Goal: Communication & Community: Answer question/provide support

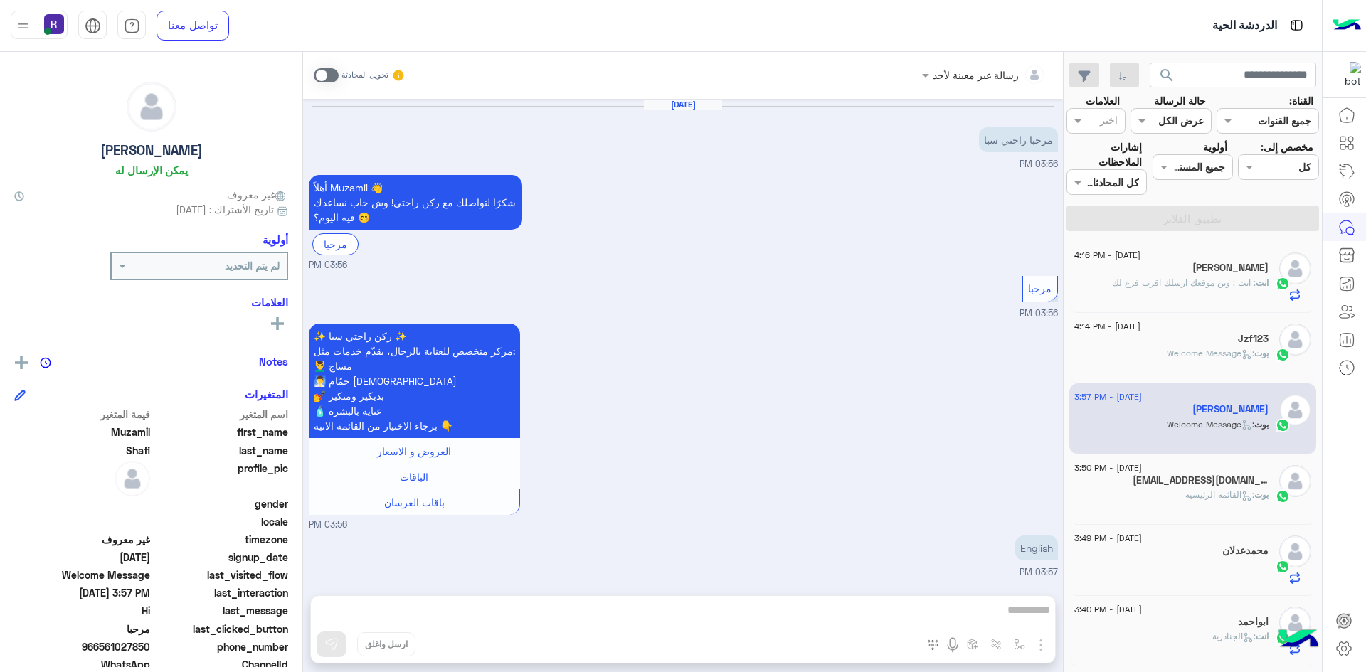
scroll to position [248, 0]
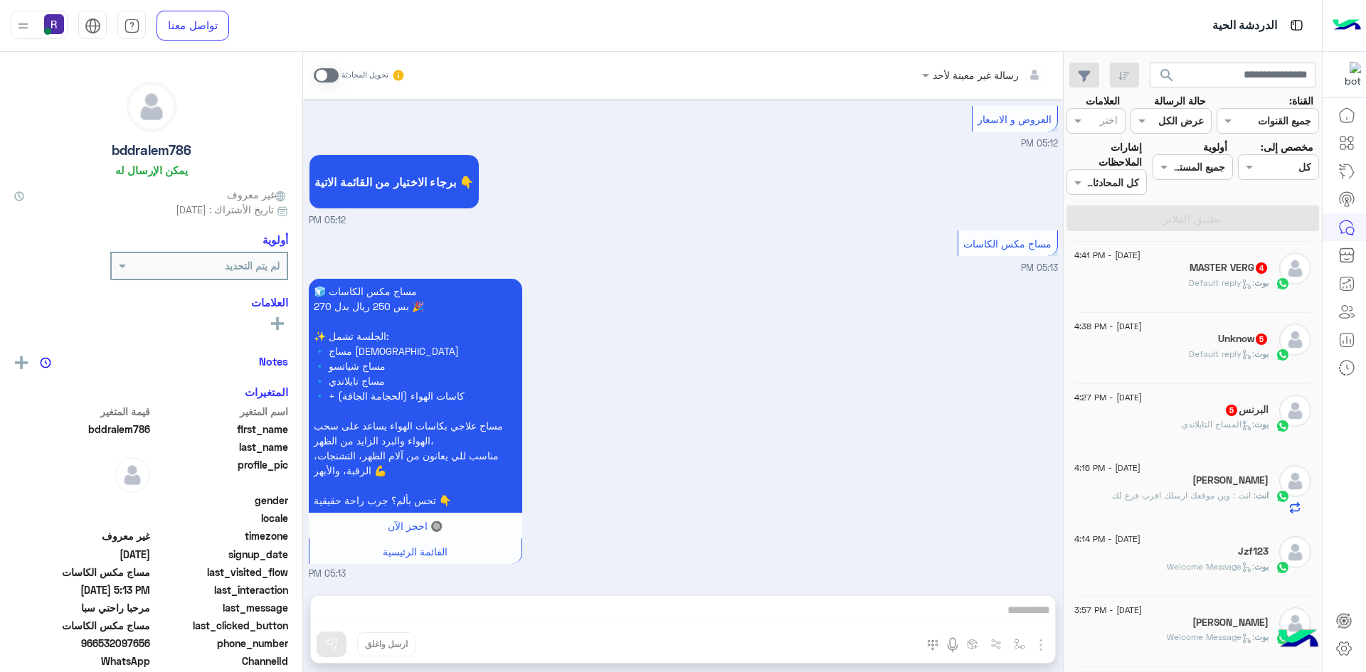
scroll to position [213, 0]
click at [1182, 424] on span ": المساج التايلاندي" at bounding box center [1218, 423] width 73 height 11
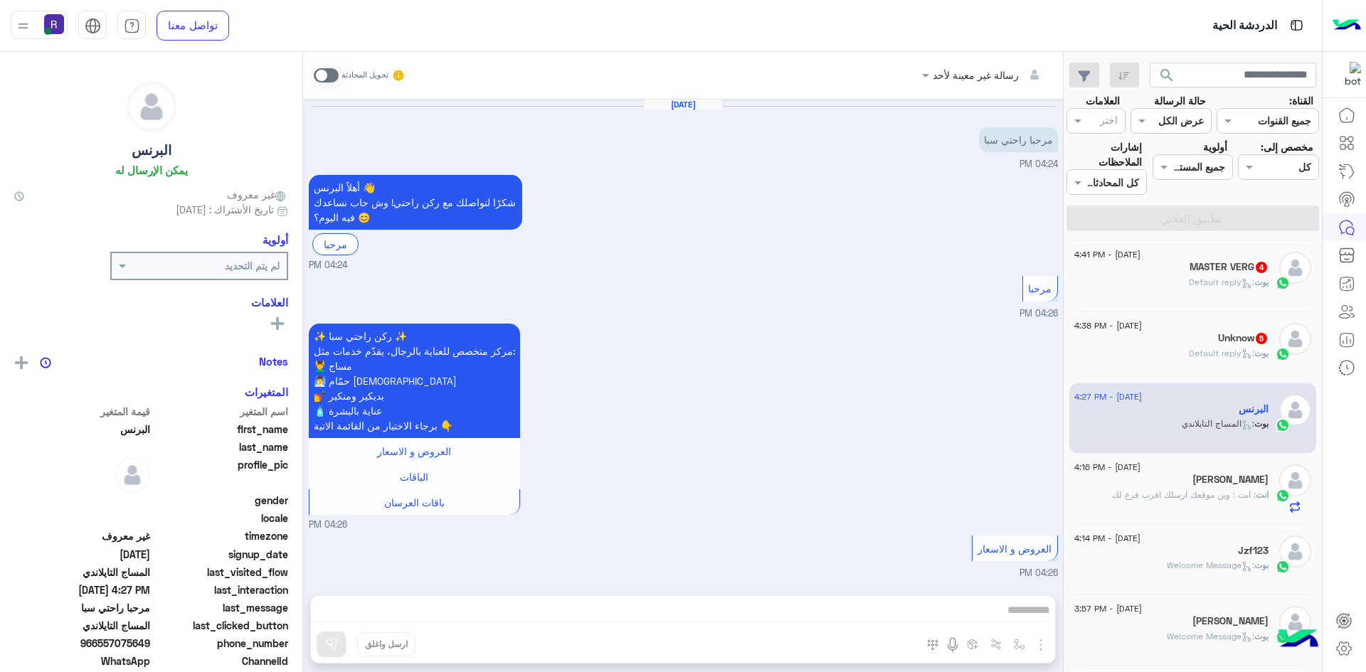
scroll to position [708, 0]
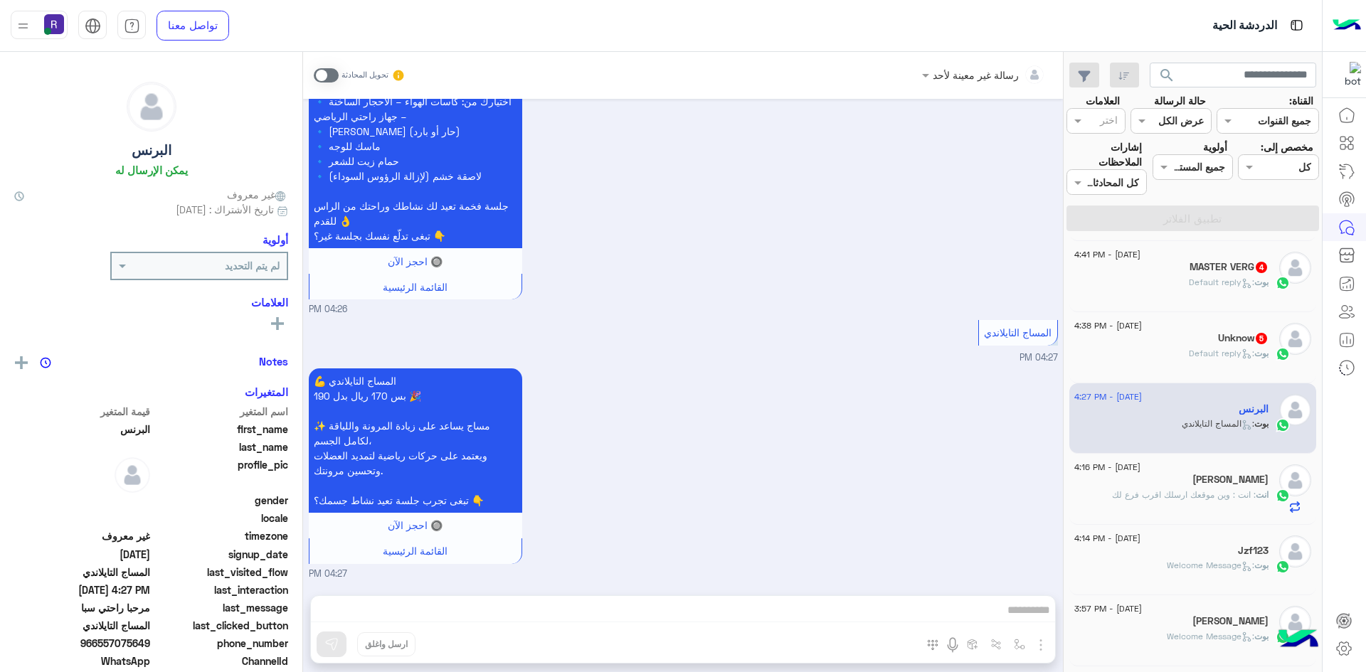
click at [332, 76] on span at bounding box center [326, 75] width 25 height 14
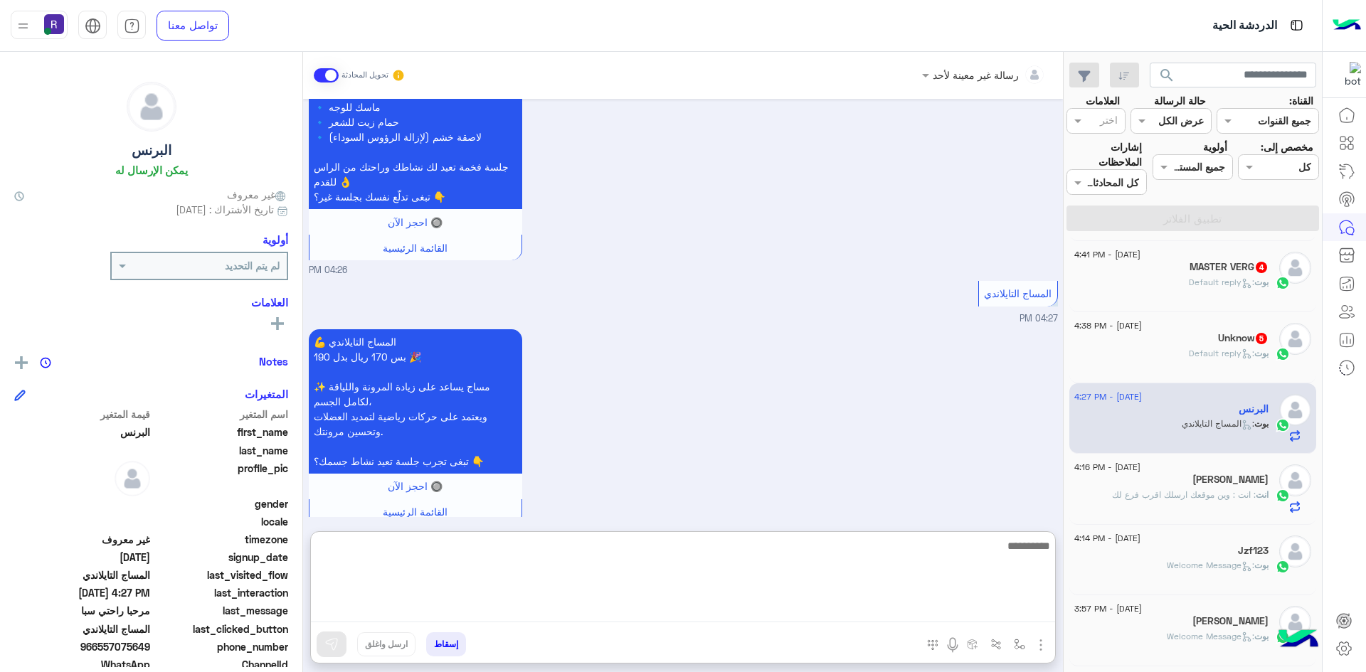
paste textarea "**********"
type textarea "**********"
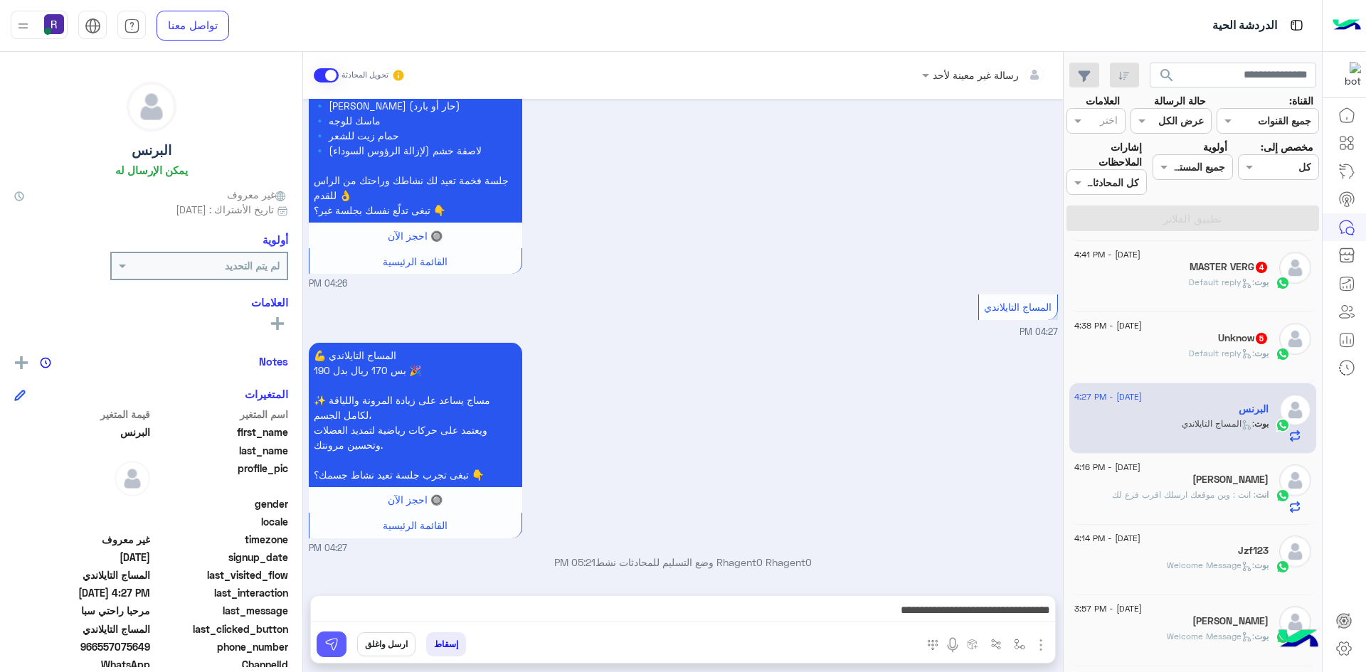
click at [334, 643] on img at bounding box center [331, 645] width 14 height 14
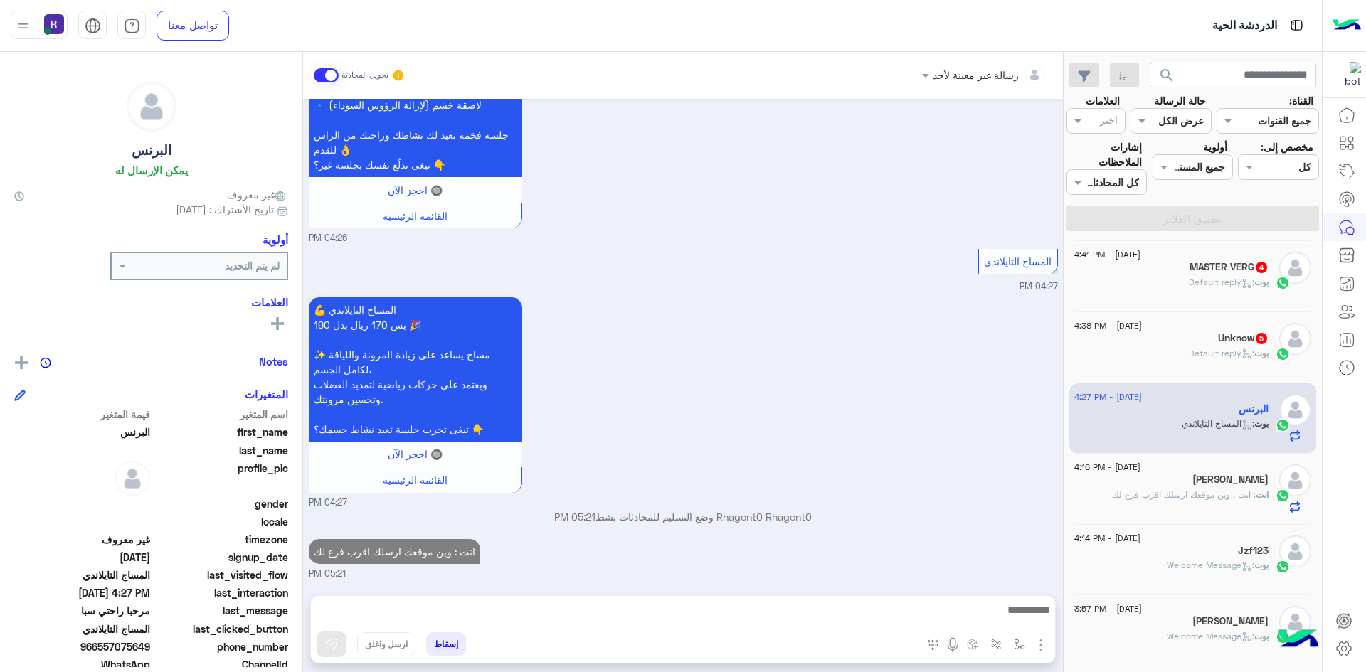
click at [1207, 348] on span "بوت : Default reply" at bounding box center [1229, 353] width 80 height 11
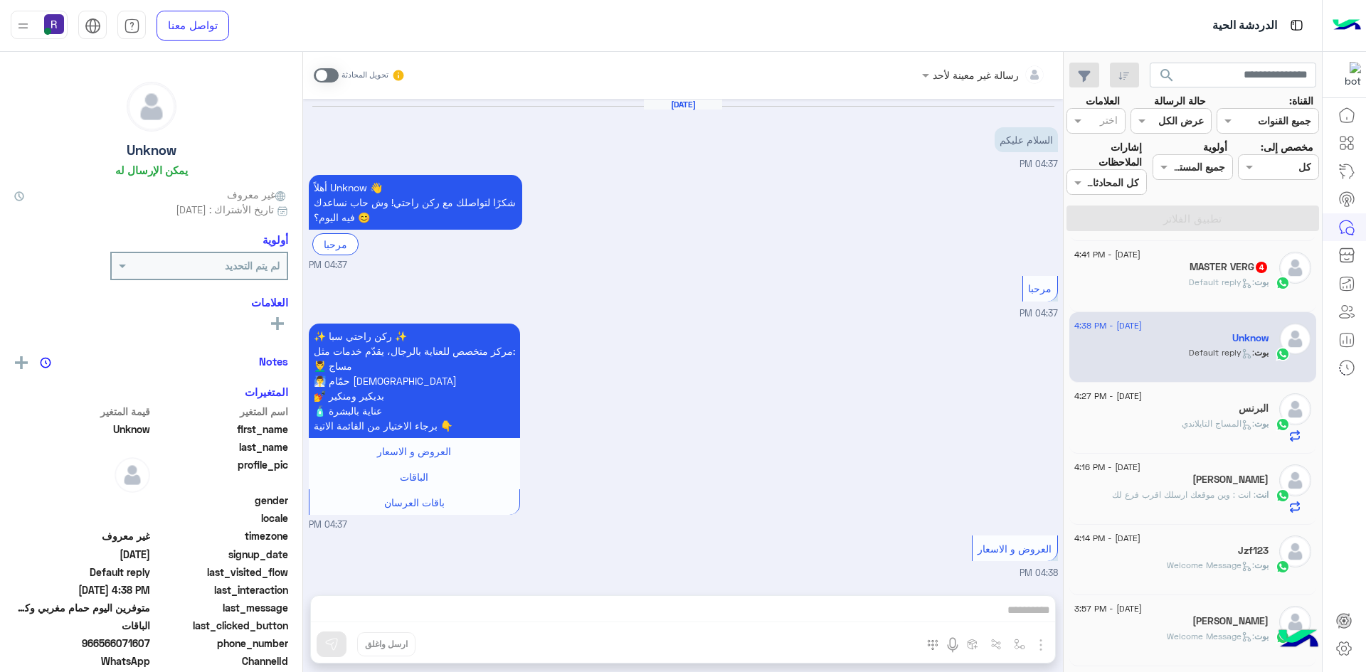
scroll to position [553, 0]
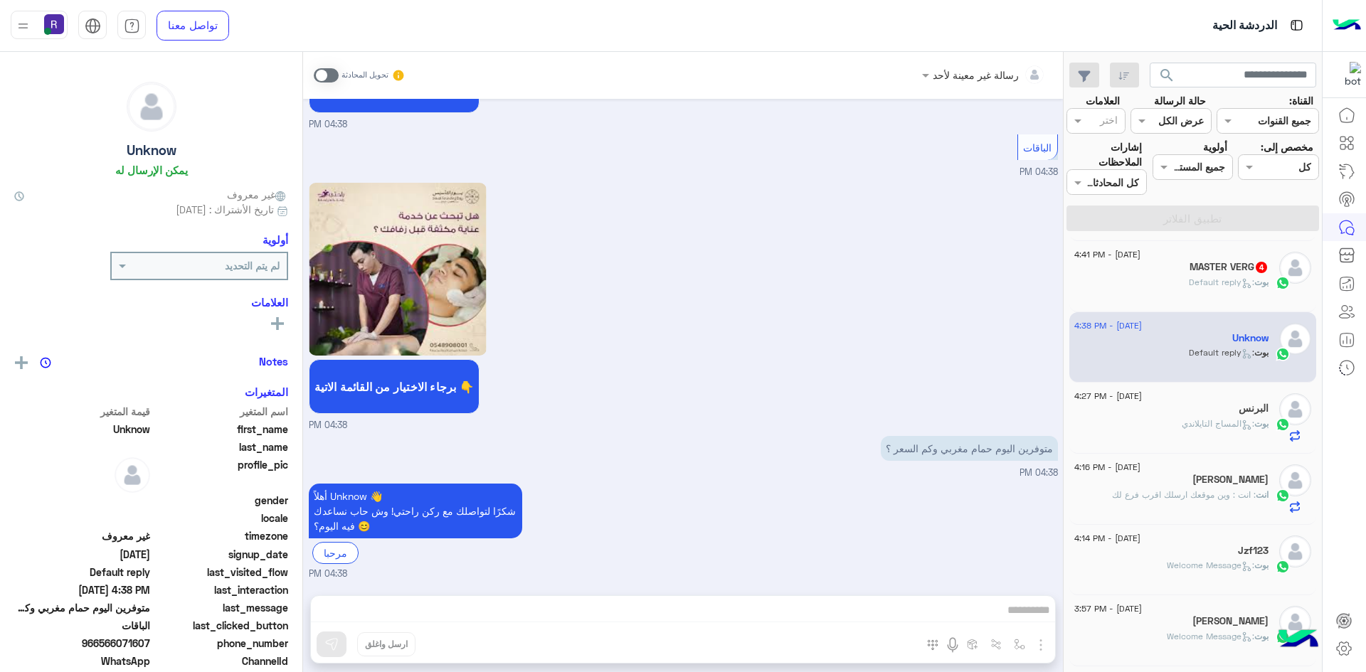
click at [329, 71] on span at bounding box center [326, 75] width 25 height 14
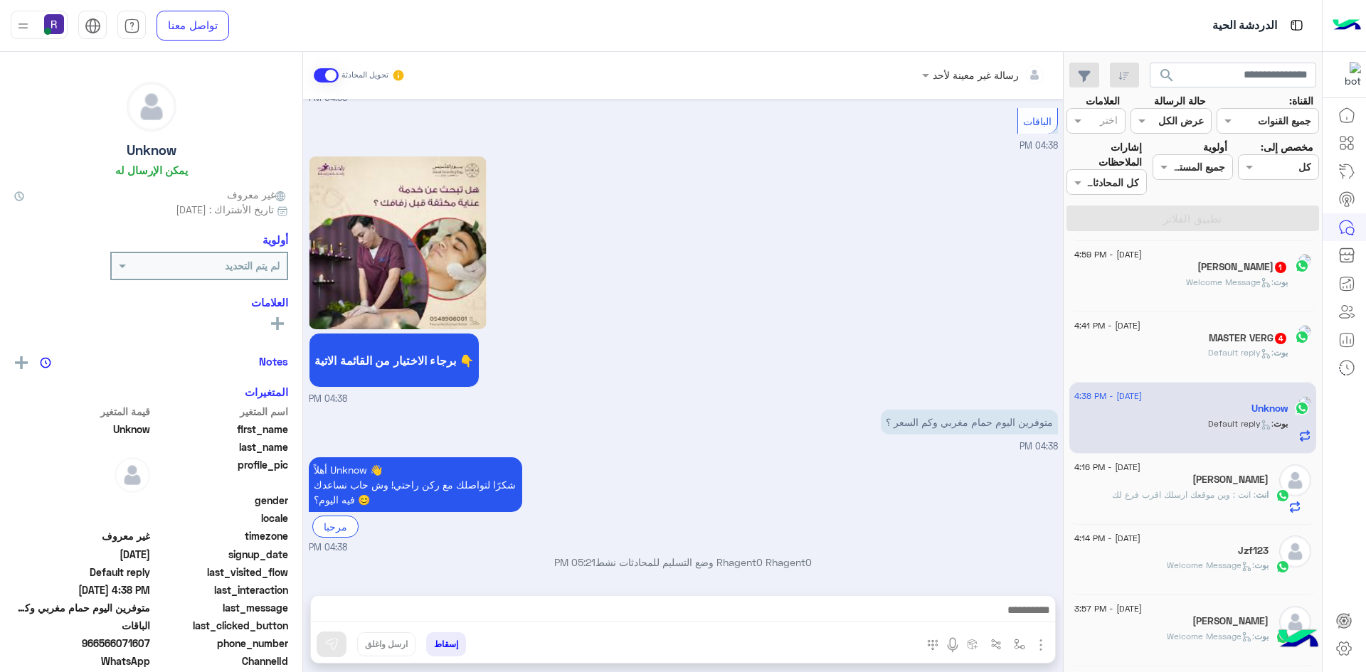
scroll to position [579, 0]
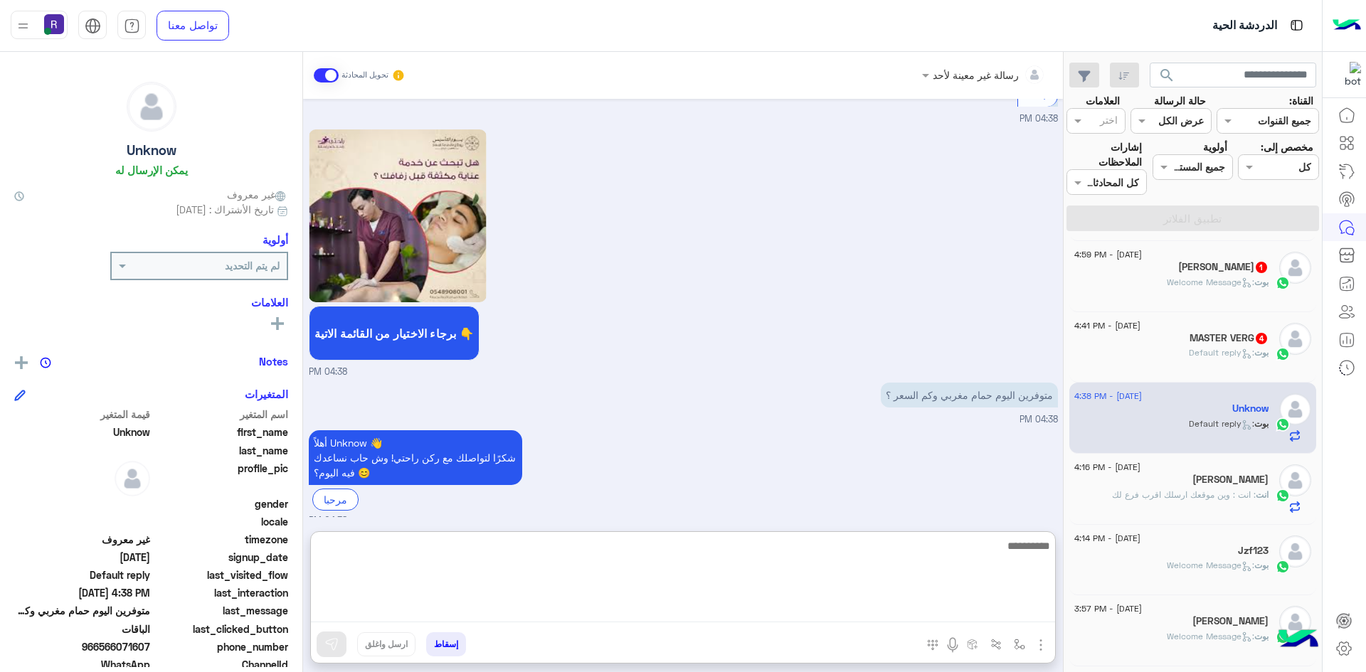
paste textarea "**********"
type textarea "**********"
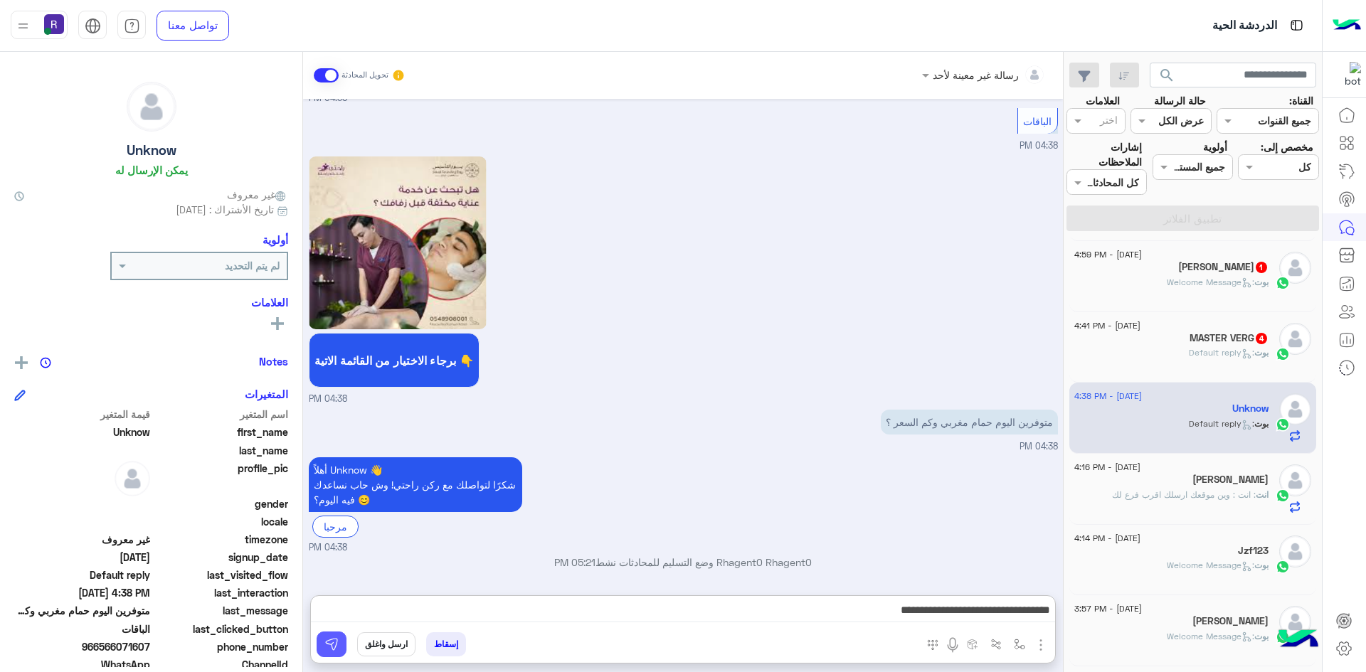
click at [330, 644] on img at bounding box center [331, 645] width 14 height 14
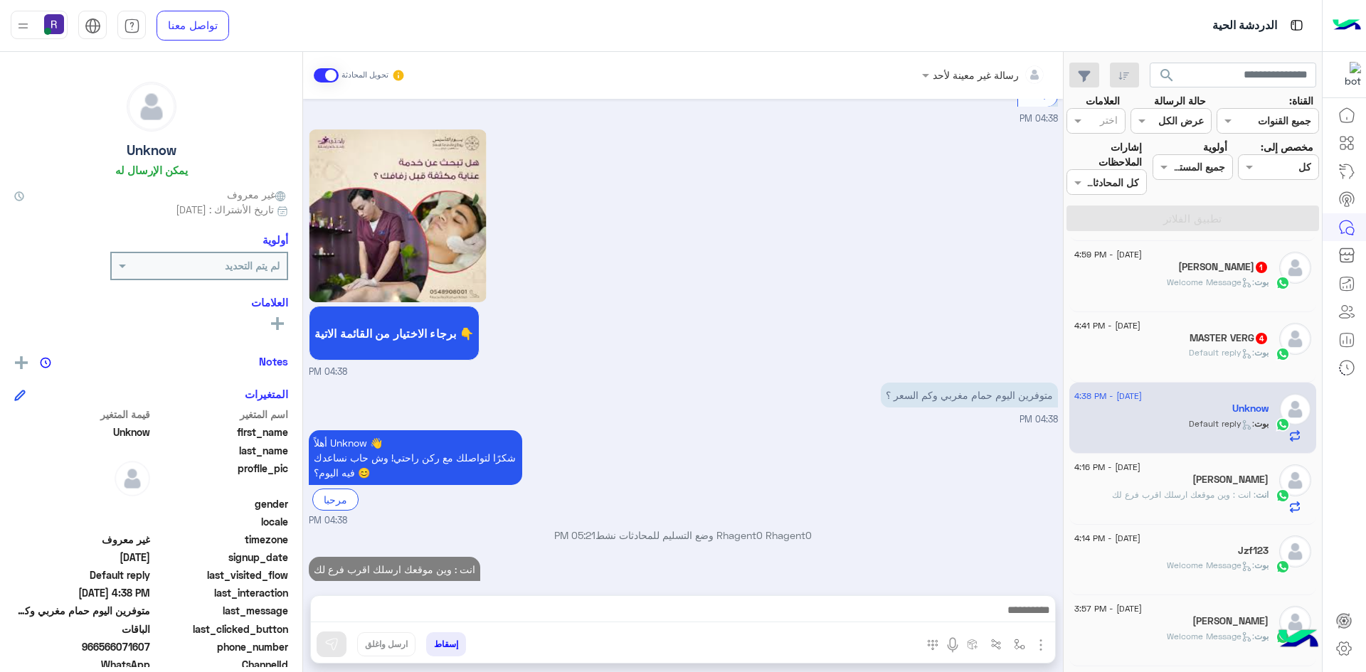
scroll to position [624, 0]
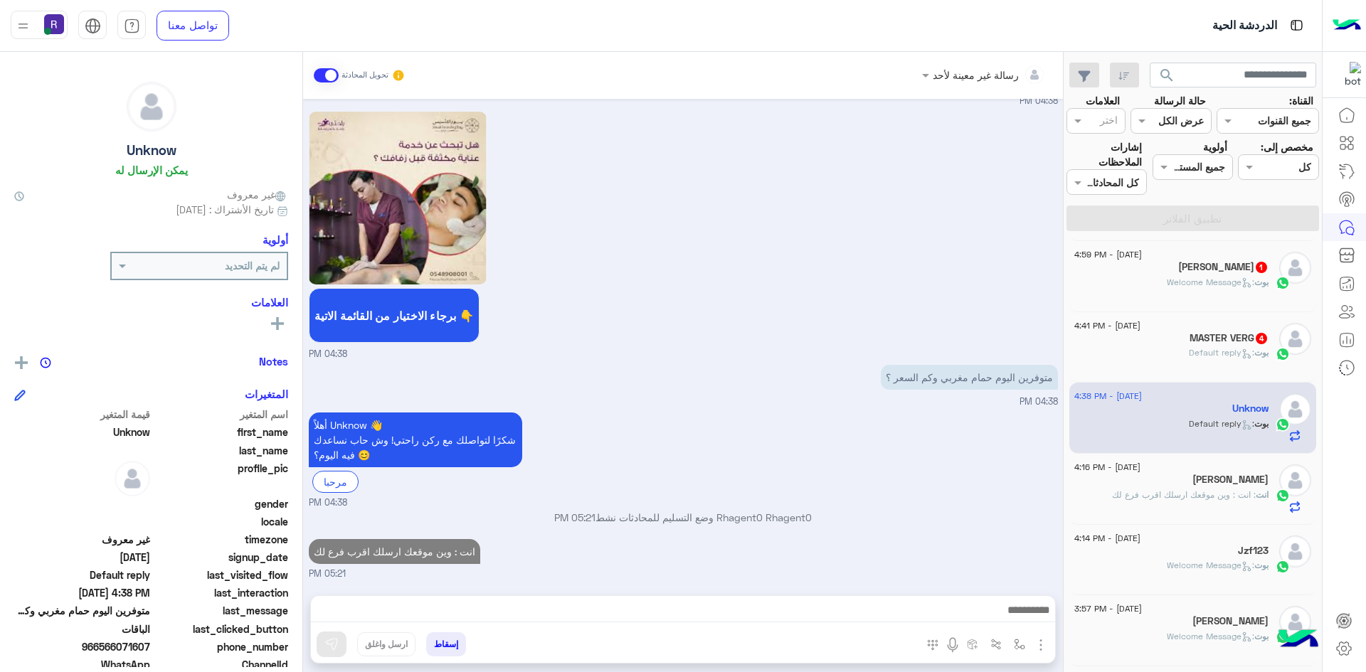
click at [1194, 347] on p "[PERSON_NAME] : Default reply" at bounding box center [1229, 353] width 80 height 13
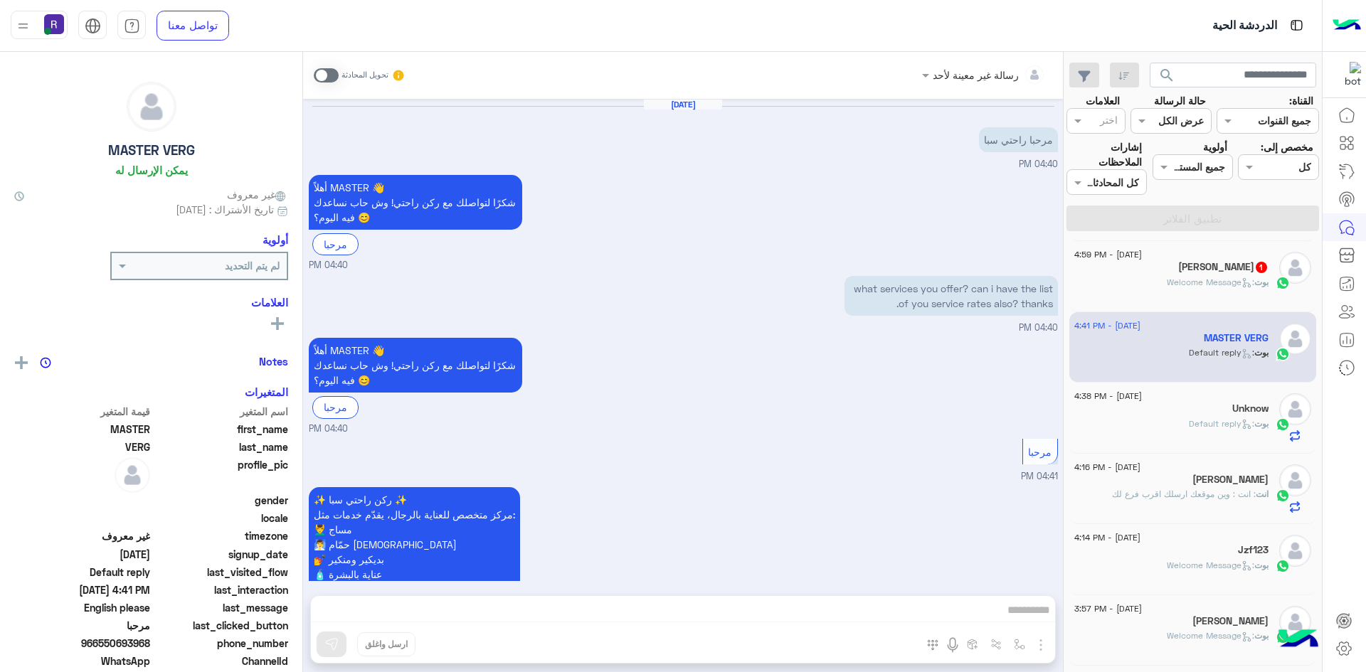
scroll to position [263, 0]
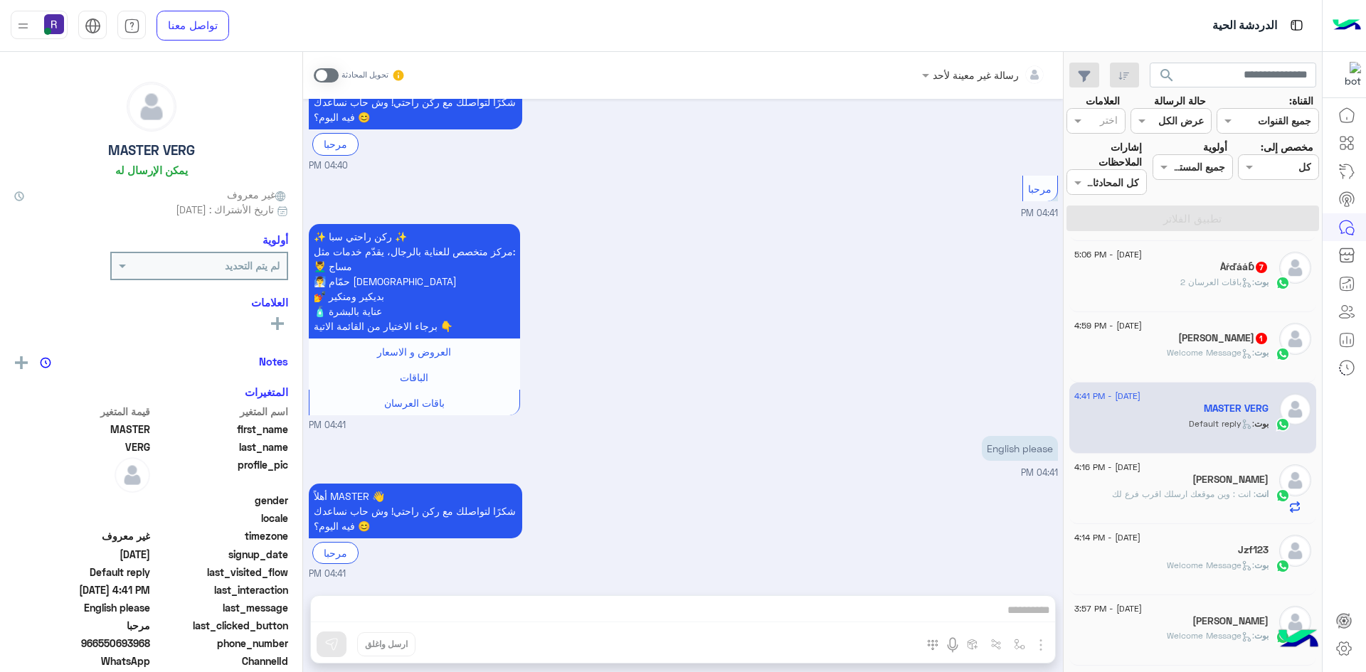
click at [334, 73] on span at bounding box center [326, 75] width 25 height 14
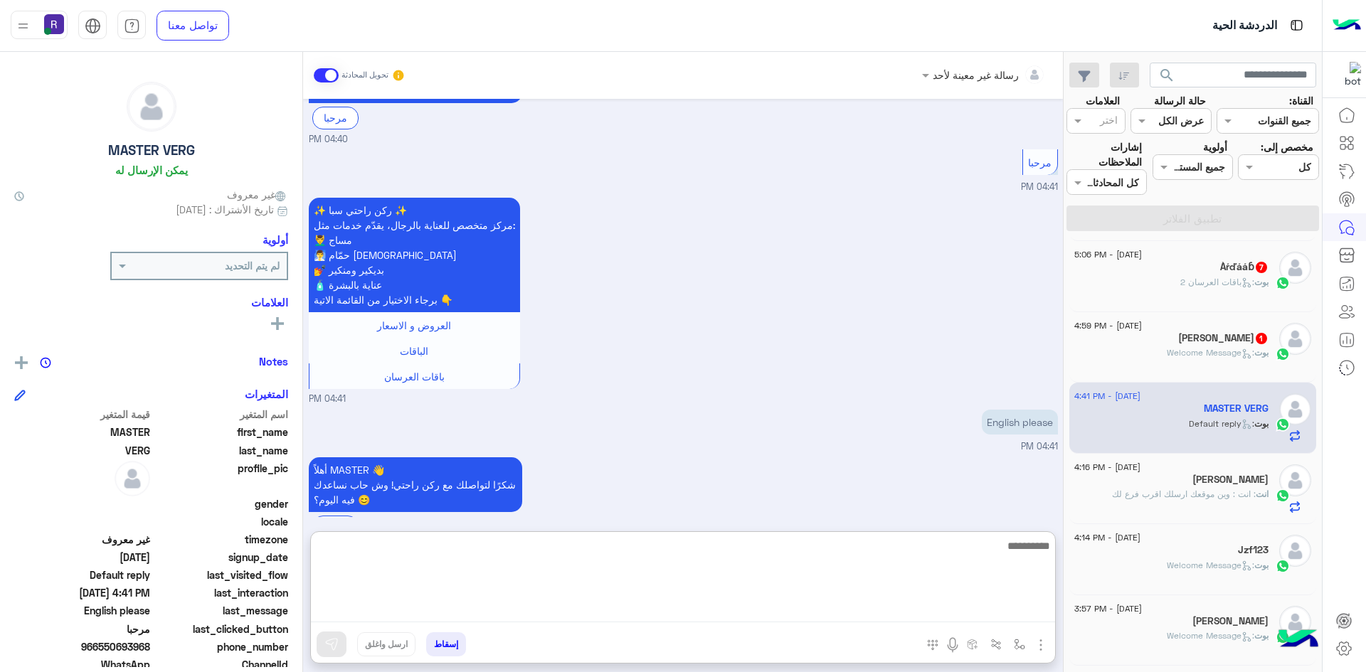
paste textarea "**********"
type textarea "**********"
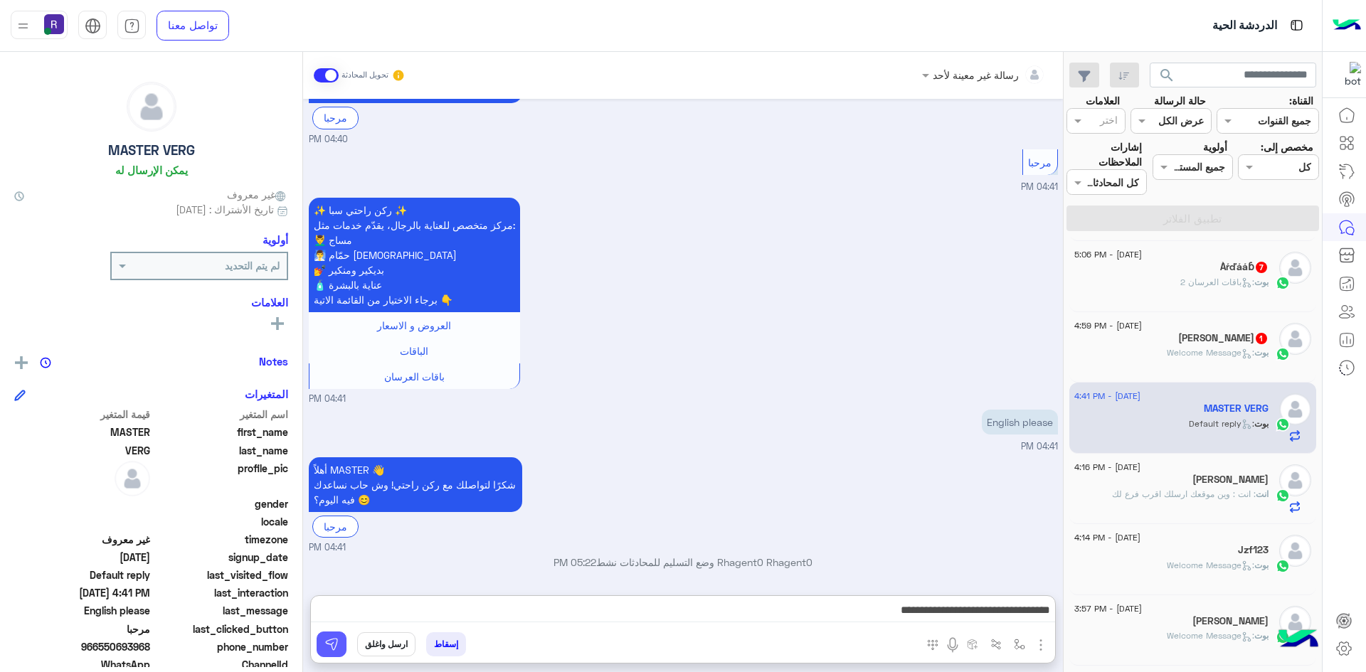
click at [330, 648] on img at bounding box center [331, 645] width 14 height 14
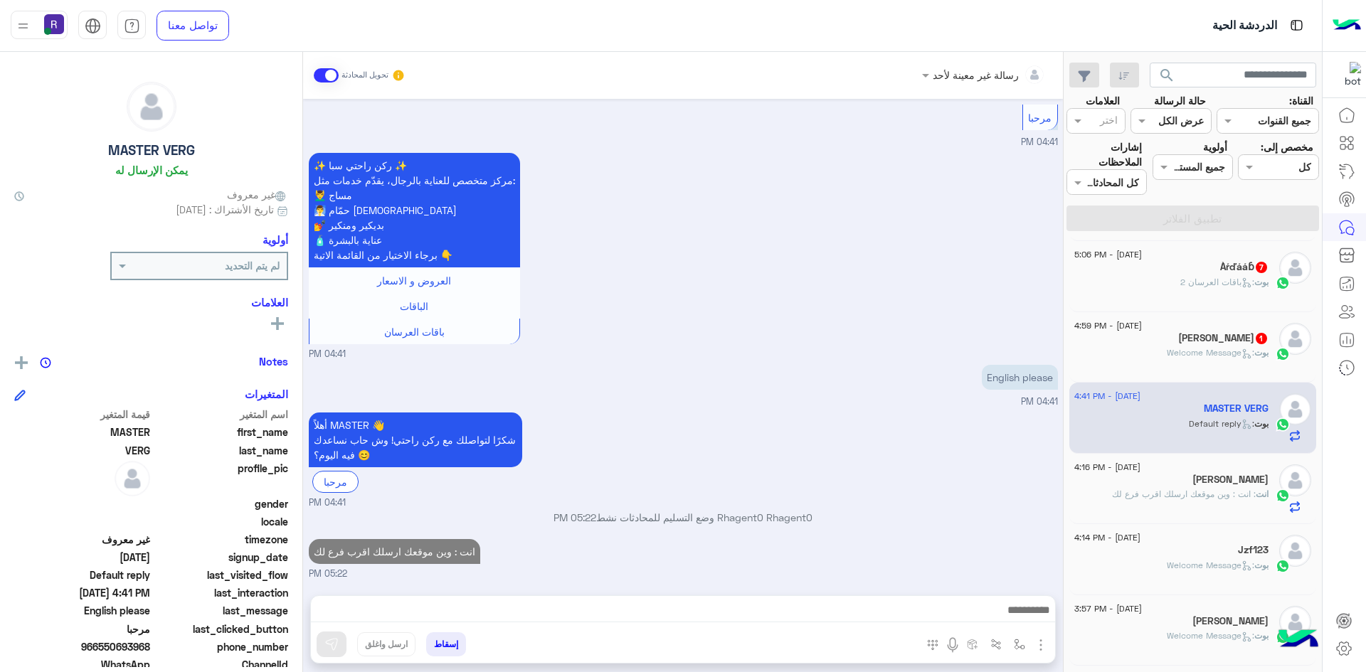
scroll to position [334, 0]
click at [1183, 342] on div "عبد الستار 1" at bounding box center [1171, 339] width 194 height 15
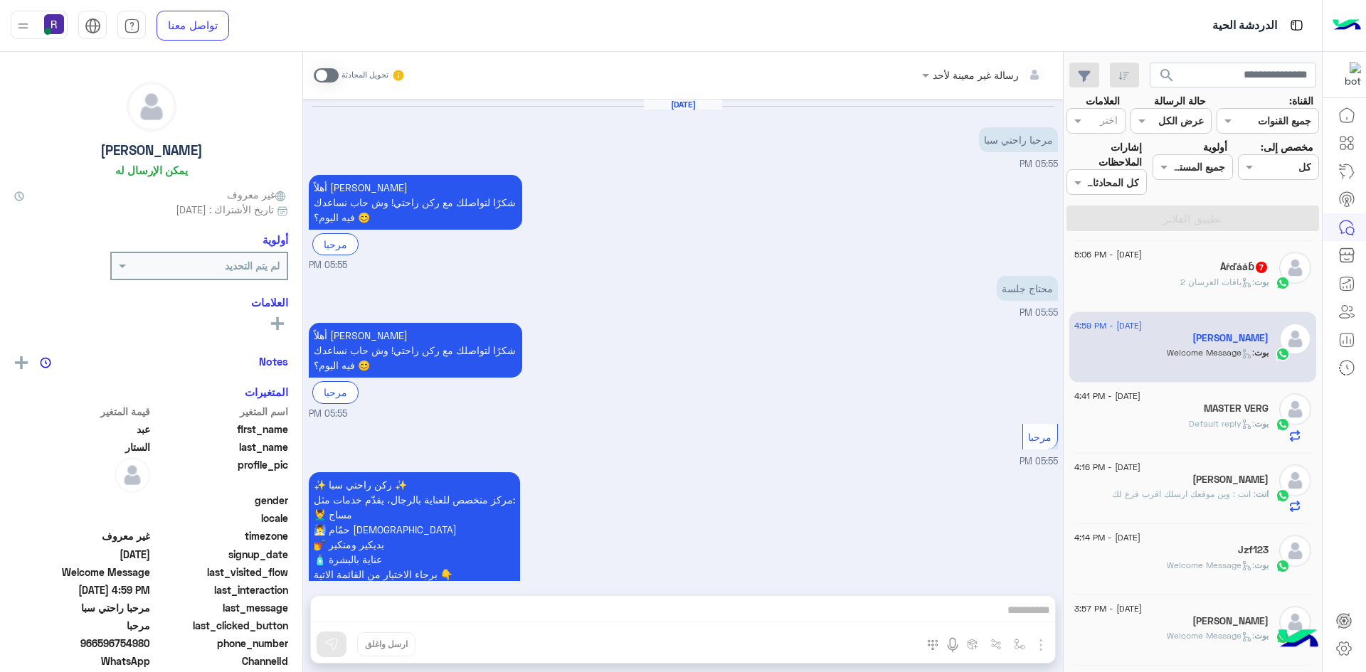
scroll to position [1153, 0]
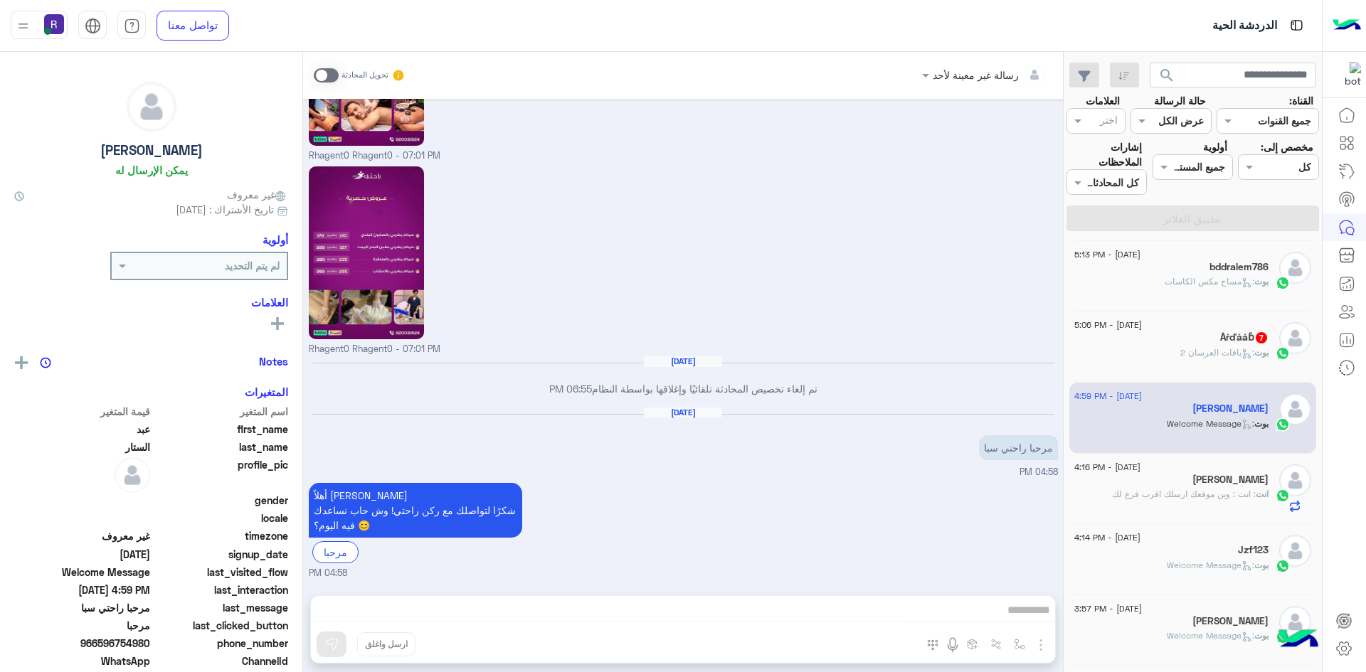
click at [332, 78] on span at bounding box center [326, 75] width 25 height 14
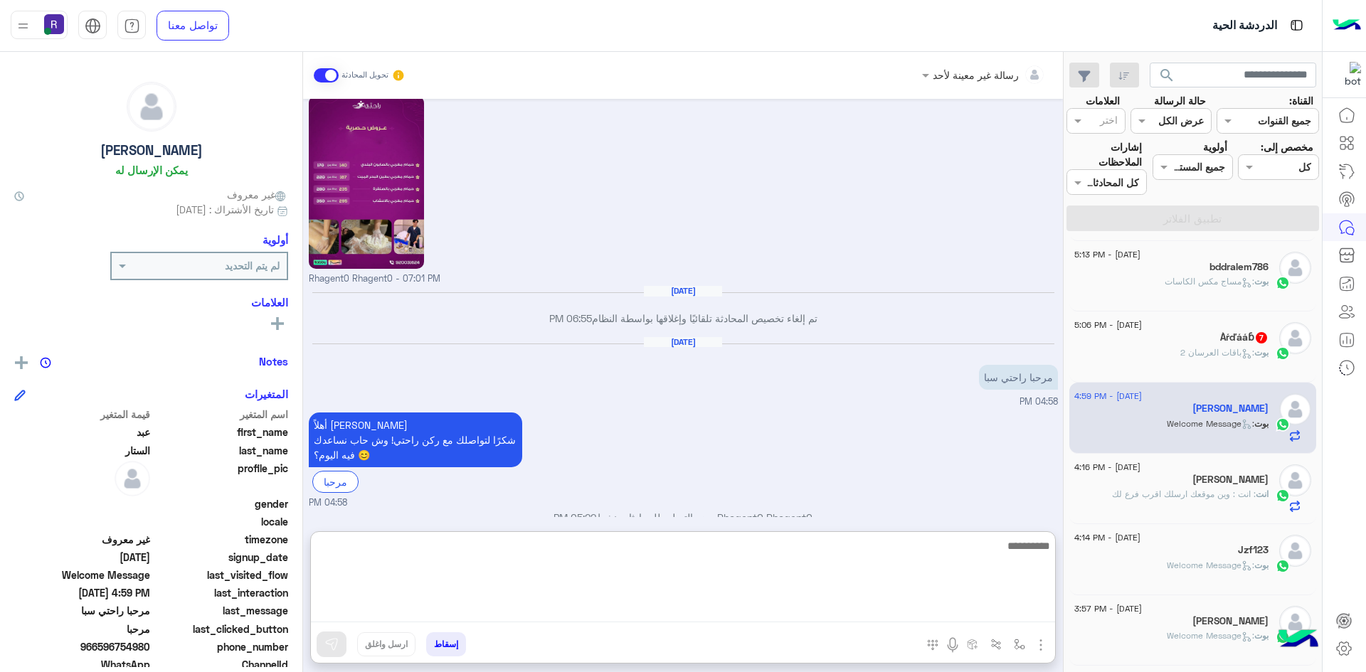
paste textarea "**********"
type textarea "**********"
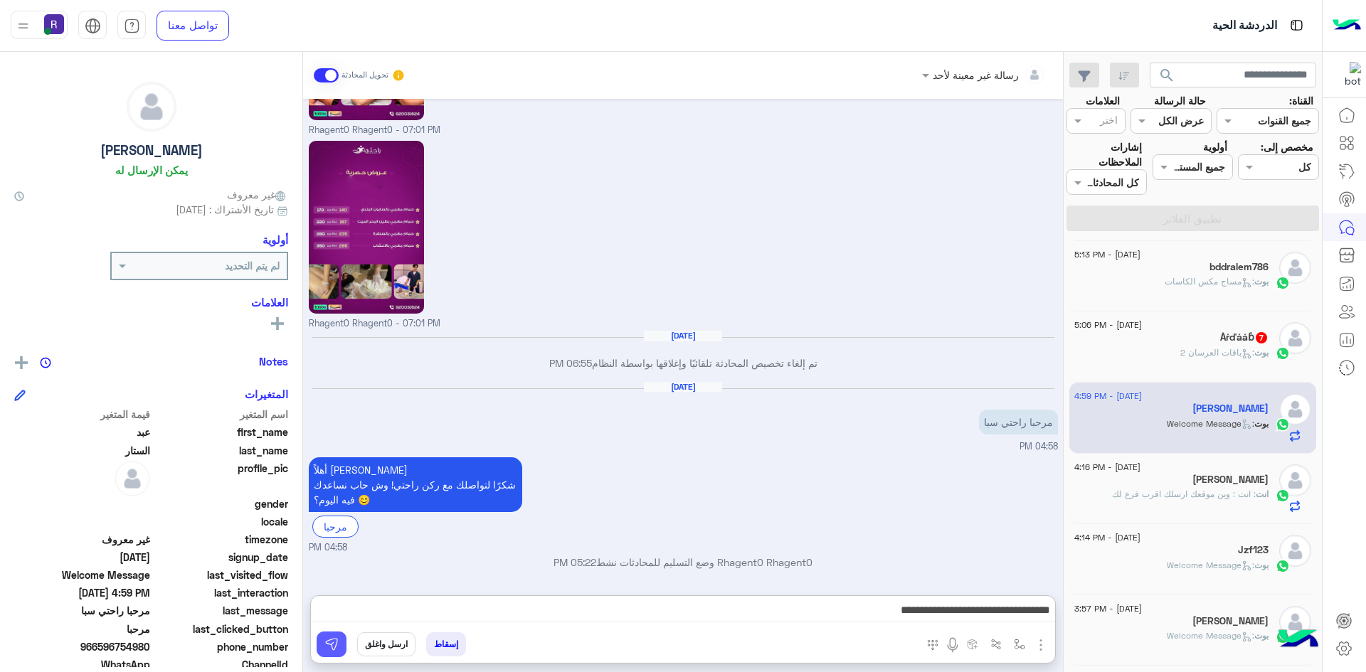
click at [334, 643] on img at bounding box center [331, 645] width 14 height 14
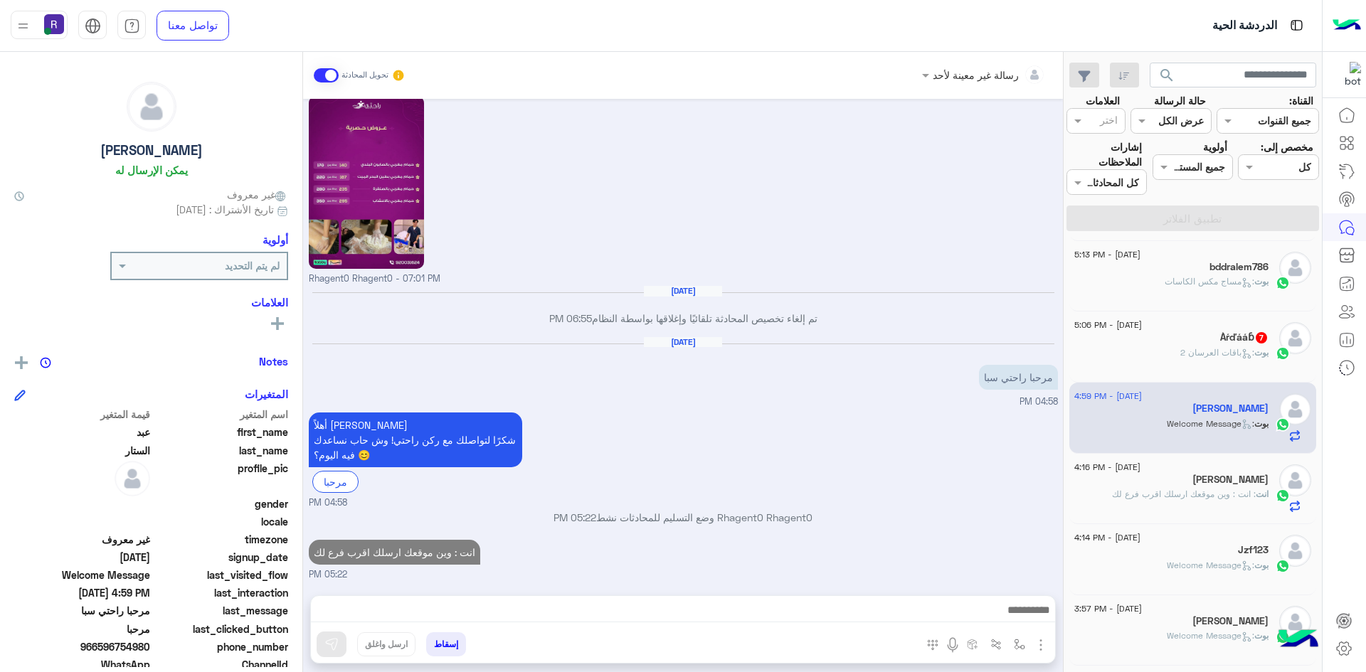
scroll to position [1224, 0]
click at [1242, 347] on span ": باقات العرسان 2" at bounding box center [1217, 352] width 74 height 11
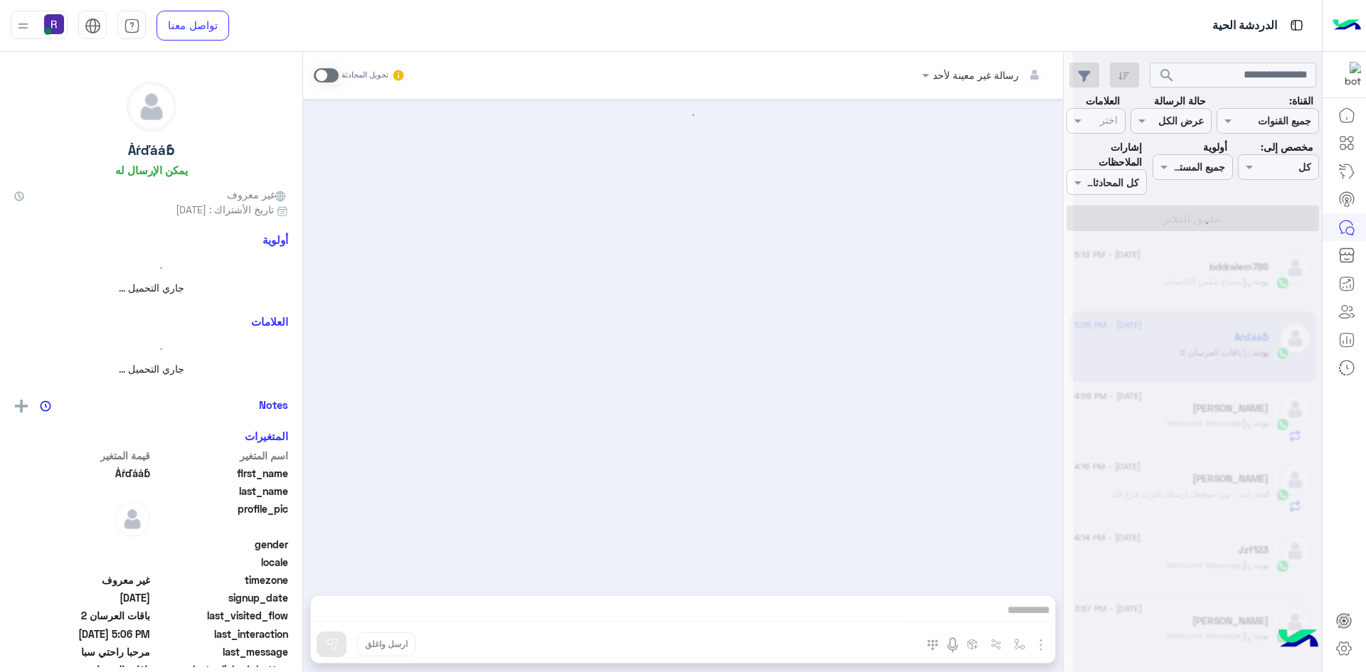
scroll to position [1453, 0]
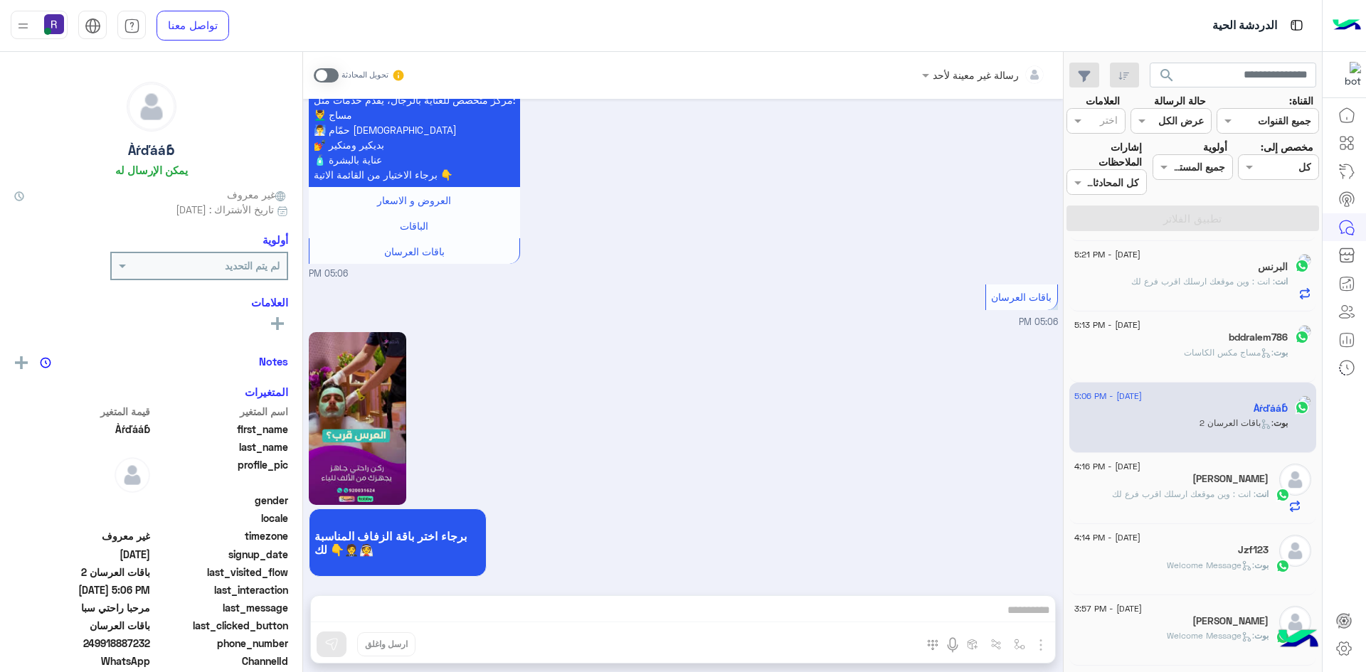
click at [334, 76] on span at bounding box center [326, 75] width 25 height 14
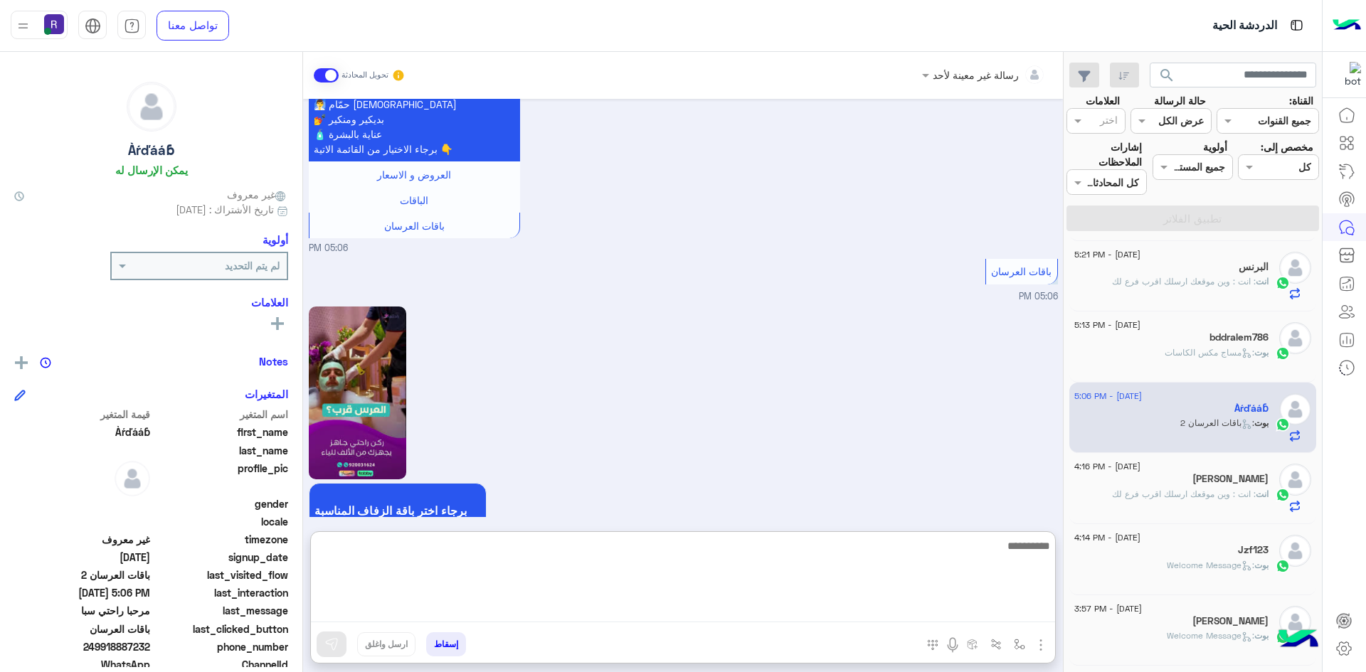
paste textarea "**********"
type textarea "**********"
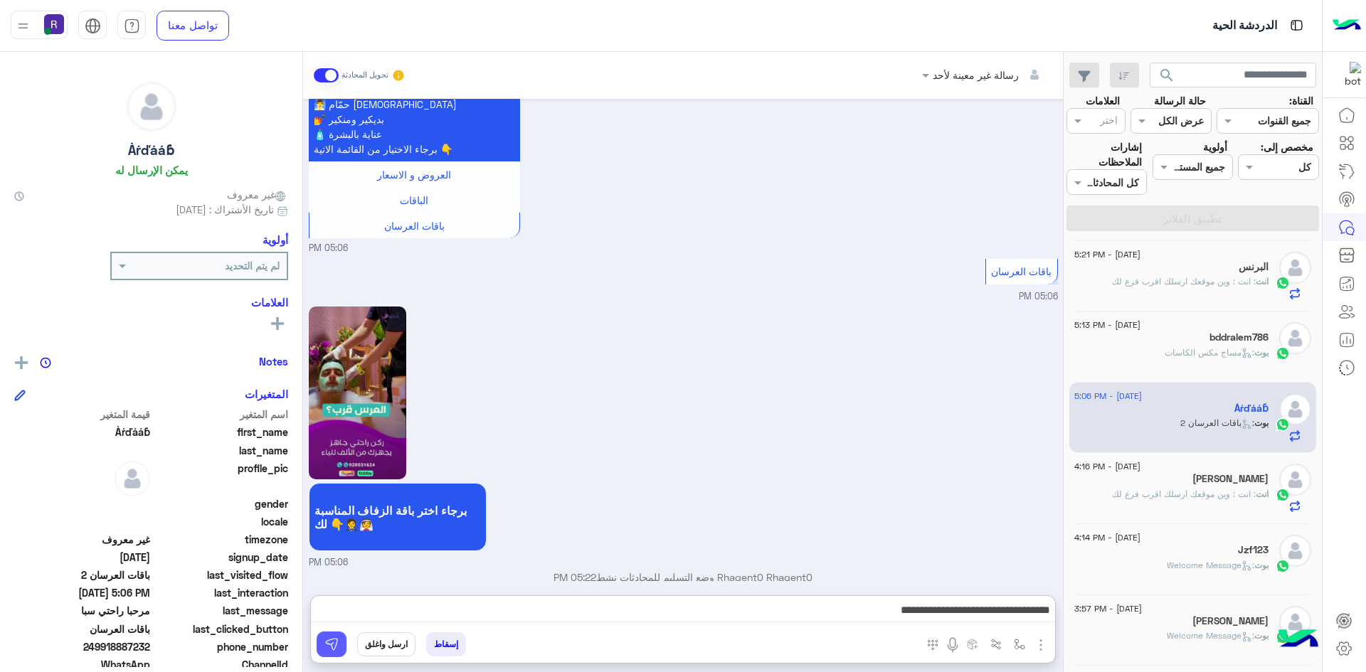
click at [335, 646] on img at bounding box center [331, 645] width 14 height 14
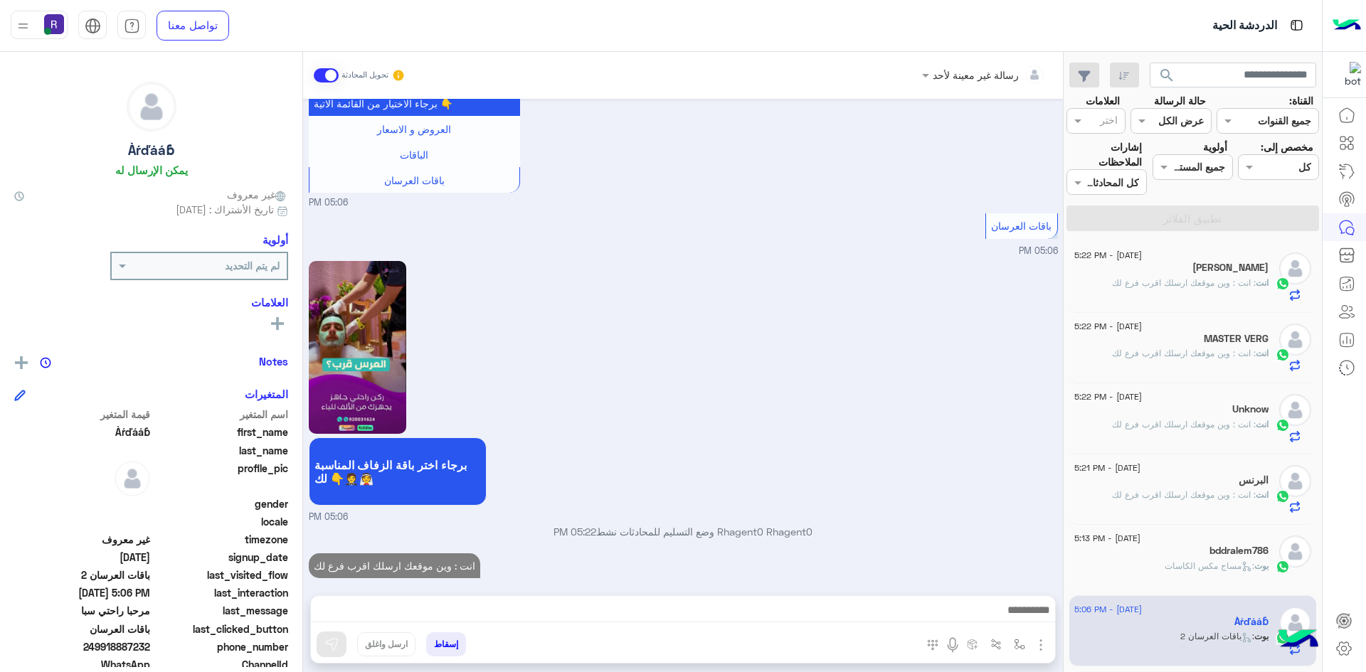
scroll to position [1550, 0]
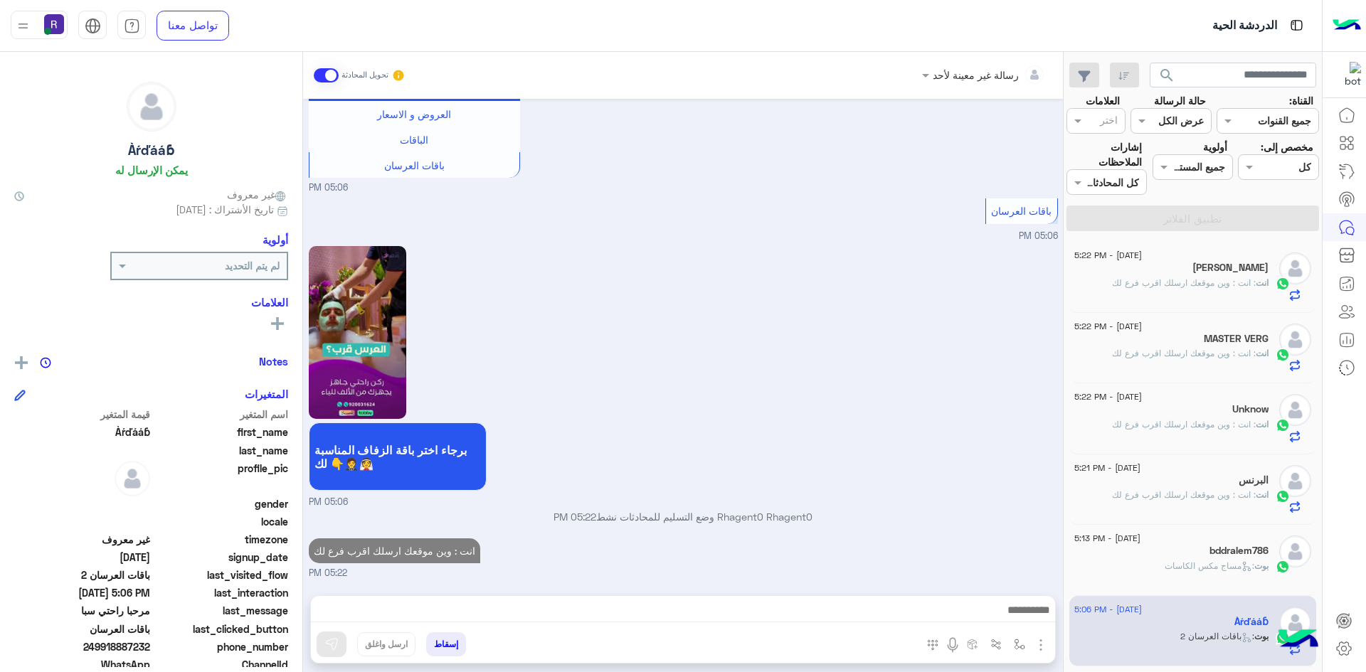
click at [1201, 566] on span ": مساج مكس الكاسات" at bounding box center [1210, 566] width 90 height 11
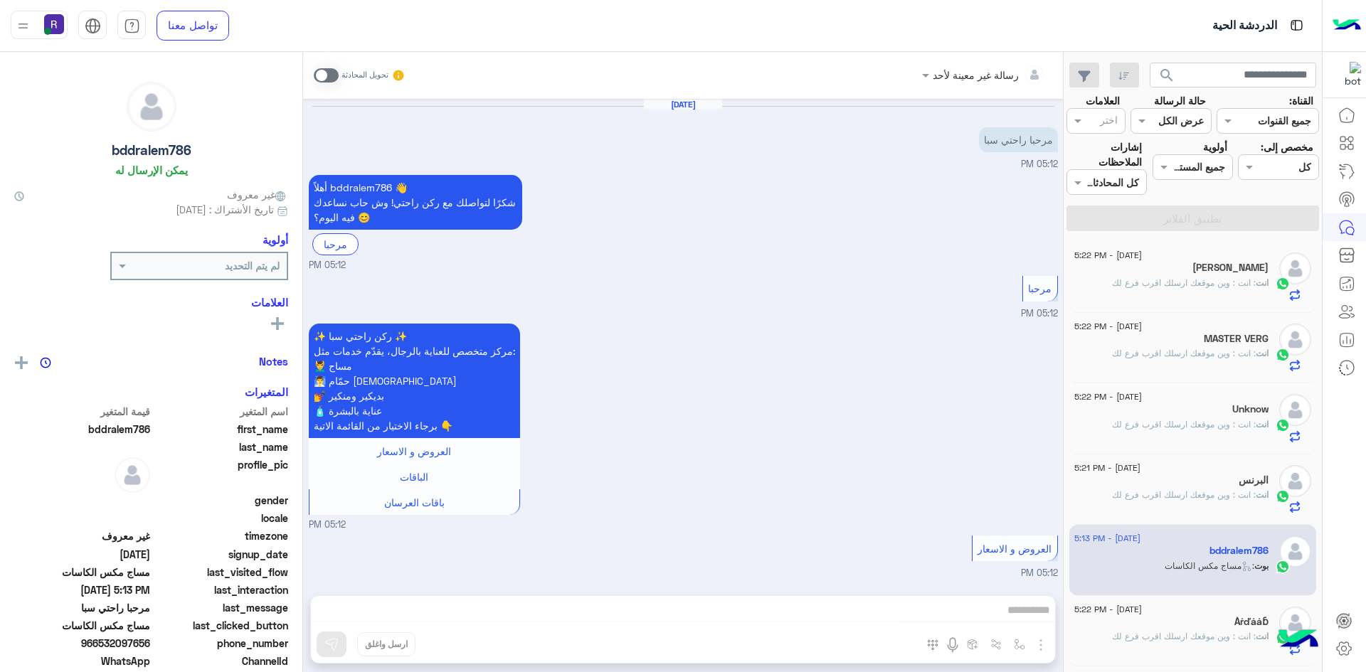
scroll to position [443, 0]
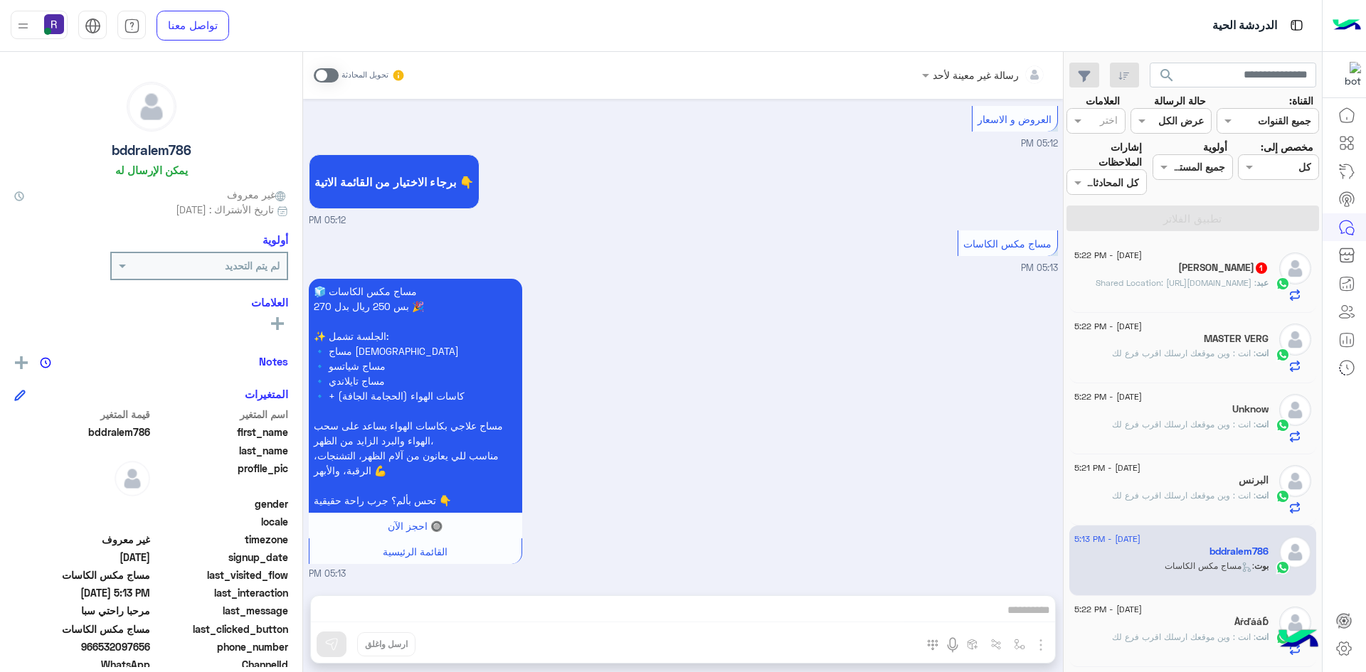
click at [1187, 277] on p "عبد : Shared Location: https://maps.google.com/maps?q=24.6103198,46.7195972" at bounding box center [1182, 283] width 173 height 13
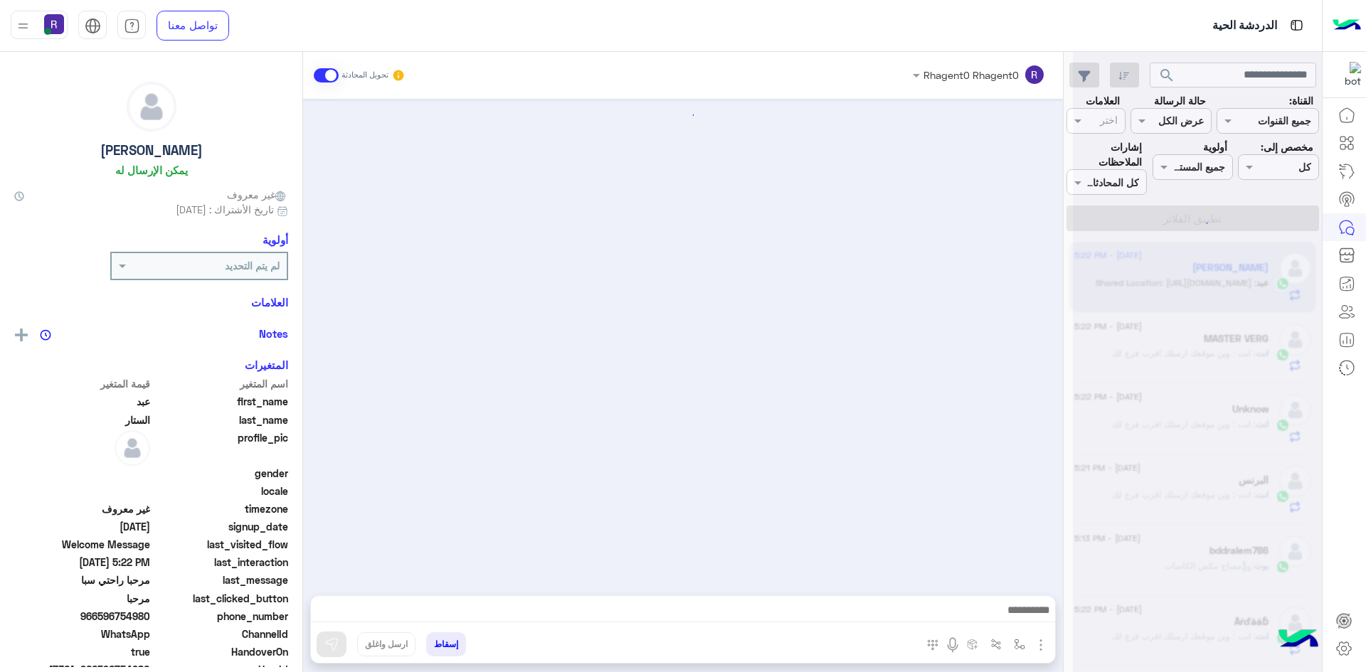
scroll to position [1131, 0]
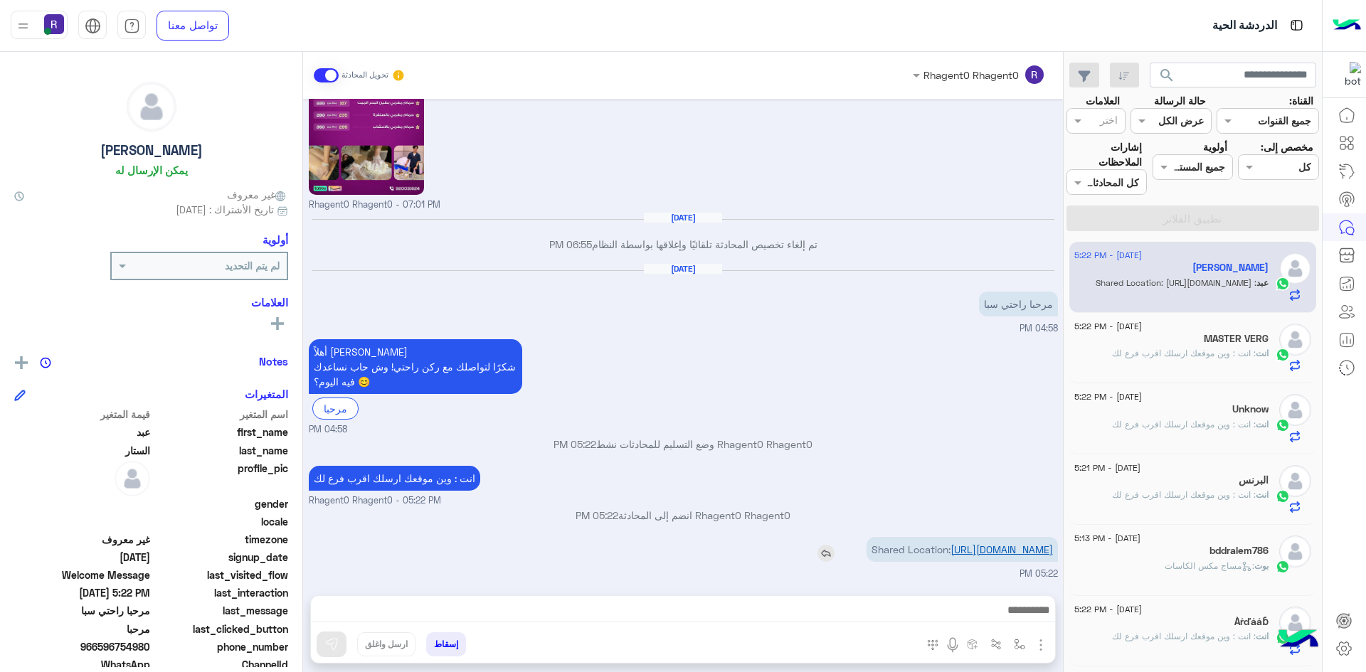
click at [991, 544] on link "https://maps.google.com/maps?q=24.6103198,46.7195972" at bounding box center [1002, 550] width 102 height 12
click at [1014, 648] on img "button" at bounding box center [1019, 644] width 11 height 11
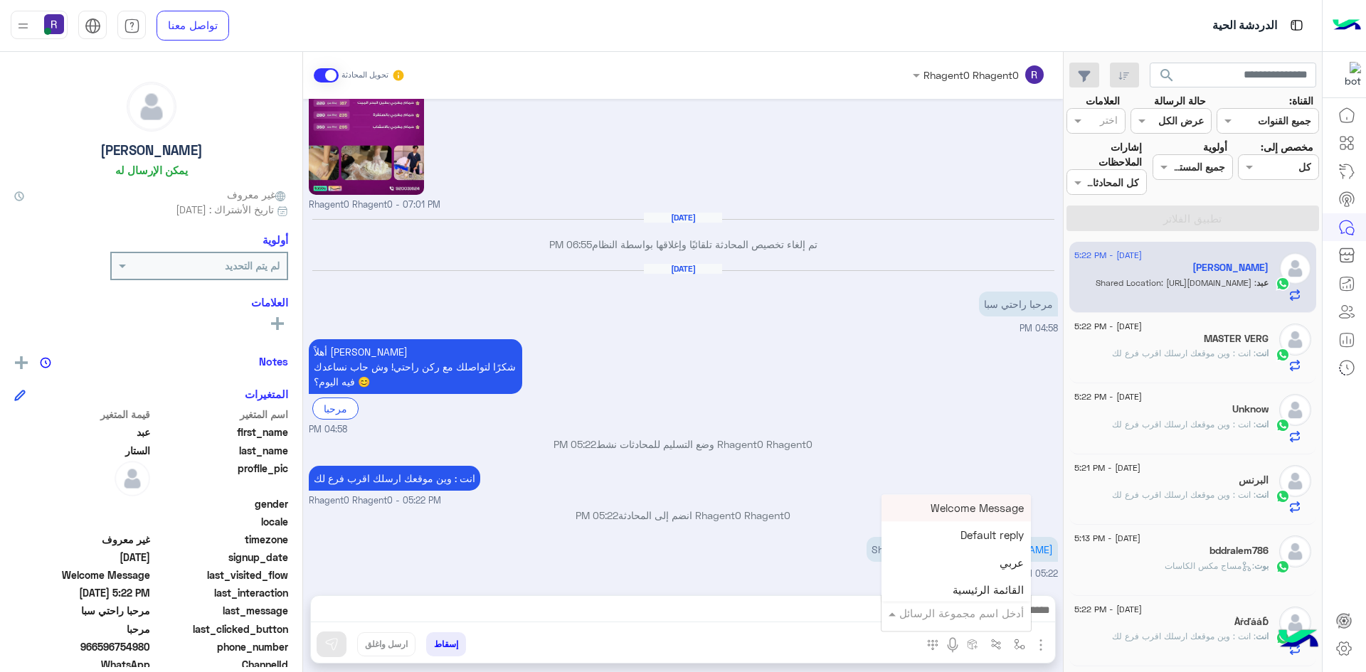
click at [954, 614] on input "text" at bounding box center [976, 614] width 96 height 16
click at [978, 531] on div "لبن" at bounding box center [956, 526] width 149 height 28
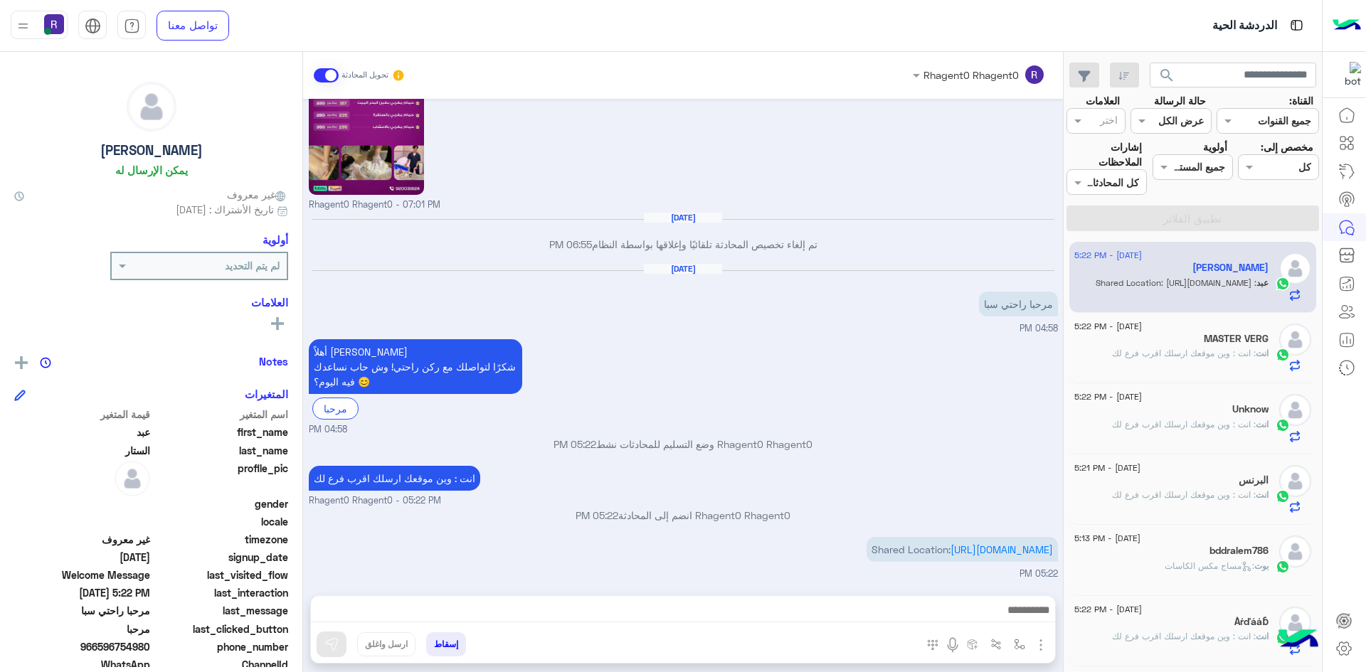
type textarea "***"
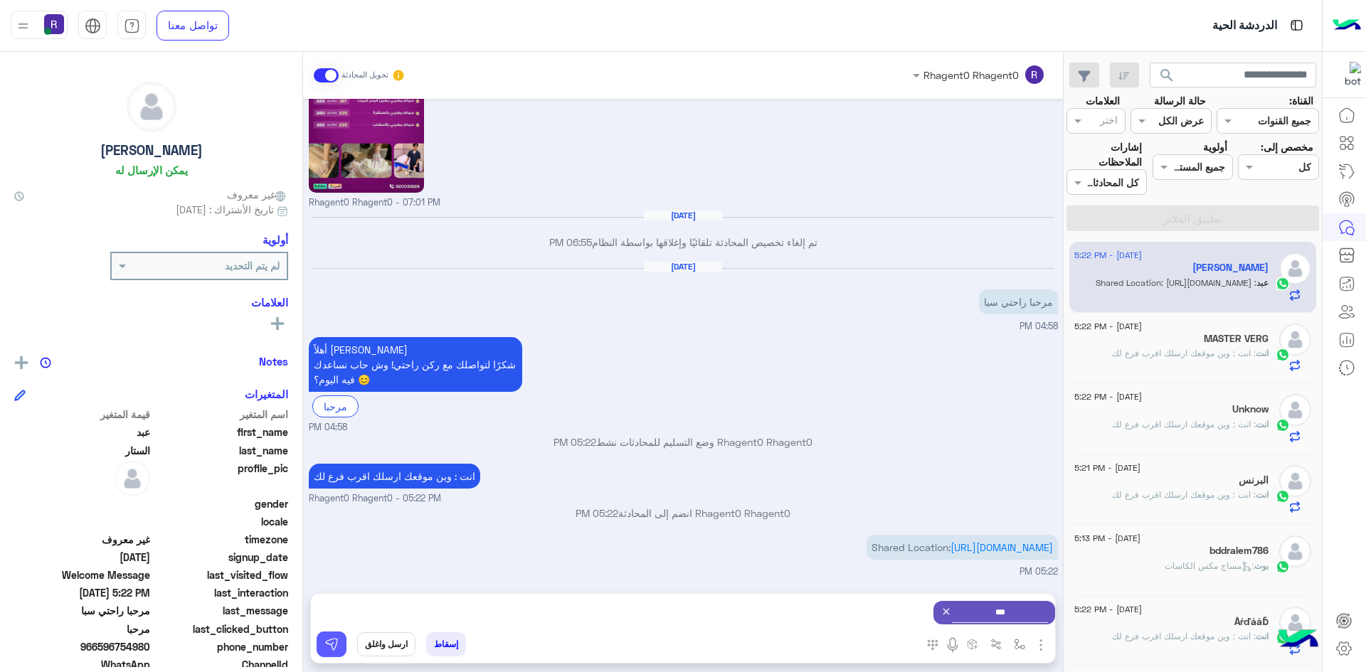
click at [337, 649] on img at bounding box center [331, 645] width 14 height 14
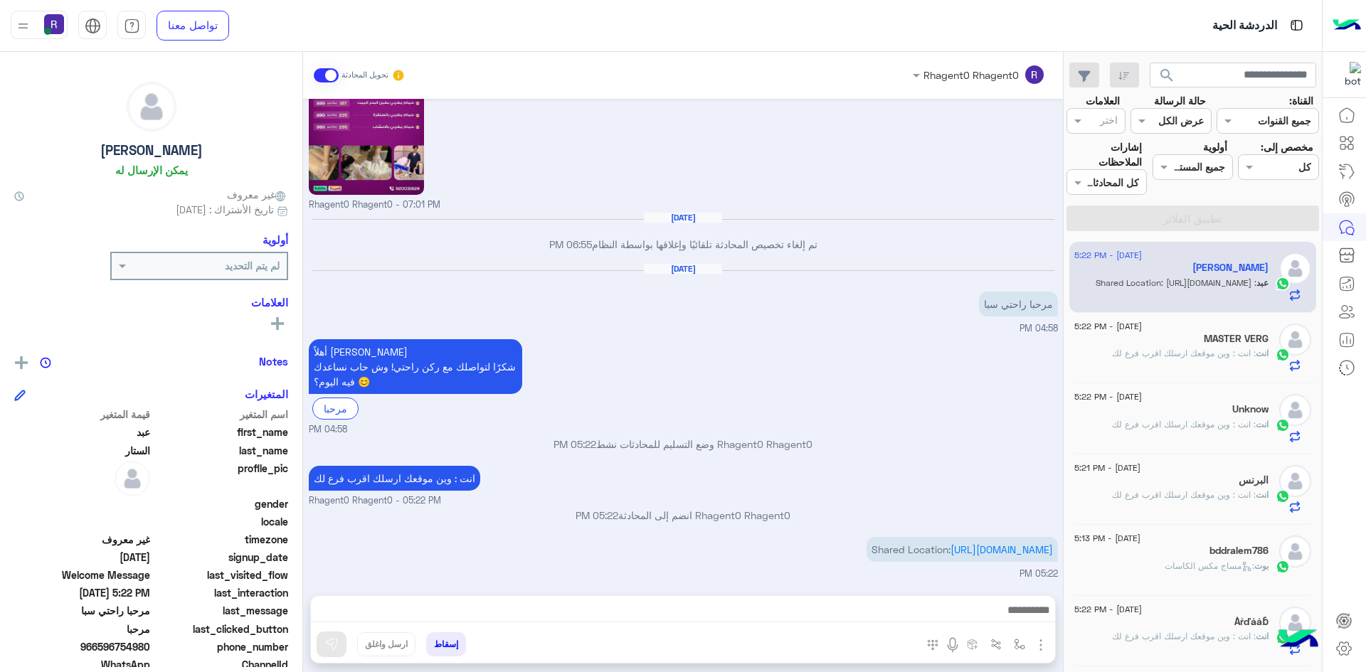
scroll to position [1131, 0]
click at [1215, 425] on span ": انت : وين موقعك ارسلك اقرب فرع لك" at bounding box center [1184, 424] width 144 height 11
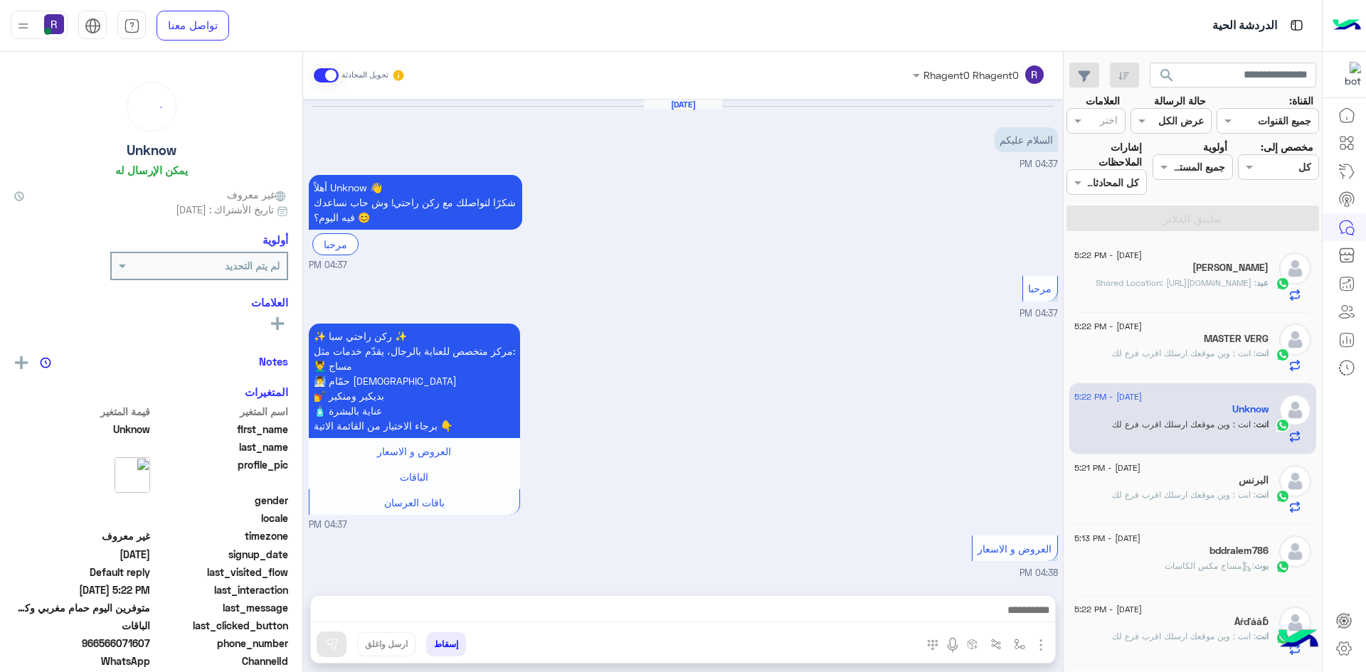
scroll to position [650, 0]
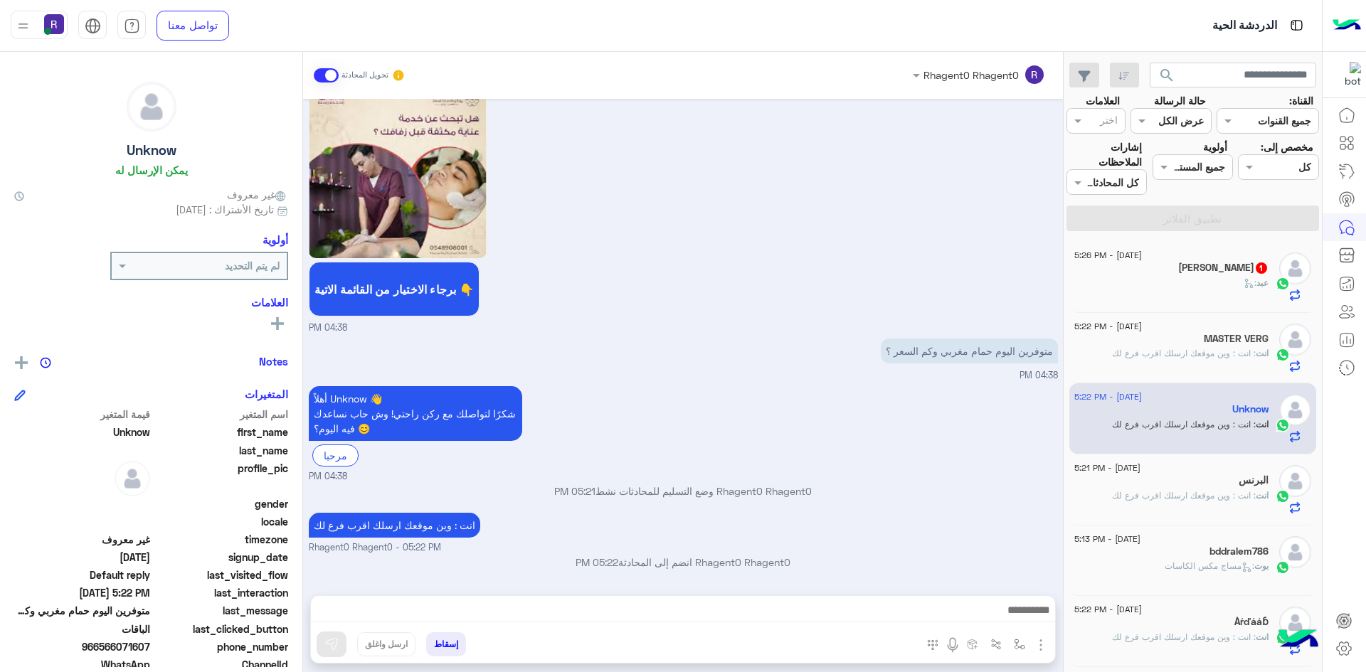
click at [1218, 283] on div "عبد :" at bounding box center [1171, 289] width 194 height 25
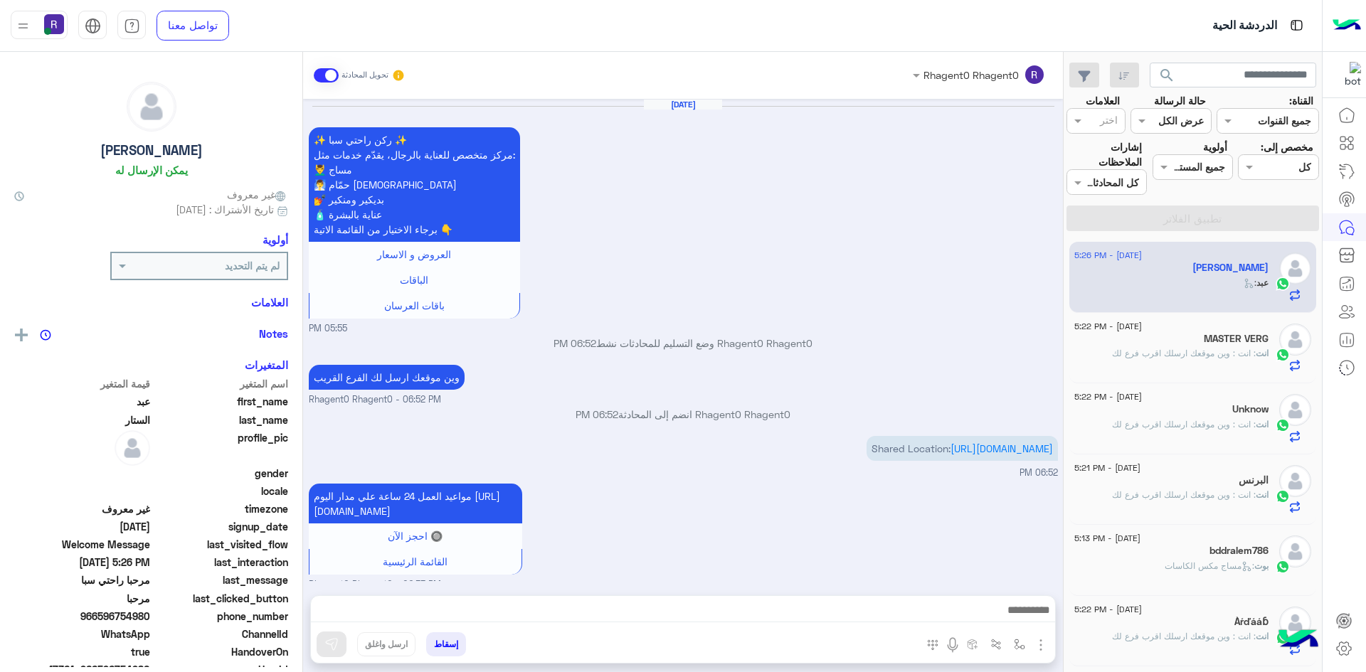
scroll to position [1156, 0]
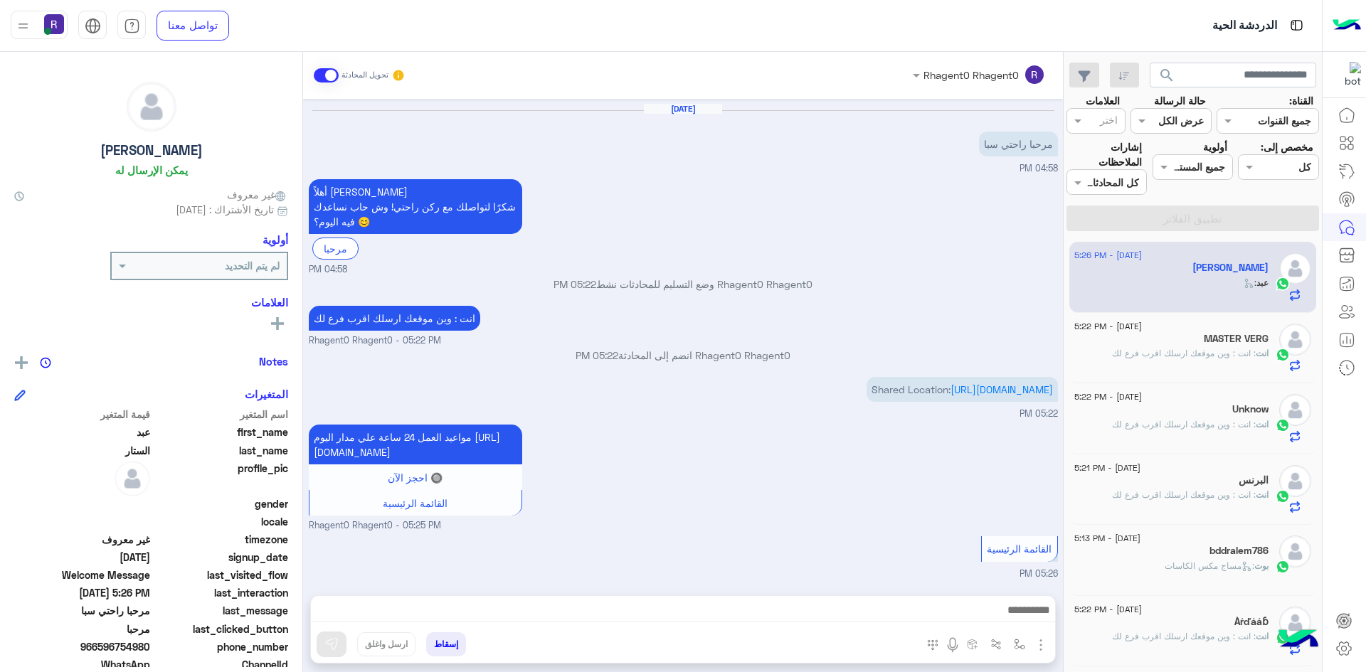
click at [1259, 354] on span "انت" at bounding box center [1262, 353] width 13 height 11
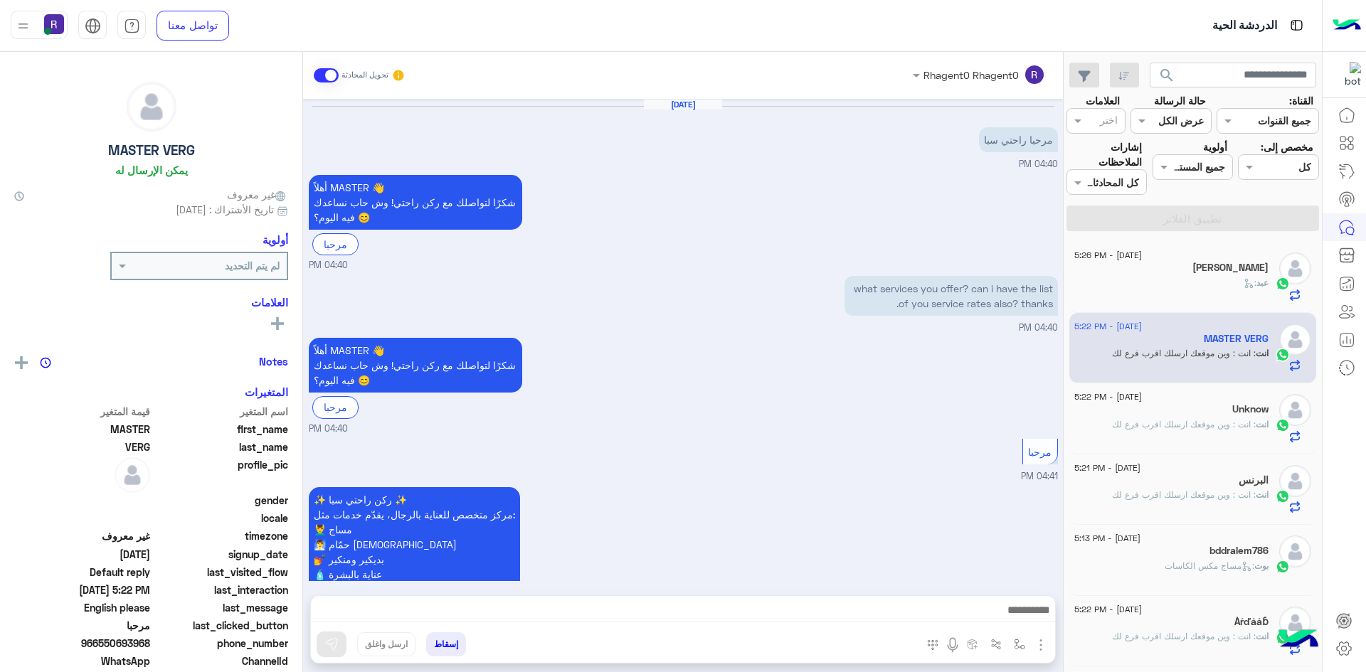
scroll to position [361, 0]
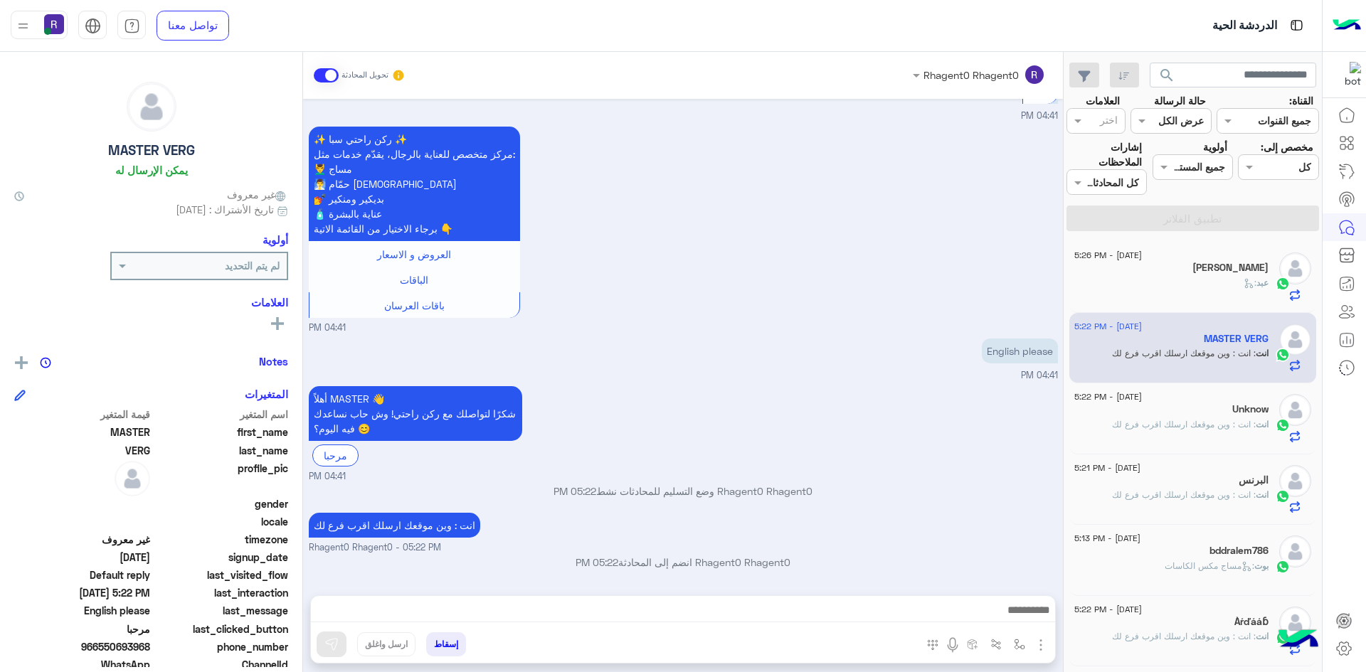
click at [1213, 415] on div "Unknow" at bounding box center [1171, 410] width 194 height 15
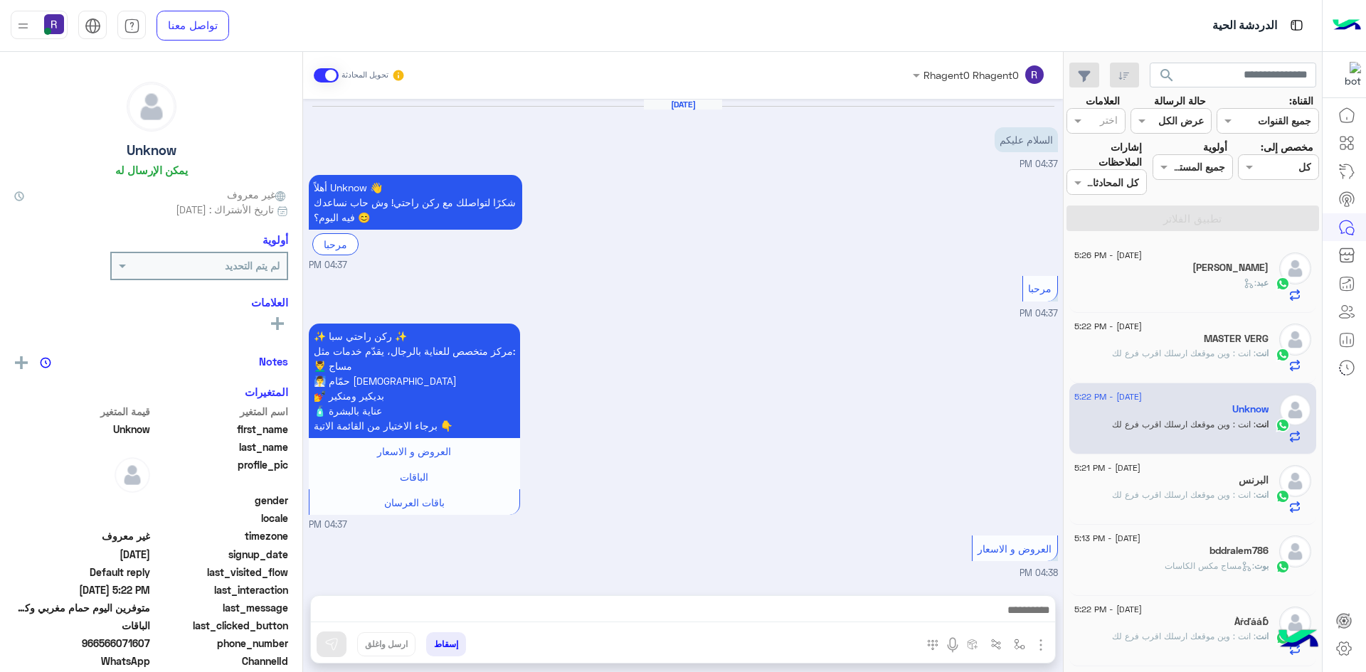
scroll to position [650, 0]
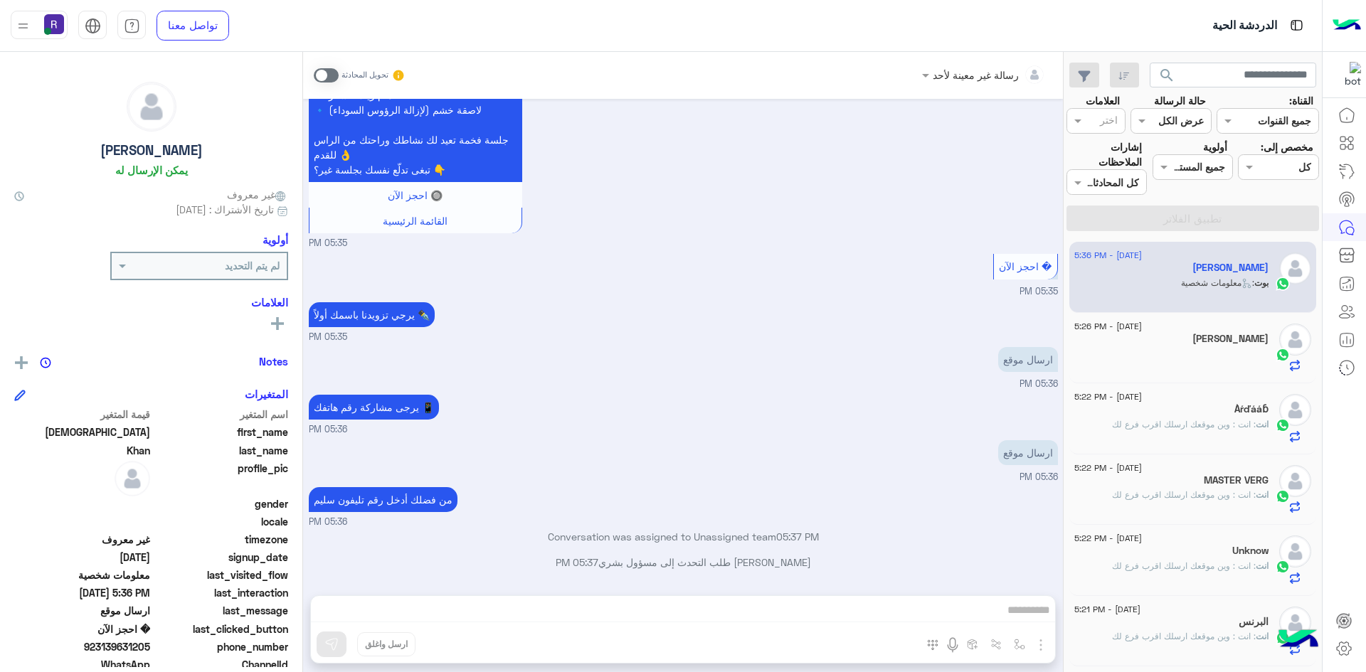
scroll to position [801, 0]
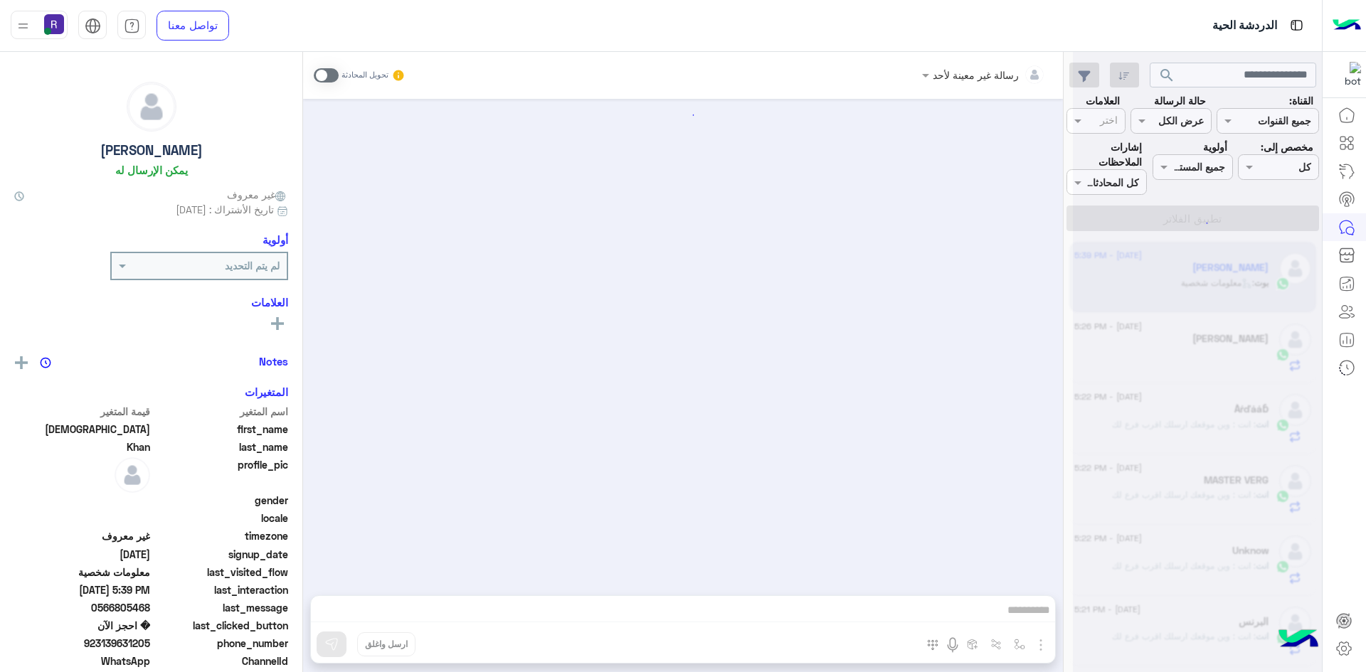
scroll to position [1972, 0]
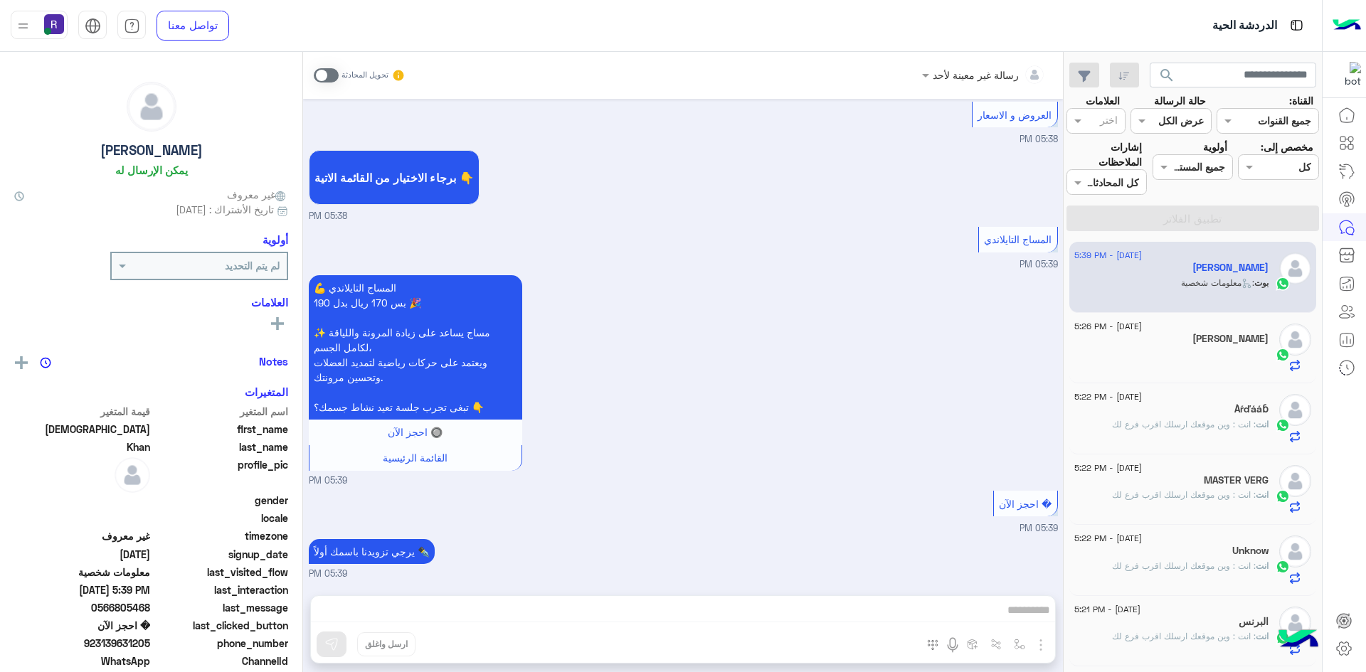
click at [1206, 357] on div at bounding box center [1171, 359] width 194 height 25
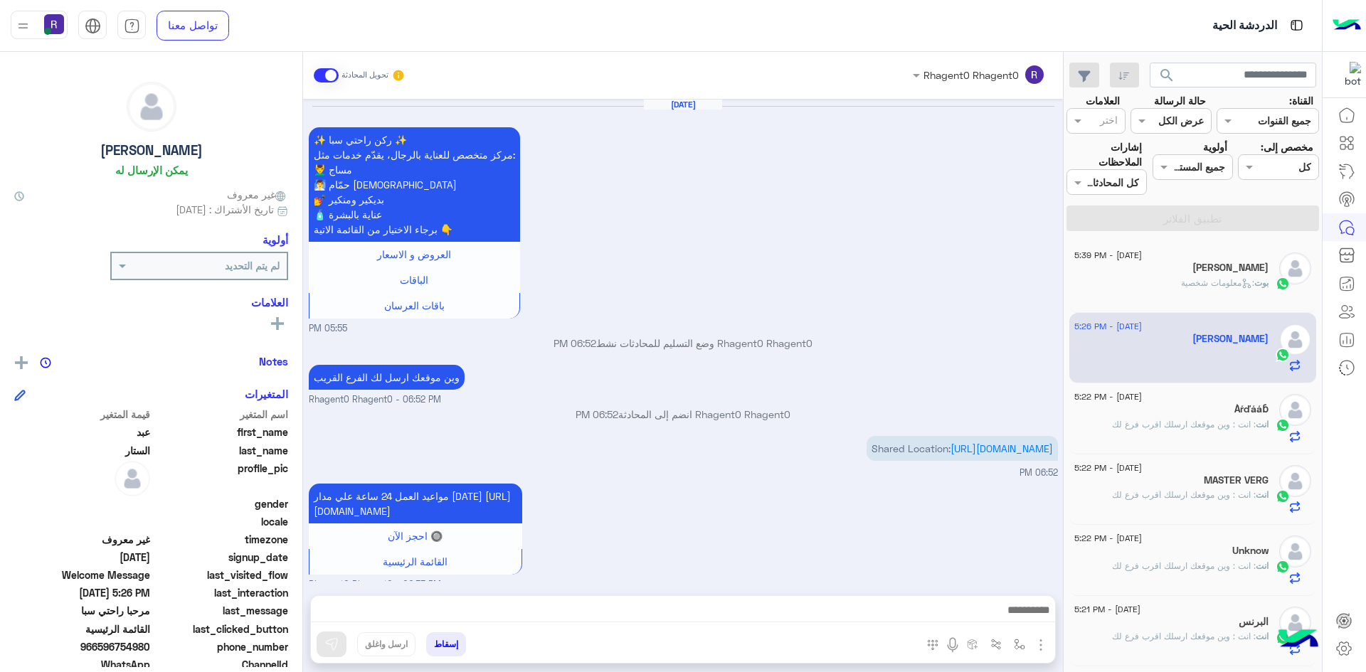
scroll to position [1156, 0]
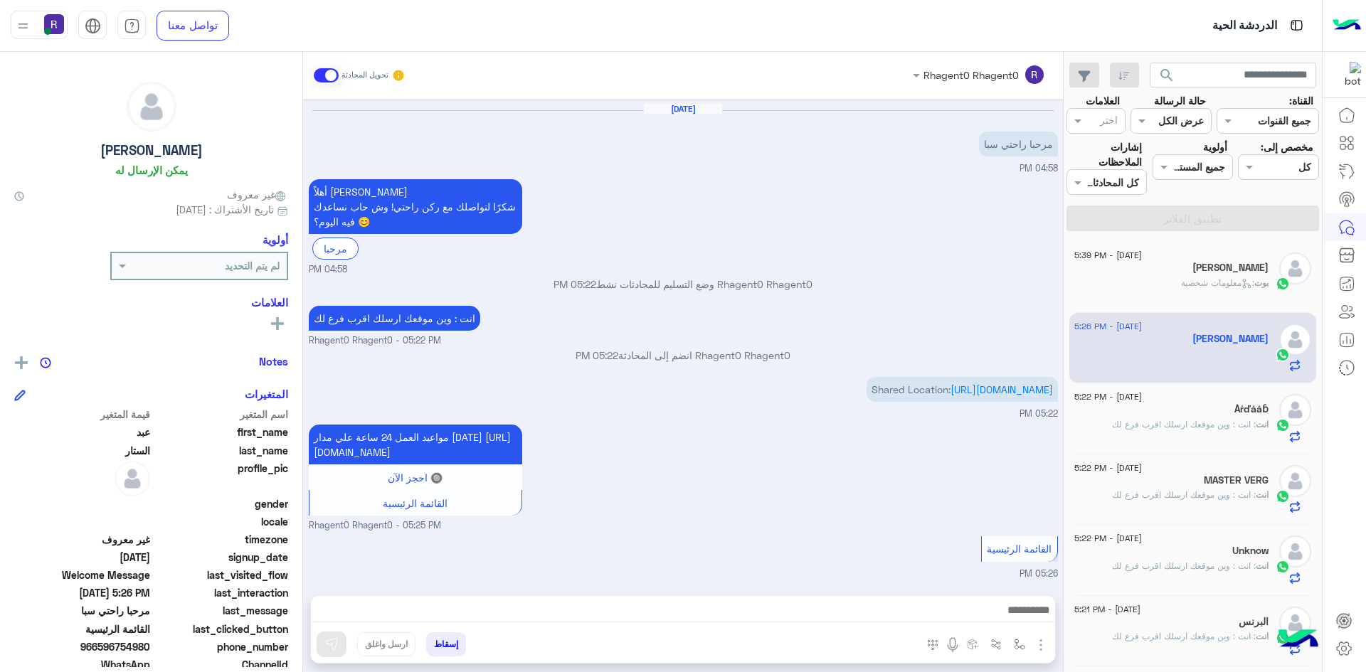
click at [1174, 426] on span ": انت : وين موقعك ارسلك اقرب فرع لك" at bounding box center [1184, 424] width 144 height 11
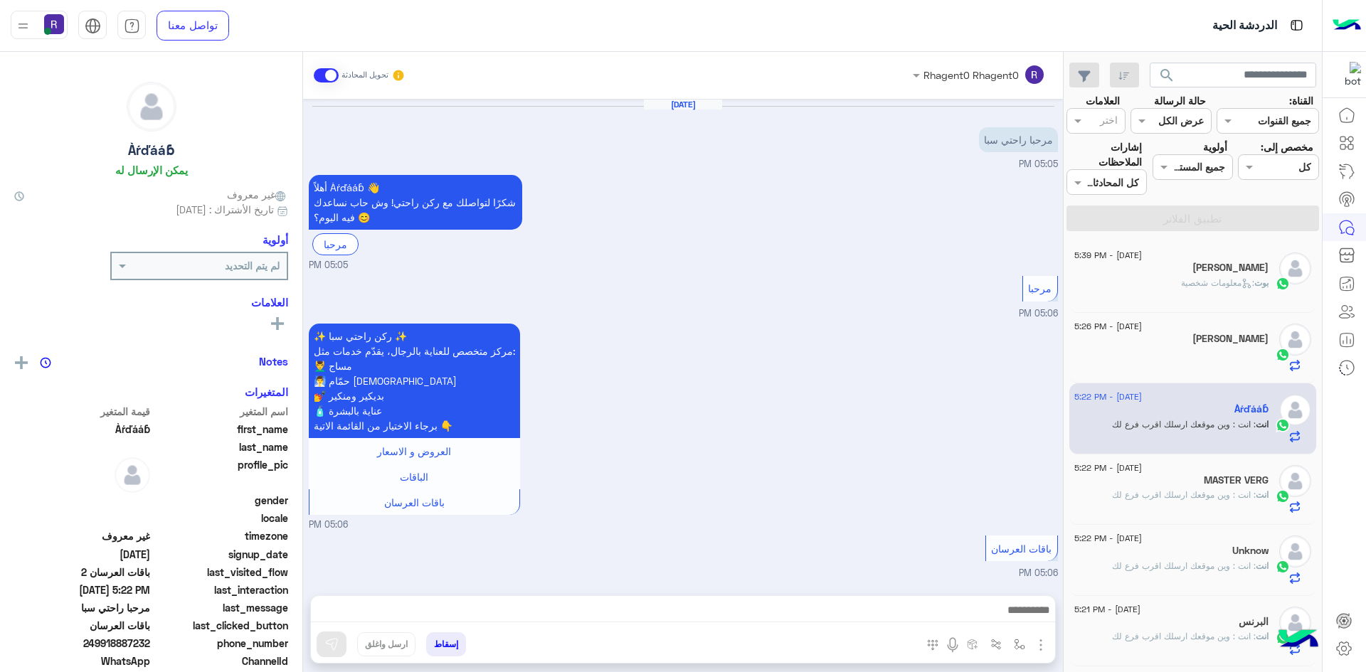
scroll to position [1550, 0]
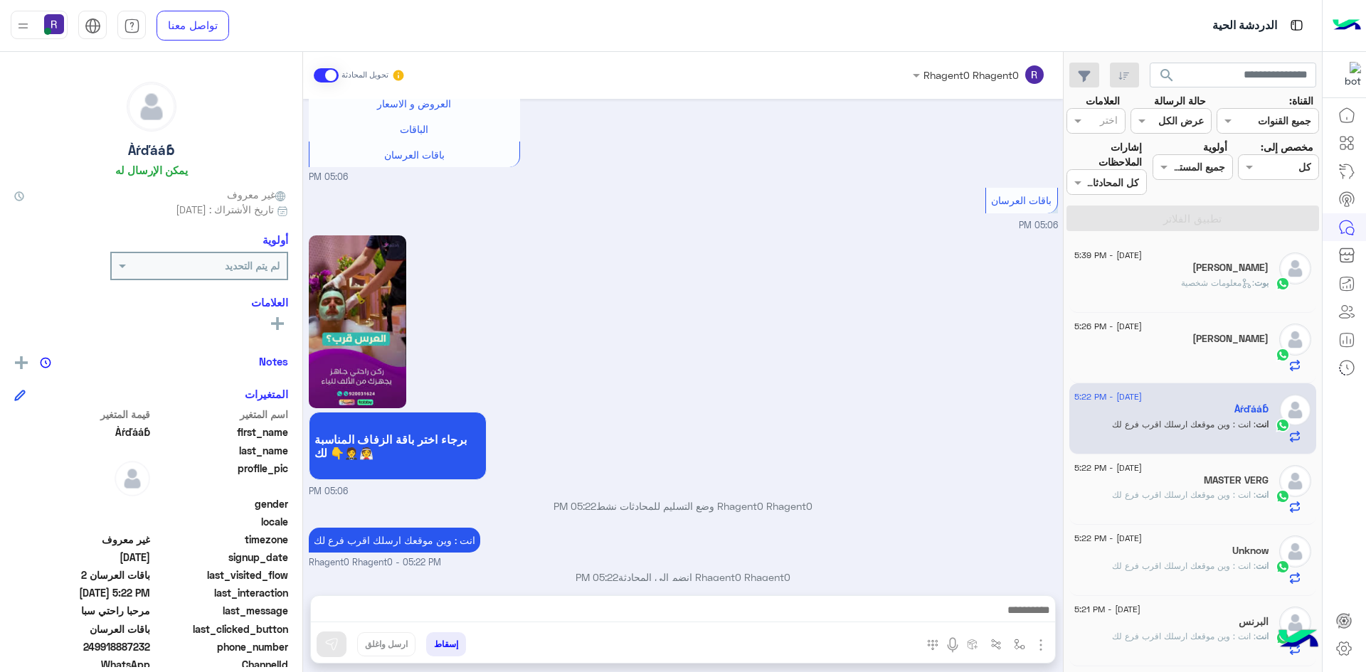
click at [1242, 287] on icon at bounding box center [1247, 283] width 11 height 11
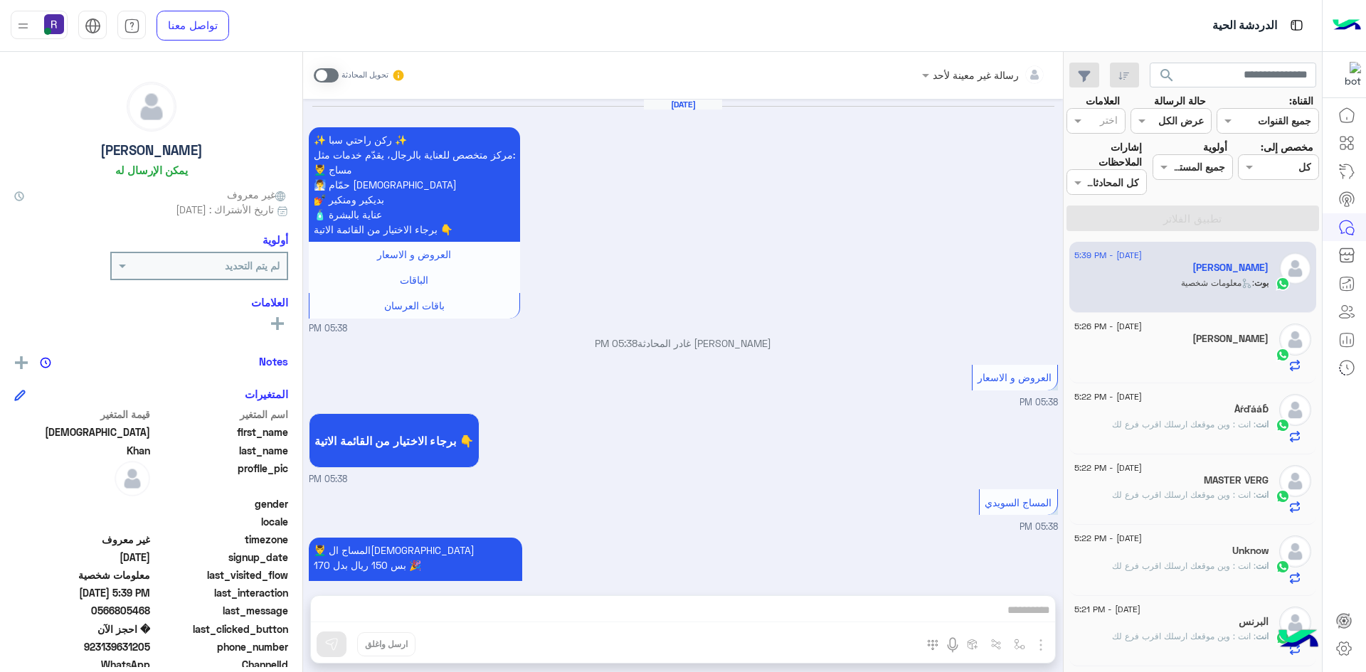
scroll to position [1972, 0]
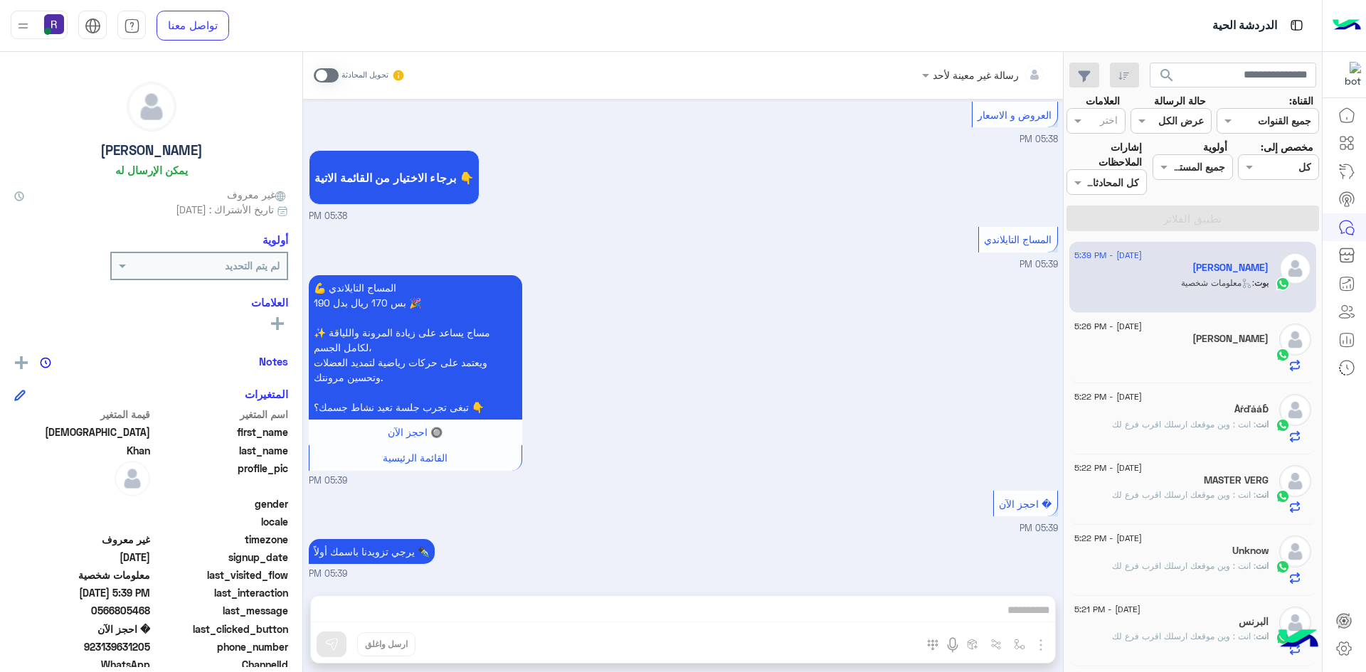
click at [1215, 344] on div "عبد الستار" at bounding box center [1171, 340] width 194 height 15
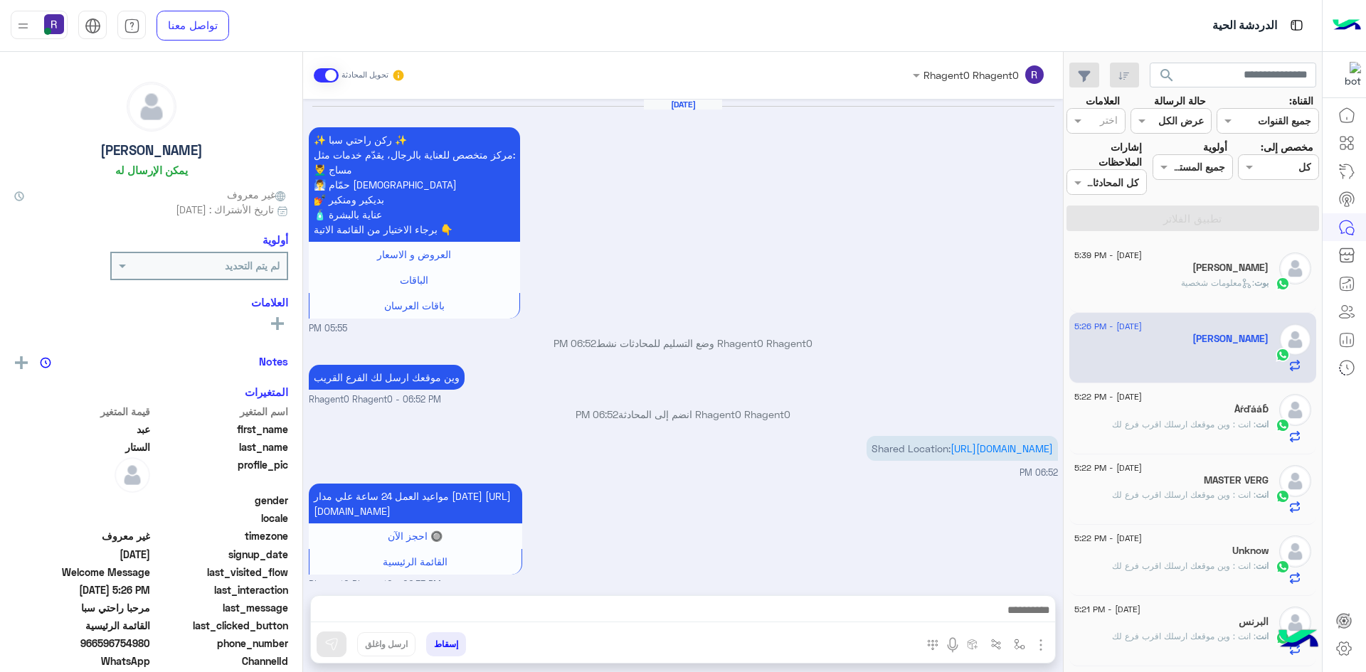
scroll to position [1156, 0]
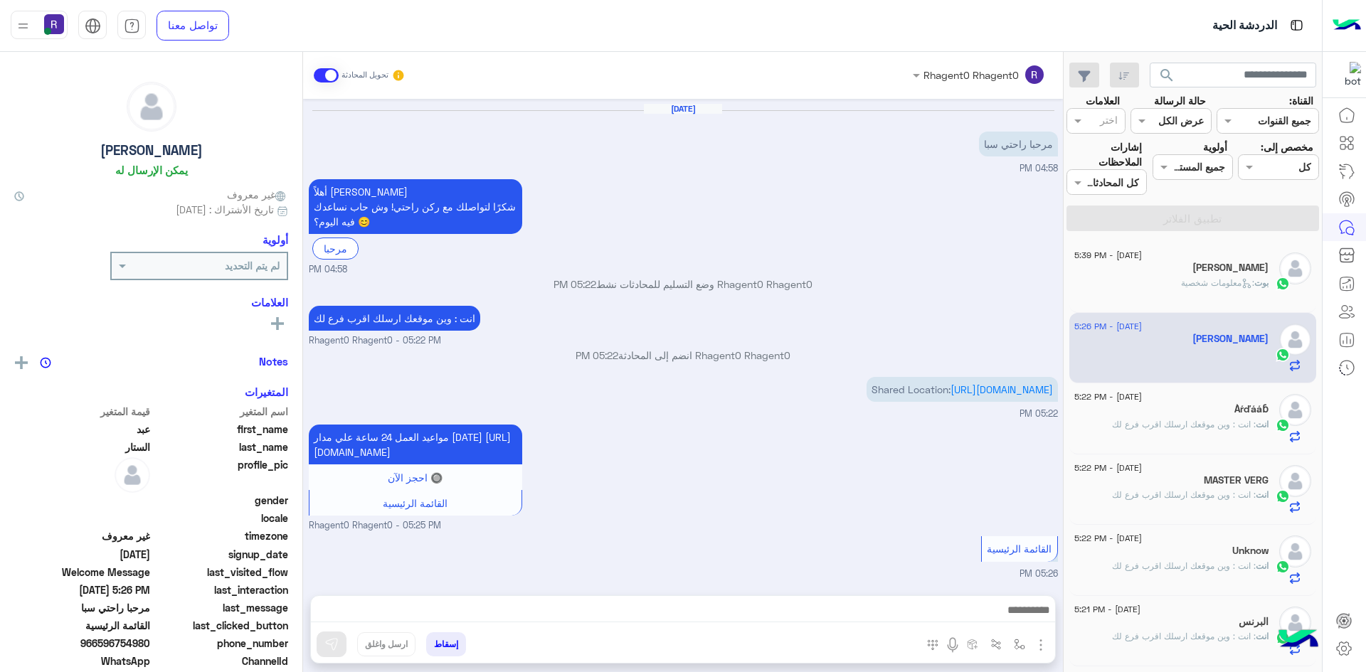
click at [1213, 285] on span ": معلومات شخصية" at bounding box center [1217, 283] width 73 height 11
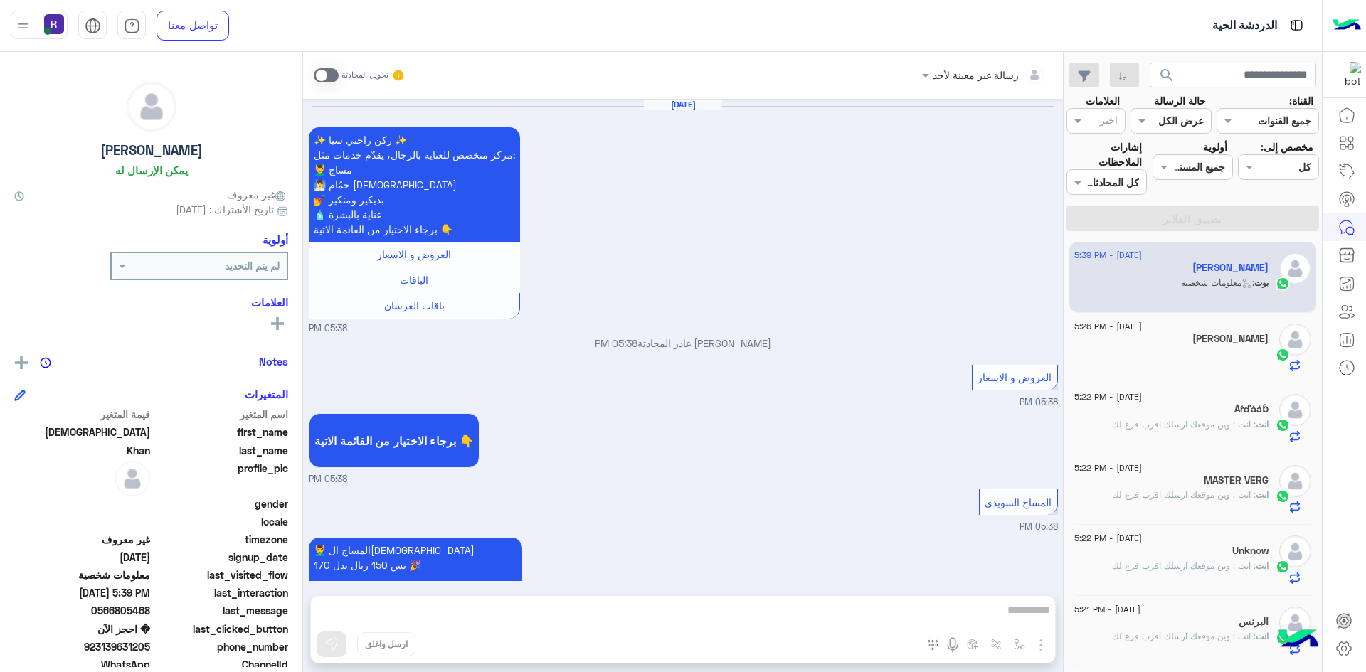
scroll to position [1972, 0]
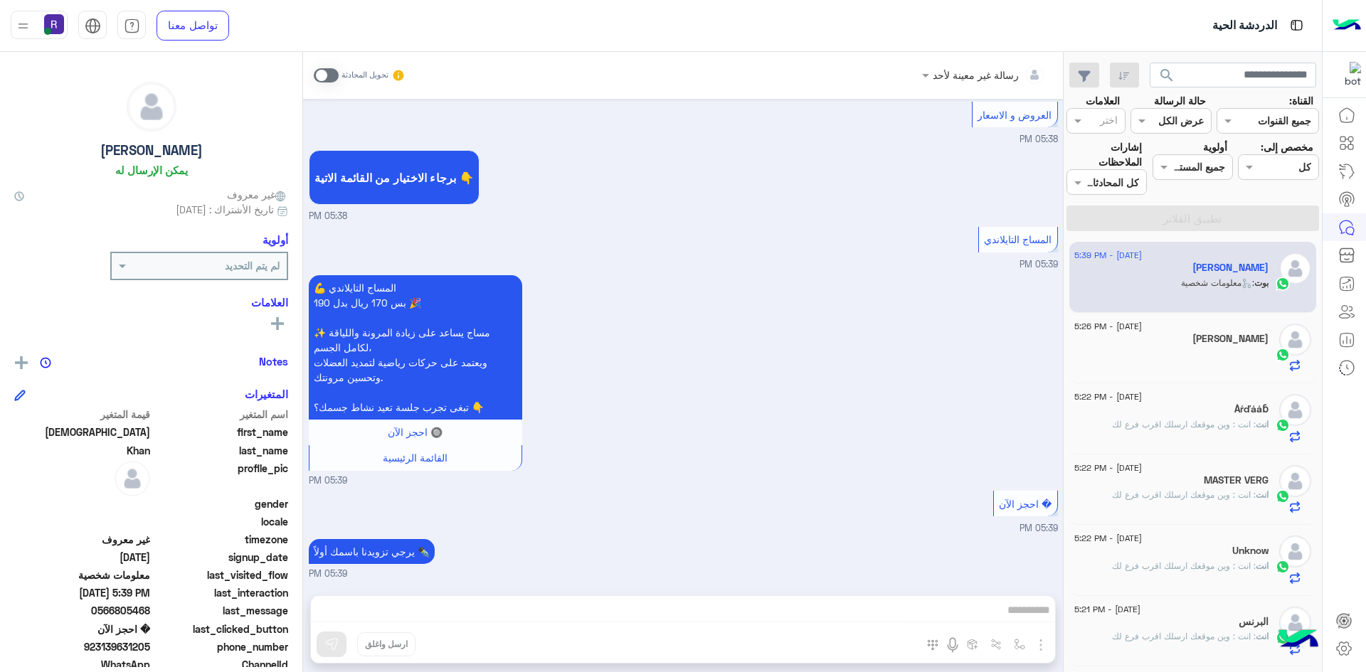
click at [334, 77] on span at bounding box center [326, 75] width 25 height 14
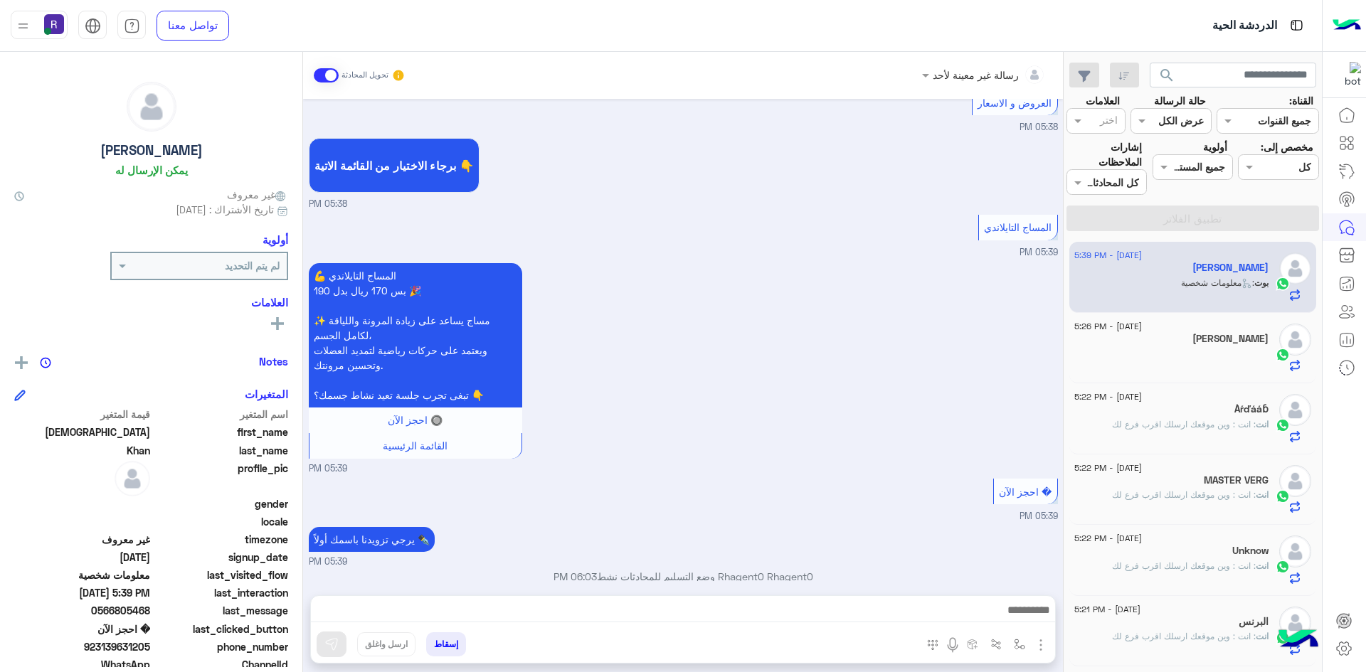
scroll to position [1999, 0]
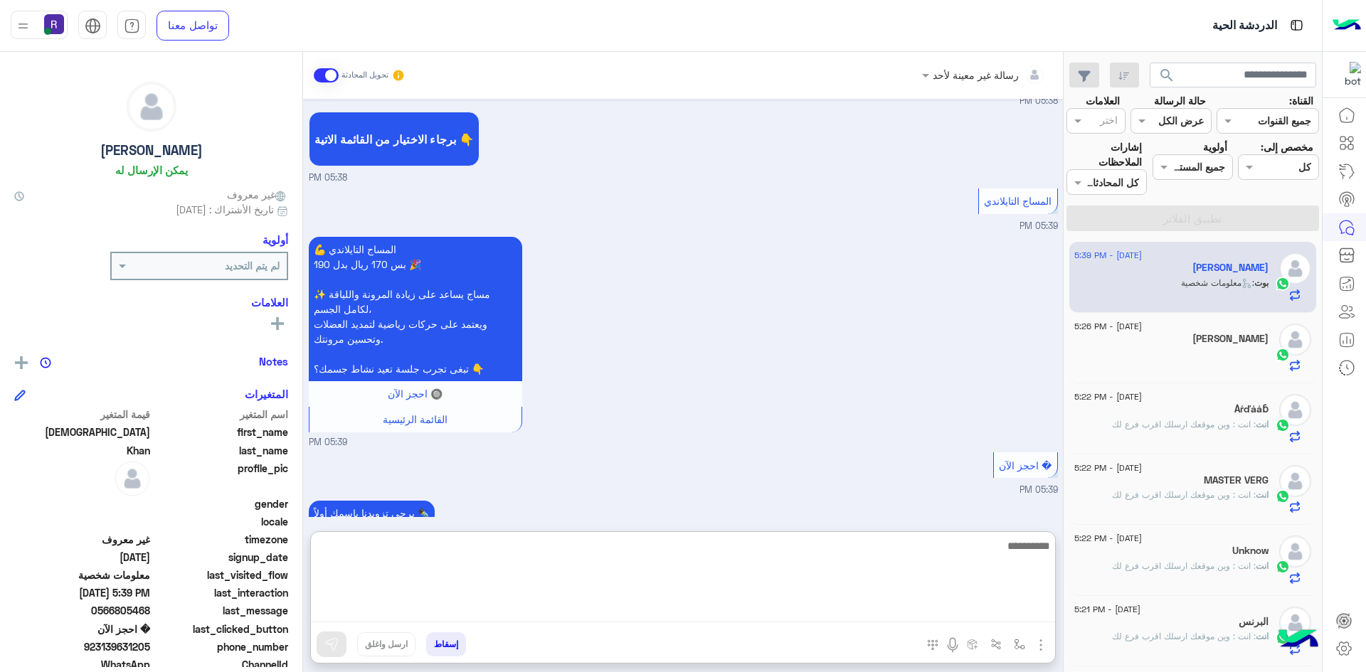
paste textarea "**********"
type textarea "**********"
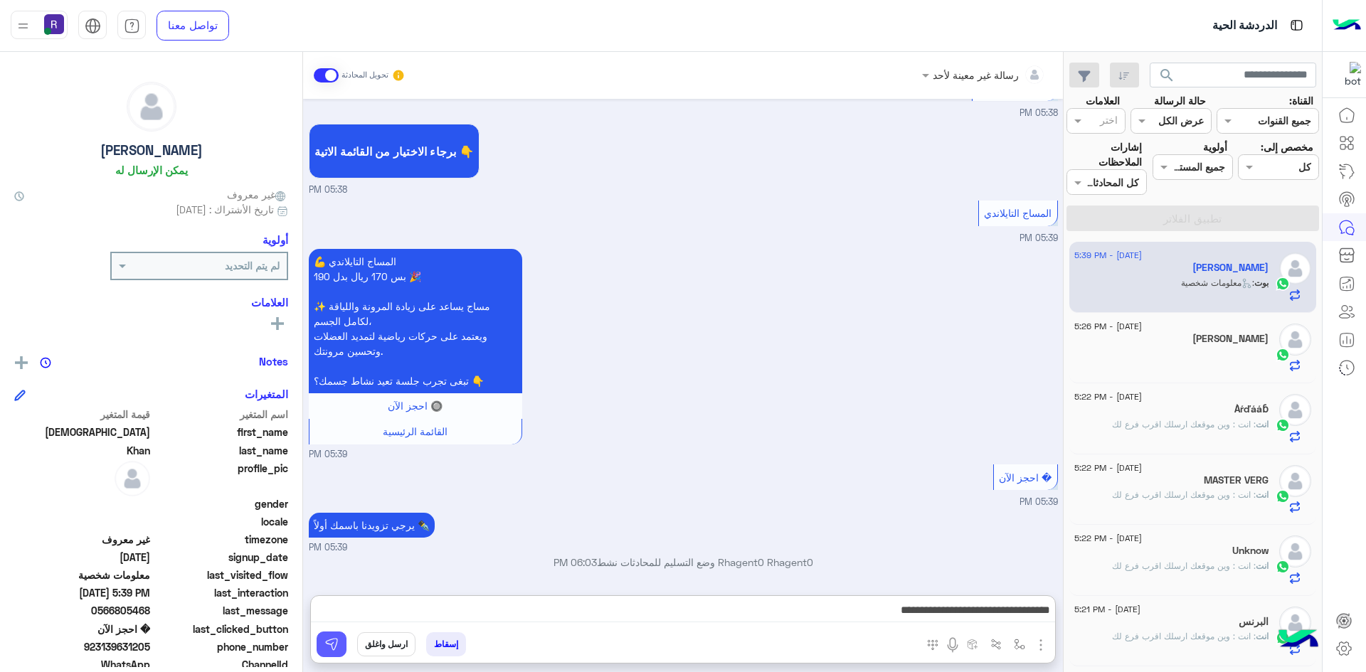
click at [327, 642] on img at bounding box center [331, 645] width 14 height 14
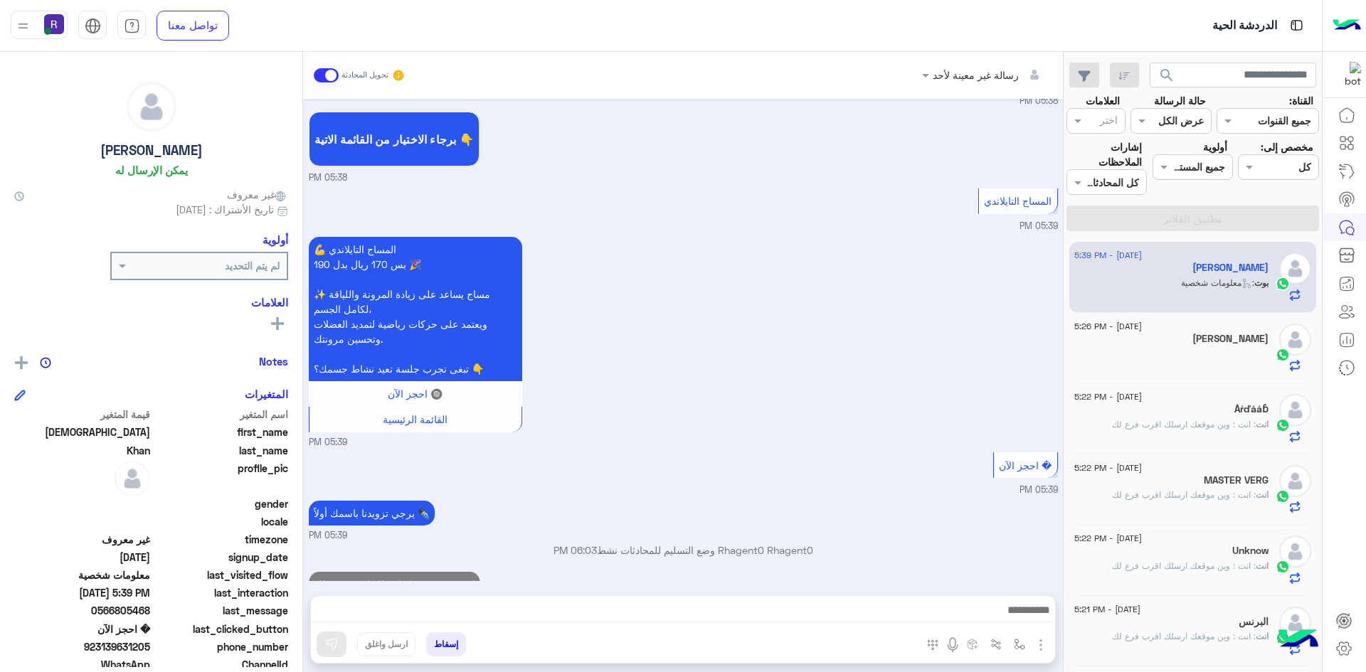
scroll to position [2044, 0]
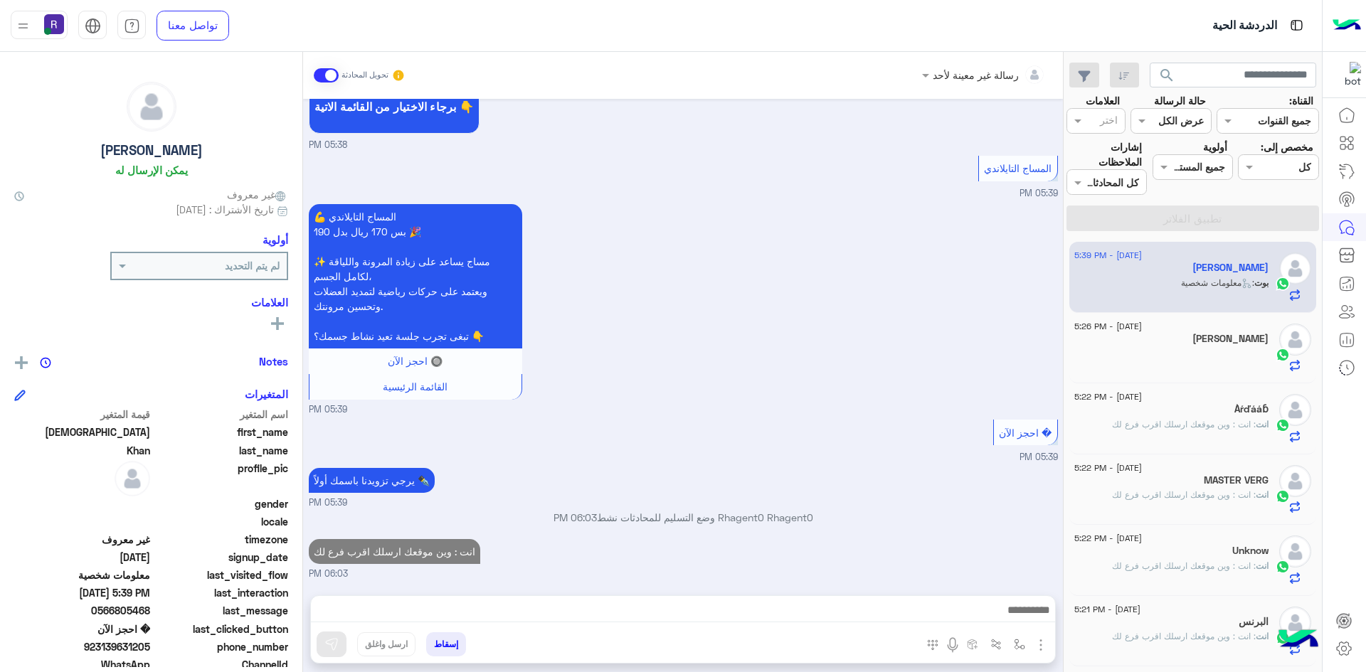
click at [1183, 423] on span ": انت : وين موقعك ارسلك اقرب فرع لك" at bounding box center [1184, 424] width 144 height 11
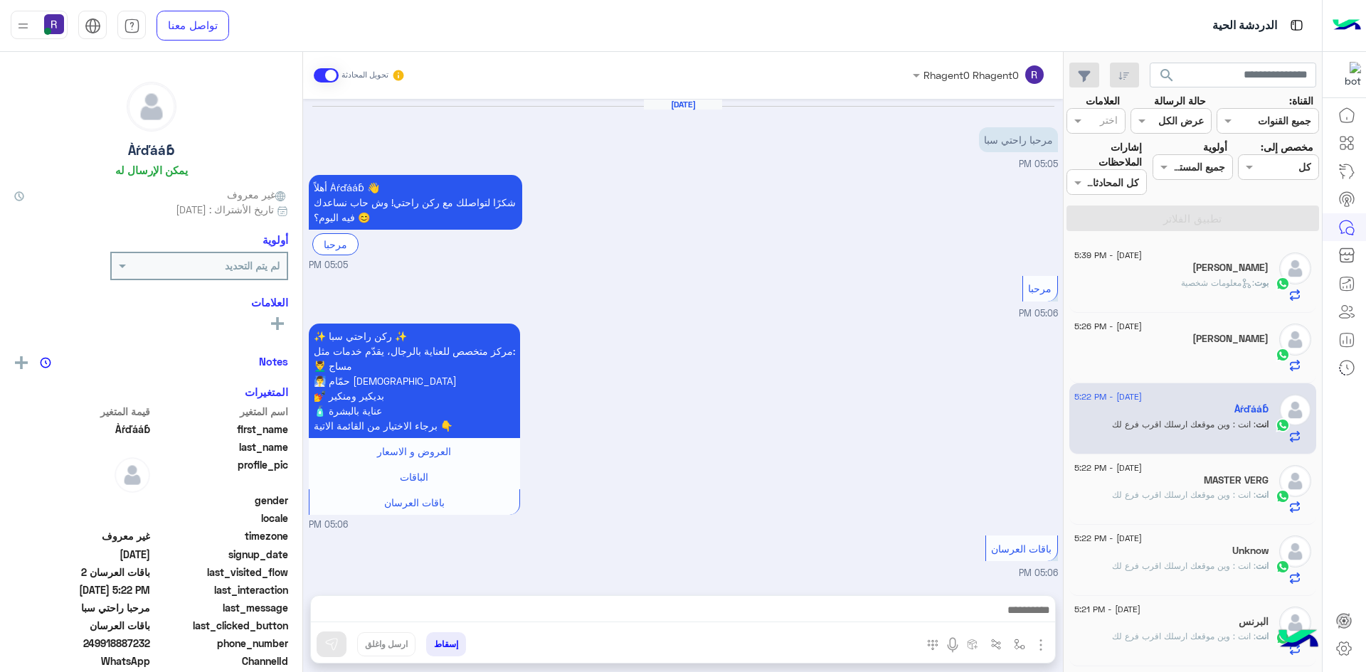
scroll to position [1550, 0]
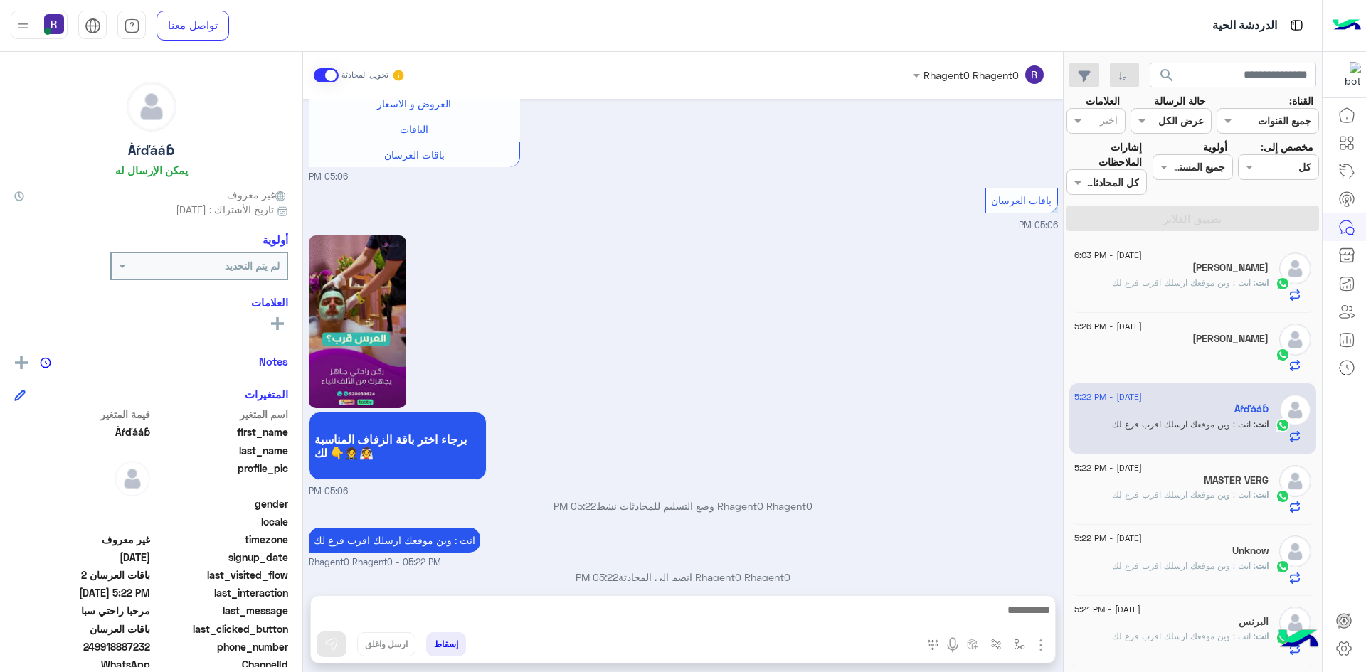
click at [1171, 286] on span ": انت : وين موقعك ارسلك اقرب فرع لك" at bounding box center [1184, 283] width 144 height 11
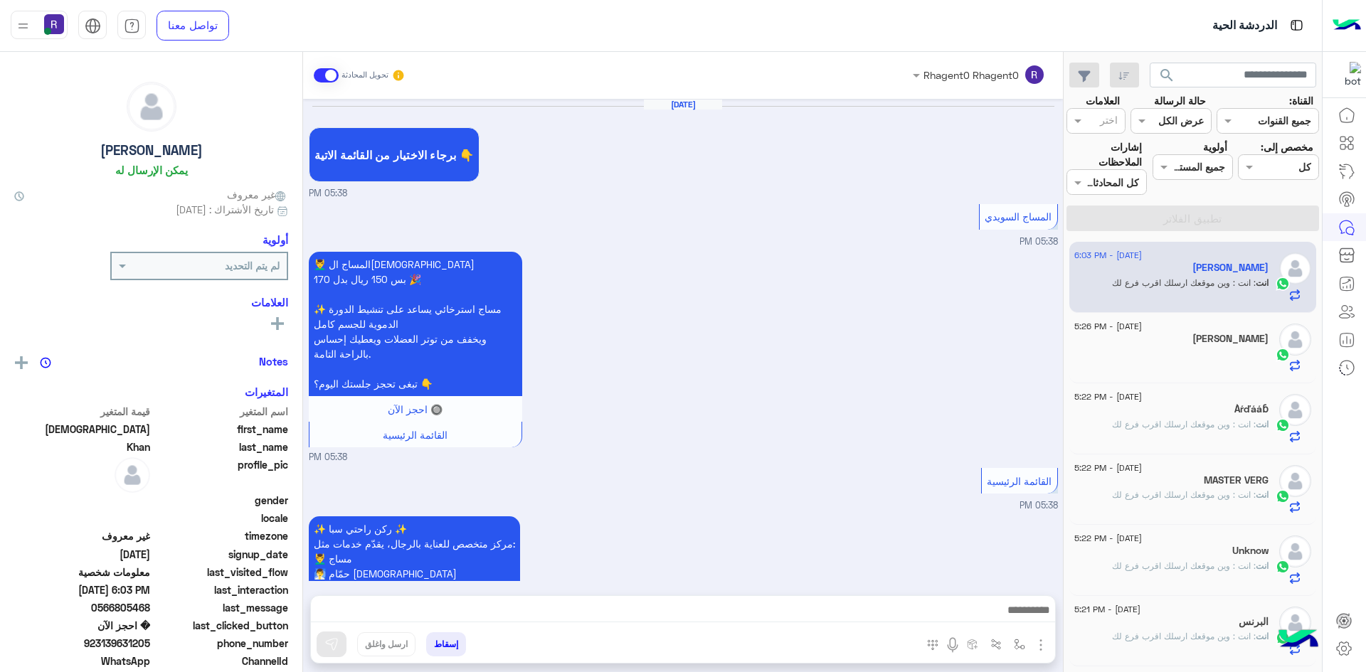
scroll to position [1784, 0]
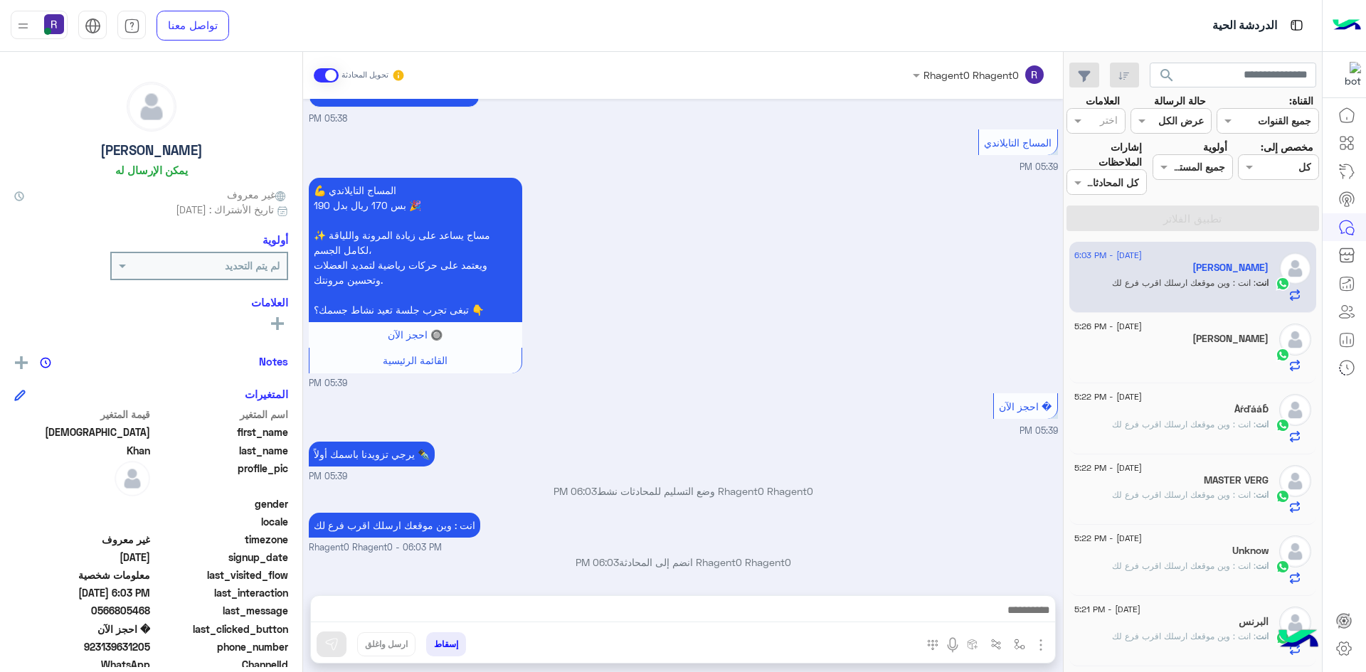
click at [1174, 364] on div at bounding box center [1171, 359] width 194 height 25
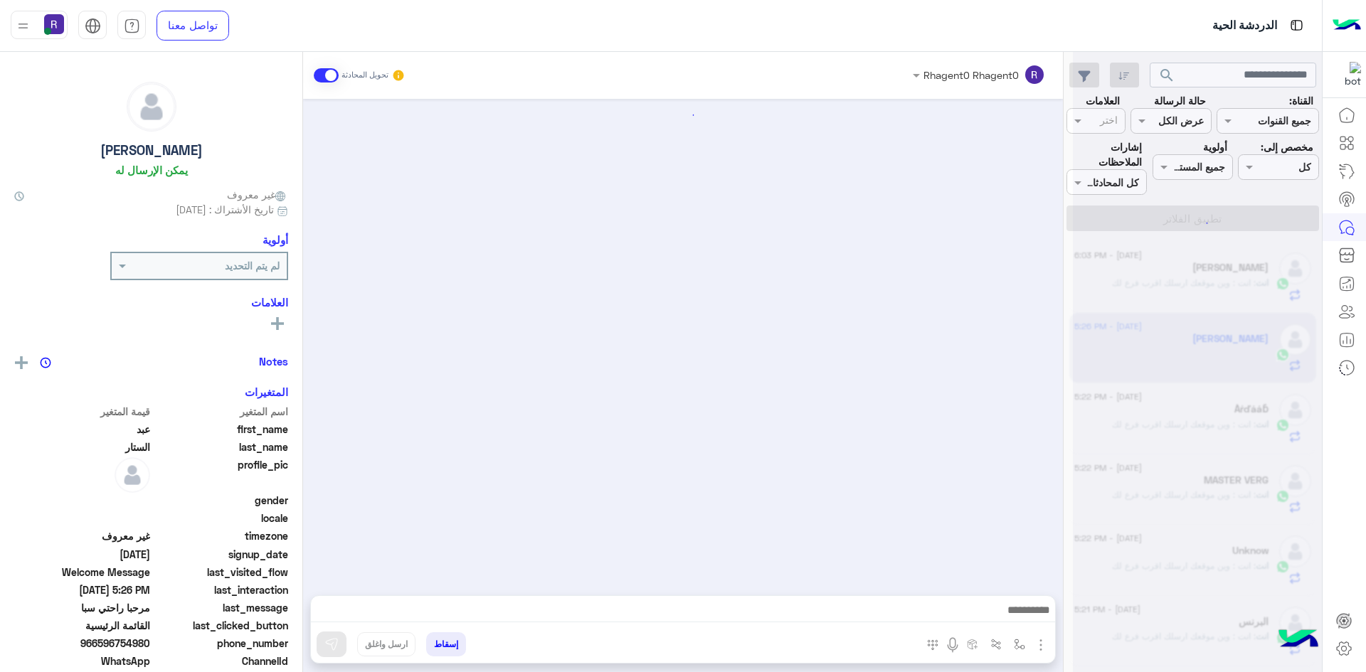
scroll to position [1156, 0]
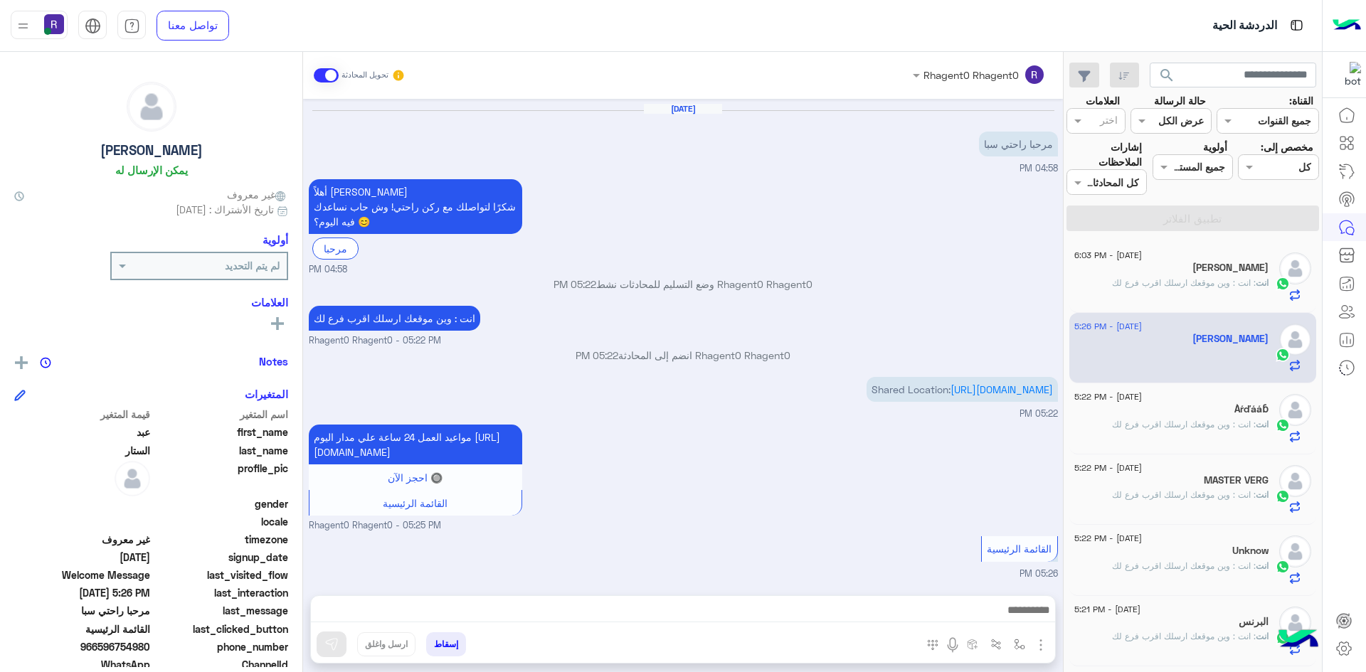
click at [1180, 281] on span ": انت : وين موقعك ارسلك اقرب فرع لك" at bounding box center [1184, 283] width 144 height 11
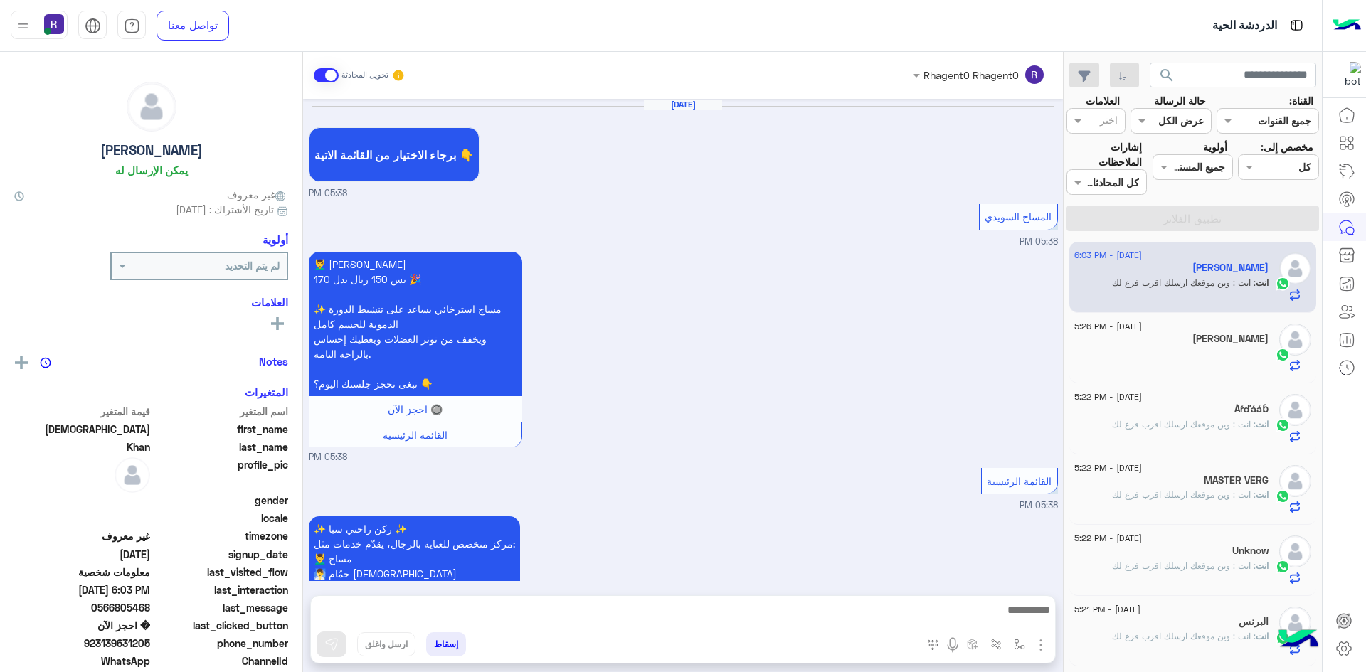
scroll to position [1784, 0]
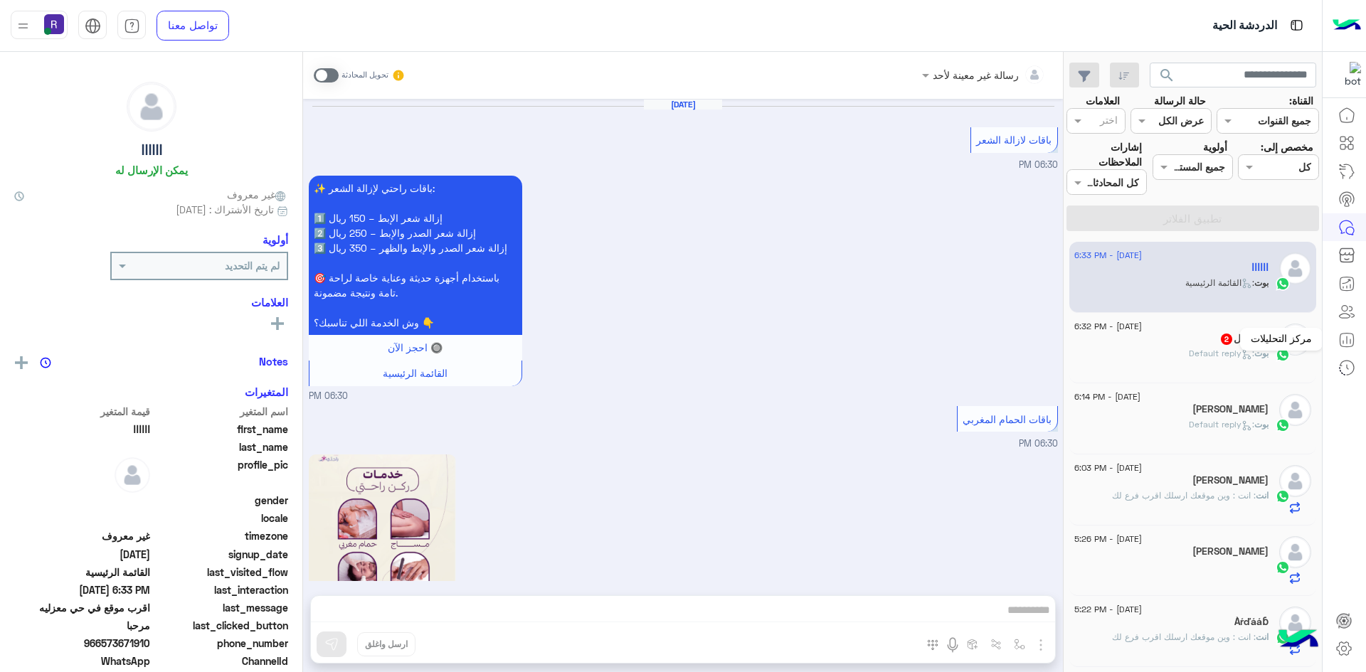
scroll to position [1913, 0]
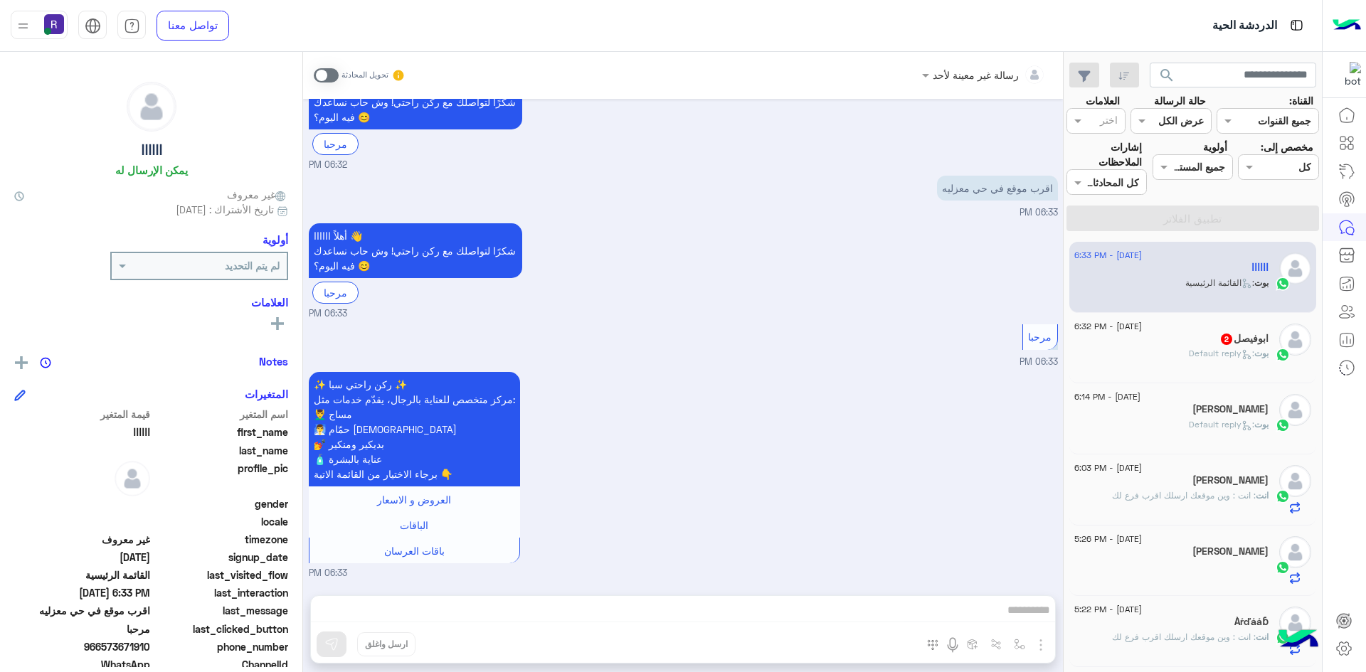
click at [1205, 342] on div "ابوفيصل 2" at bounding box center [1171, 340] width 194 height 15
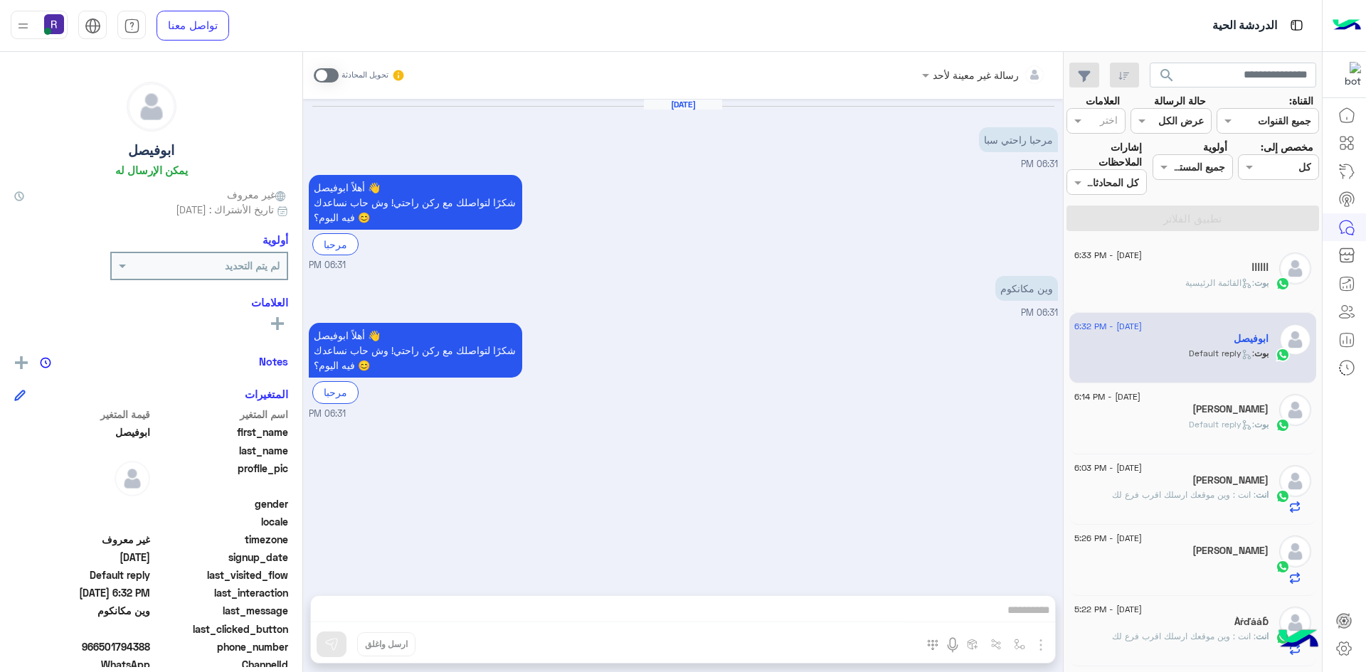
click at [336, 74] on span at bounding box center [326, 75] width 25 height 14
click at [1041, 643] on img "button" at bounding box center [1040, 645] width 17 height 17
click at [1028, 617] on button "الصور" at bounding box center [1019, 614] width 60 height 28
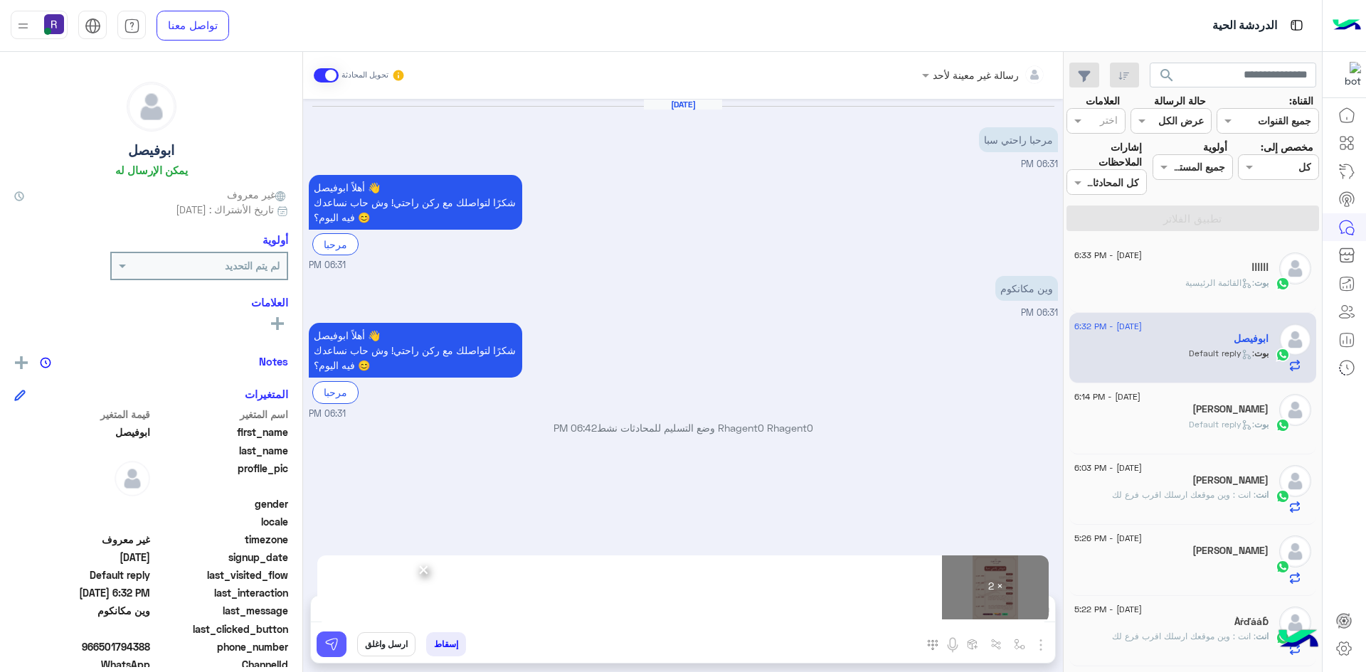
click at [334, 648] on img at bounding box center [331, 645] width 14 height 14
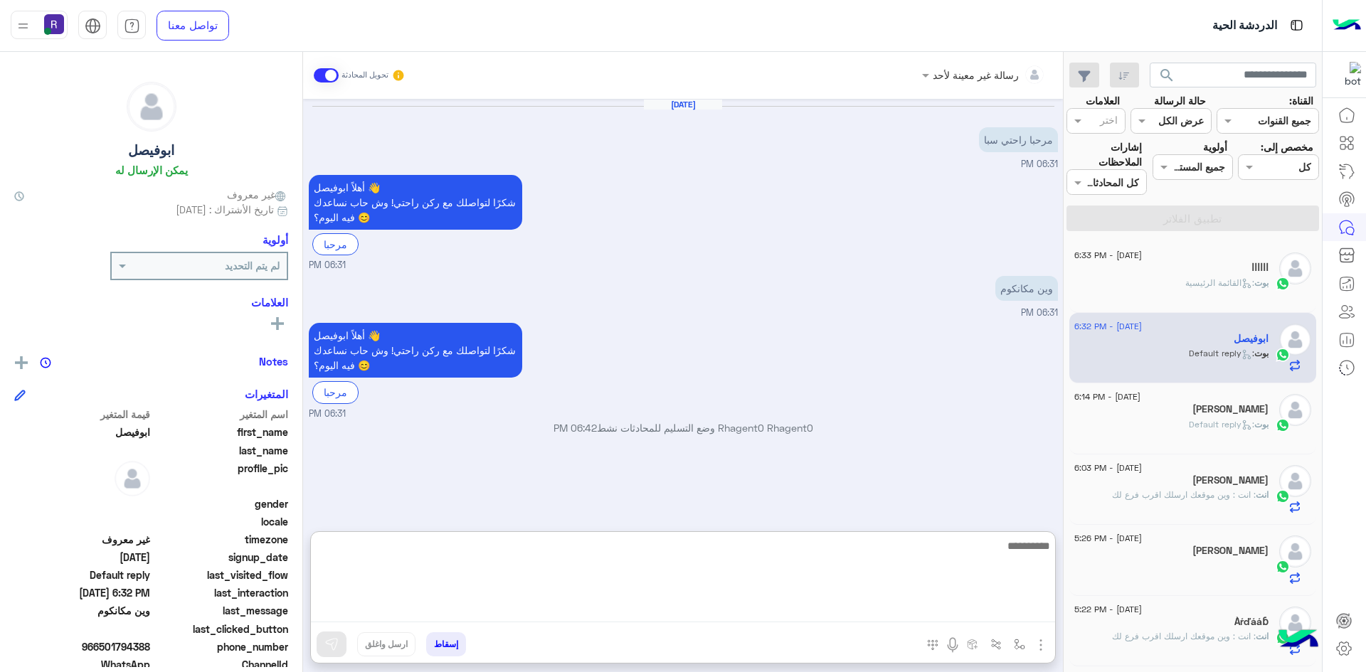
paste textarea "**********"
type textarea "**********"
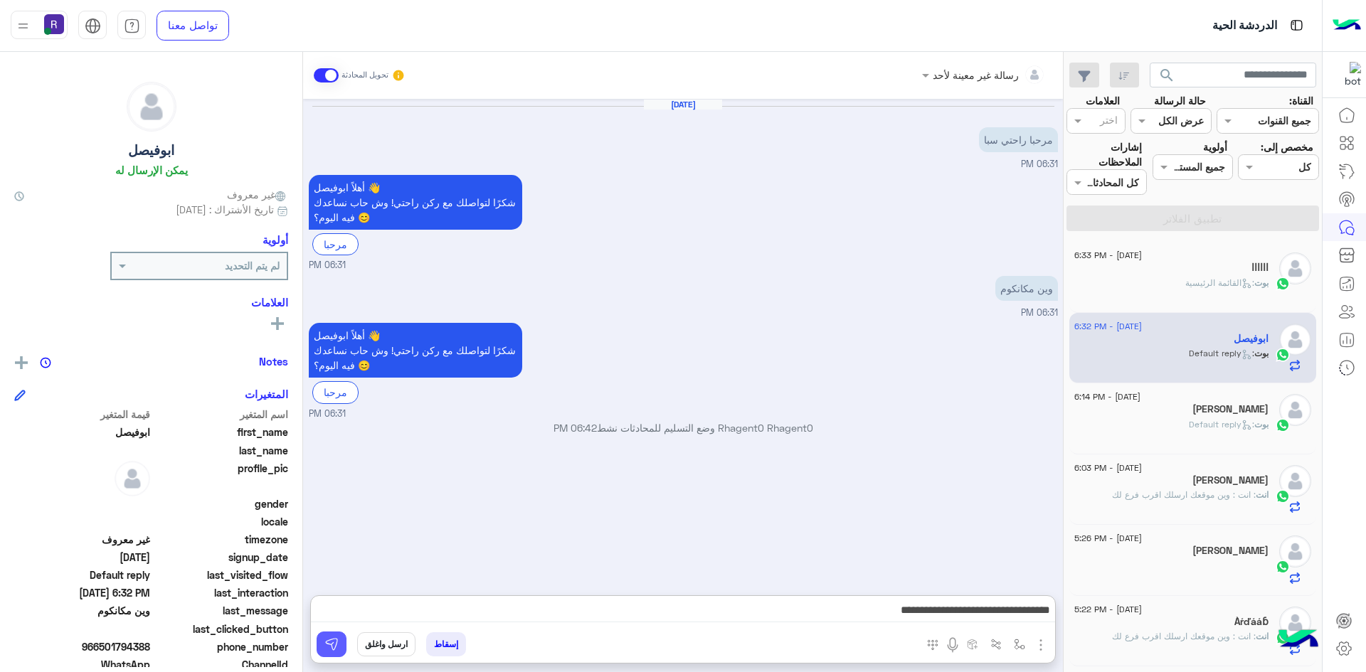
click at [330, 635] on button at bounding box center [332, 645] width 30 height 26
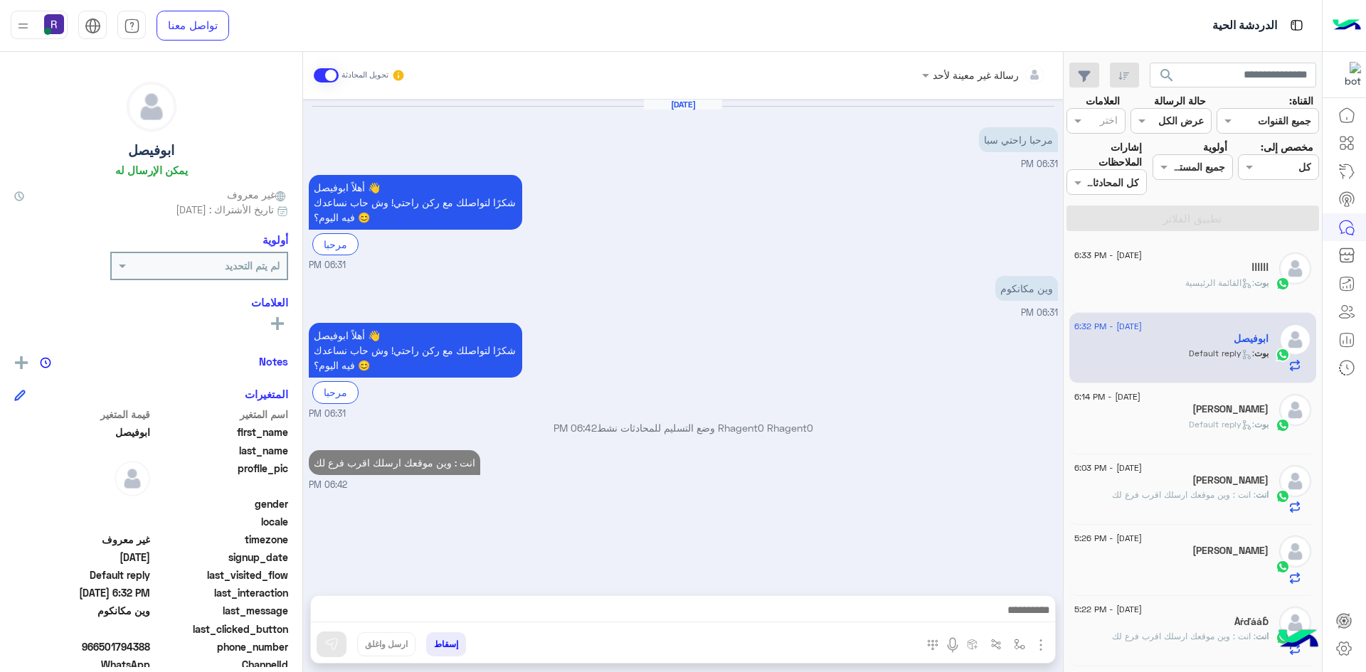
click at [1126, 407] on div "[PERSON_NAME]" at bounding box center [1171, 410] width 194 height 15
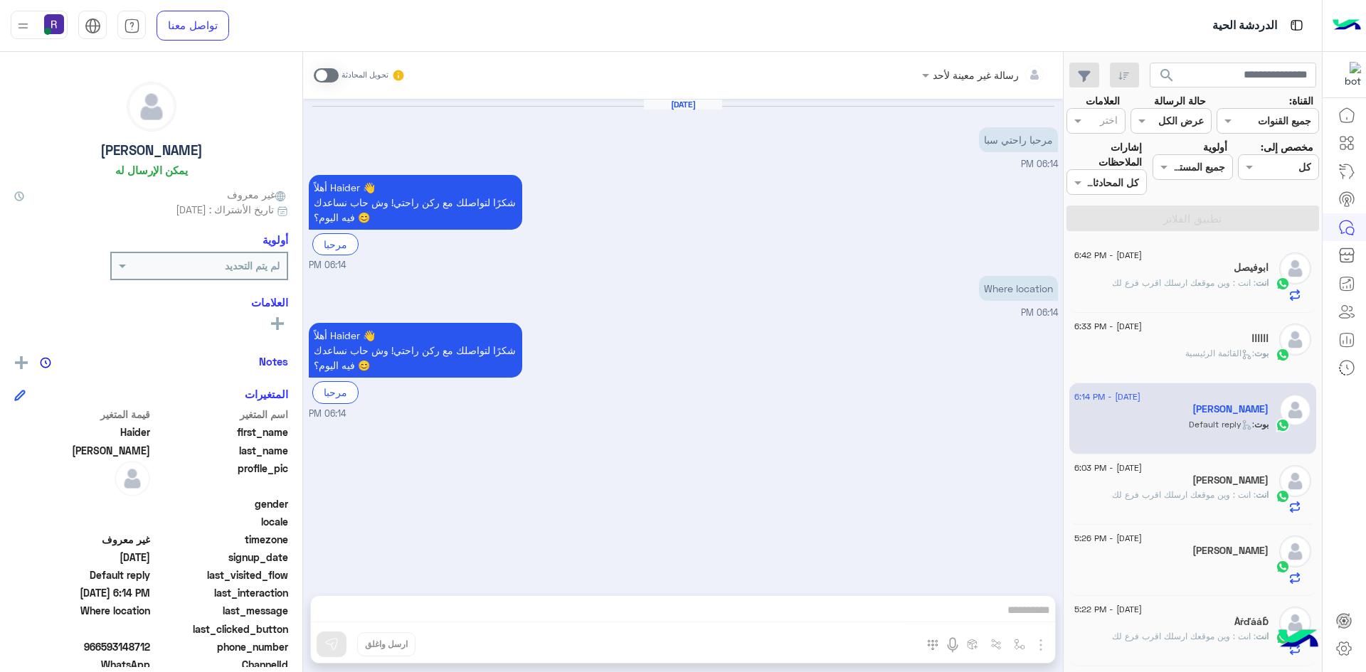
click at [1191, 558] on div "[PERSON_NAME]" at bounding box center [1171, 552] width 194 height 15
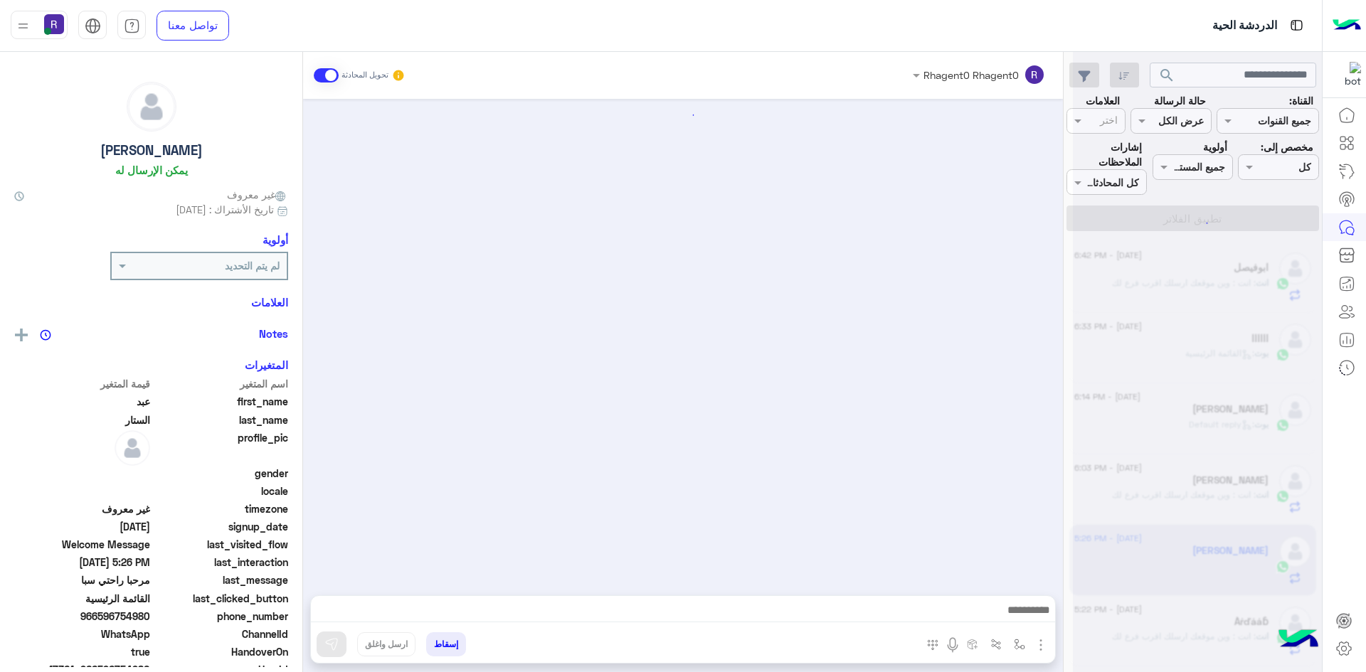
scroll to position [1156, 0]
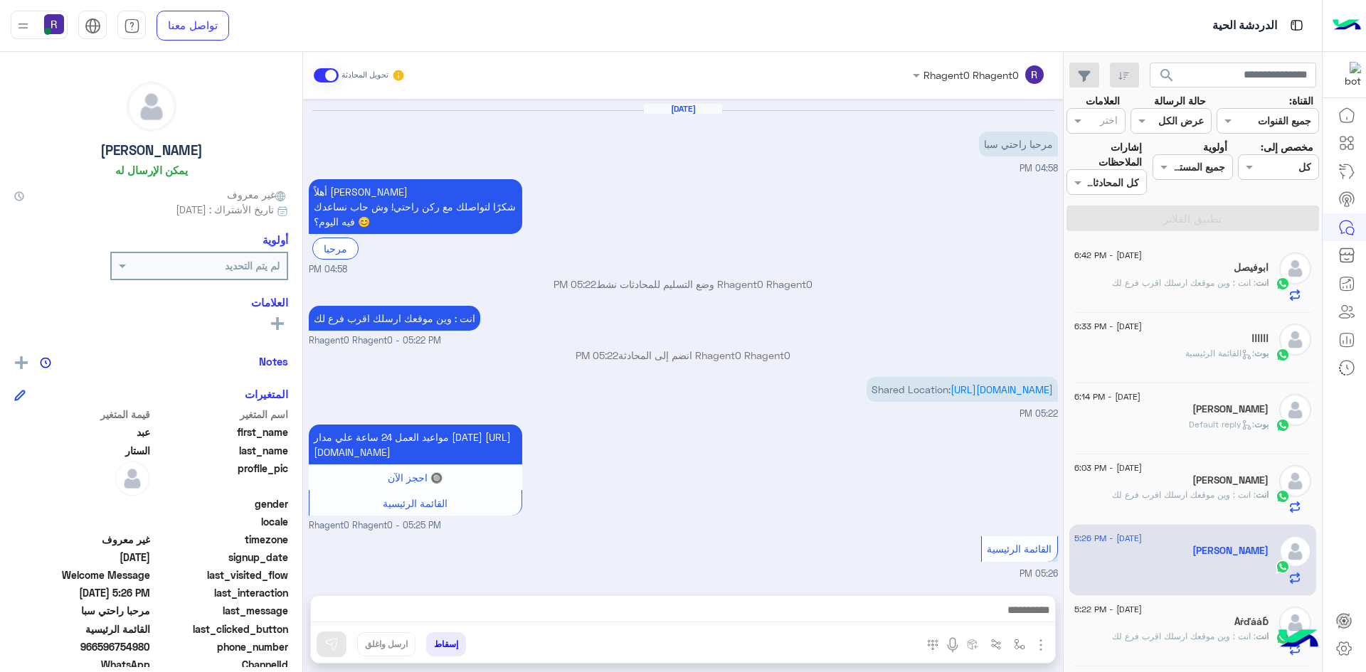
click at [1195, 630] on div "Àŕďááɓ" at bounding box center [1171, 623] width 194 height 15
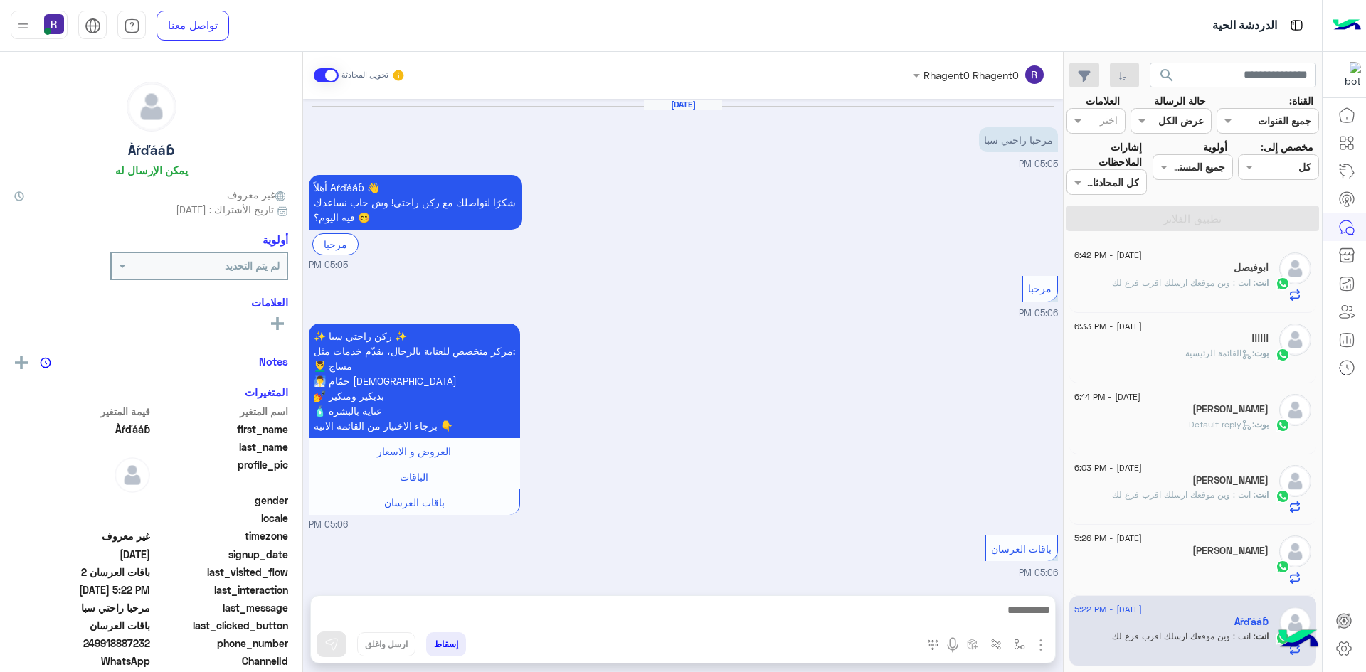
scroll to position [1550, 0]
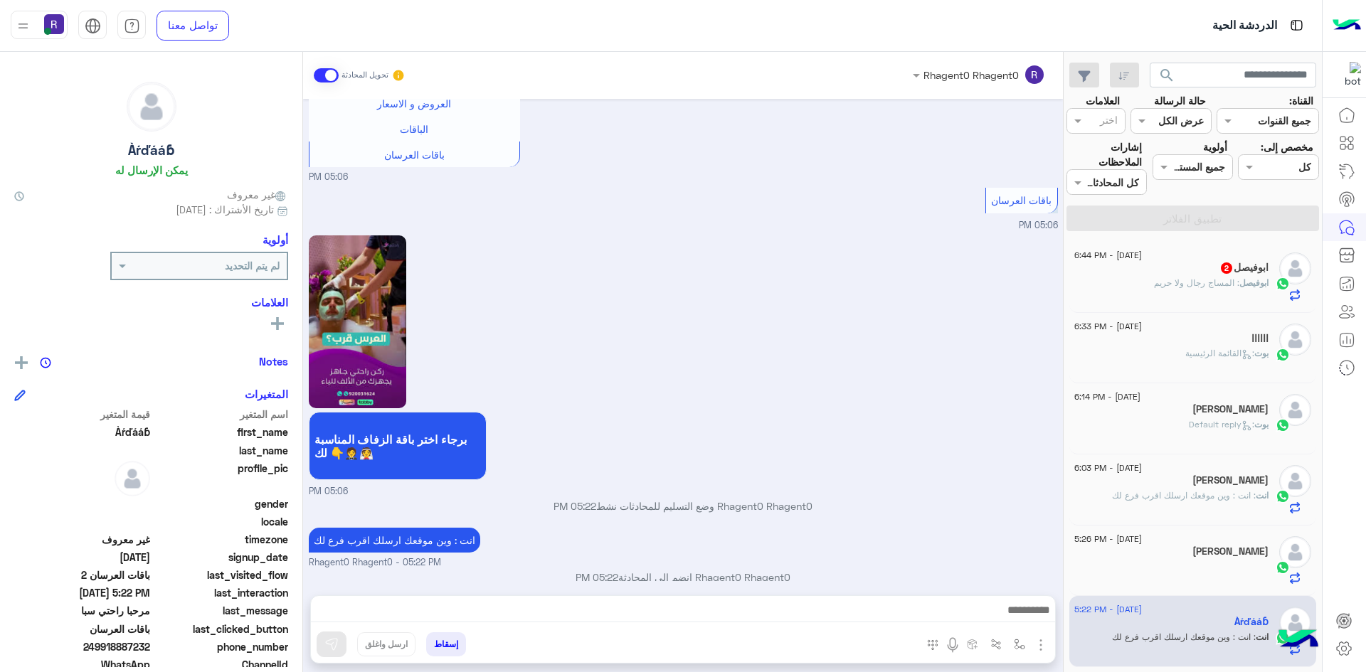
click at [1186, 290] on div "ابوفيصل : المساج رجال ولا حريم" at bounding box center [1171, 289] width 194 height 25
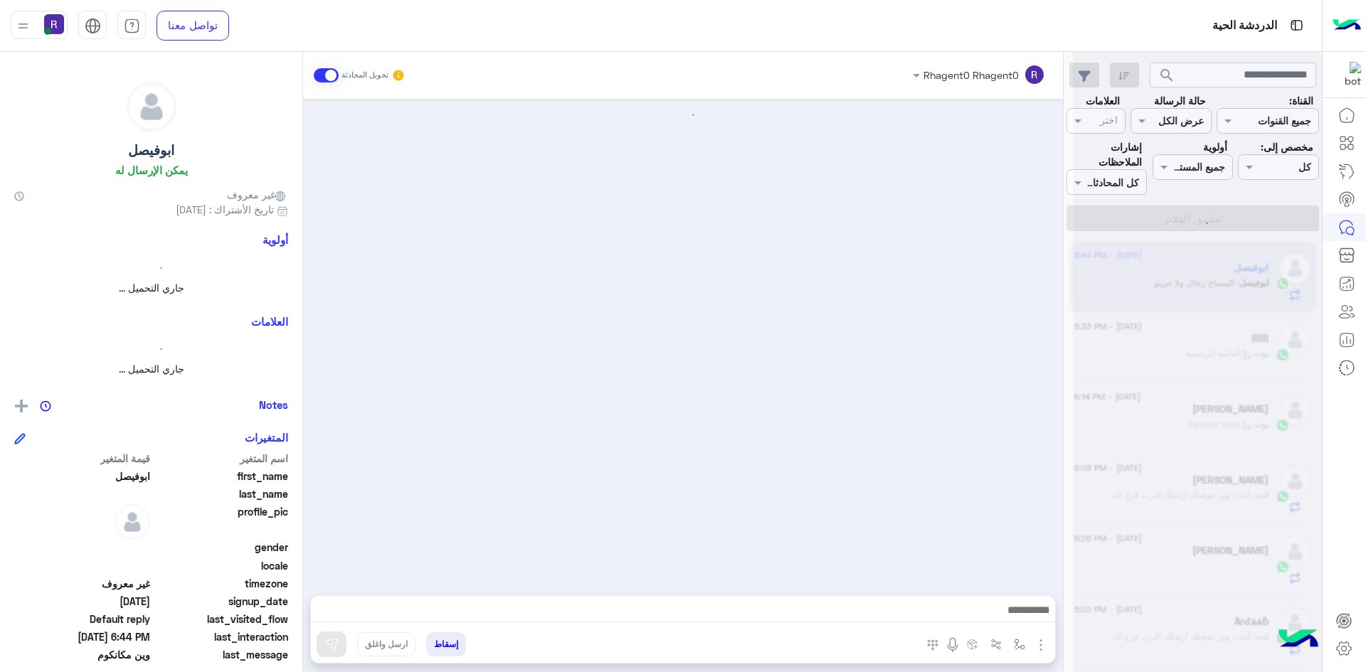
scroll to position [418, 0]
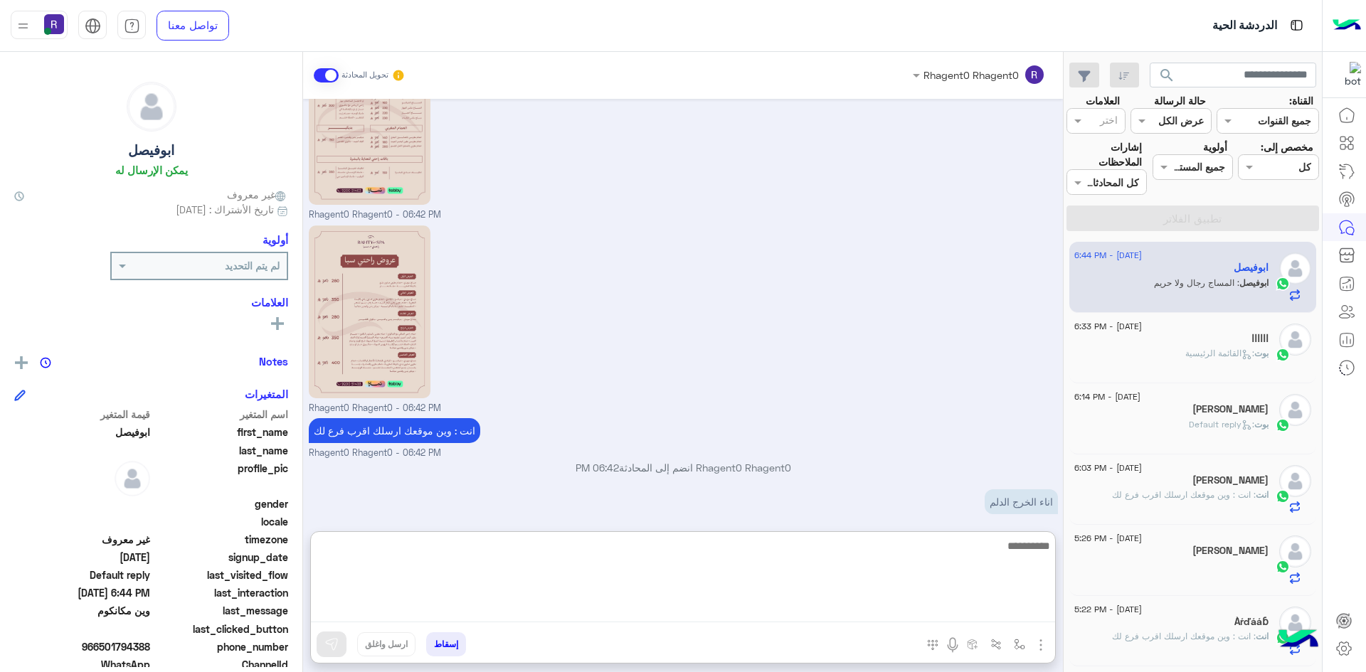
click at [764, 608] on textarea at bounding box center [683, 579] width 744 height 85
type textarea "*********"
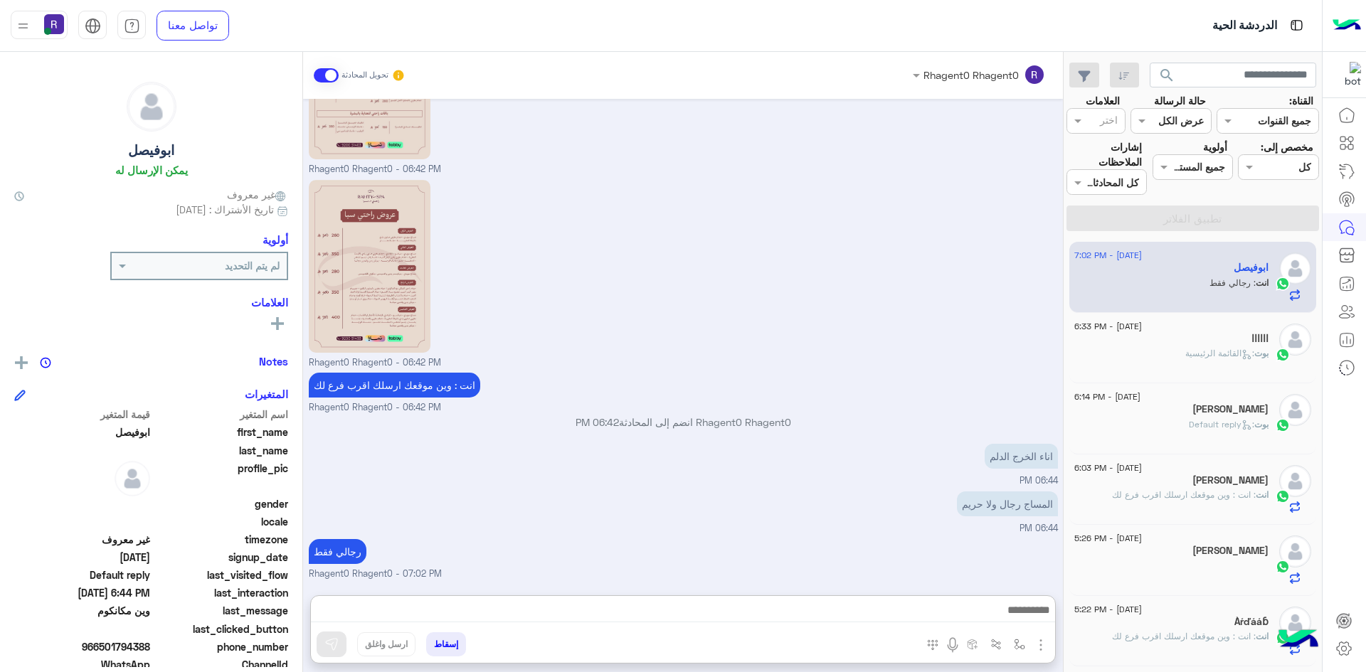
click at [1213, 398] on div "[DATE] - 6:14 PM" at bounding box center [1171, 398] width 194 height 9
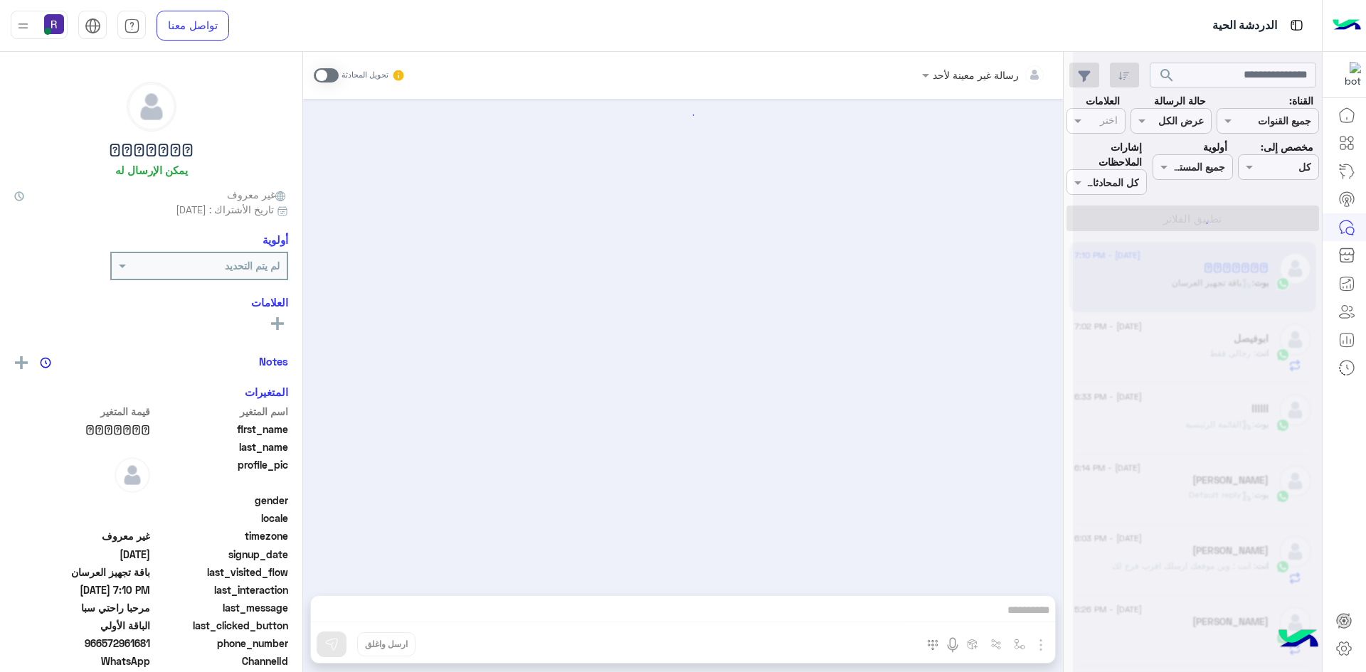
scroll to position [923, 0]
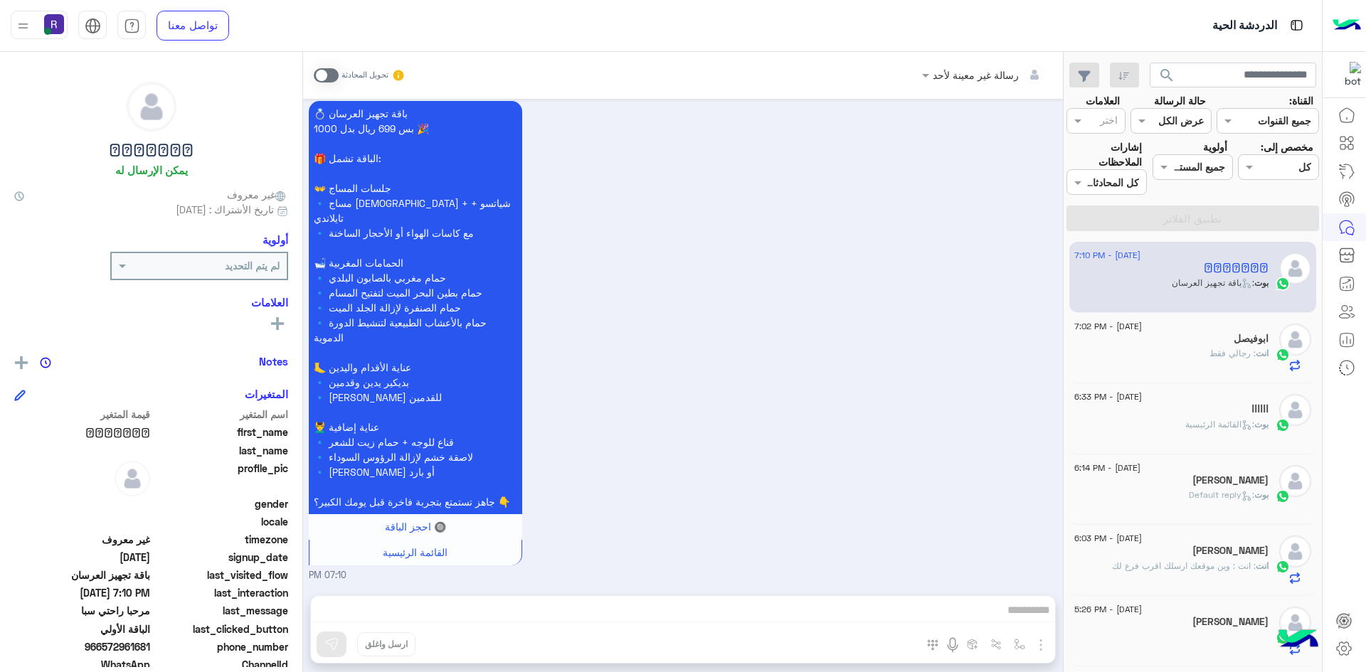
click at [1218, 360] on p "انت : رجالي فقط" at bounding box center [1239, 353] width 59 height 13
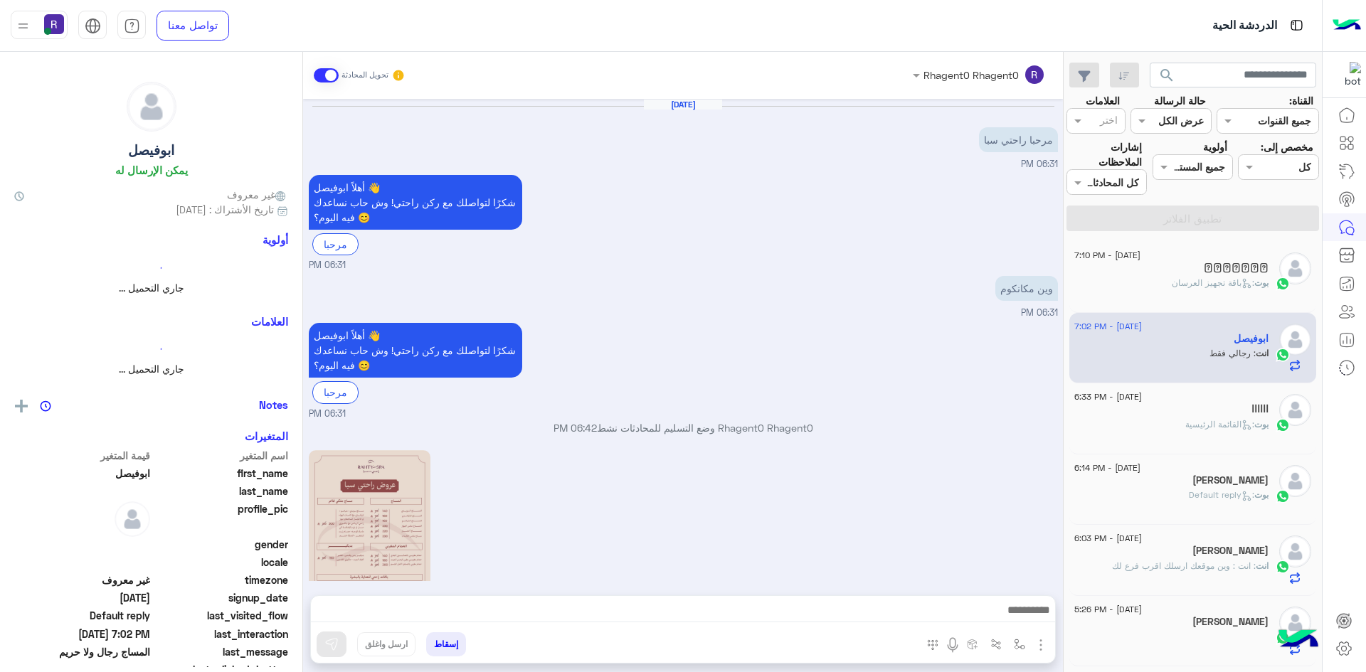
scroll to position [464, 0]
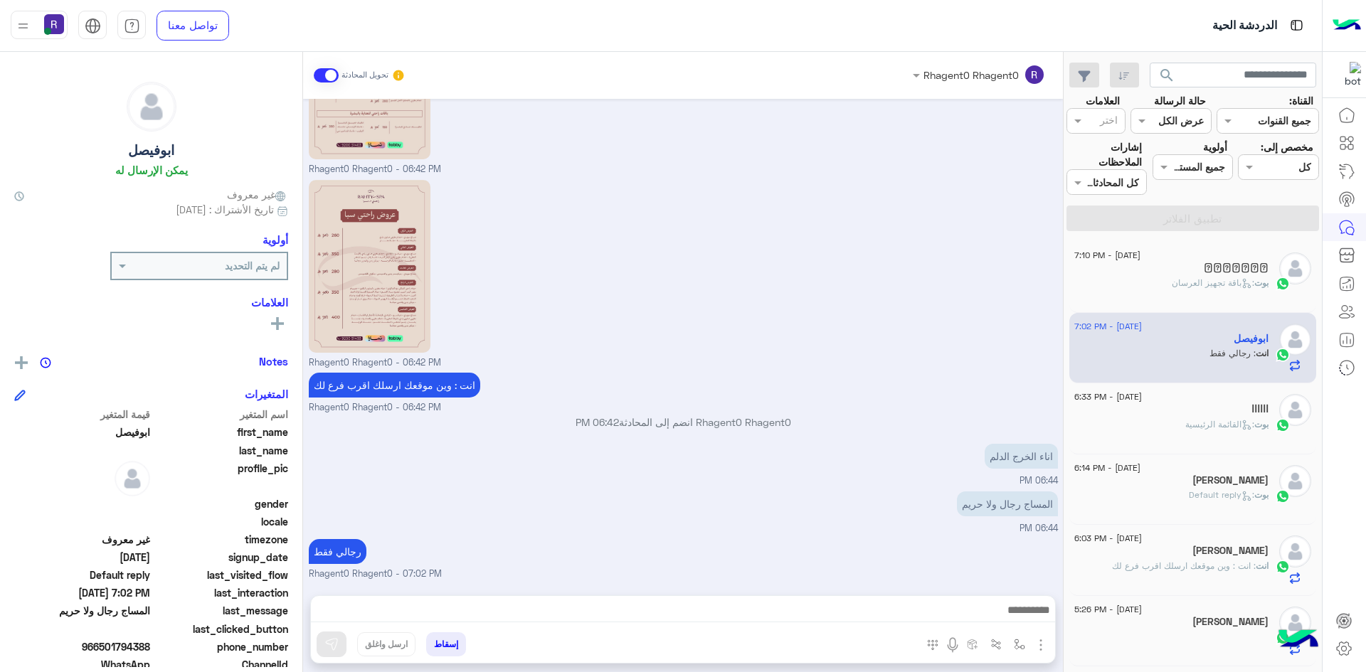
click at [1212, 284] on span ": باقة تجهيز العرسان" at bounding box center [1213, 283] width 83 height 11
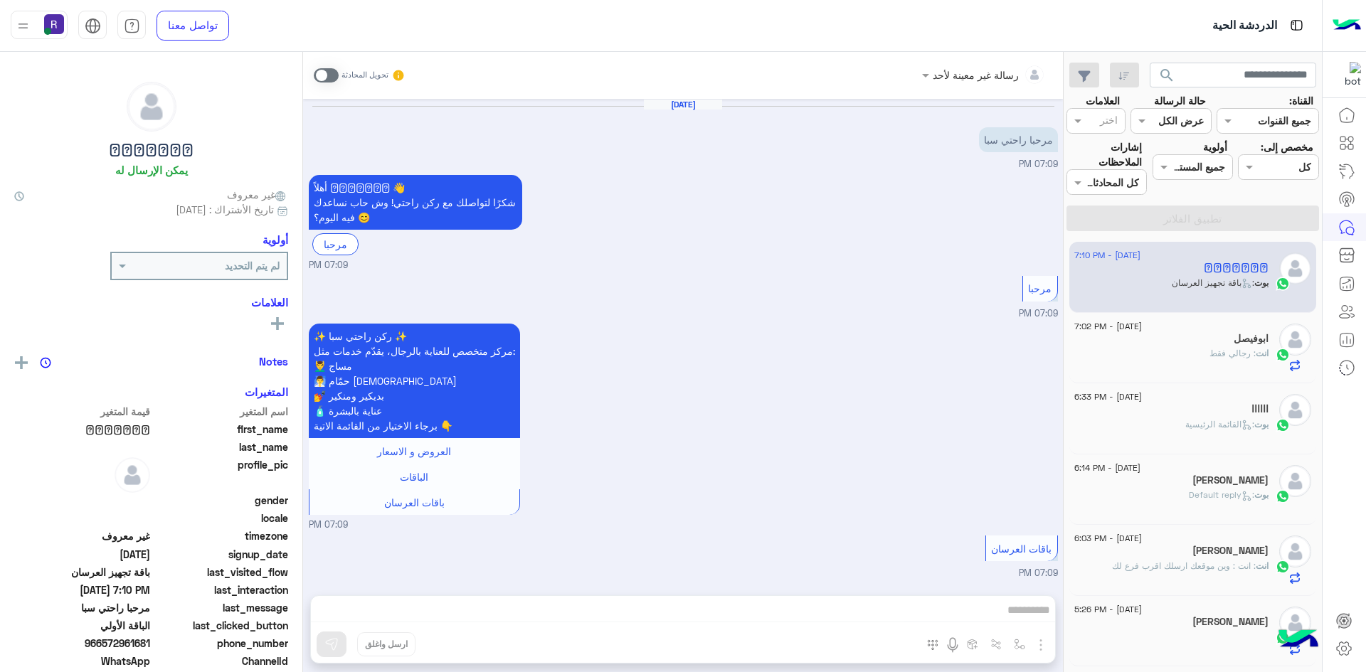
scroll to position [923, 0]
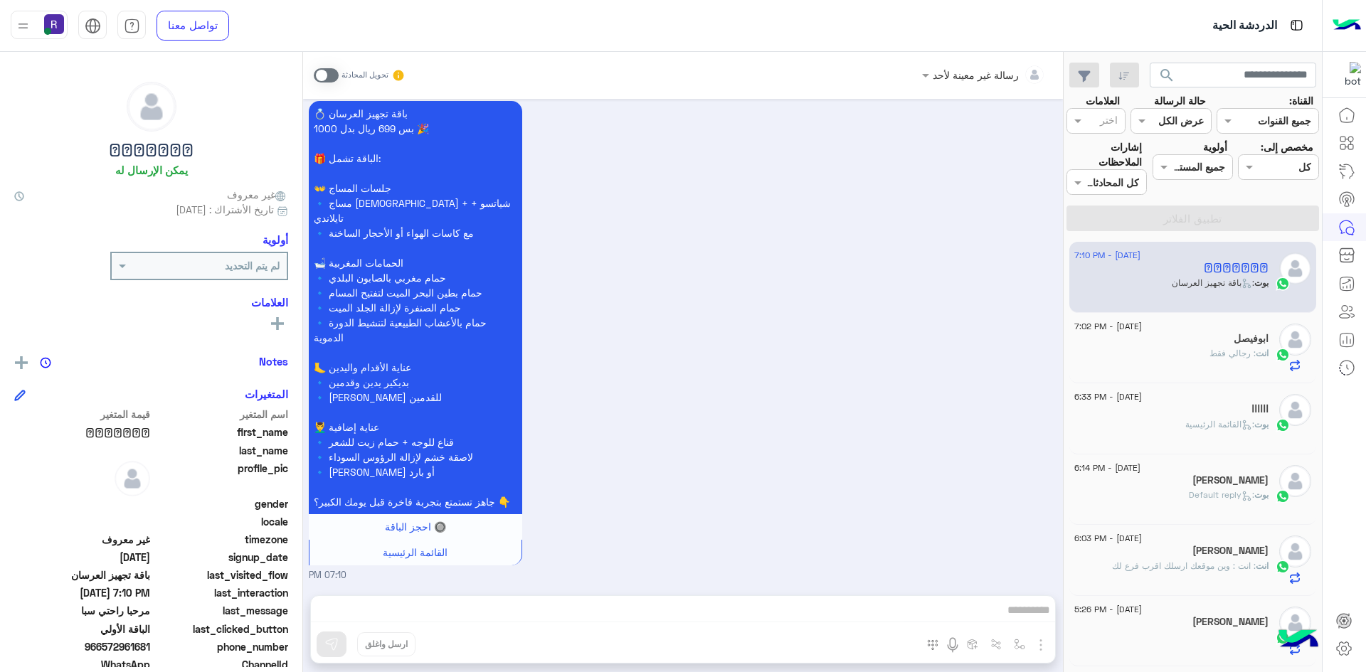
click at [1190, 334] on div "ابوفيصل" at bounding box center [1171, 340] width 194 height 15
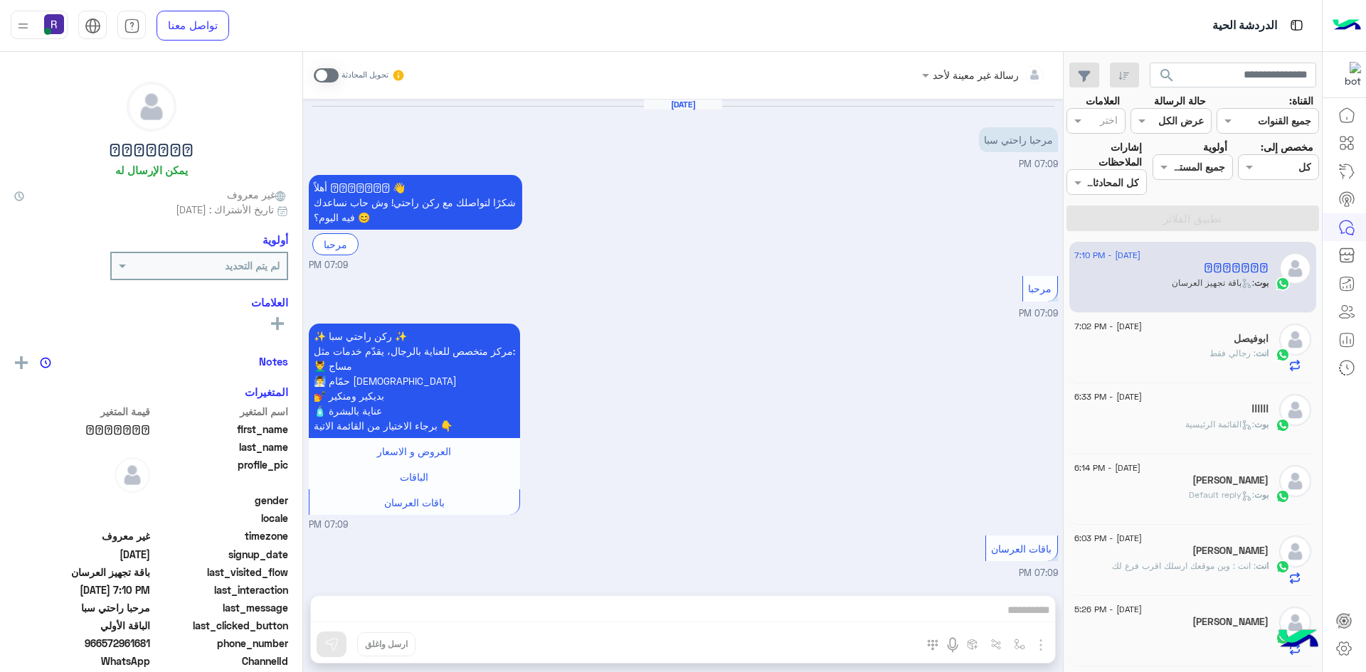
scroll to position [923, 0]
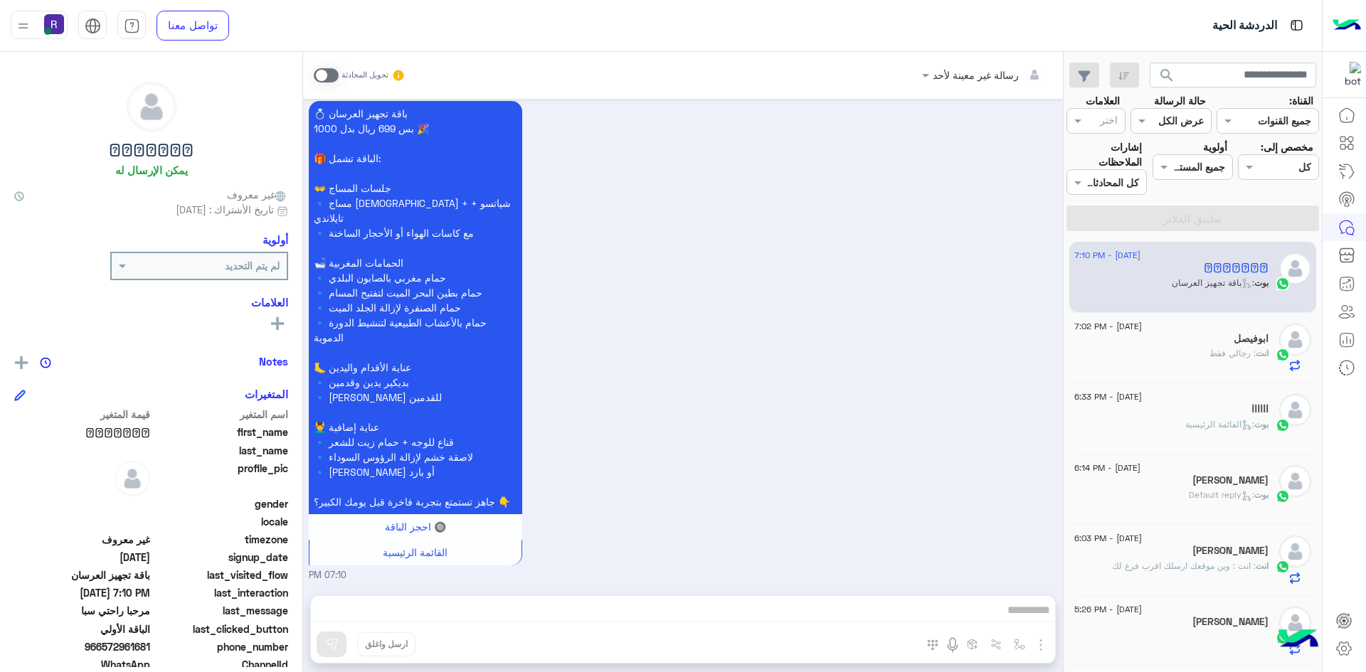
click at [1159, 364] on div "انت : رجالي فقط" at bounding box center [1171, 359] width 194 height 25
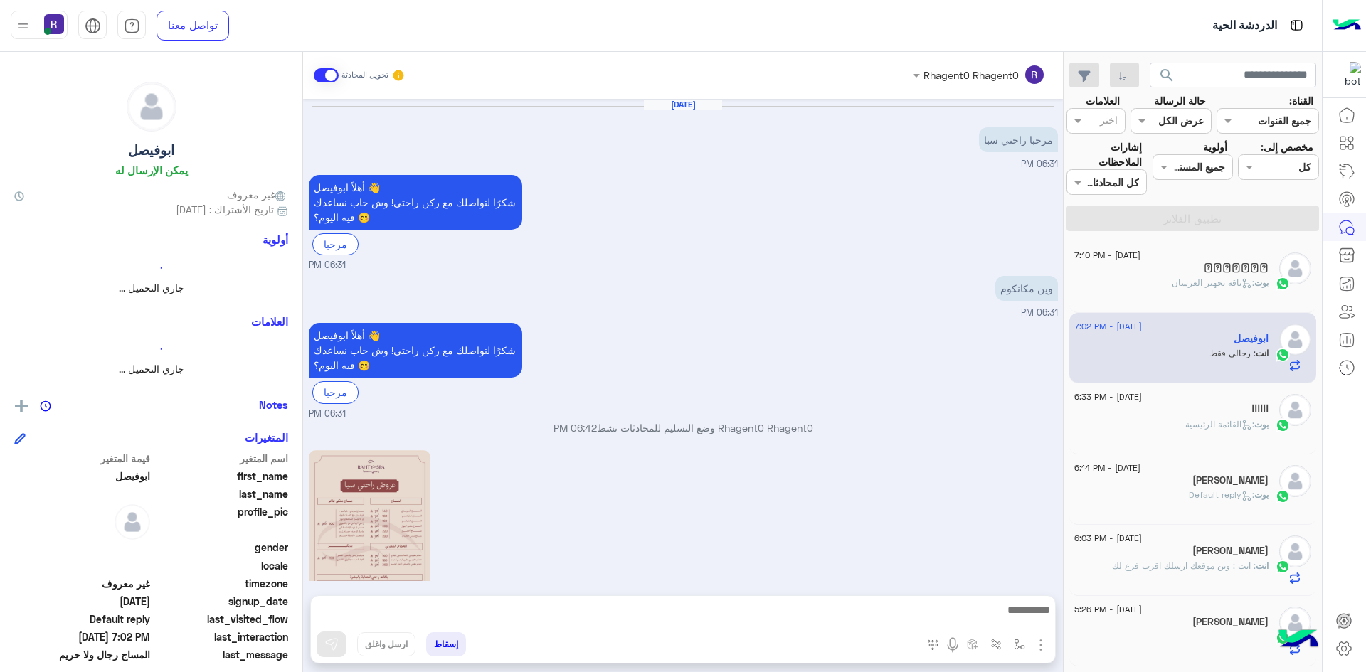
scroll to position [464, 0]
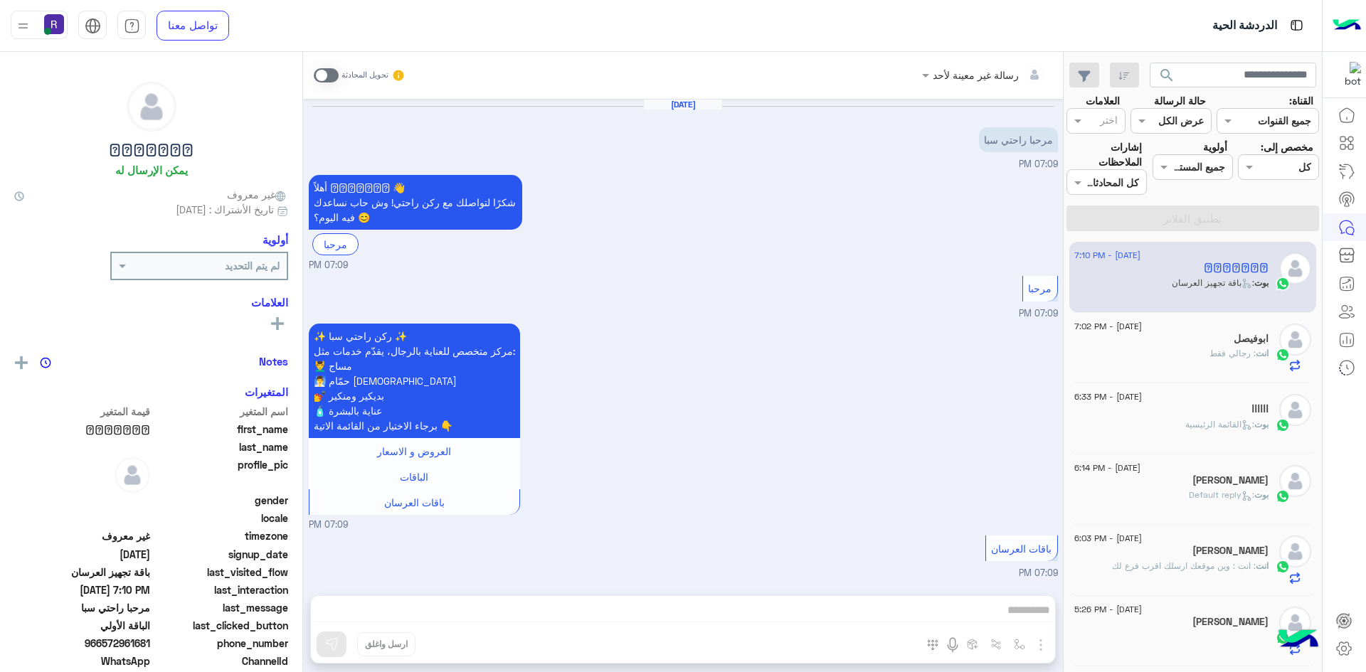
scroll to position [923, 0]
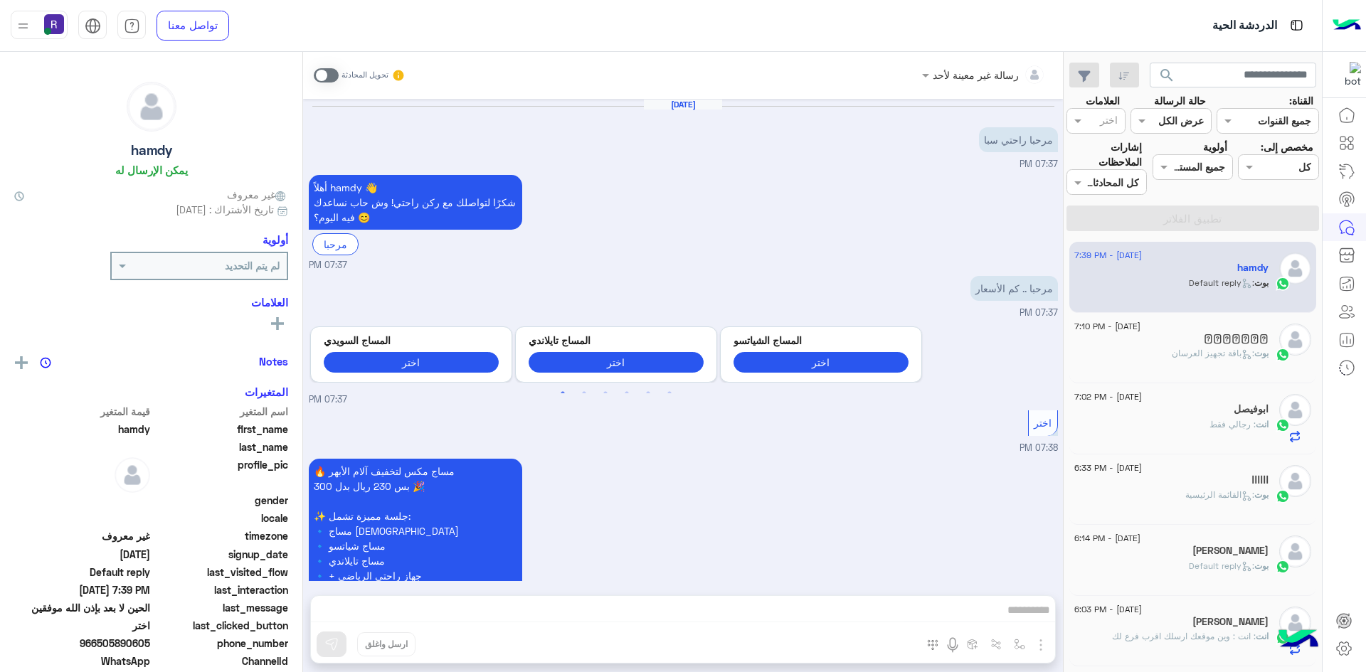
scroll to position [299, 0]
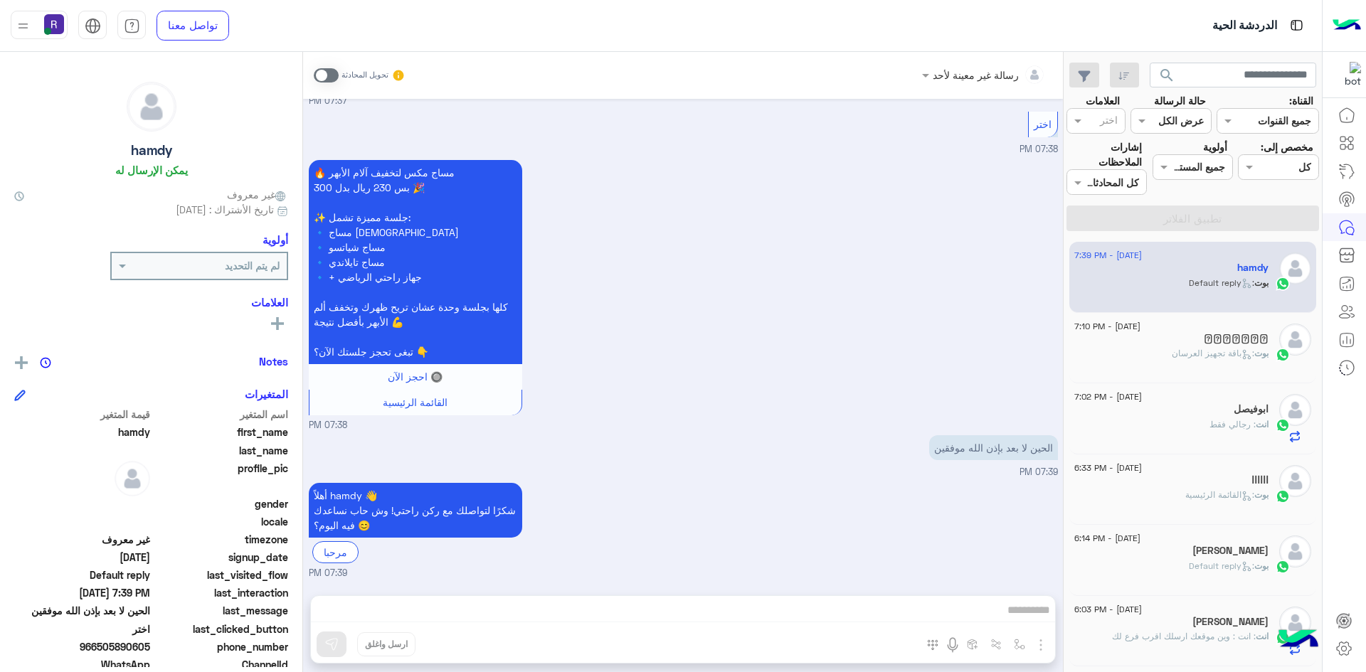
click at [1164, 347] on div "𓄂𝑨𝑺𝑻𝑬𝑽𝑵" at bounding box center [1171, 340] width 194 height 15
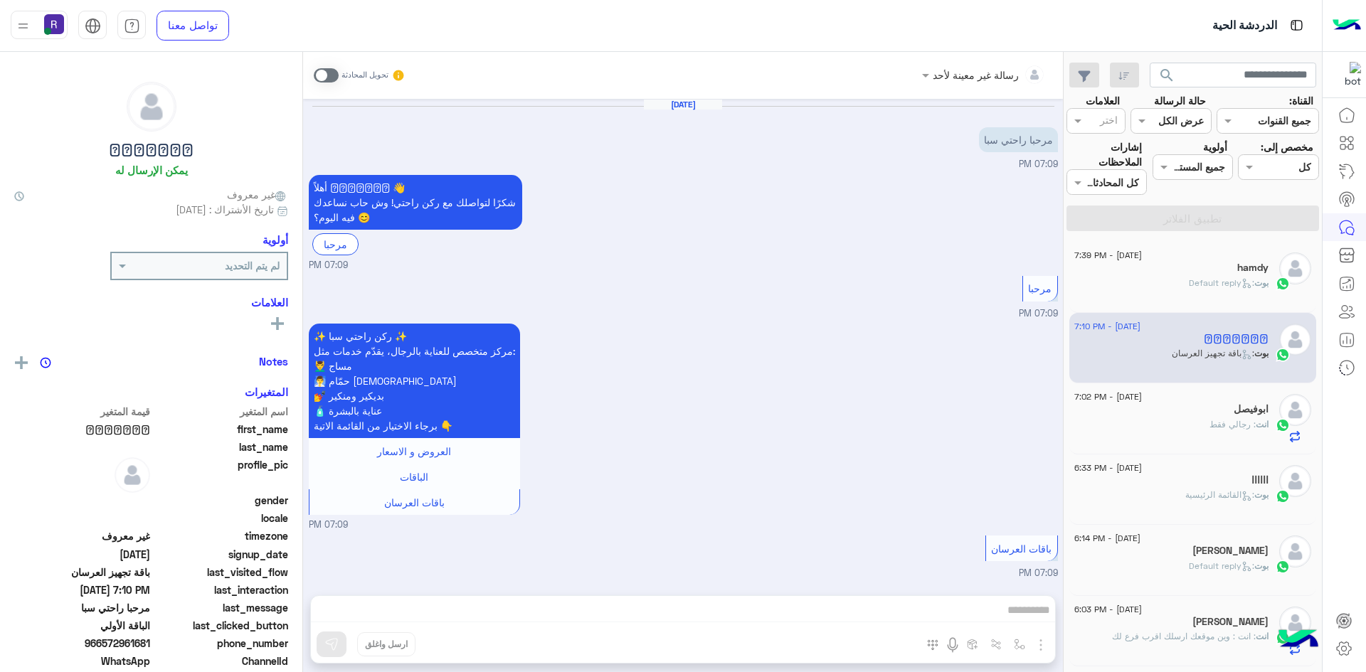
scroll to position [923, 0]
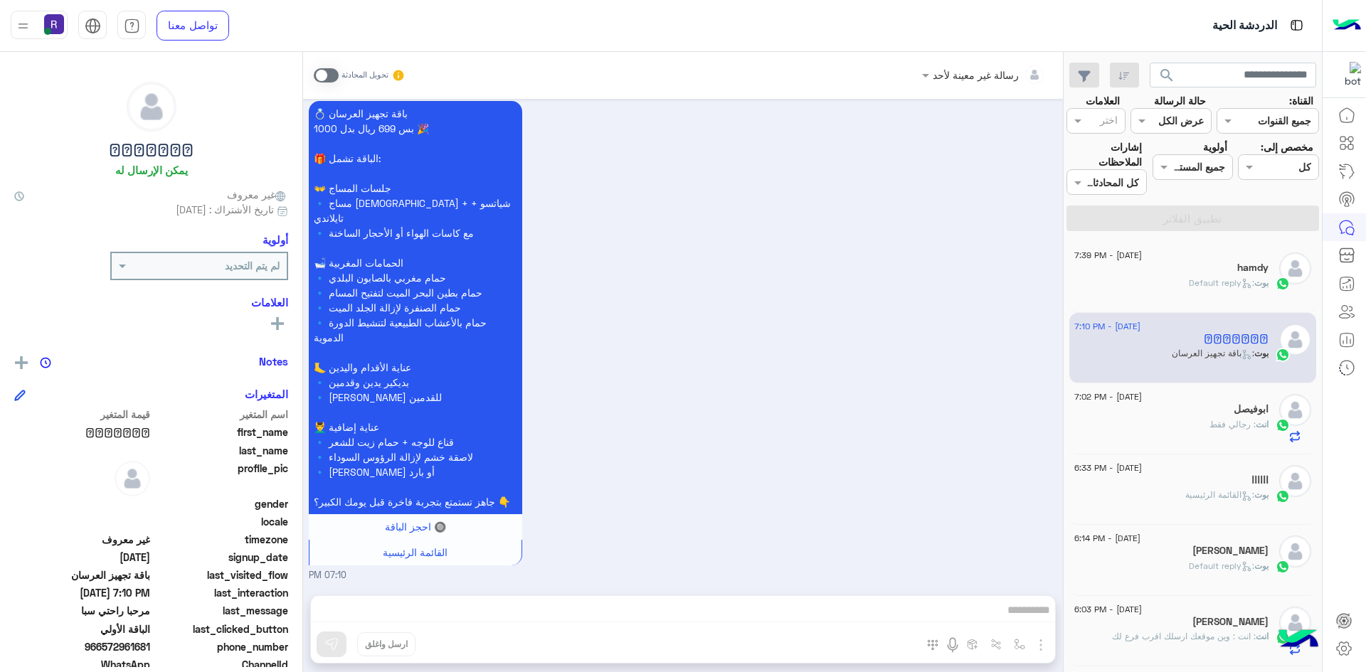
click at [833, 376] on div "💍 باقة تجهيز العرسان بس 699 ريال بدل 1000 🎉 🎁 الباقة تشمل: 👐 جلسات المساج 🔹 مسا…" at bounding box center [683, 339] width 749 height 485
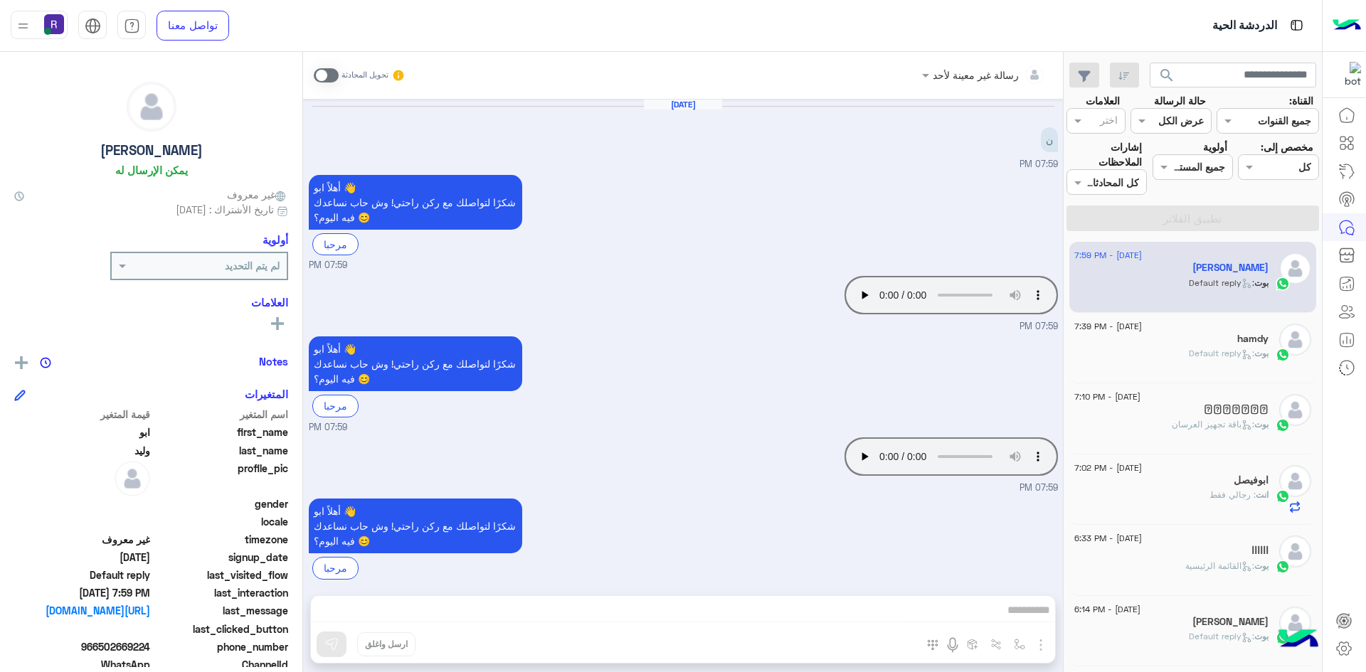
scroll to position [16, 0]
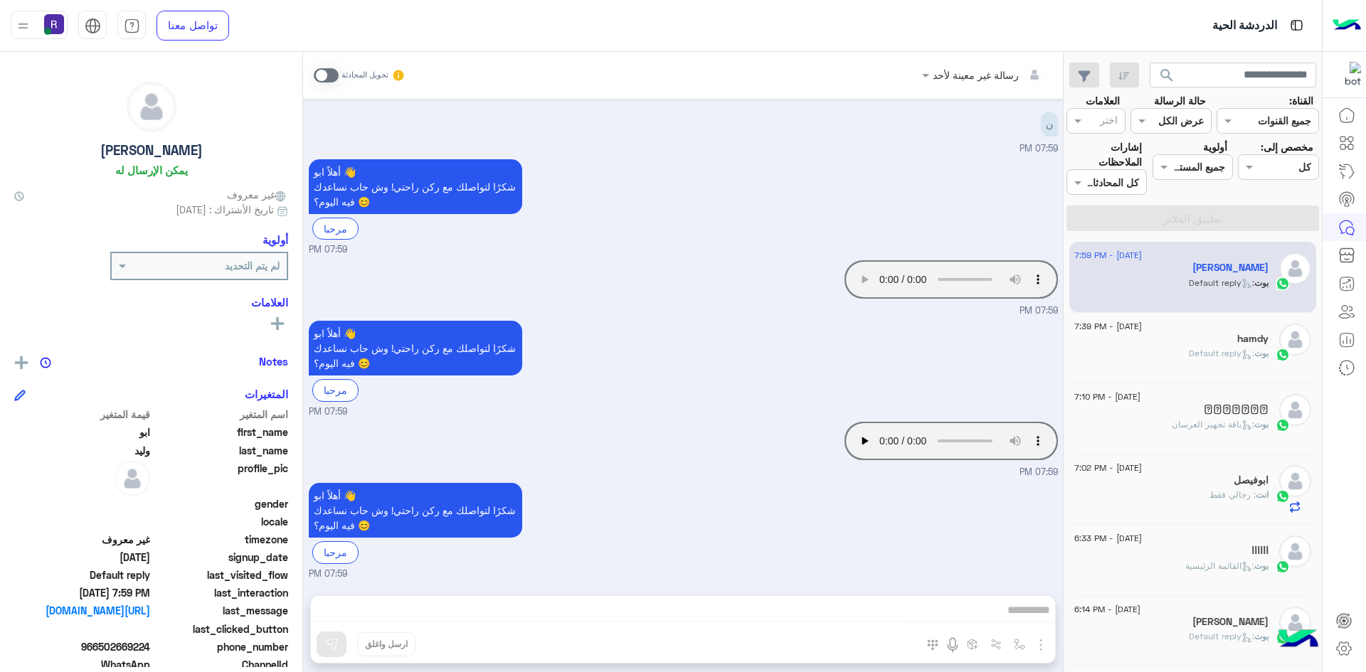
click at [325, 70] on span at bounding box center [326, 75] width 25 height 14
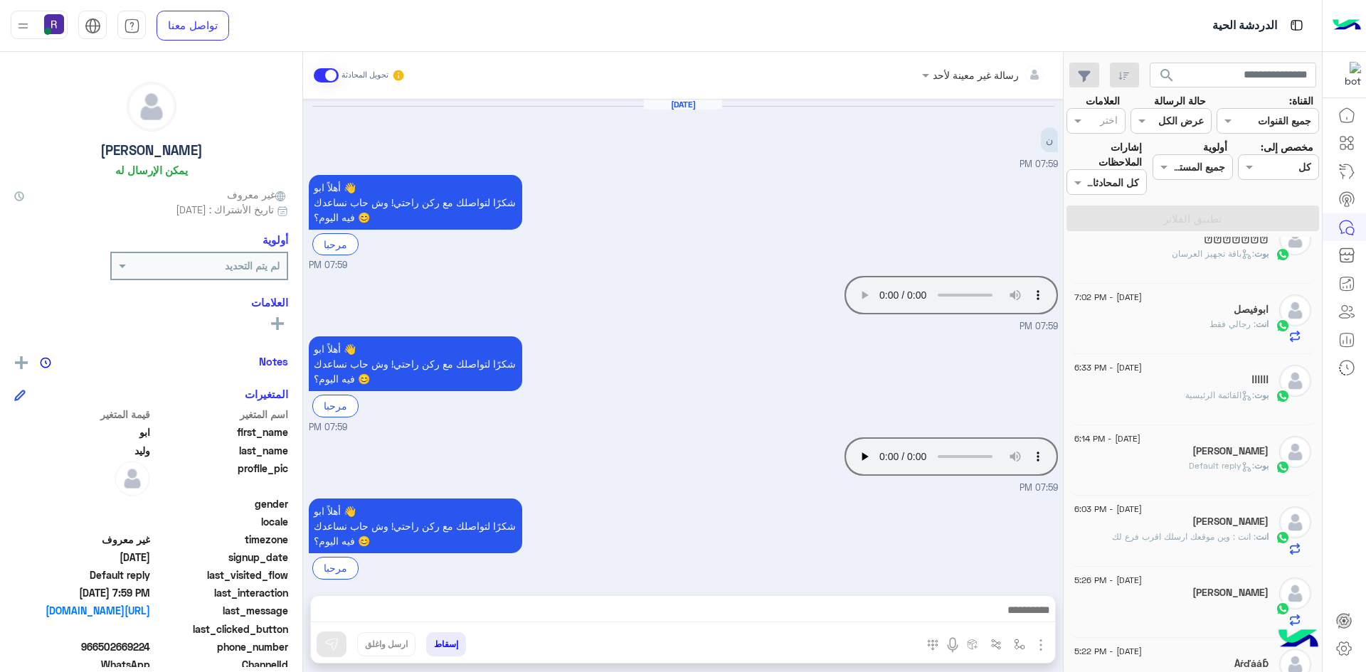
scroll to position [0, 0]
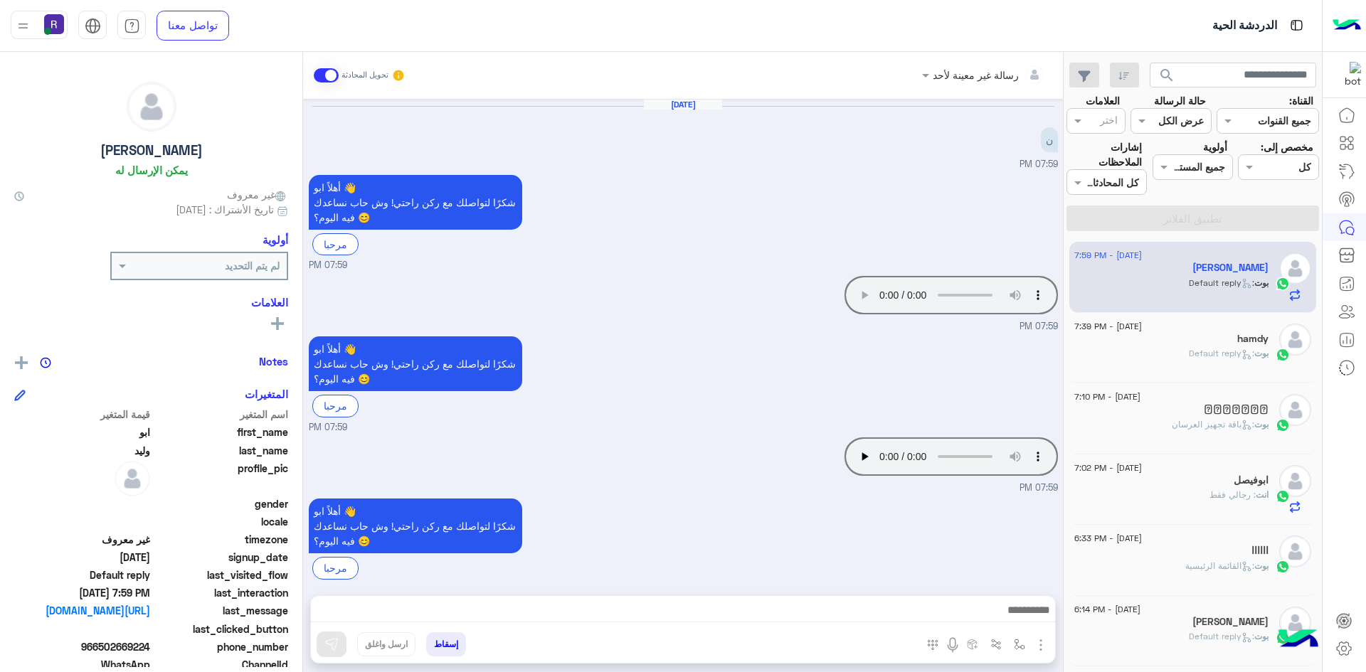
click at [1185, 114] on input "text" at bounding box center [1187, 121] width 33 height 15
click at [1193, 218] on div "غير مقروءة" at bounding box center [1171, 229] width 80 height 26
click at [1182, 204] on section "القناة: القناه جميع القنوات حالة الرسالة القناه غير مقروءة العلامات اختر مخصص إ…" at bounding box center [1192, 162] width 237 height 138
click at [1180, 212] on button "تطبيق الفلاتر" at bounding box center [1193, 219] width 253 height 26
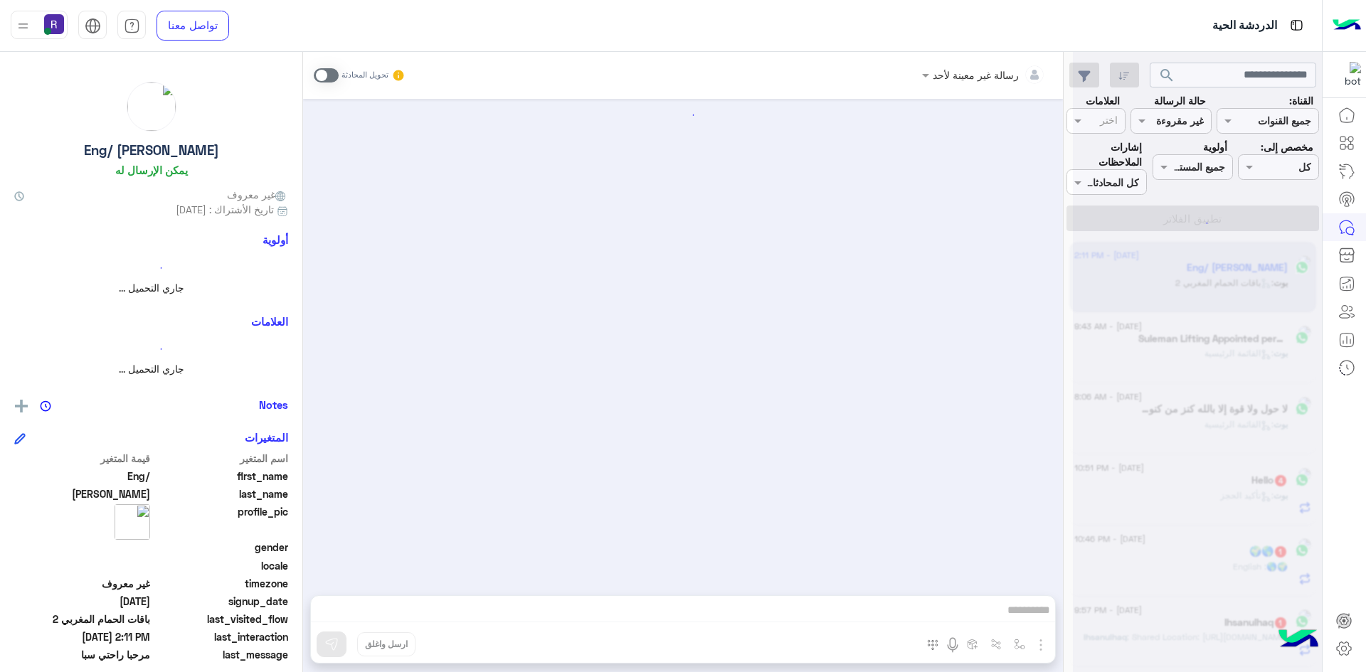
scroll to position [1795, 0]
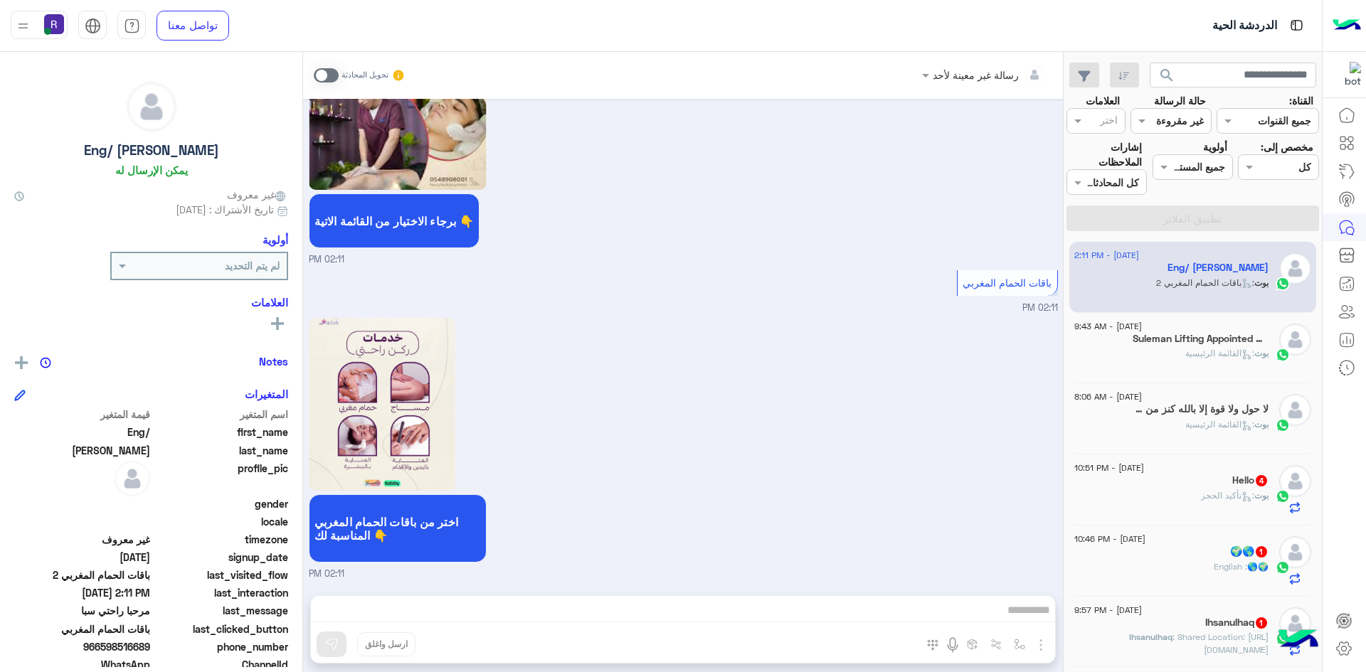
click at [1230, 497] on span ": تأكيد الحجز" at bounding box center [1227, 495] width 53 height 11
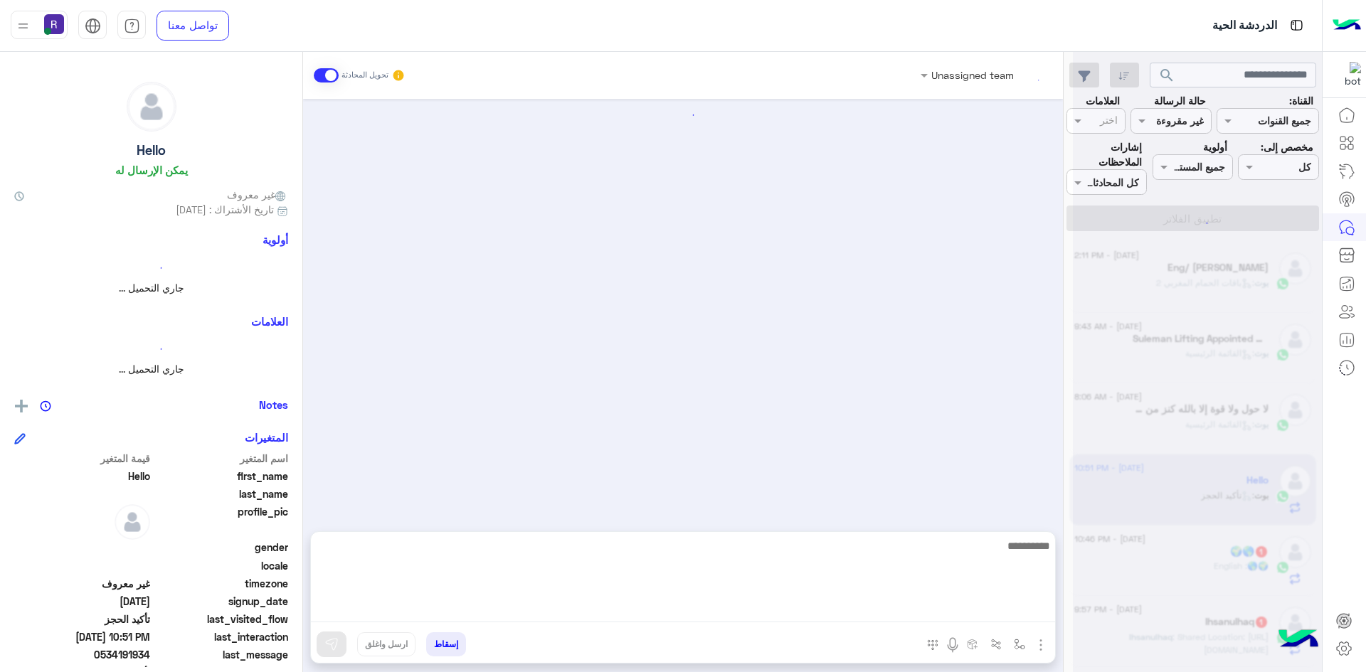
click at [888, 611] on textarea at bounding box center [683, 579] width 744 height 85
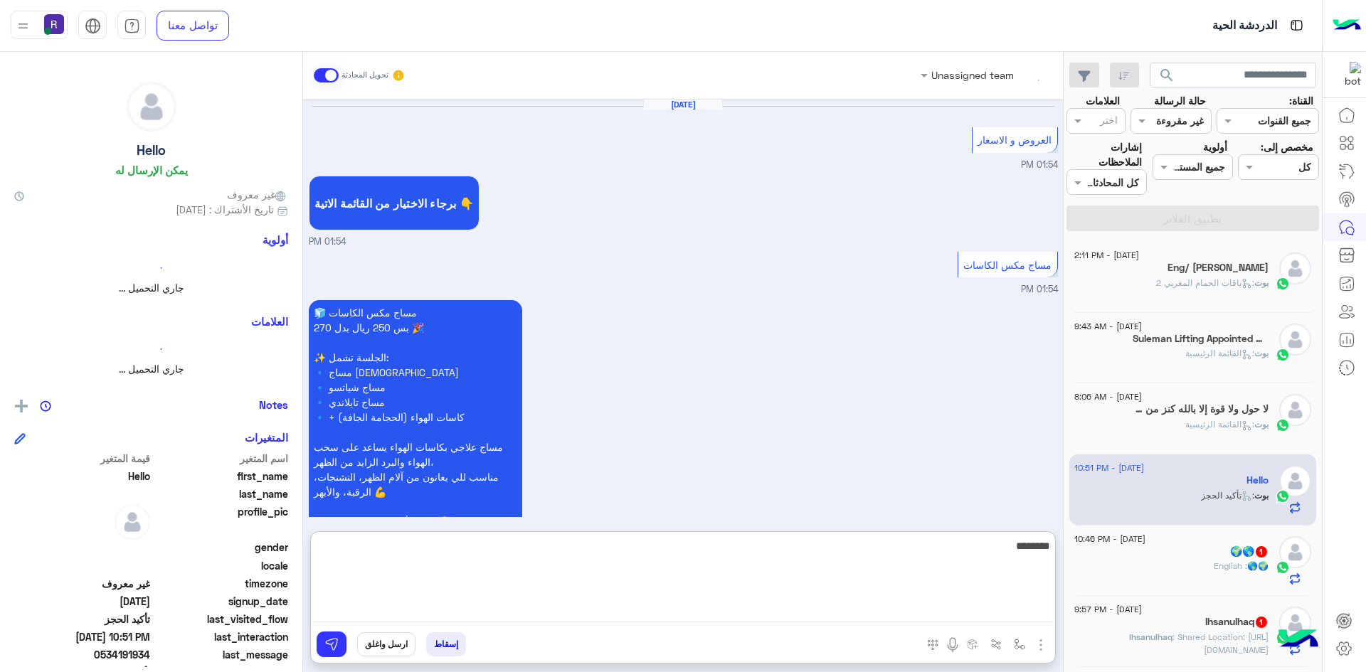
scroll to position [1178, 0]
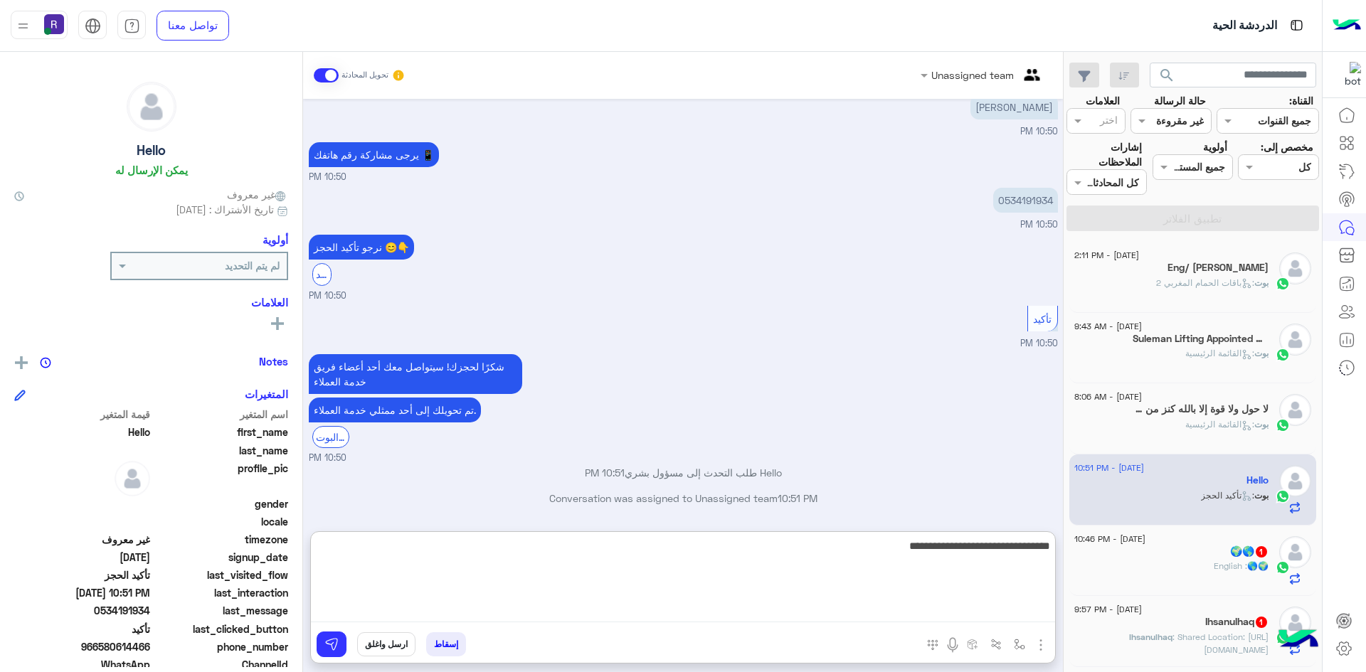
type textarea "**********"
click at [932, 548] on textarea "**********" at bounding box center [683, 579] width 744 height 85
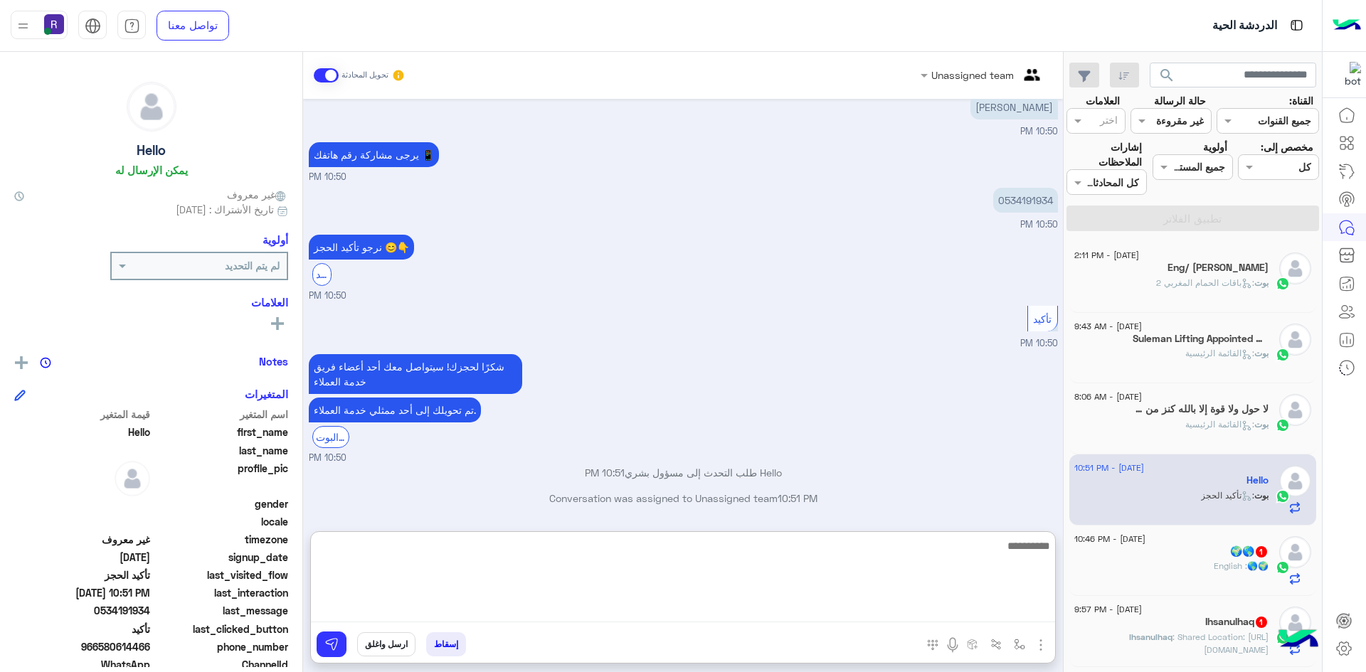
scroll to position [1249, 0]
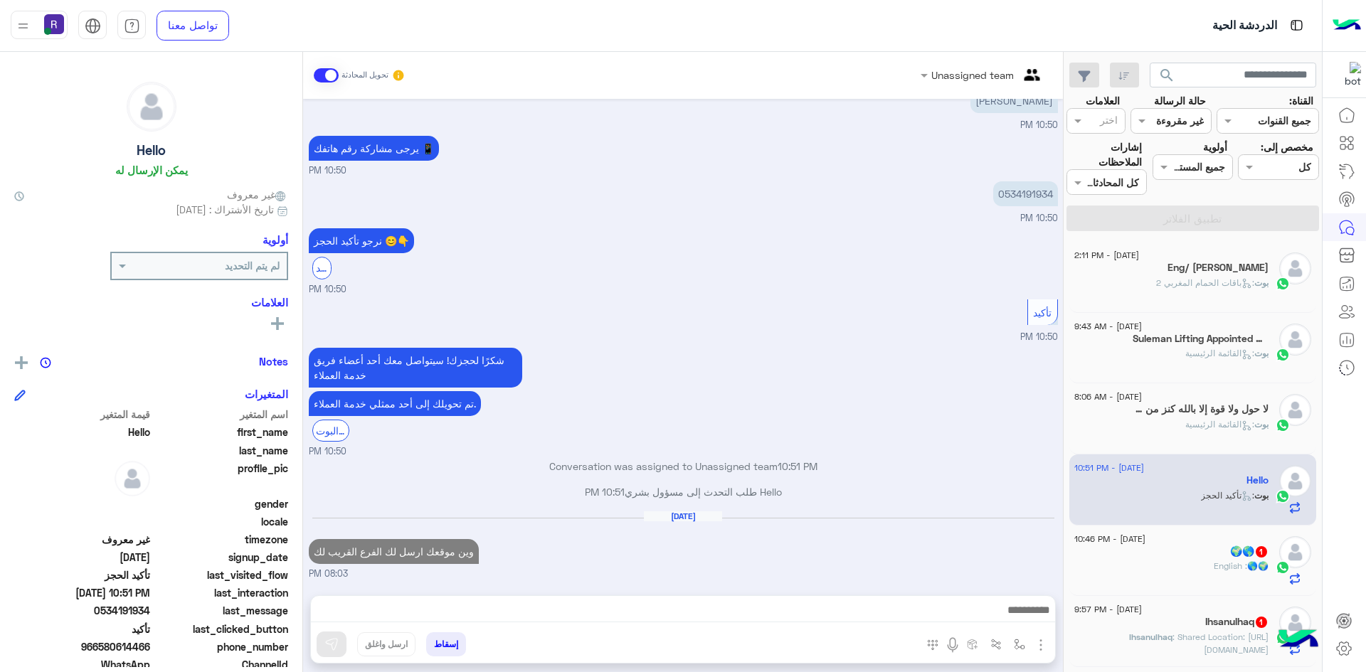
click at [1245, 557] on h5 "🌍🌎 1" at bounding box center [1249, 552] width 38 height 12
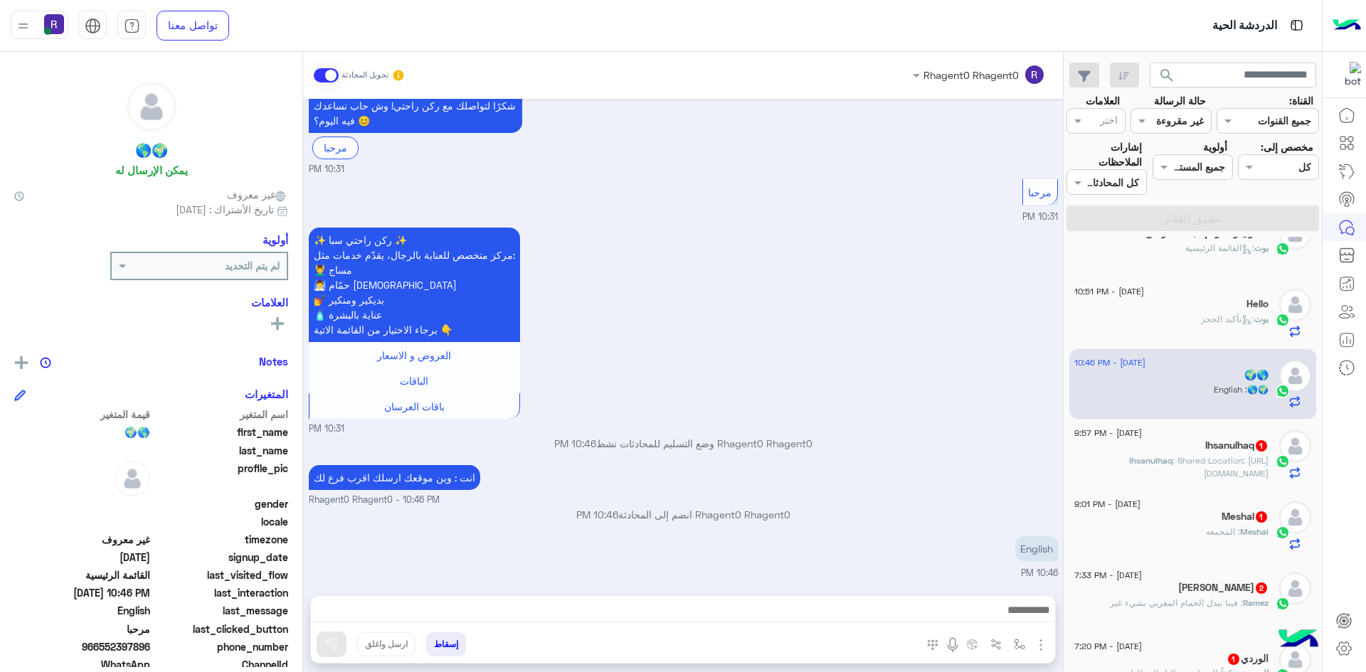
scroll to position [213, 0]
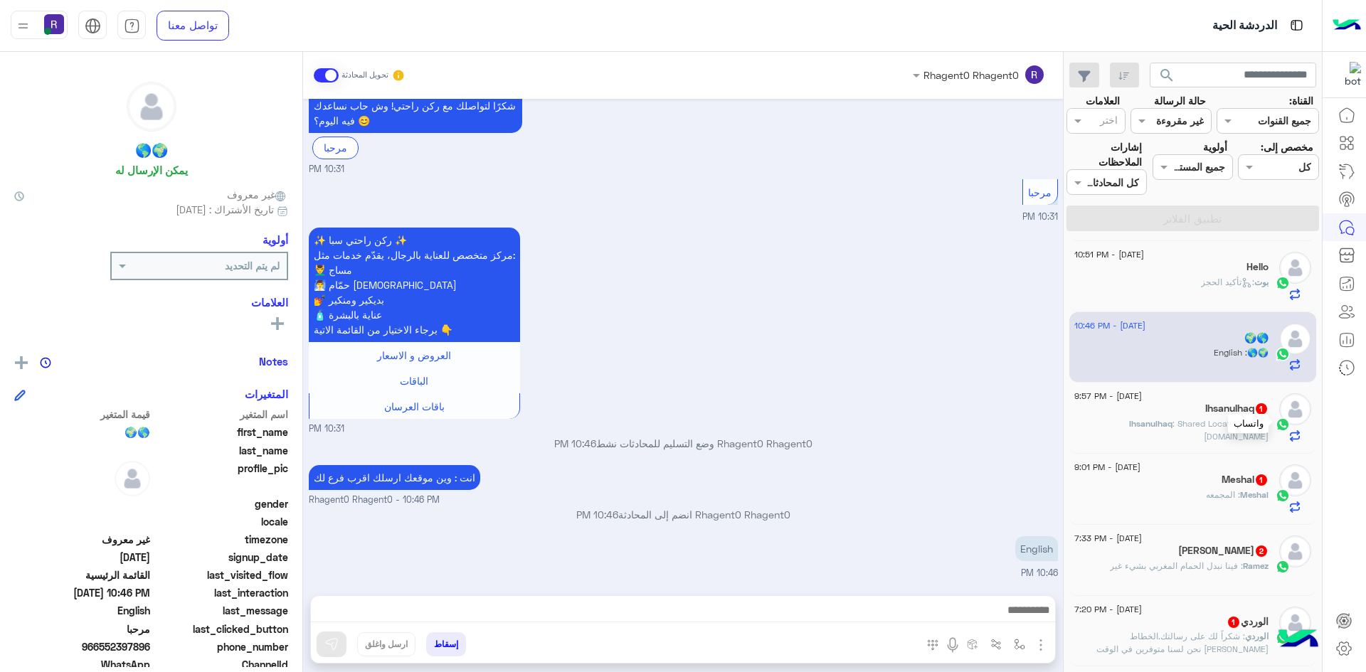
click at [1267, 430] on p "Ihsanulhaq : Shared Location: https://maps.google.com/maps?q=24.6197139,46.7025…" at bounding box center [1171, 431] width 194 height 26
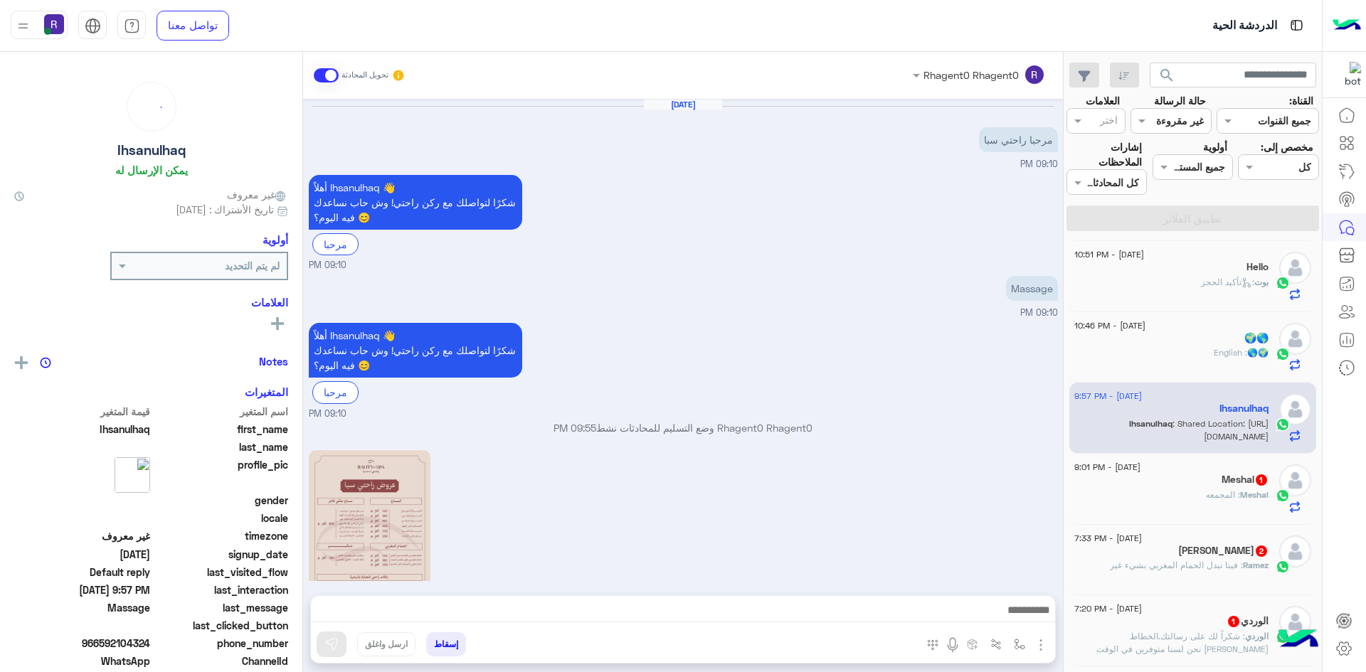
scroll to position [401, 0]
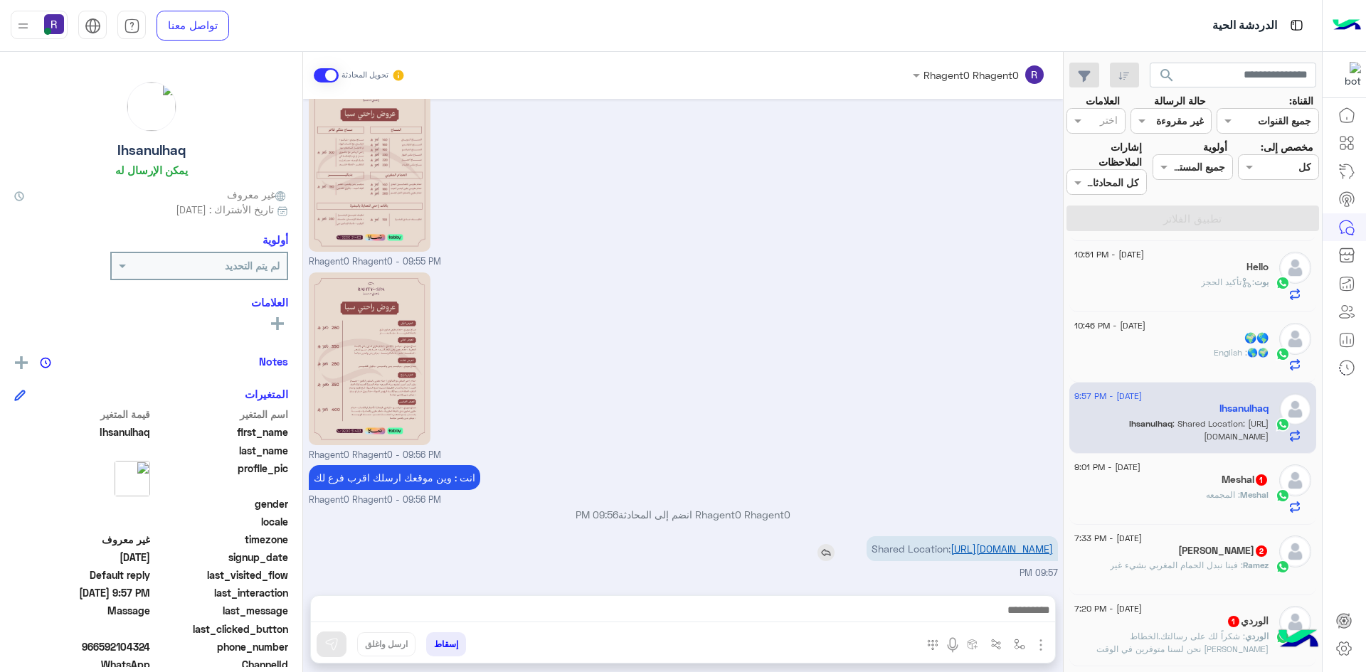
click at [990, 543] on link "https://maps.google.com/maps?q=24.6197139,46.7025229" at bounding box center [1002, 549] width 102 height 12
click at [1008, 637] on button "button" at bounding box center [1019, 644] width 23 height 23
click at [1000, 614] on input "text" at bounding box center [976, 614] width 96 height 16
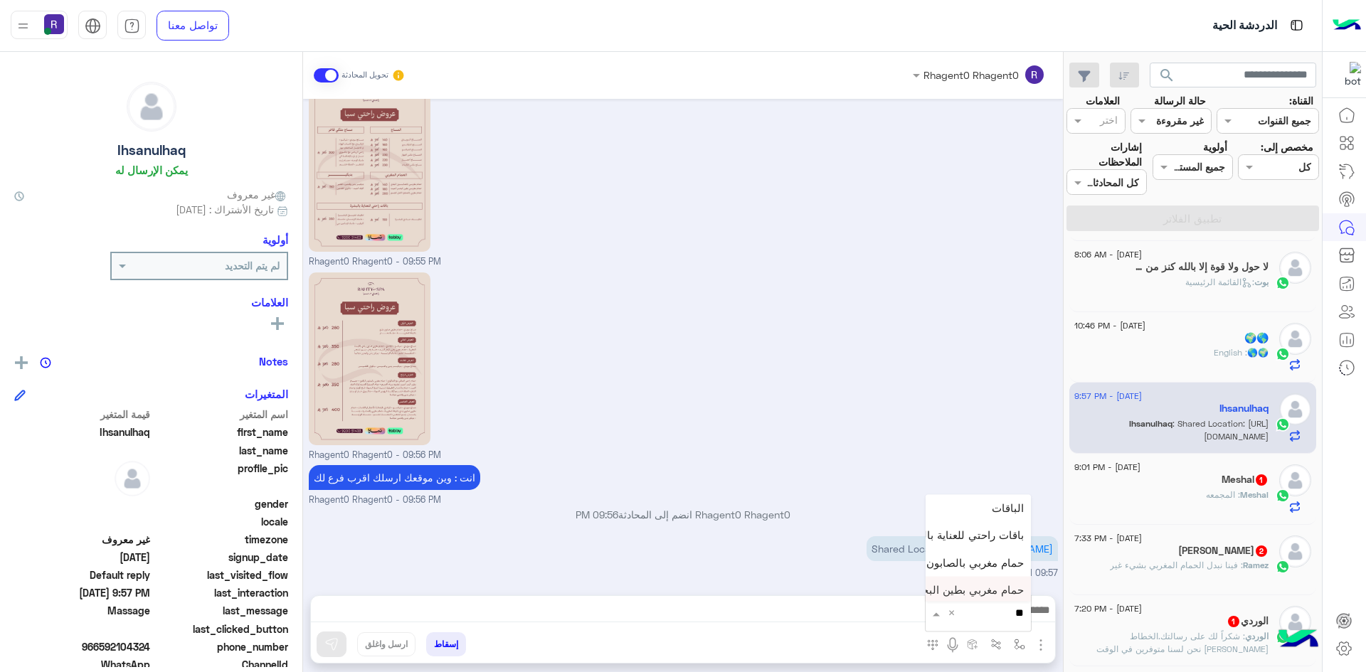
type input "***"
click at [990, 592] on div "لبن" at bounding box center [978, 588] width 105 height 28
type textarea "***"
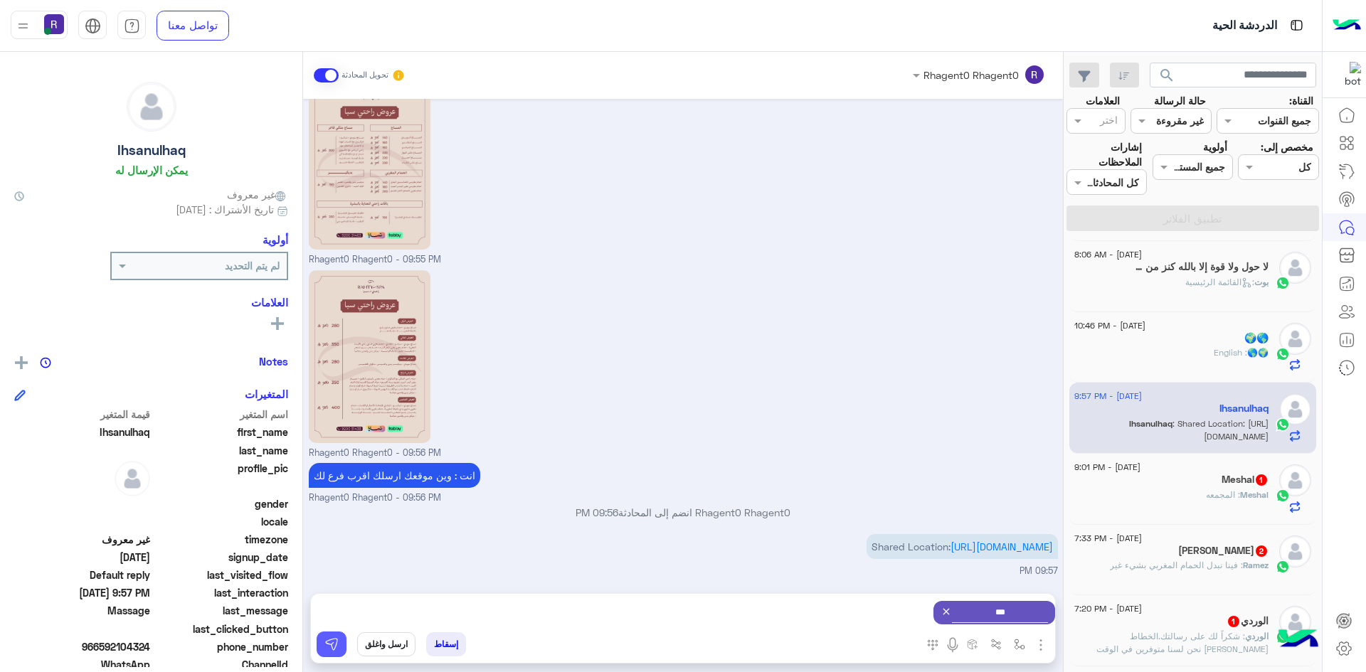
click at [332, 645] on button at bounding box center [332, 645] width 30 height 26
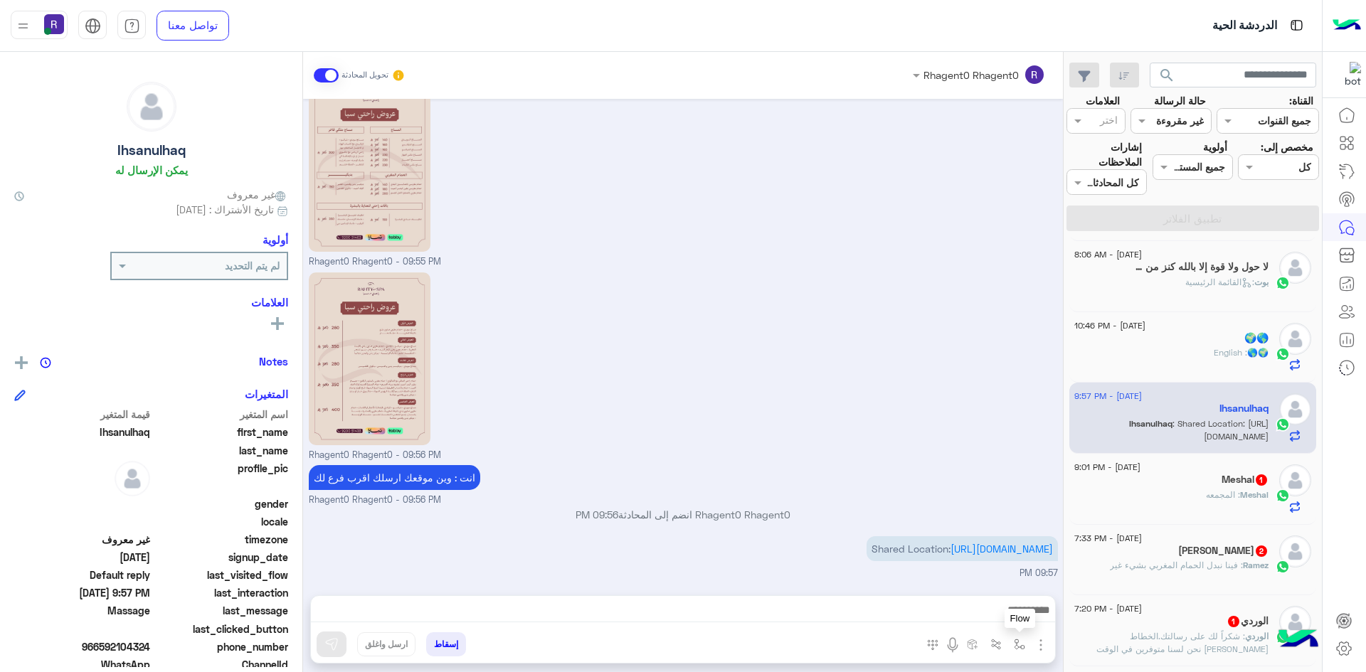
drag, startPoint x: 1009, startPoint y: 649, endPoint x: 1008, endPoint y: 640, distance: 8.6
click at [1014, 649] on img "button" at bounding box center [1019, 644] width 11 height 11
click at [998, 612] on input "text" at bounding box center [976, 614] width 96 height 16
type input "*****"
click at [999, 589] on span "الشفا" at bounding box center [1011, 587] width 25 height 13
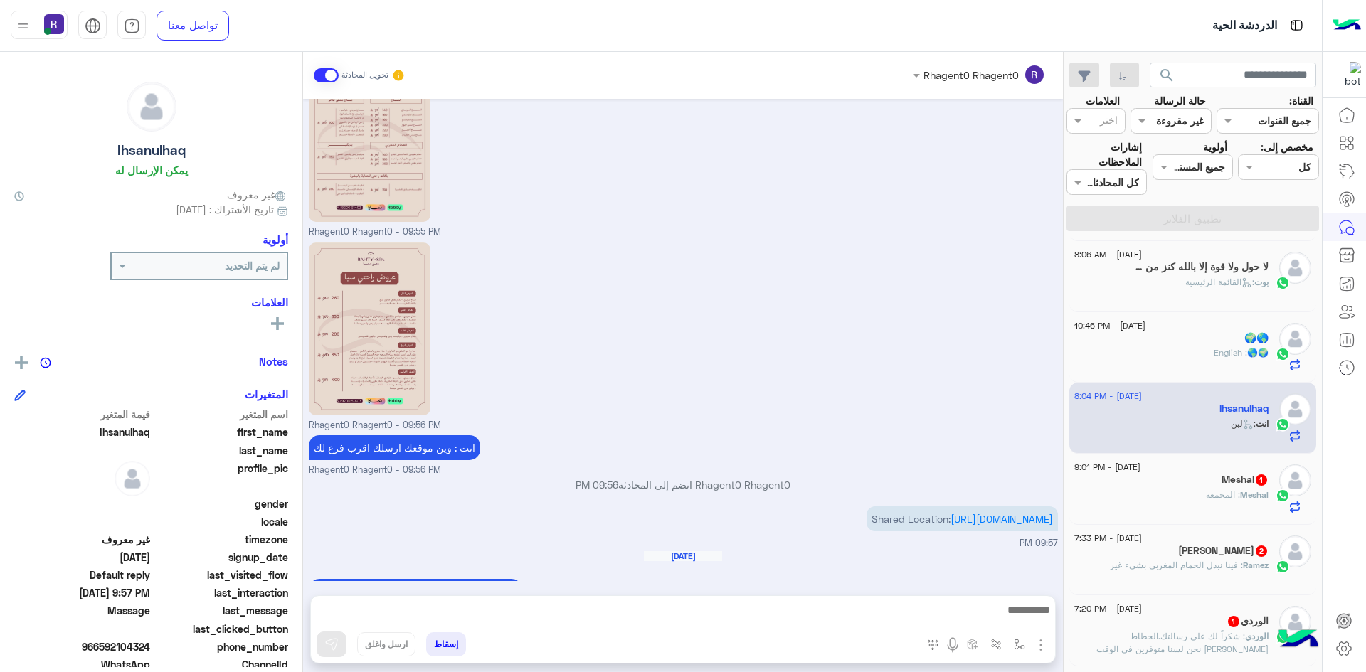
scroll to position [553, 0]
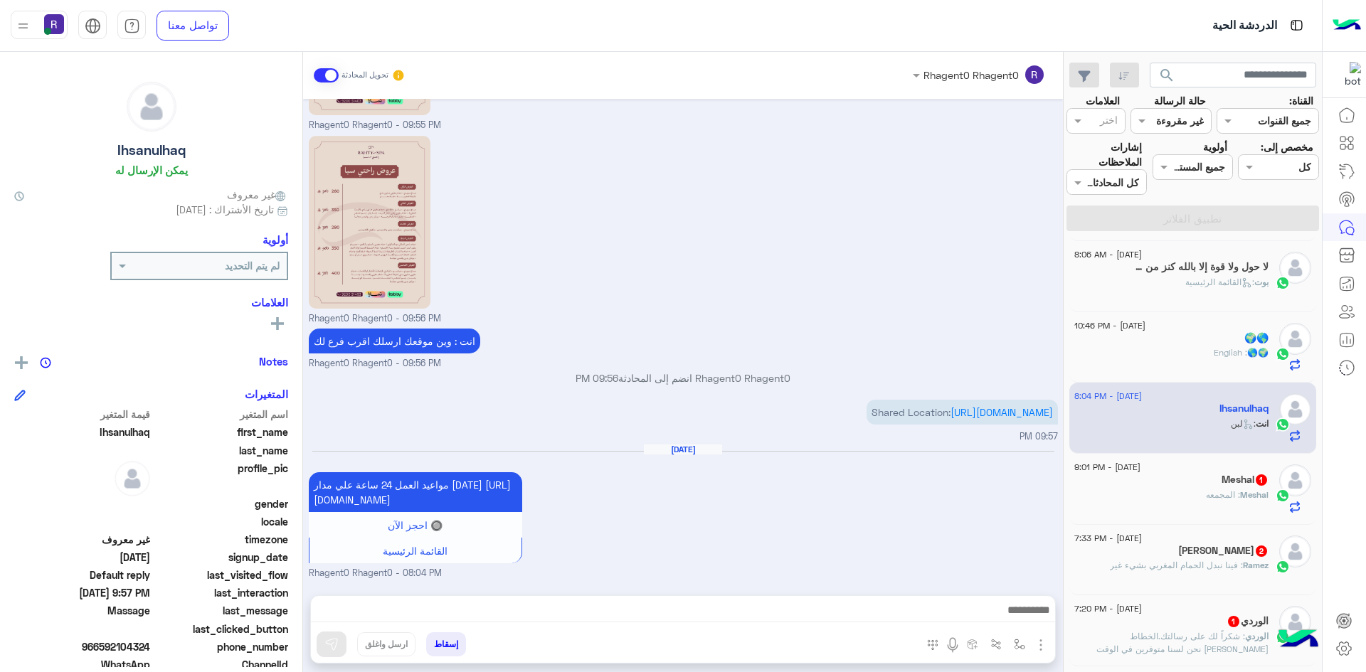
type textarea "*****"
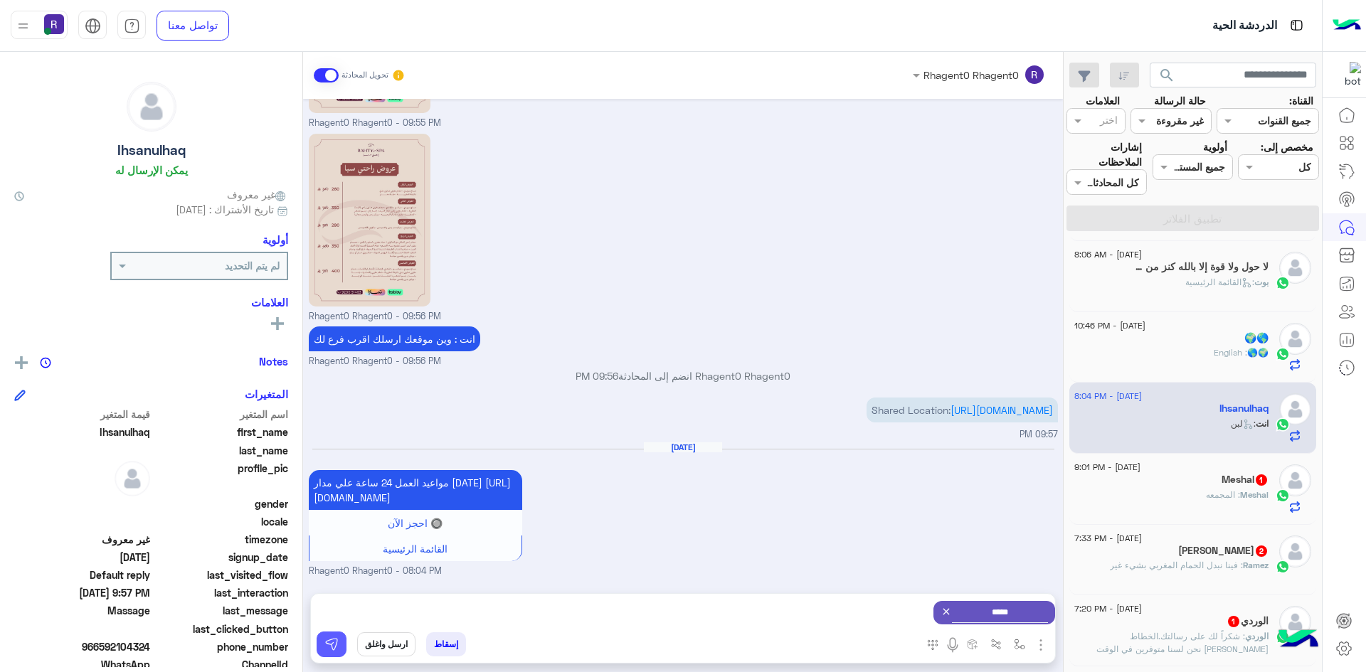
click at [324, 647] on img at bounding box center [331, 645] width 14 height 14
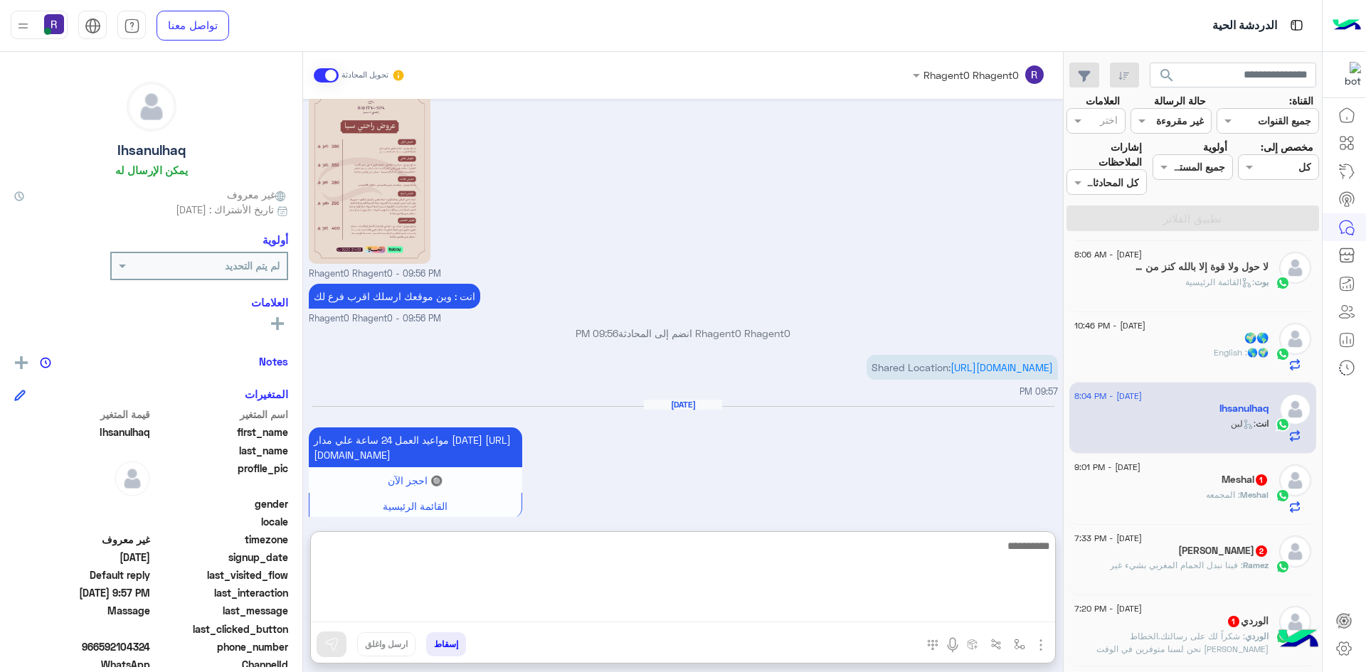
click at [935, 612] on textarea at bounding box center [683, 579] width 744 height 85
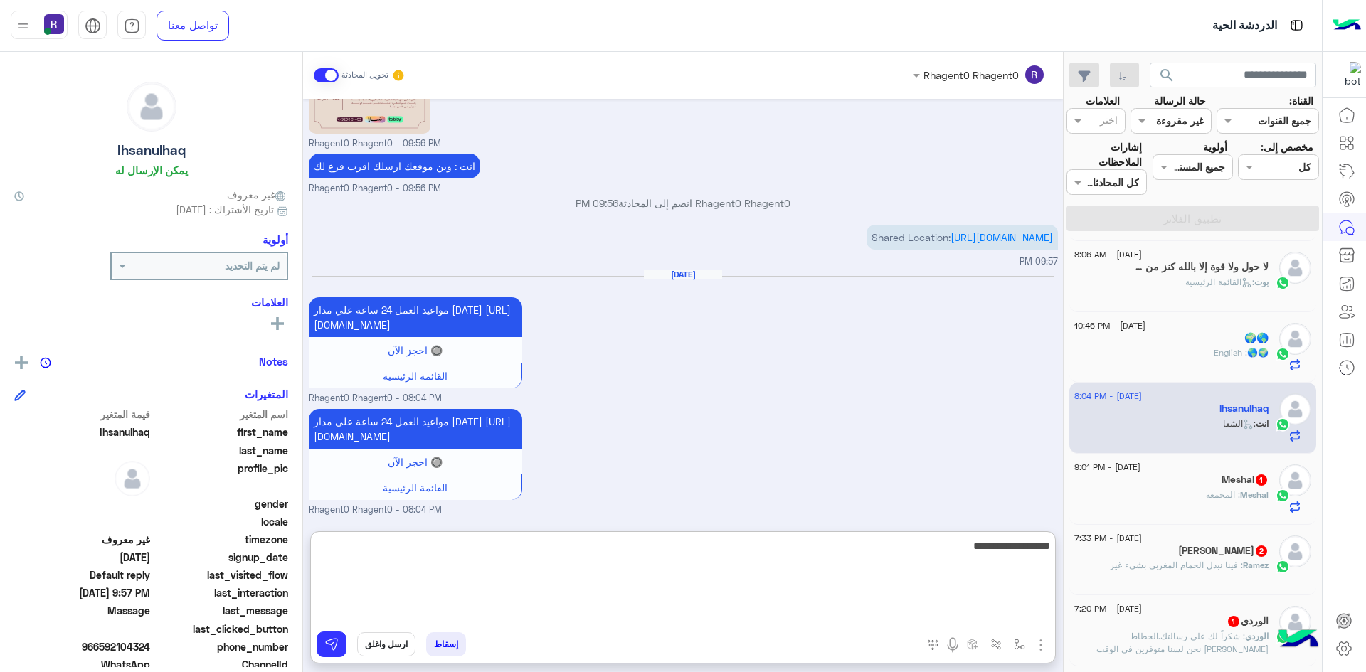
type textarea "**********"
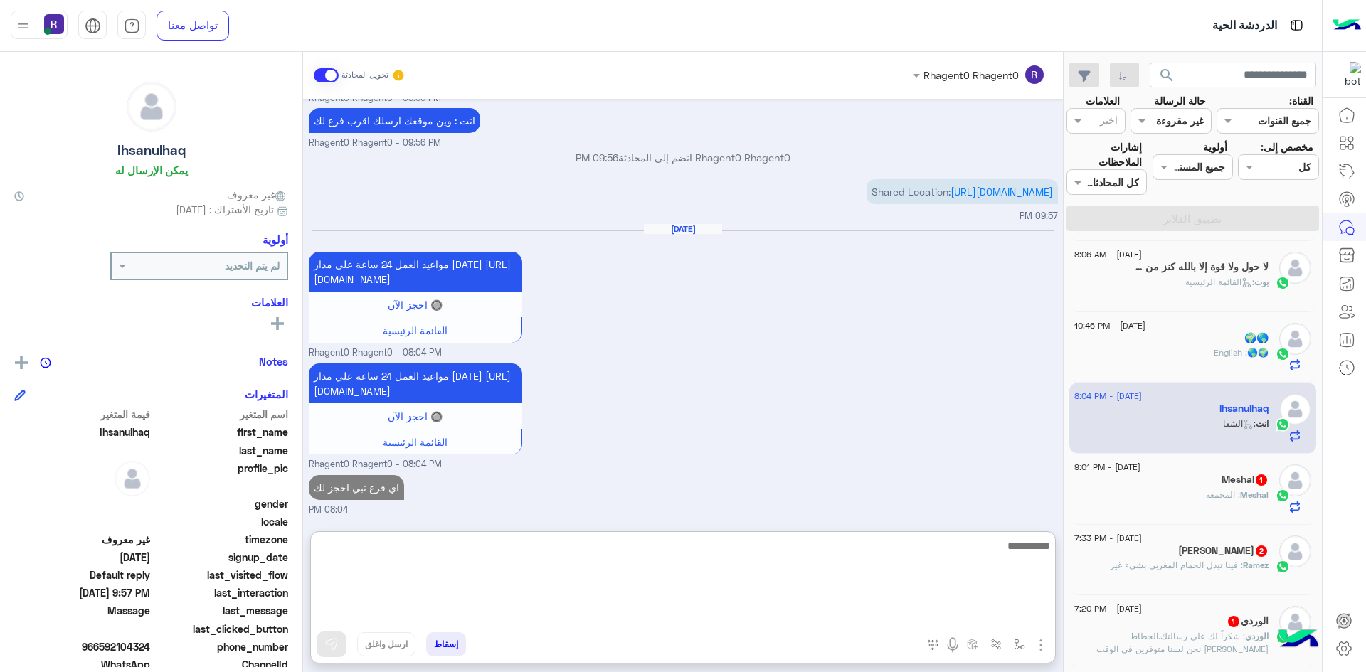
scroll to position [788, 0]
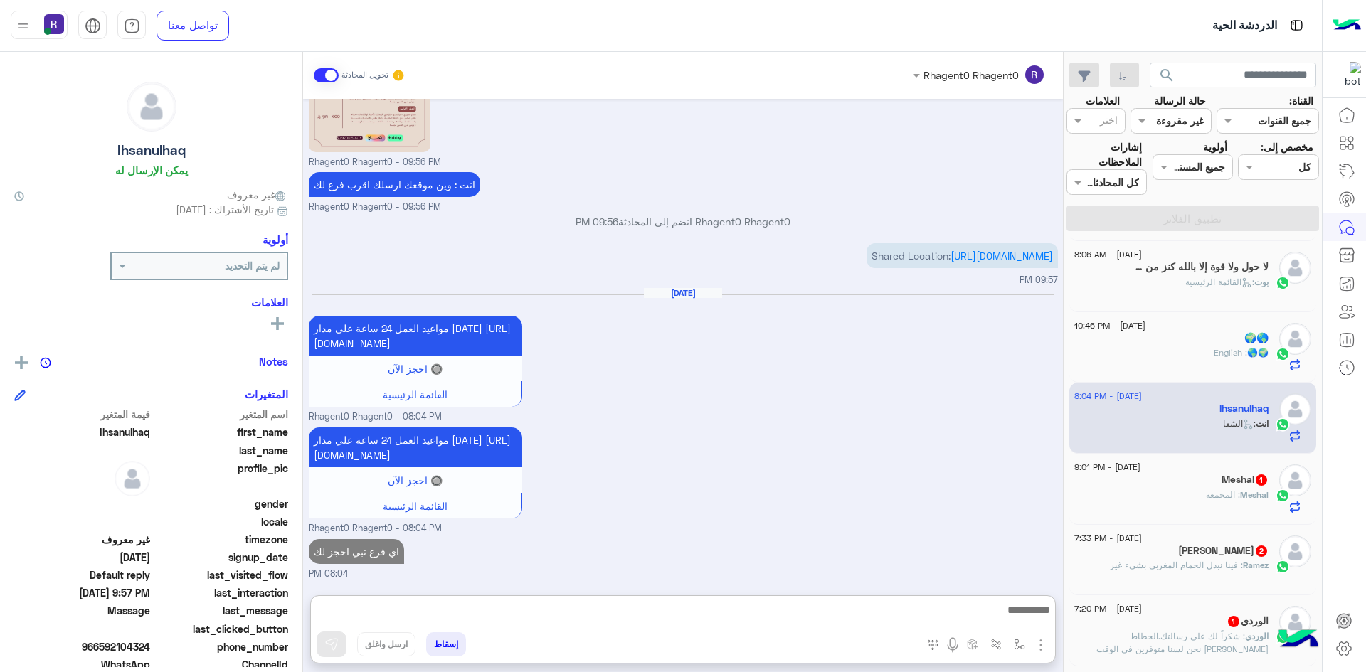
click at [1247, 508] on div "Meshal : المجمعه" at bounding box center [1171, 501] width 194 height 25
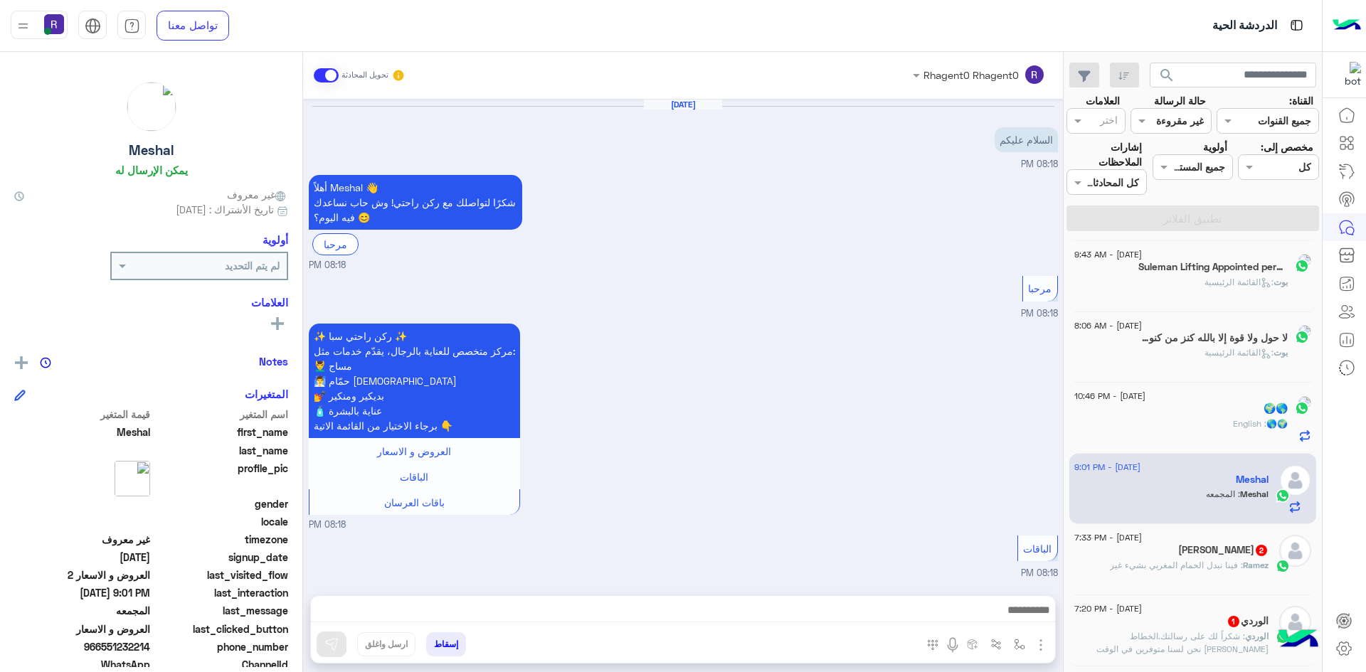
scroll to position [961, 0]
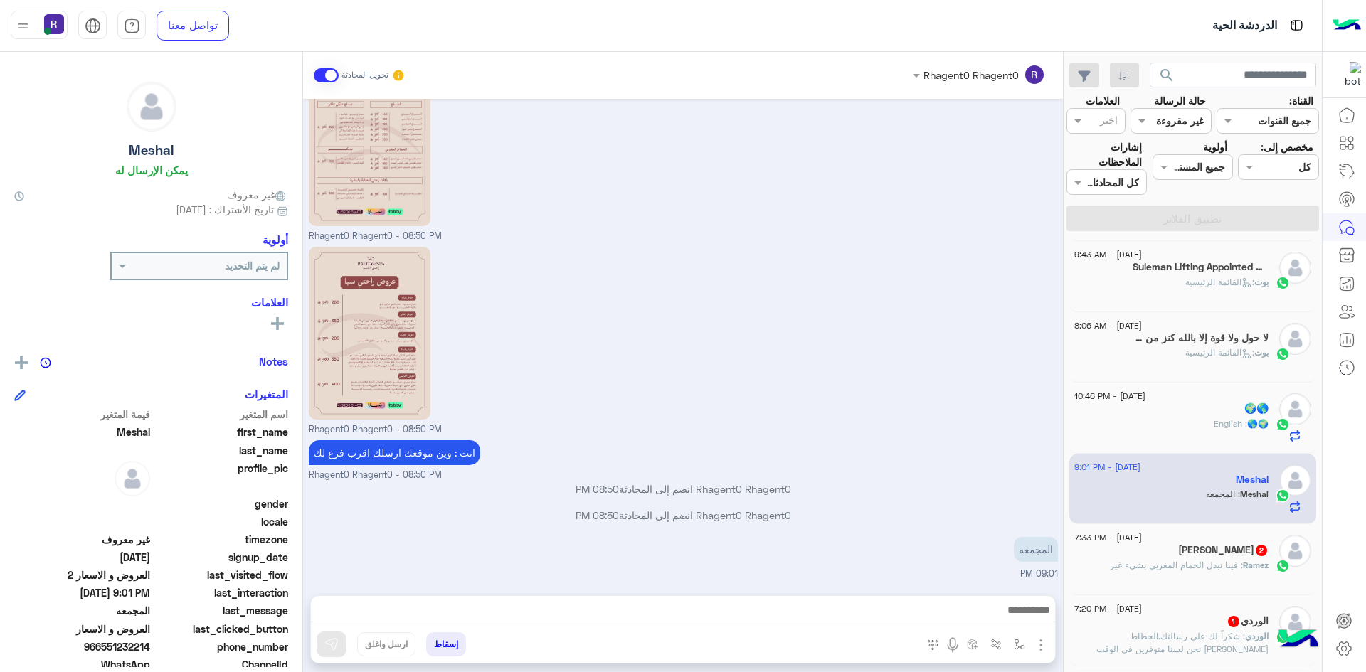
click at [1227, 588] on div "22 August - 7:33 PM Ramez Samuel 2 Ramez : فينا نبدل الحمام المغربي بشيء غير" at bounding box center [1193, 559] width 248 height 71
click at [1227, 574] on div "Ramez : فينا نبدل الحمام المغربي بشيء غير" at bounding box center [1171, 571] width 194 height 25
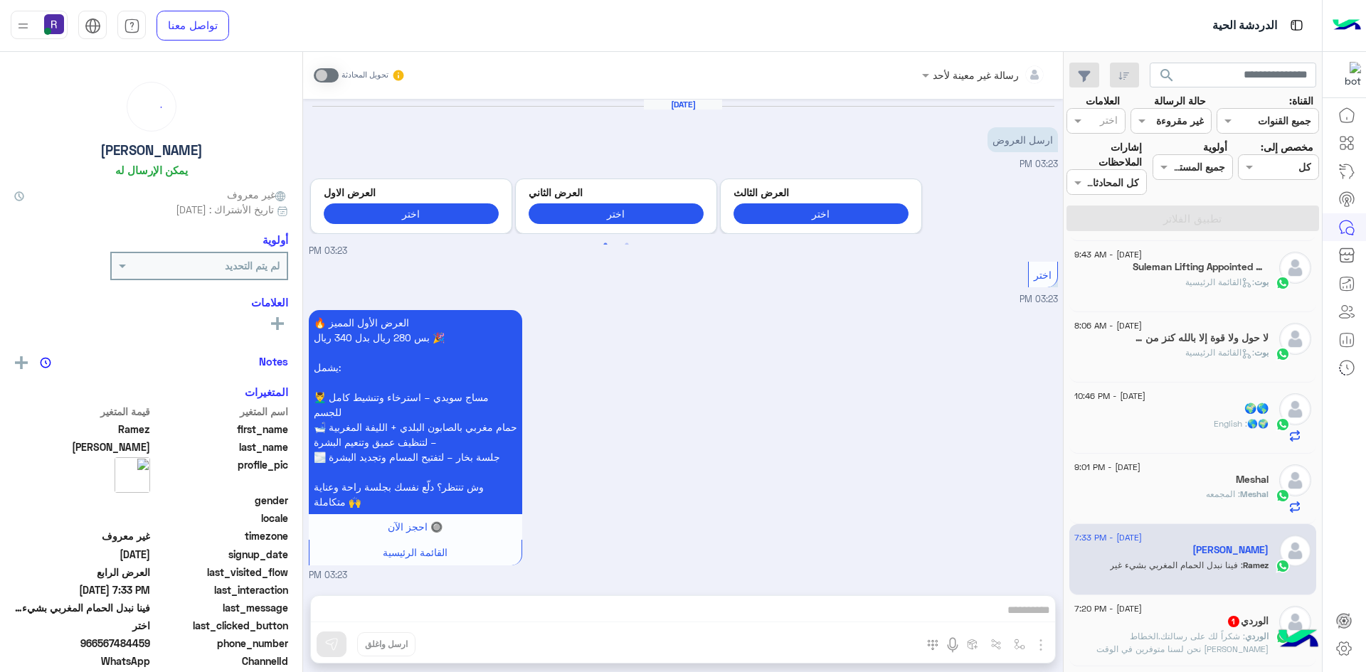
scroll to position [1471, 0]
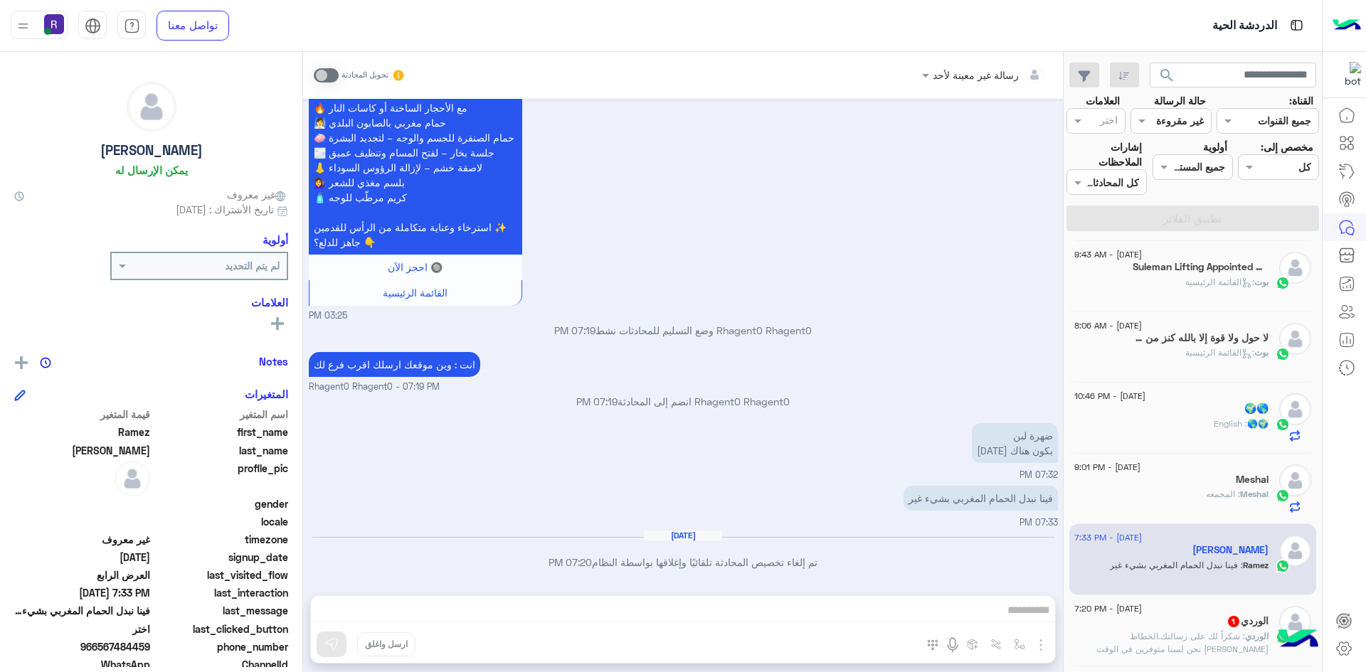
click at [996, 608] on div "رسالة غير معينة لأحد تحويل المحادثة Aug 22, 2025 ارسل العروض 03:23 PM Previous …" at bounding box center [683, 365] width 760 height 626
click at [319, 68] on span at bounding box center [326, 75] width 25 height 14
click at [314, 71] on span at bounding box center [326, 75] width 25 height 14
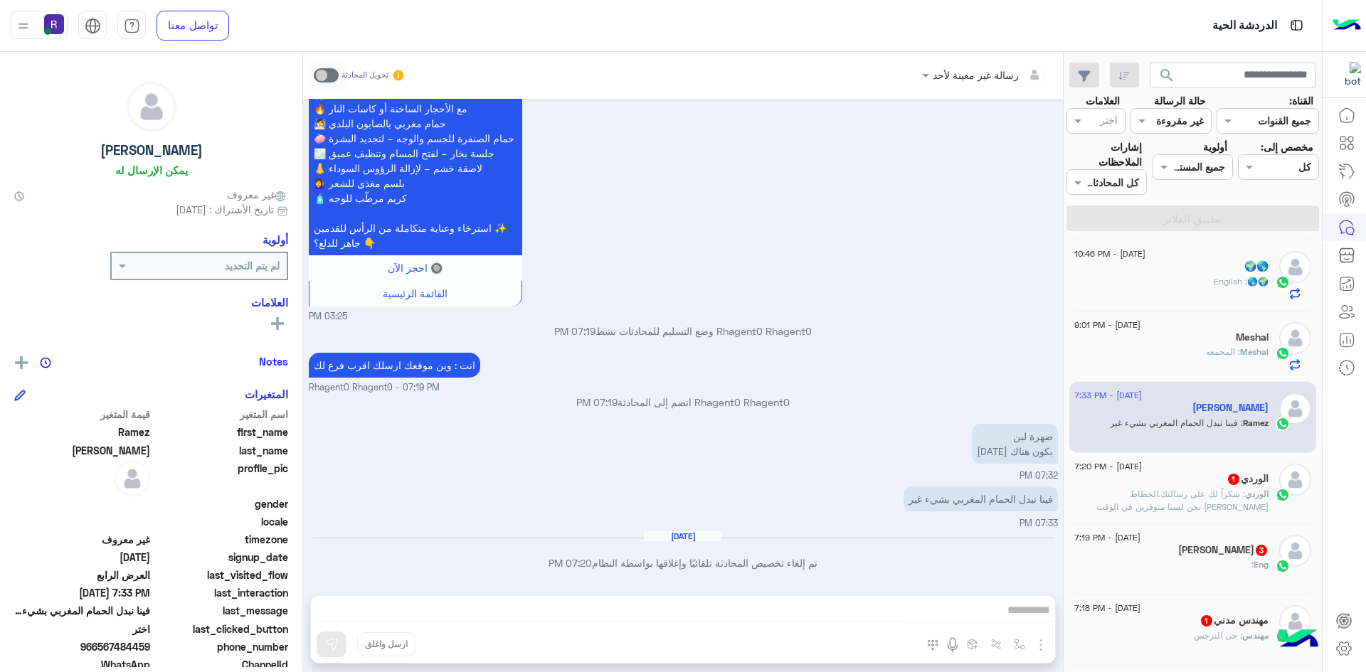
click at [1225, 490] on span ": ‏شكراً لك على رسالتك.الخطاط عدنان الوردي نحن لسنا متوفرين في الوقت الحالي، ول…" at bounding box center [1182, 507] width 174 height 36
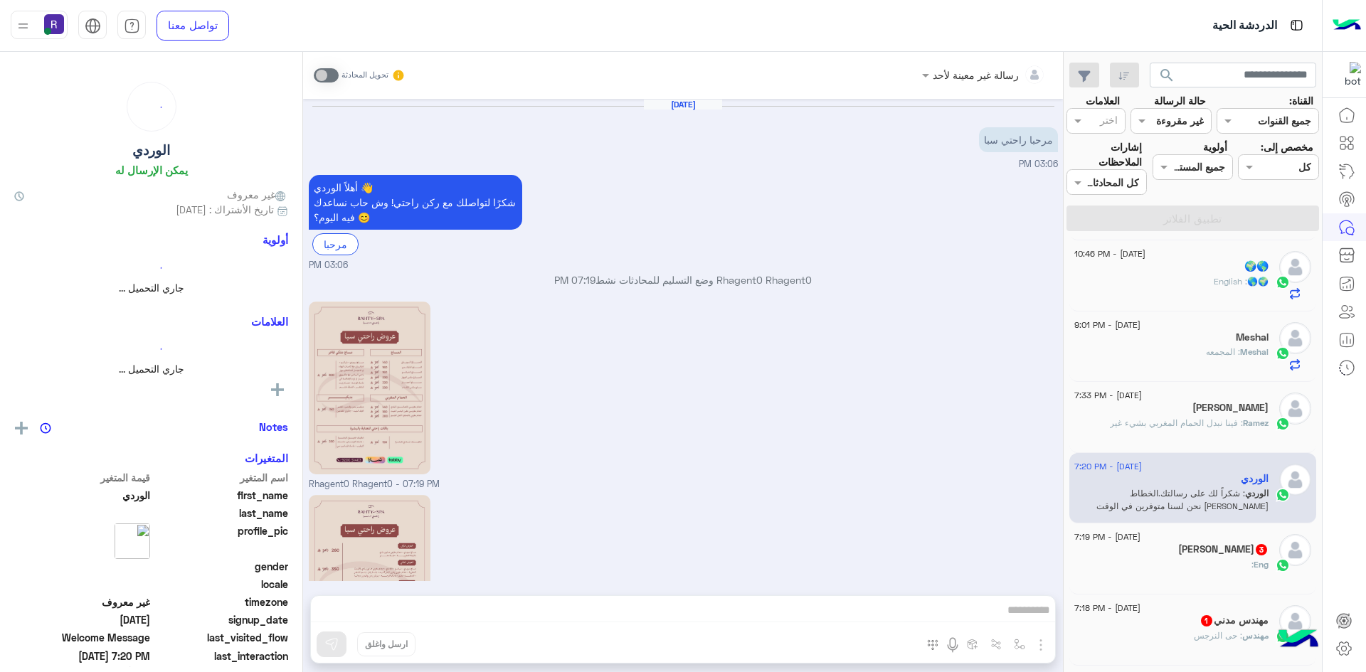
scroll to position [258, 0]
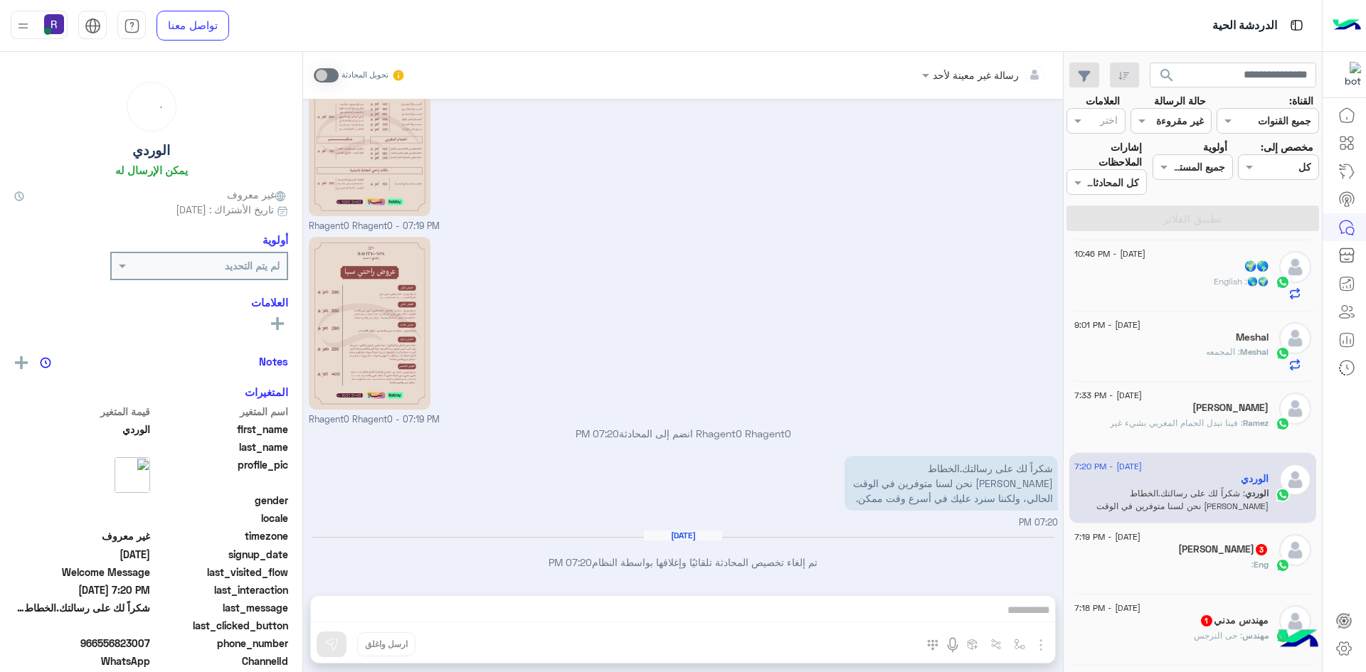
click at [1243, 554] on h5 "Eng ahmad shawky 3" at bounding box center [1223, 550] width 90 height 12
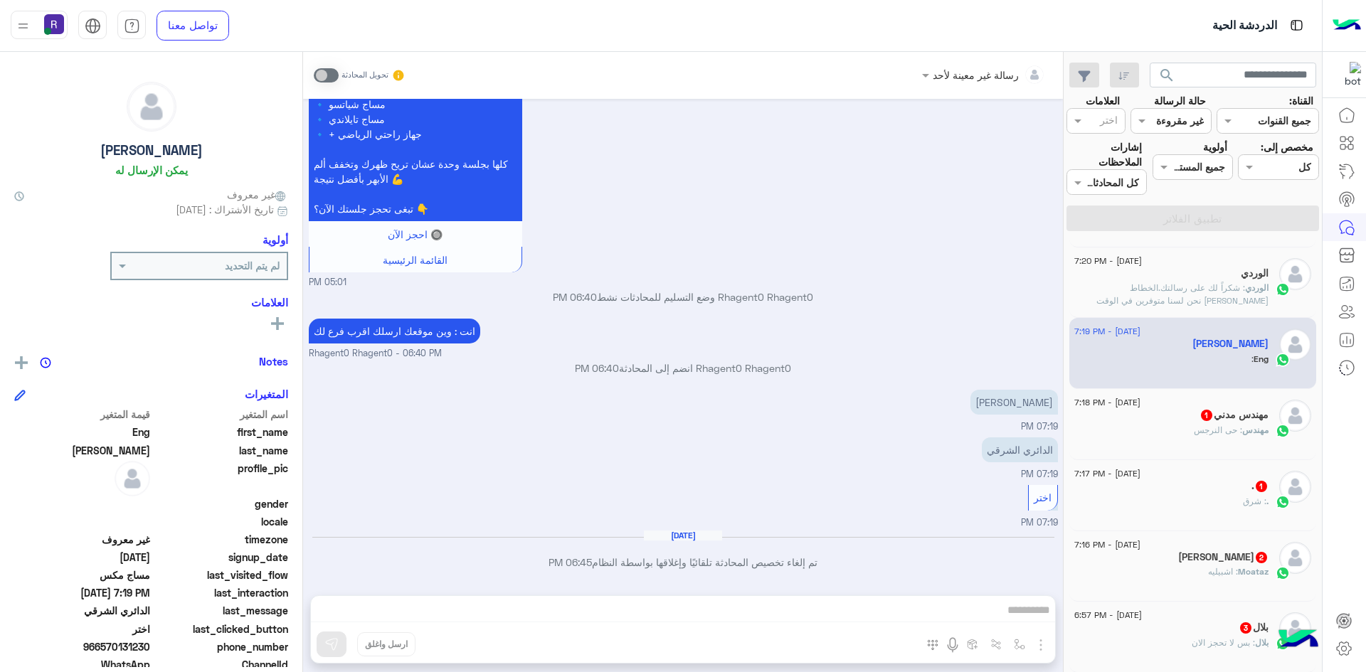
scroll to position [569, 0]
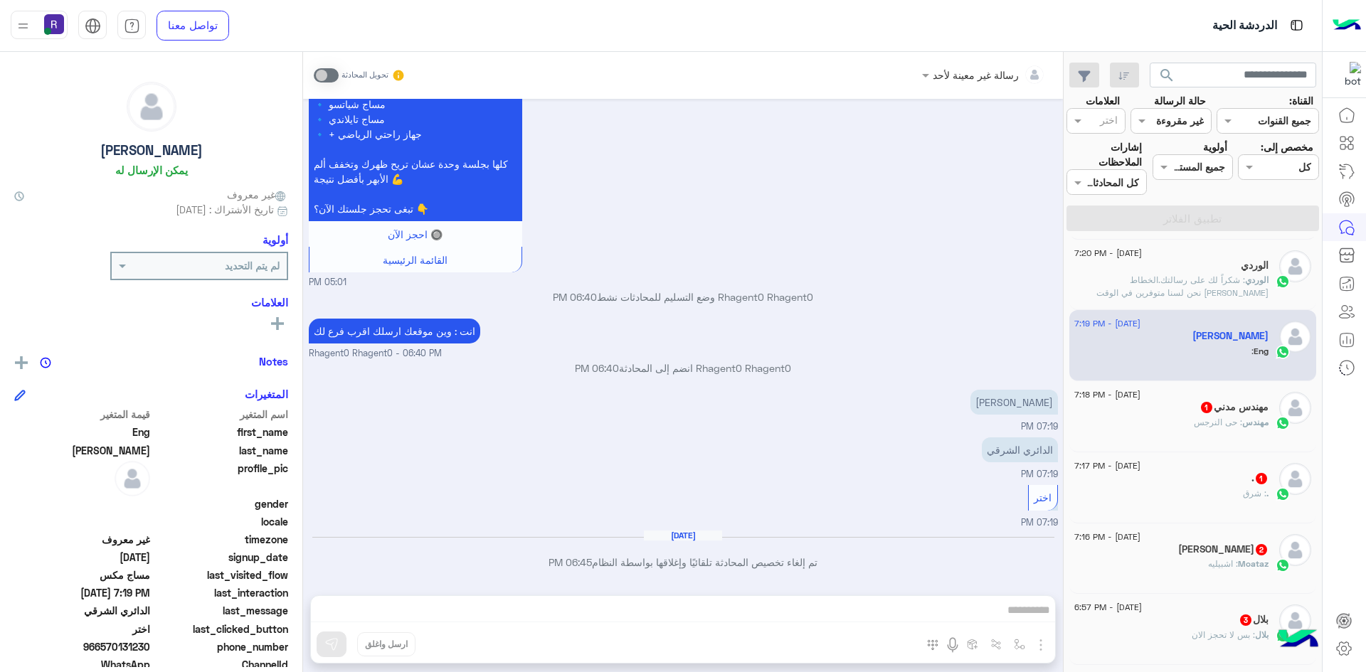
click at [1007, 644] on div "رسالة غير معينة لأحد تحويل المحادثة Aug 22, 2025 👑 مساج ملكي فاخر VIP بس 350 ري…" at bounding box center [683, 365] width 760 height 626
click at [315, 72] on span at bounding box center [326, 75] width 25 height 14
click at [1225, 421] on span ": حى النرجس" at bounding box center [1218, 422] width 48 height 11
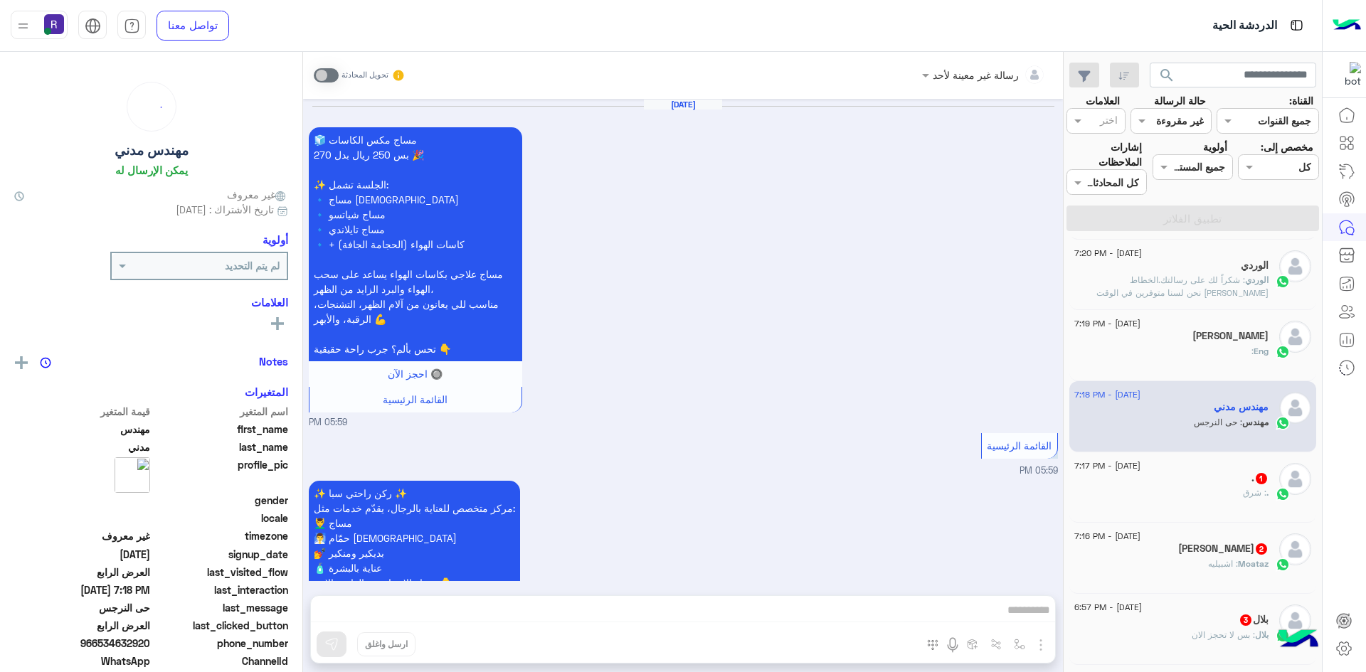
scroll to position [2469, 0]
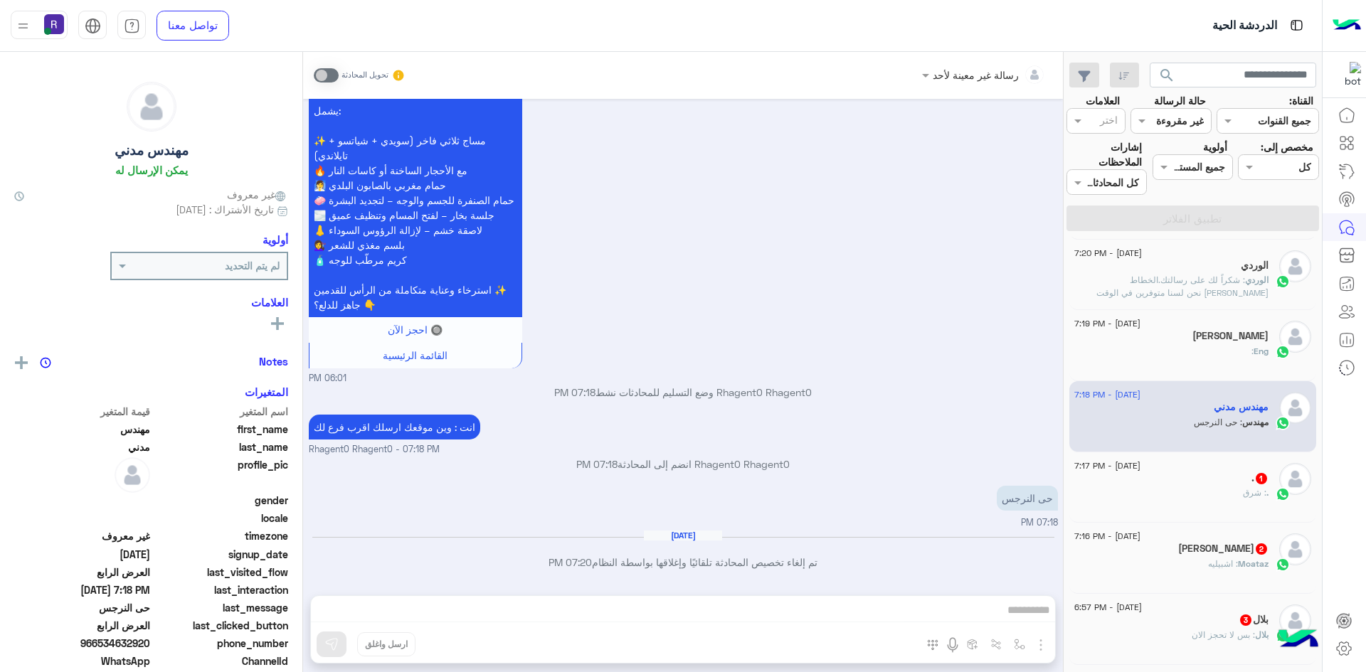
click at [1247, 485] on div ". 1" at bounding box center [1171, 479] width 194 height 15
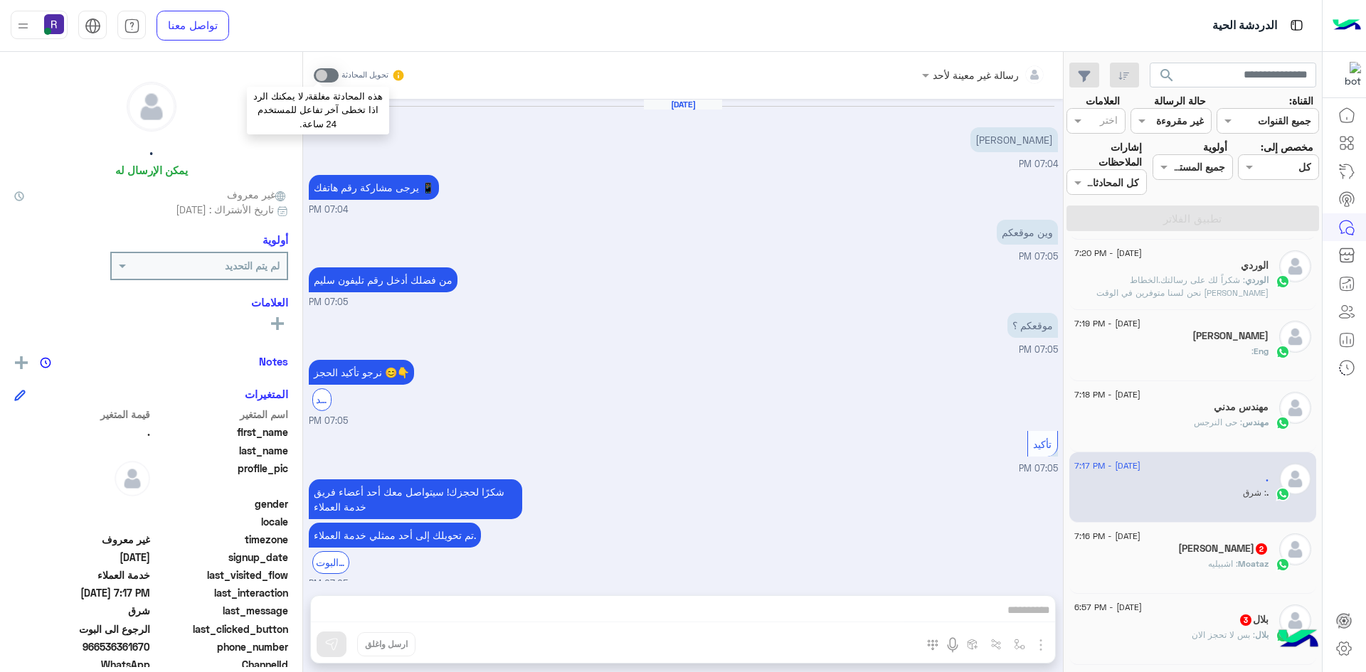
scroll to position [638, 0]
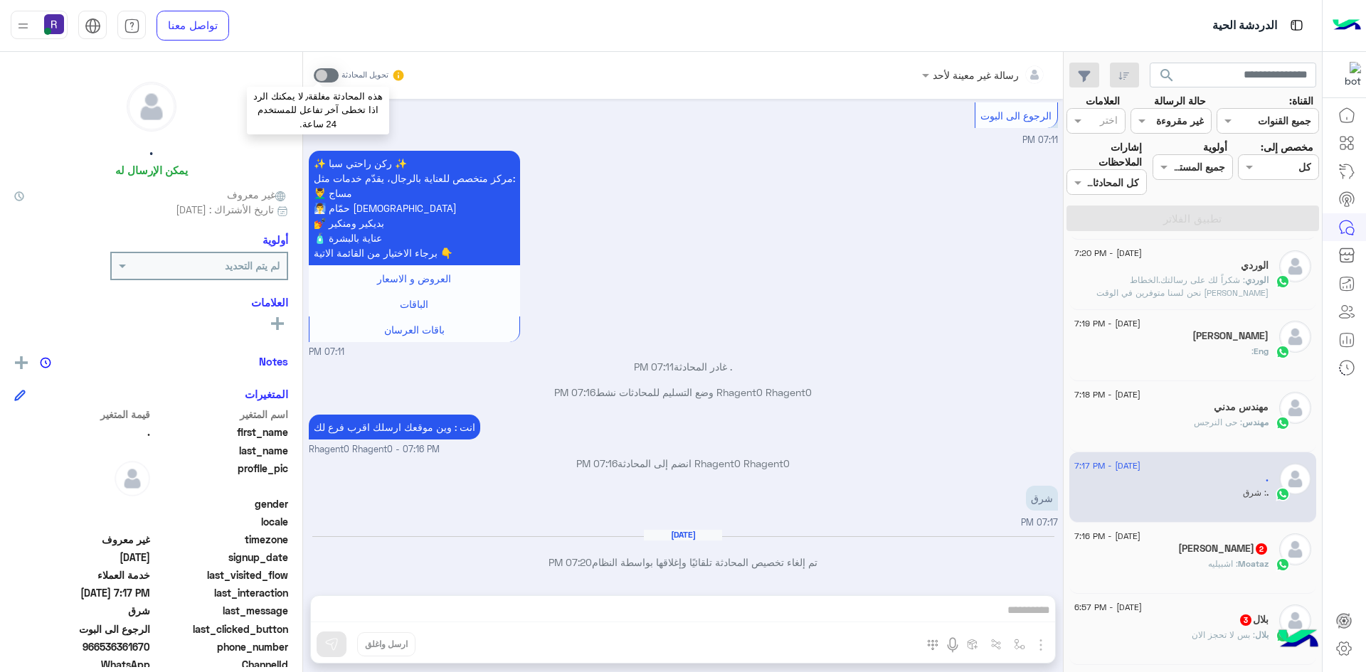
click at [314, 77] on span at bounding box center [326, 75] width 25 height 14
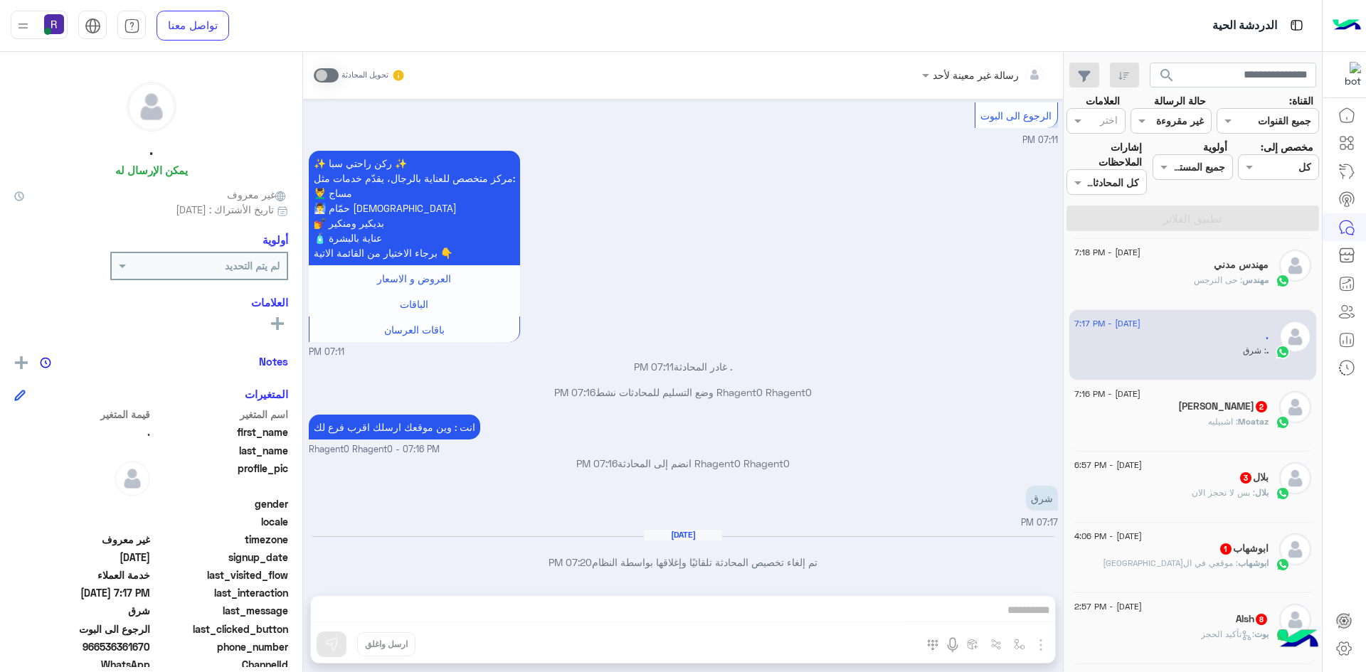
click at [1244, 391] on div "22 August - 7:16 PM Moataz Mohamed 2 Moataz : اشبيليه" at bounding box center [1193, 416] width 248 height 71
click at [1244, 397] on div "22 August - 7:16 PM" at bounding box center [1171, 395] width 194 height 9
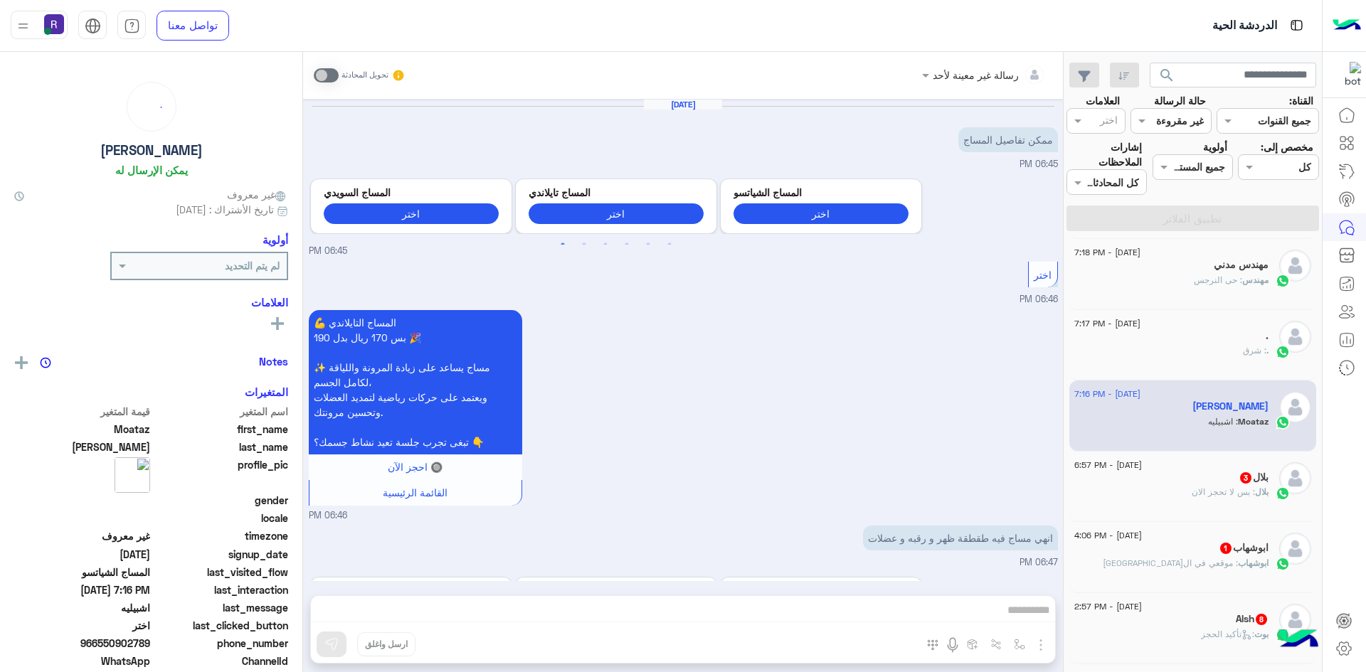
scroll to position [1220, 0]
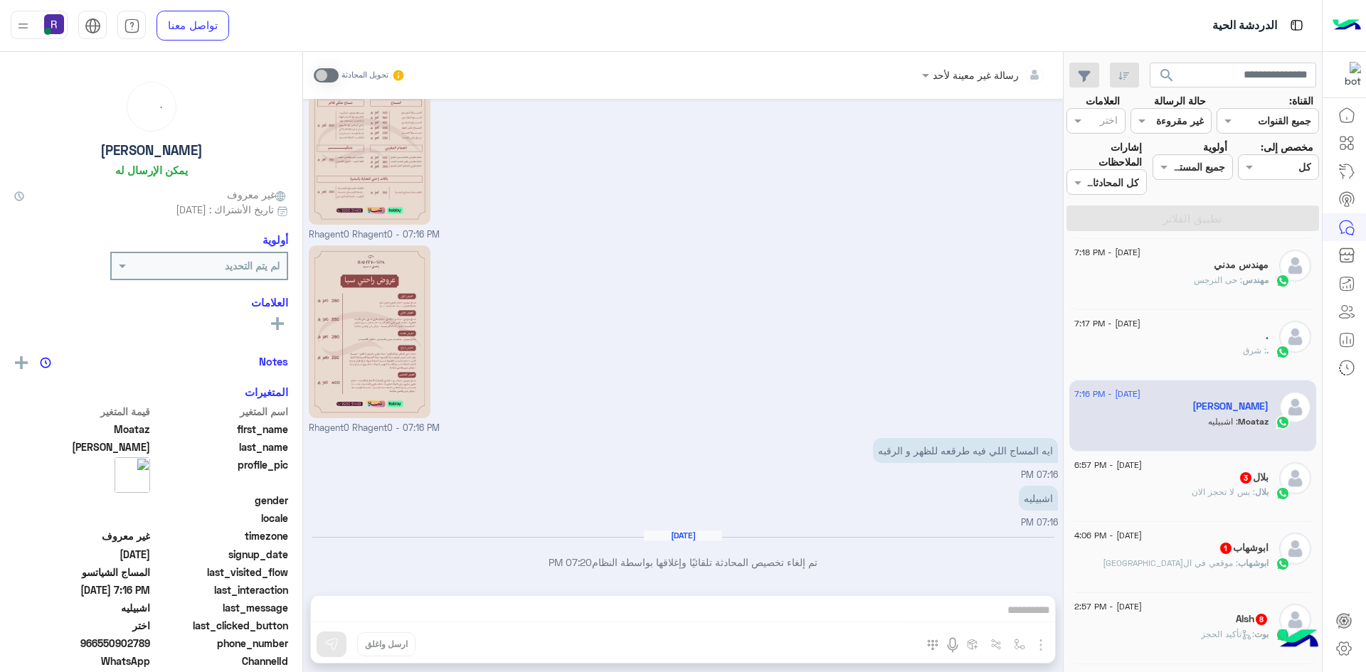
click at [1257, 493] on span "بلال" at bounding box center [1262, 492] width 14 height 11
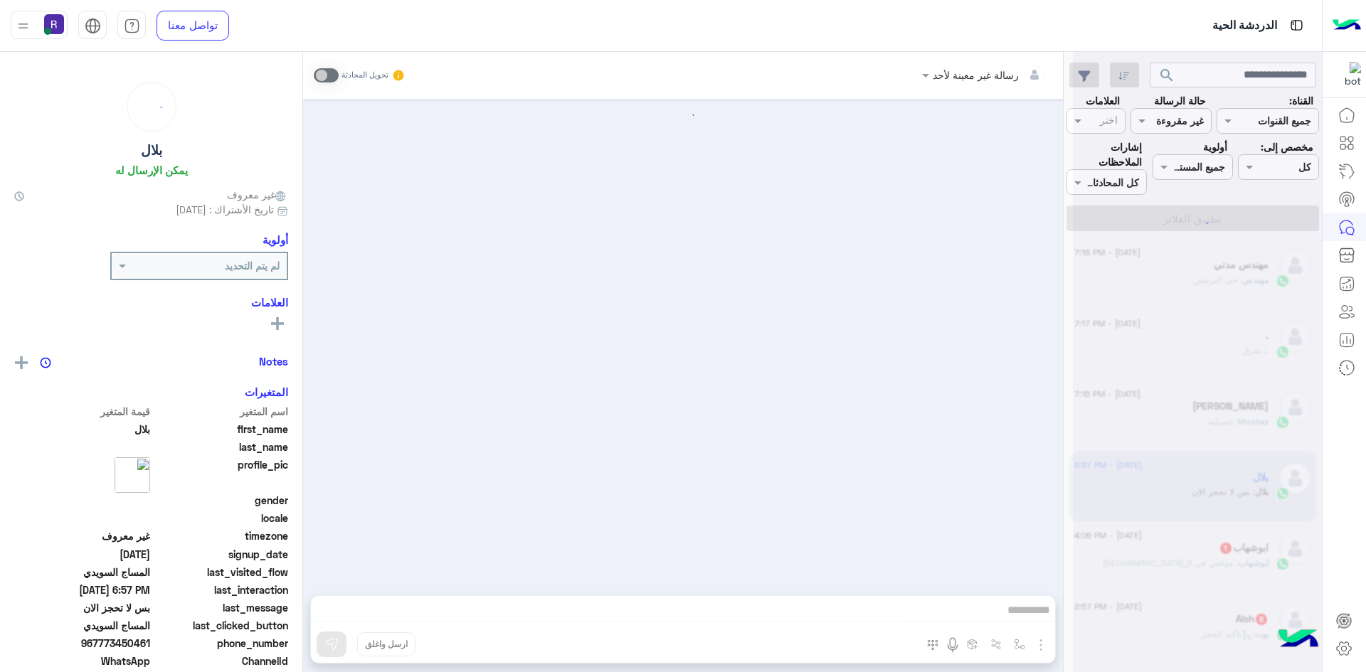
scroll to position [1338, 0]
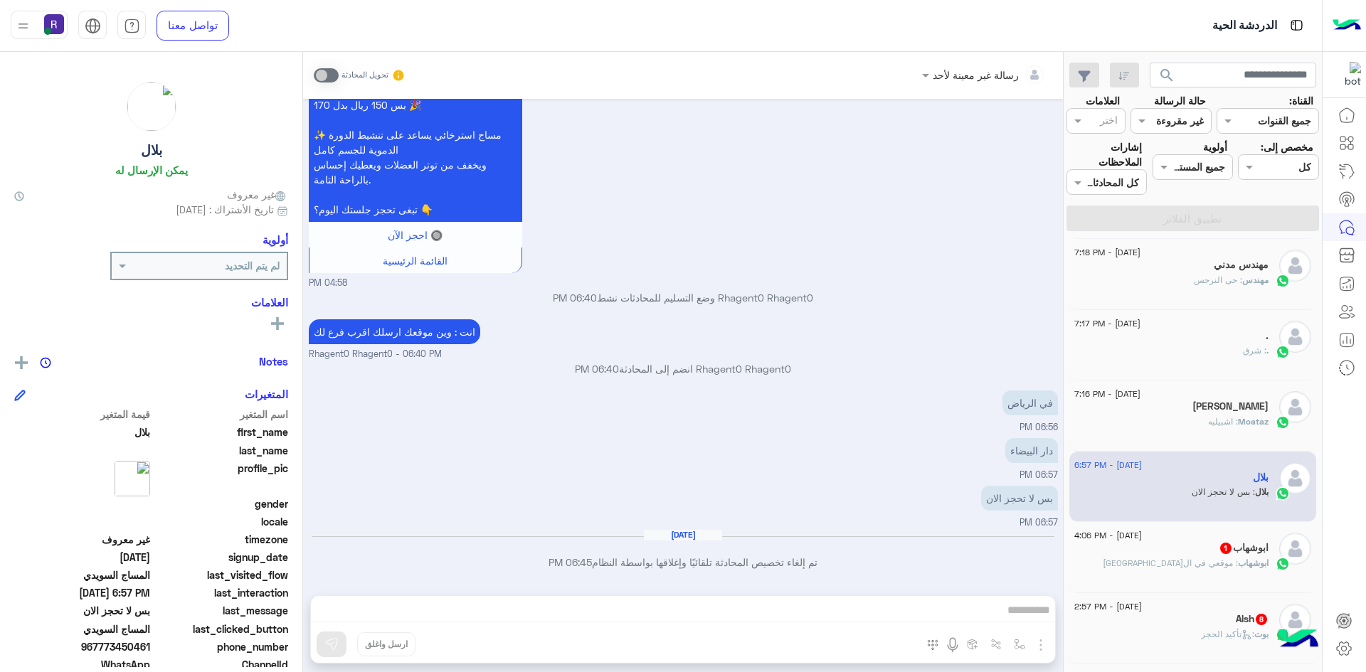
click at [1242, 552] on h5 "ابوشهاب 1" at bounding box center [1244, 548] width 50 height 12
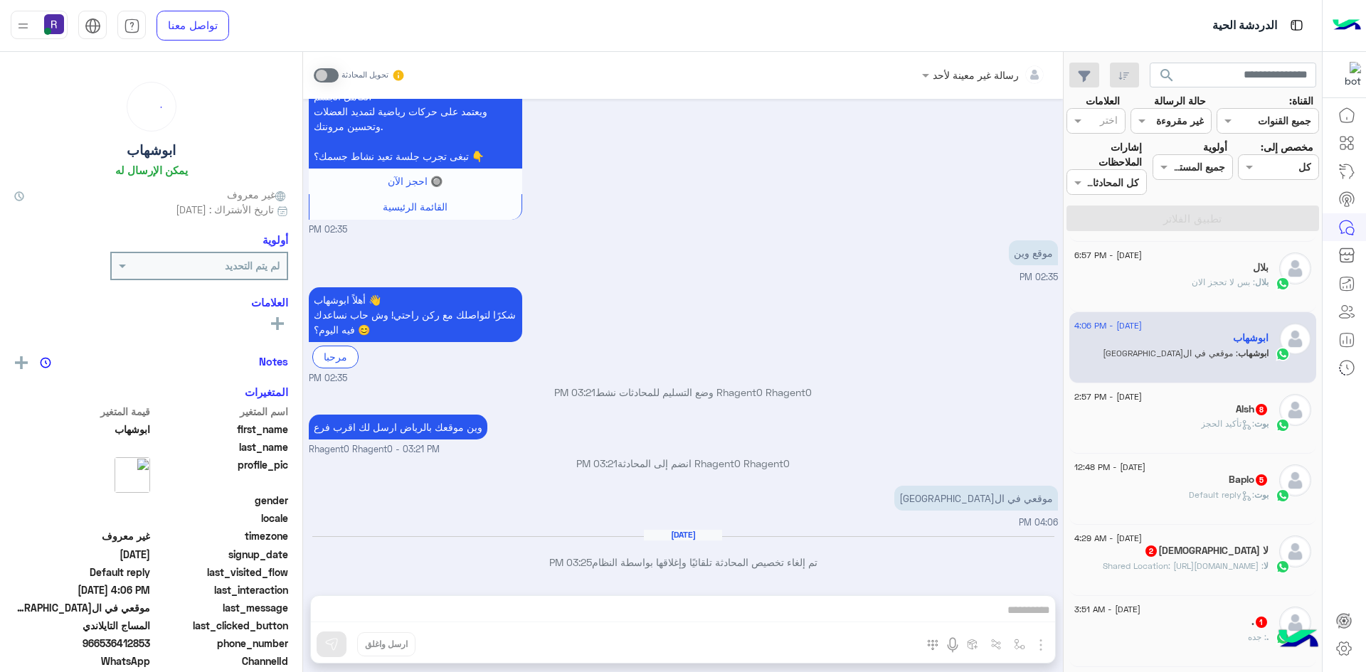
scroll to position [925, 0]
click at [1226, 421] on span ": تأكيد الحجز" at bounding box center [1227, 420] width 53 height 11
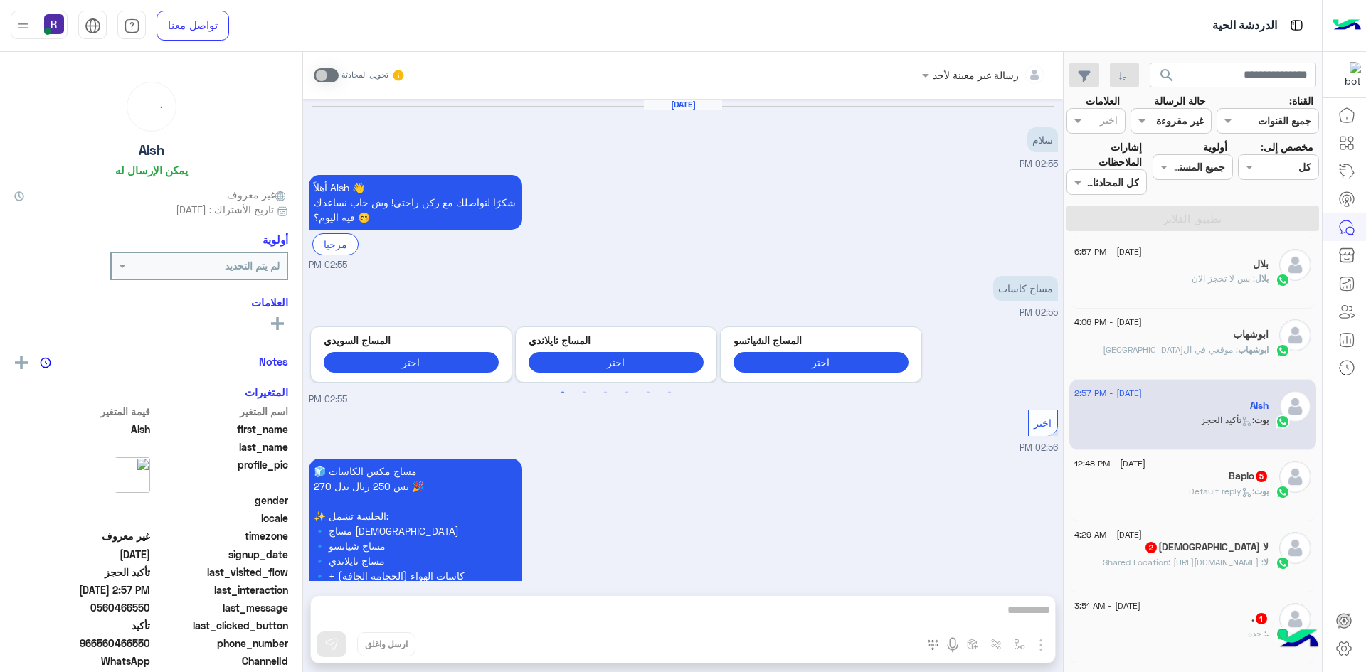
scroll to position [1000, 0]
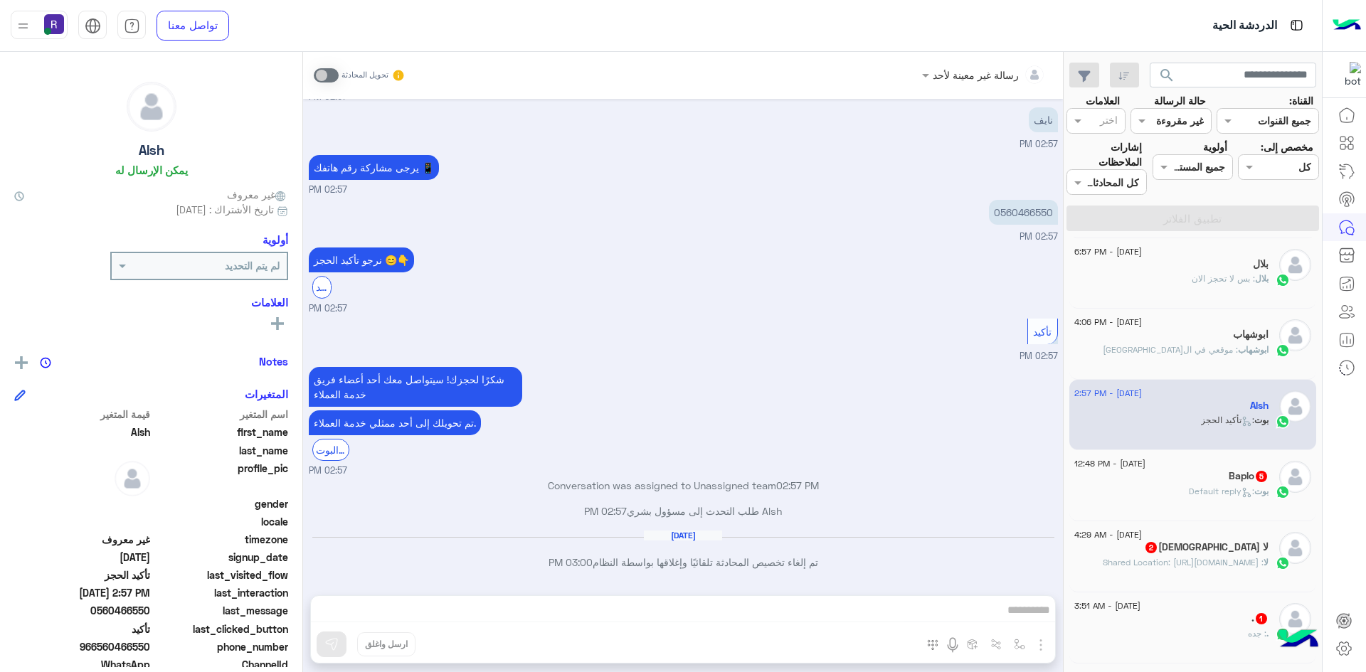
click at [1250, 504] on div "[PERSON_NAME] : Default reply" at bounding box center [1171, 497] width 194 height 25
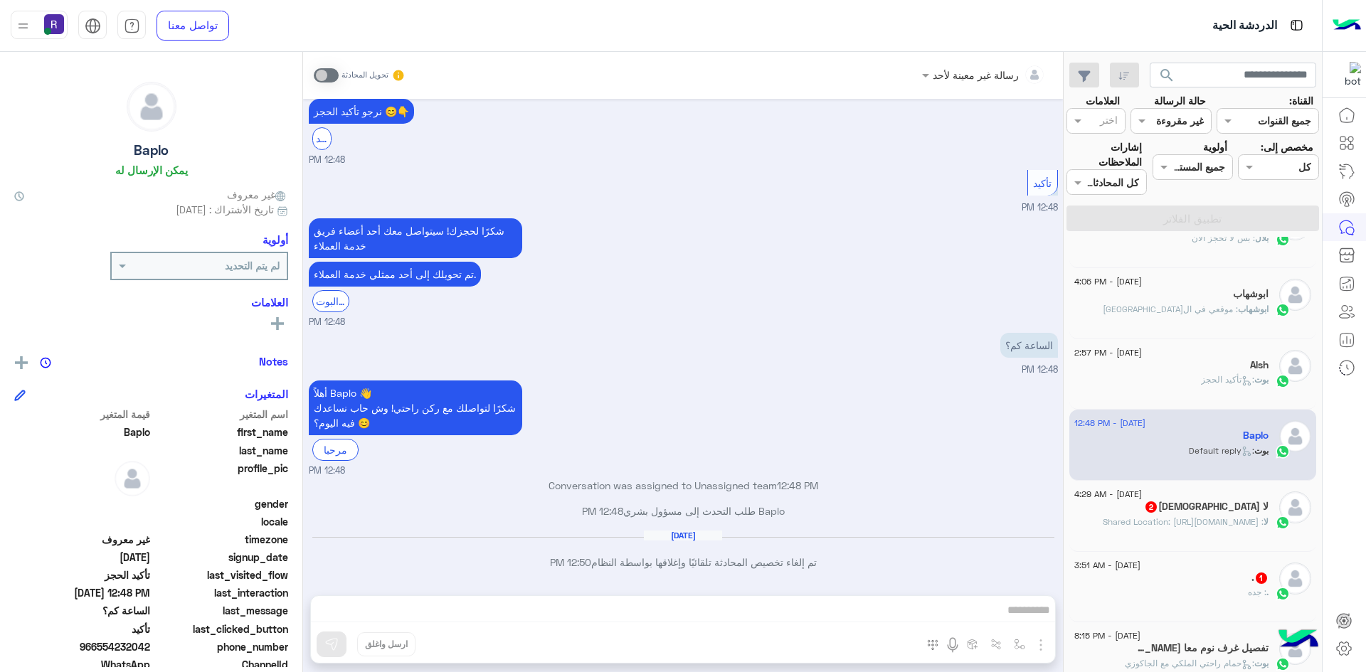
scroll to position [987, 0]
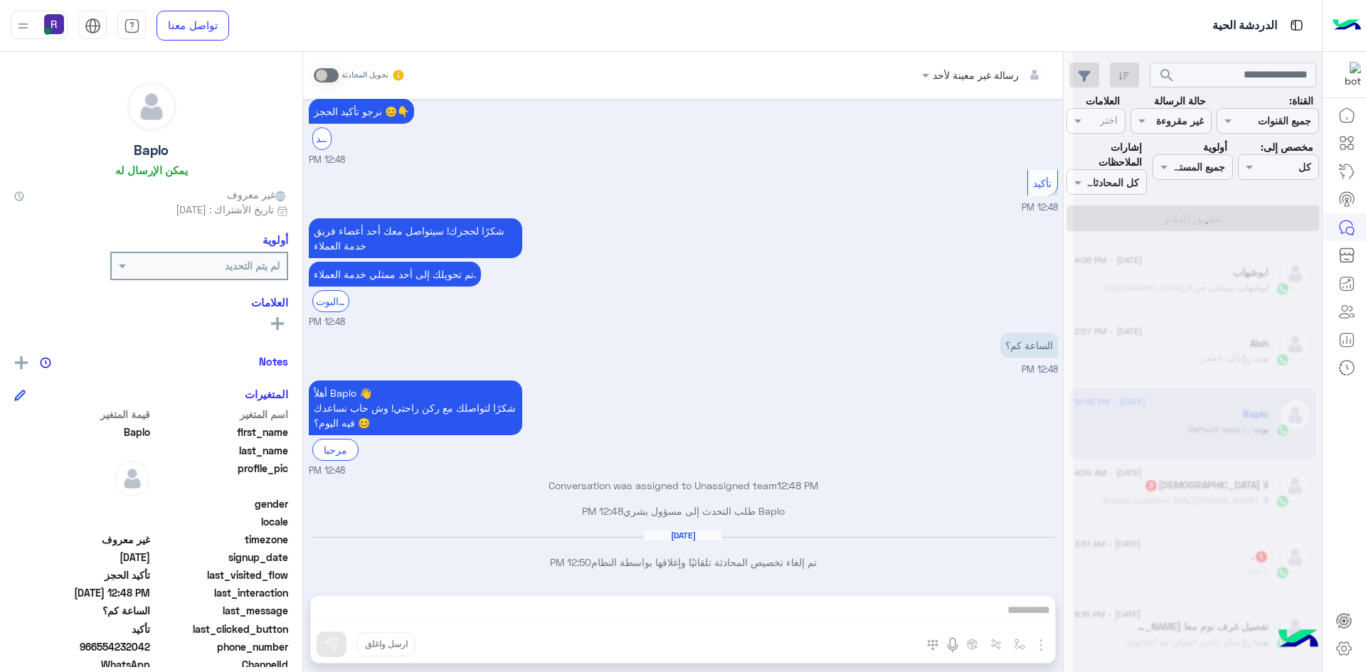
click at [794, 411] on div "أهلاً Baplo 👋 شكرًا لتواصلك مع ركن راحتي! وش حاب نساعدك فيه اليوم؟ 😊 مرحبا 12:4…" at bounding box center [683, 427] width 749 height 101
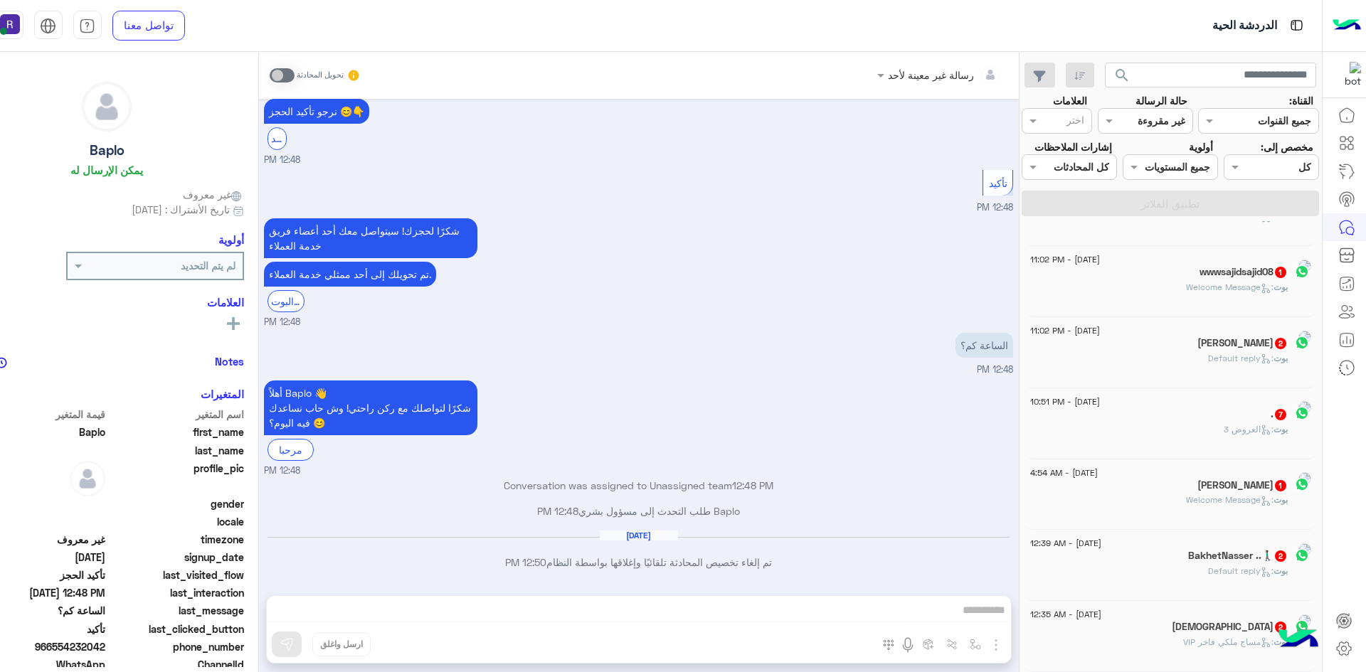
scroll to position [7, 0]
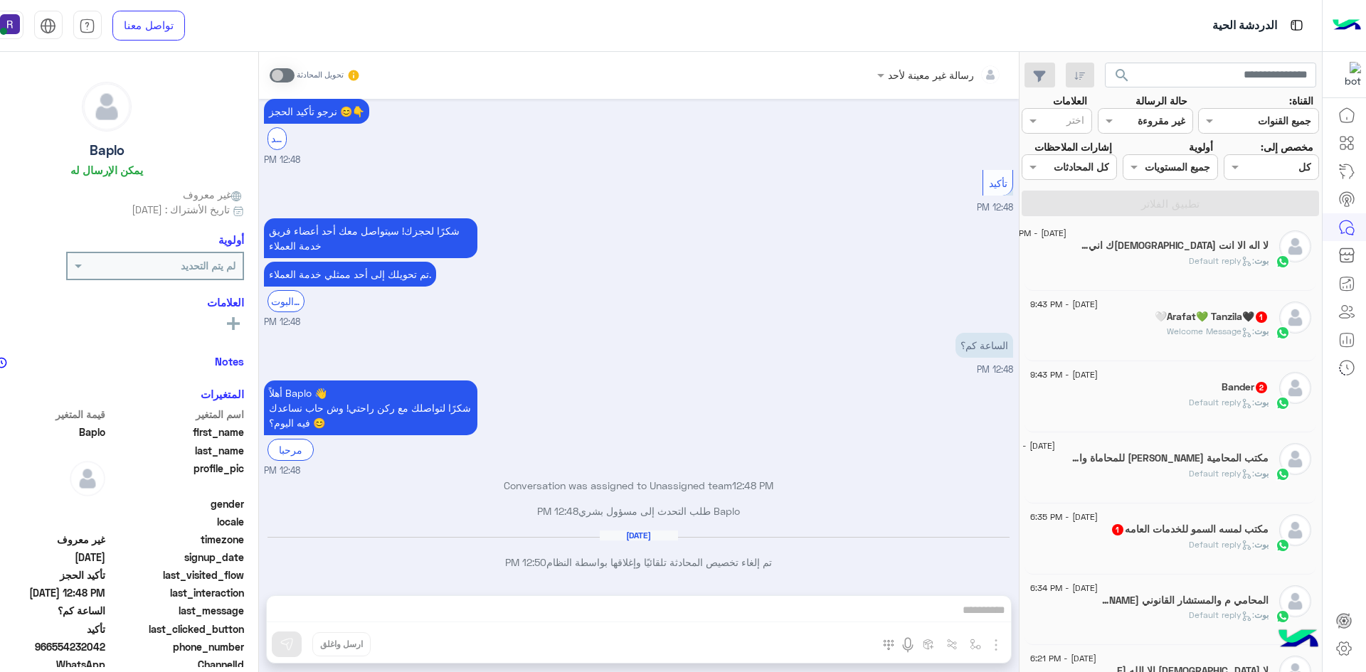
click at [1265, 326] on span "بوت" at bounding box center [1261, 331] width 14 height 11
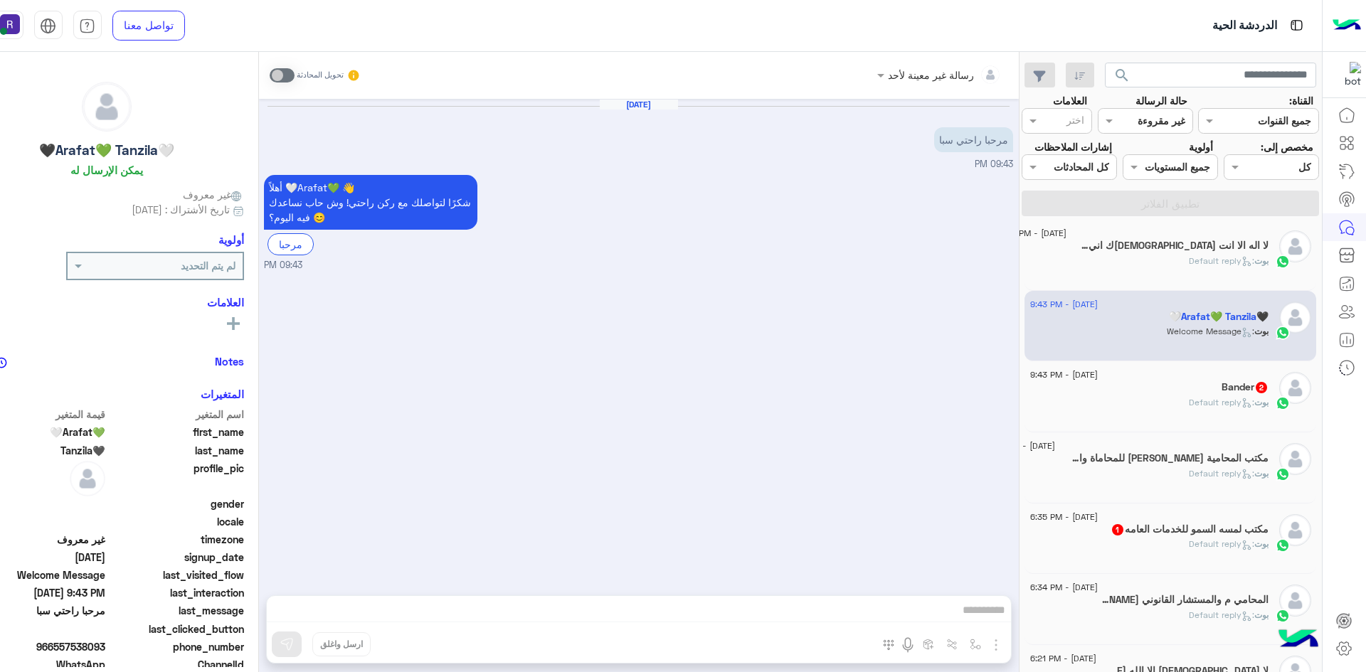
click at [1242, 406] on icon at bounding box center [1247, 403] width 11 height 11
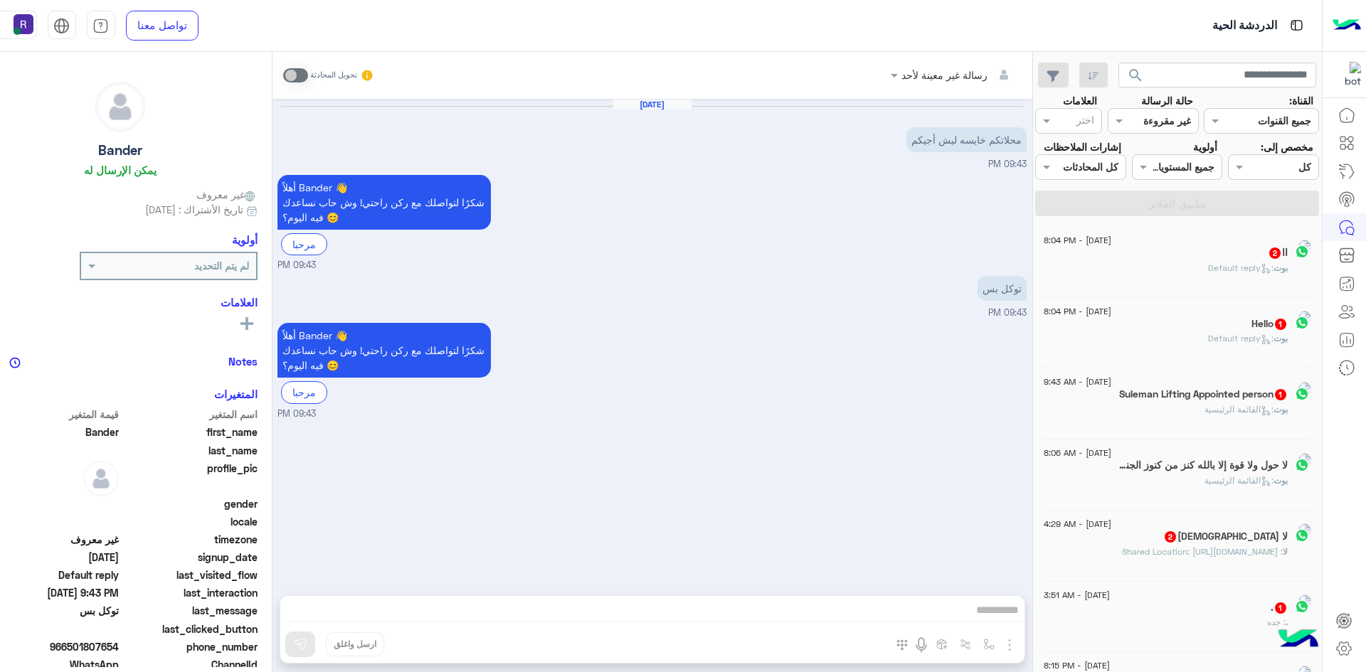
scroll to position [7, 0]
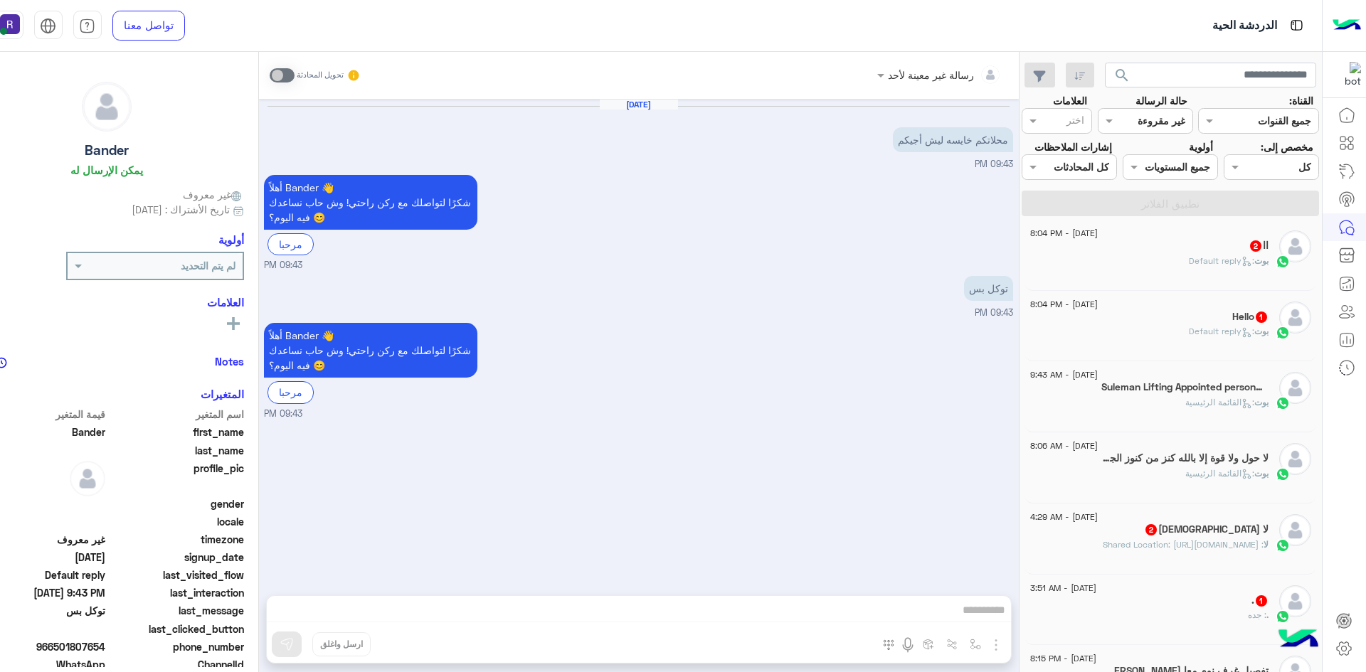
click at [1231, 610] on div ". 1" at bounding box center [1149, 602] width 238 height 15
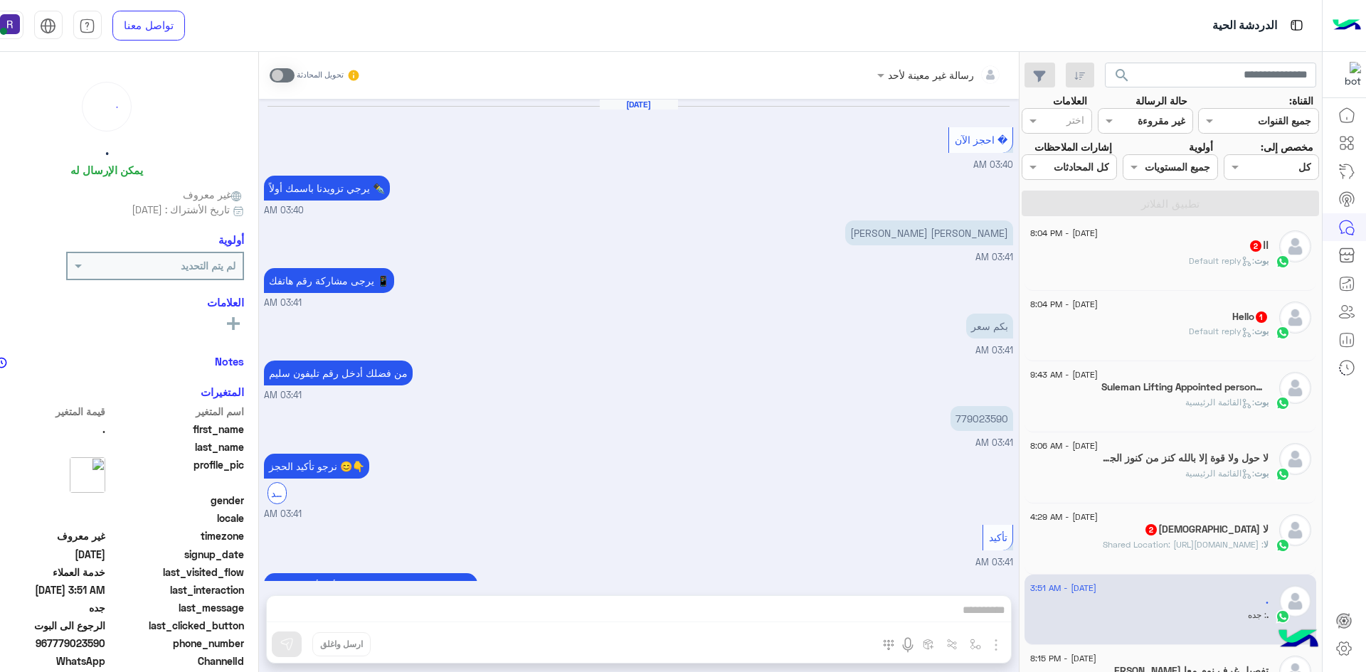
scroll to position [637, 0]
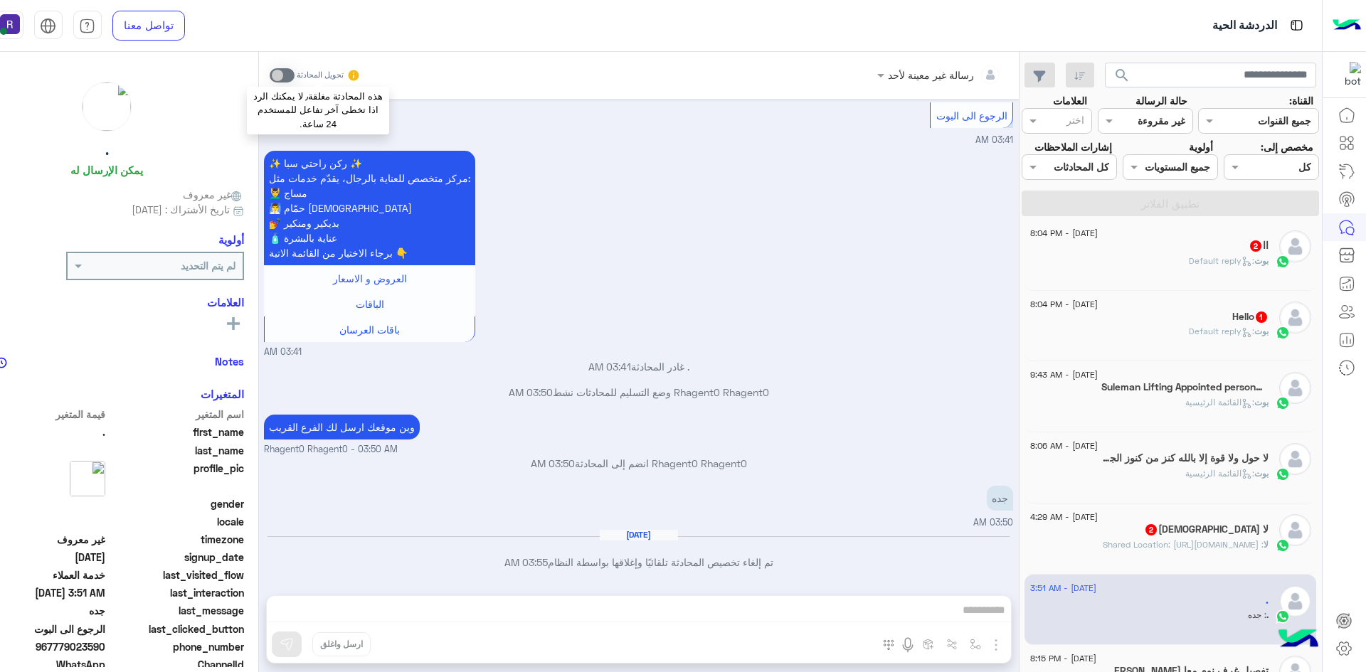
click at [295, 76] on span at bounding box center [282, 75] width 25 height 14
click at [1226, 536] on h5 "لا اله الا الله 2" at bounding box center [1206, 530] width 125 height 12
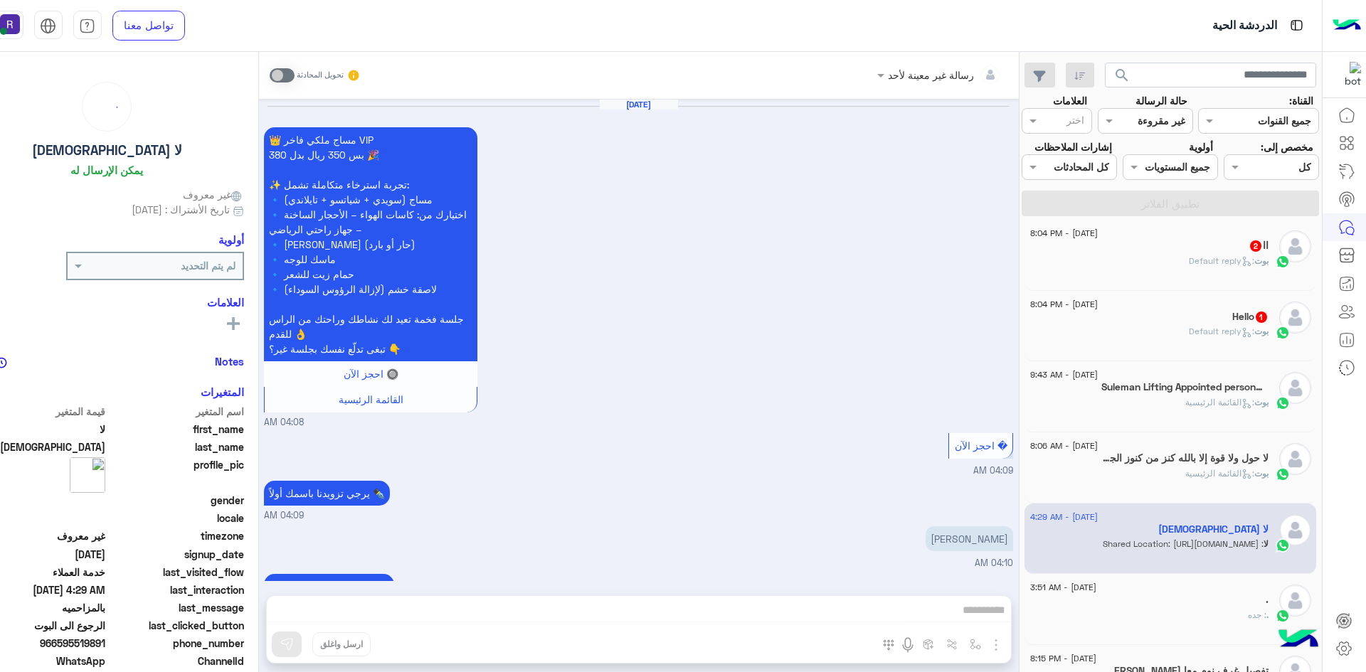
scroll to position [927, 0]
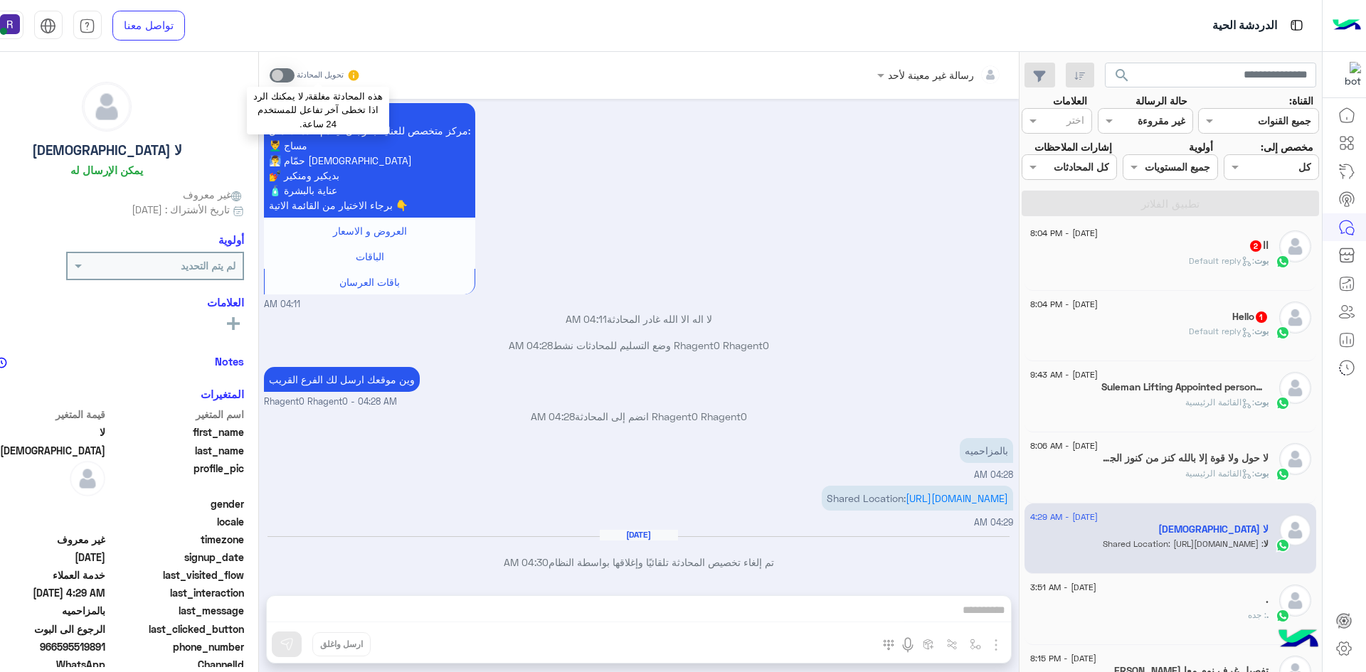
click at [295, 78] on span at bounding box center [282, 75] width 25 height 14
click at [1215, 350] on div "[PERSON_NAME] : Default reply" at bounding box center [1149, 337] width 238 height 25
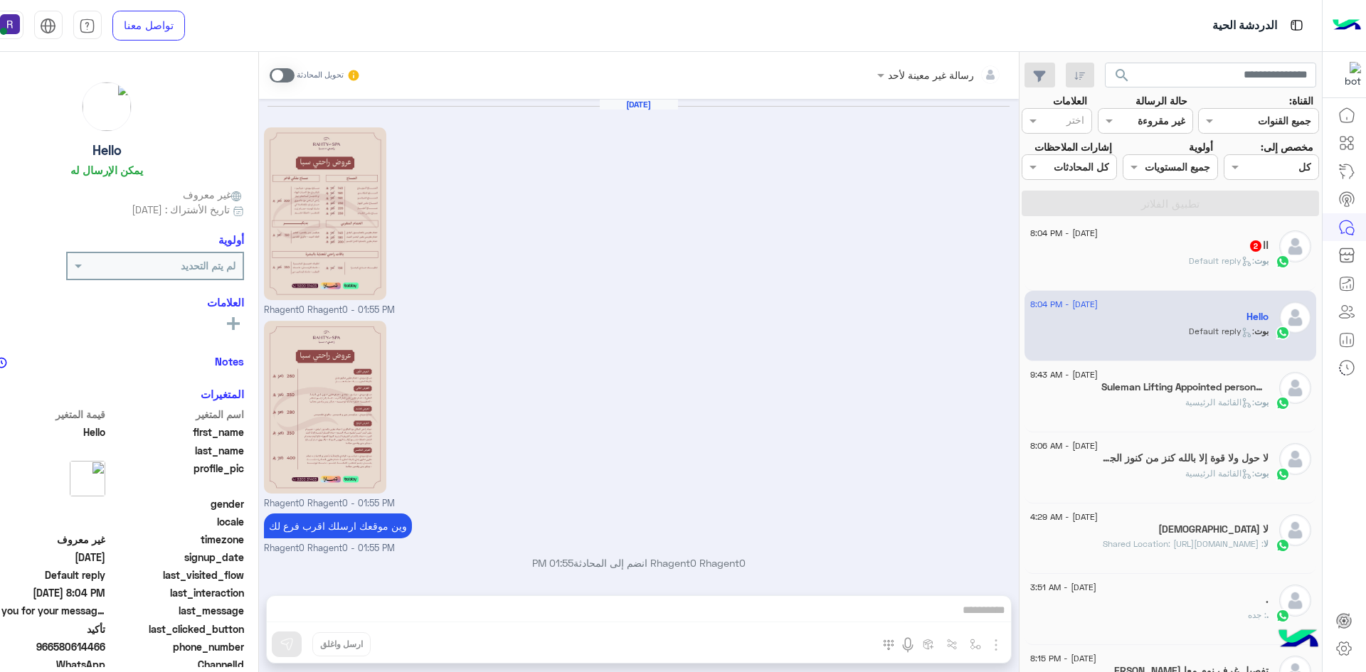
scroll to position [897, 0]
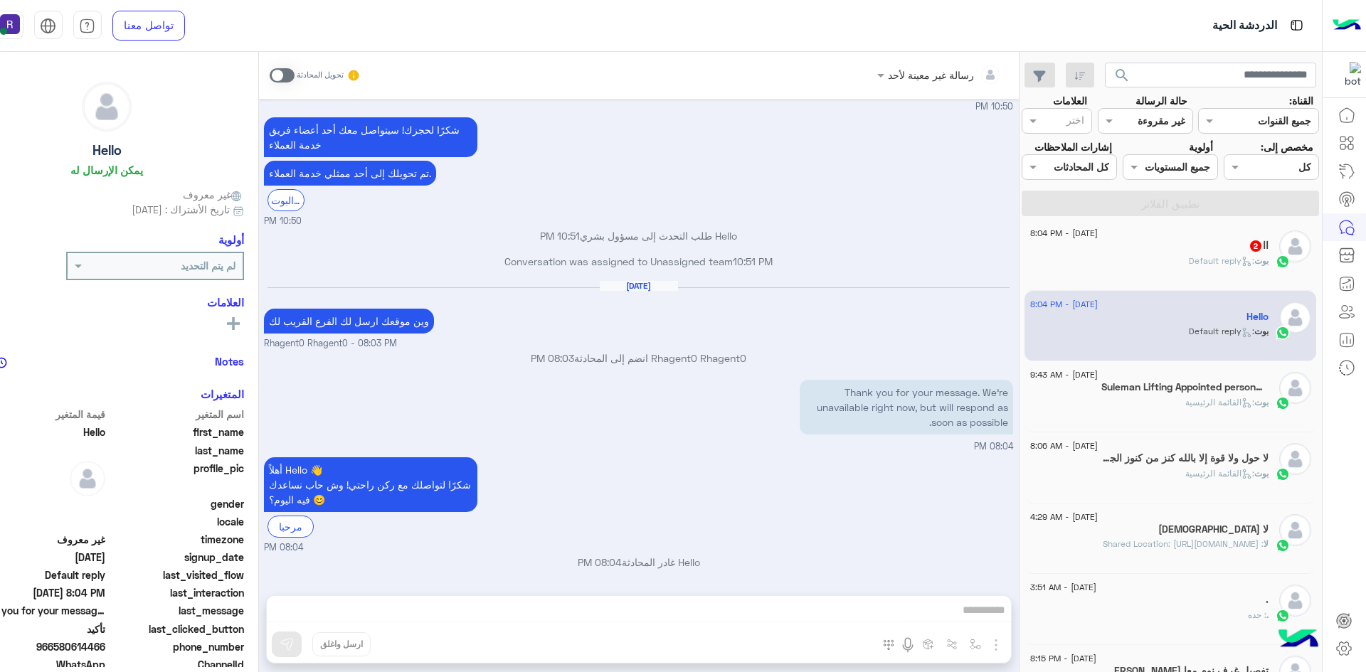
click at [1227, 255] on div "اا 2" at bounding box center [1149, 247] width 238 height 15
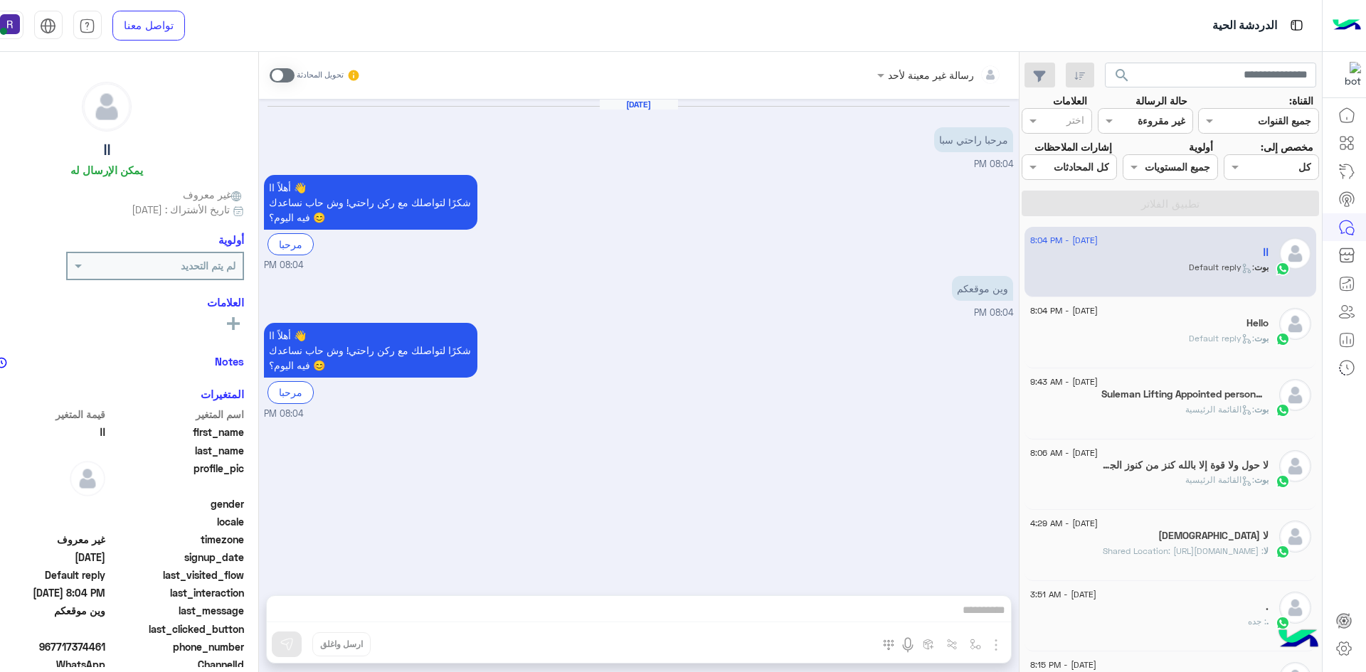
click at [295, 75] on span at bounding box center [282, 75] width 25 height 14
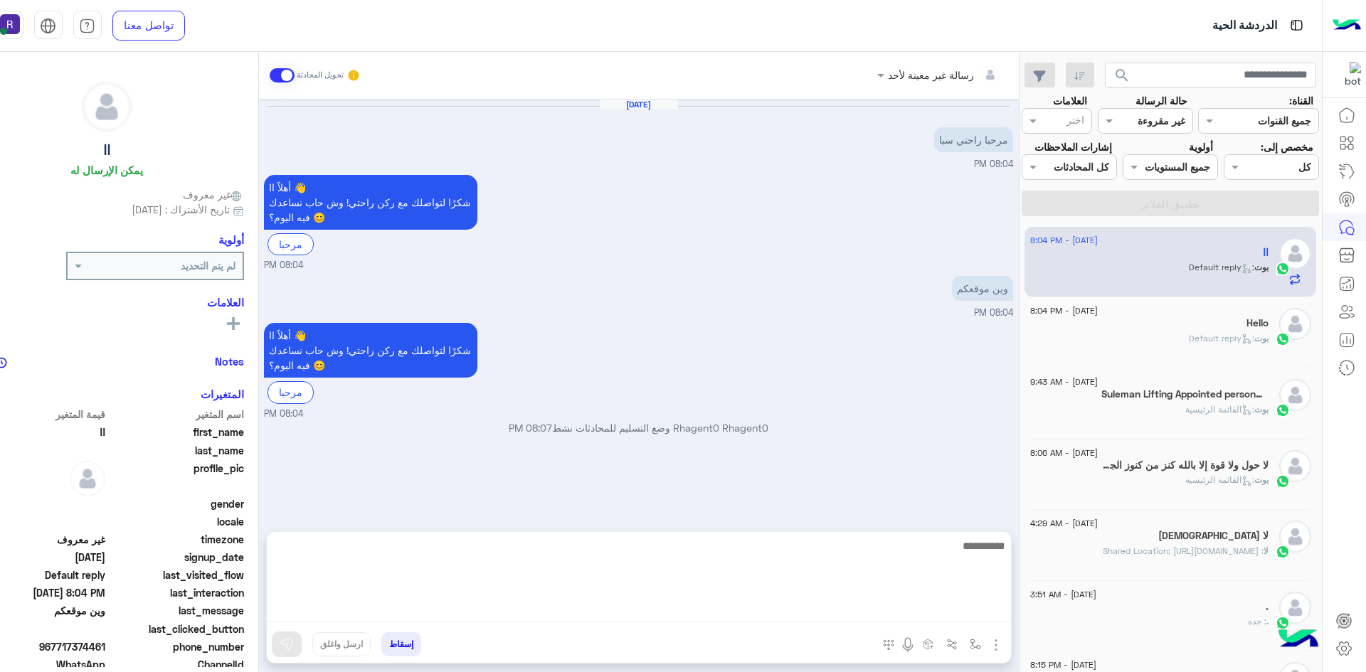
click at [951, 604] on textarea at bounding box center [639, 579] width 744 height 85
paste textarea "**********"
type textarea "**********"
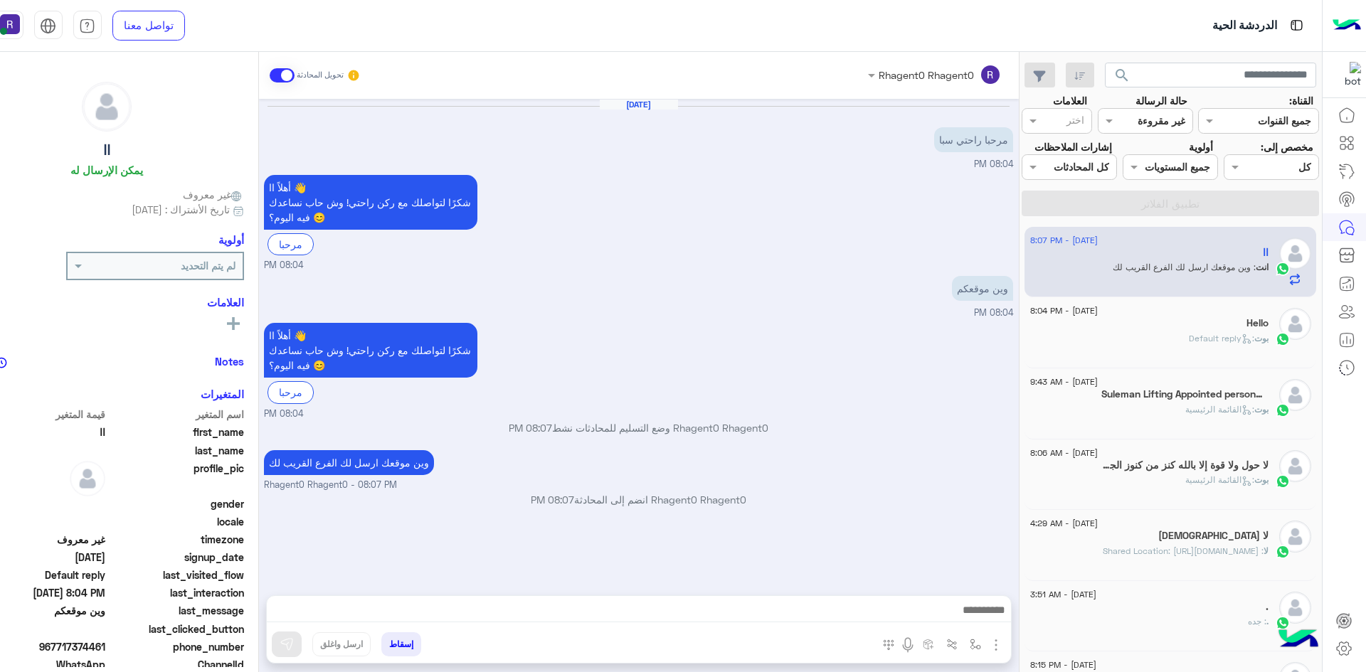
click at [899, 329] on div "أهلاً اا 👋 شكرًا لتواصلك مع ركن راحتي! وش حاب نساعدك فيه اليوم؟ 😊 مرحبا 08:04 PM" at bounding box center [638, 369] width 749 height 101
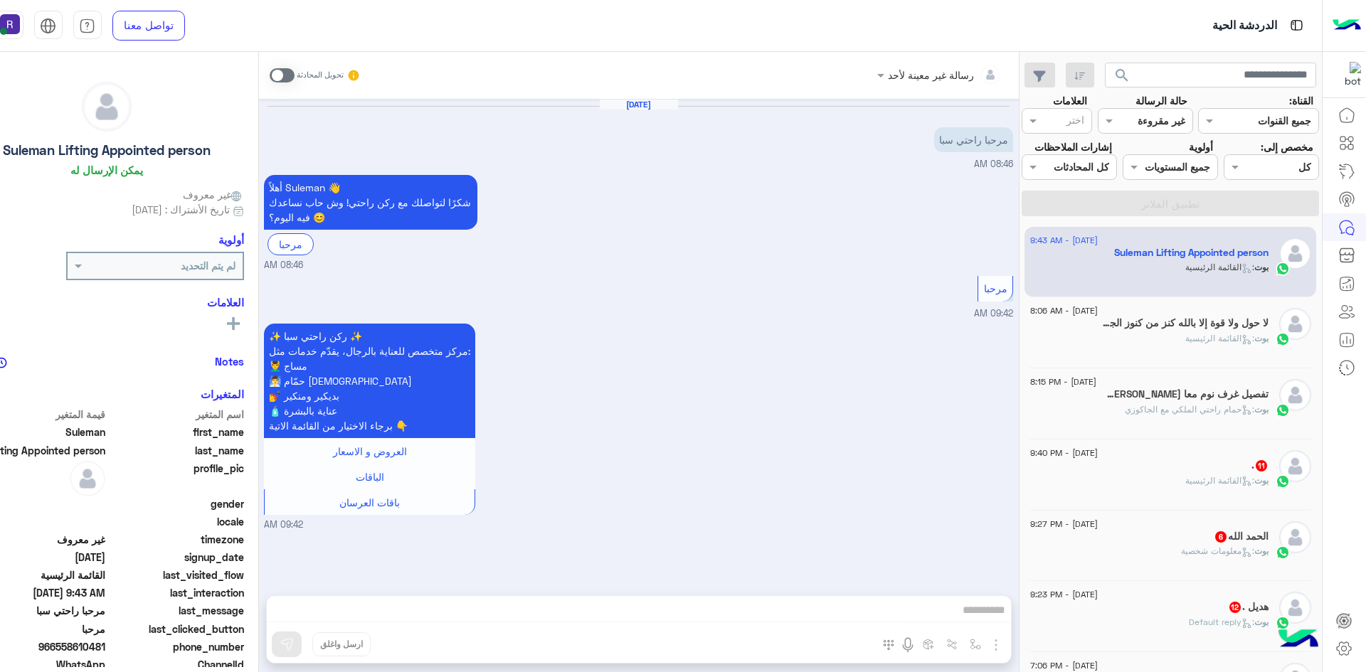
click at [1232, 402] on div "تفصيل غرف نوم معا ابوحمد 8" at bounding box center [1149, 396] width 238 height 15
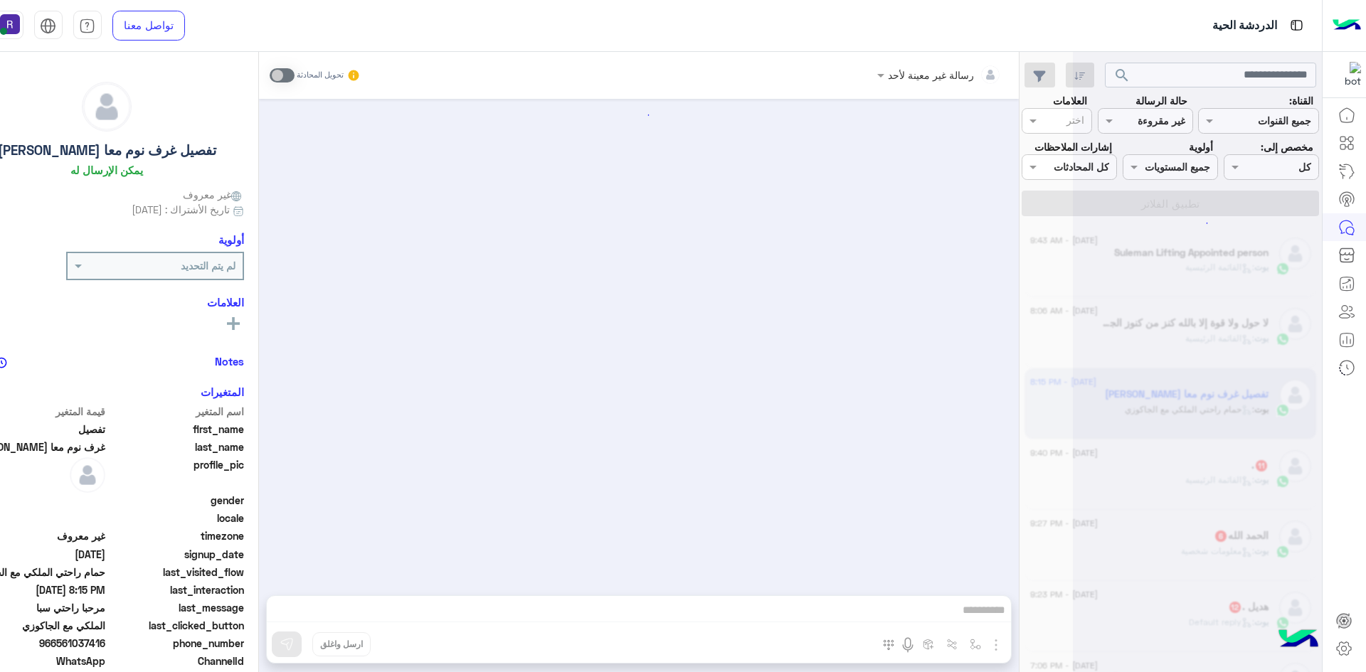
scroll to position [1597, 0]
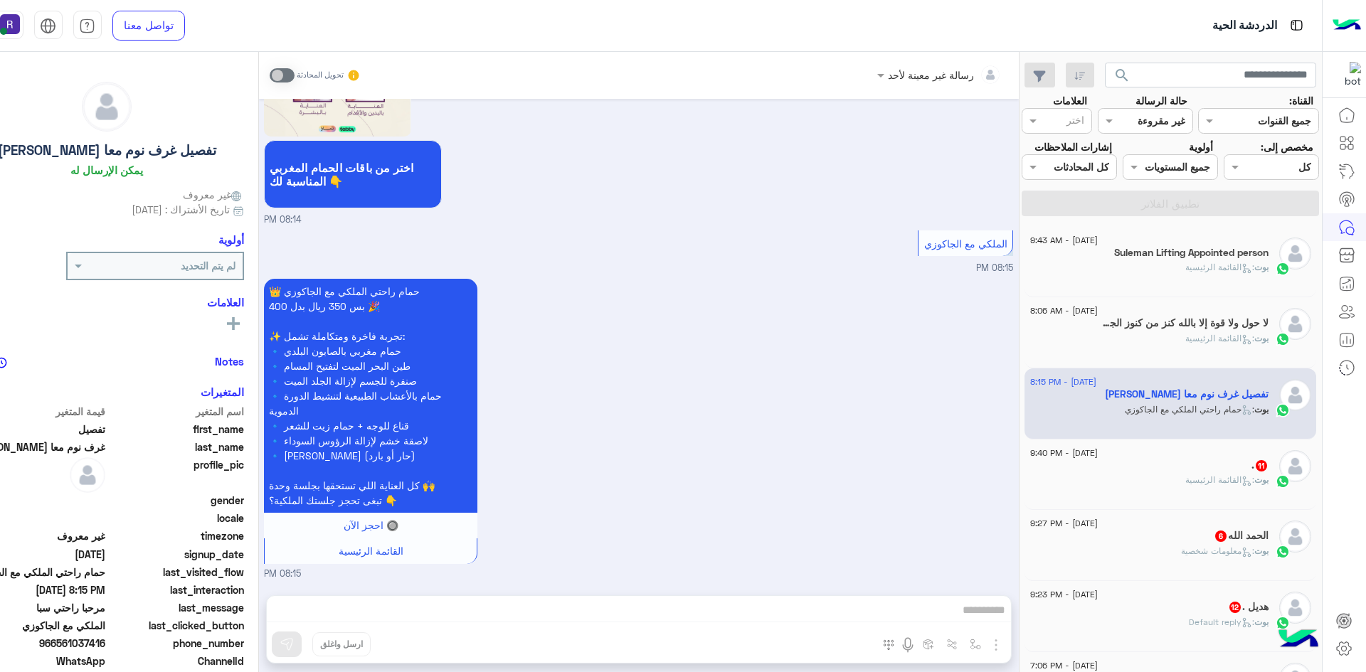
click at [1248, 477] on icon at bounding box center [1247, 481] width 11 height 11
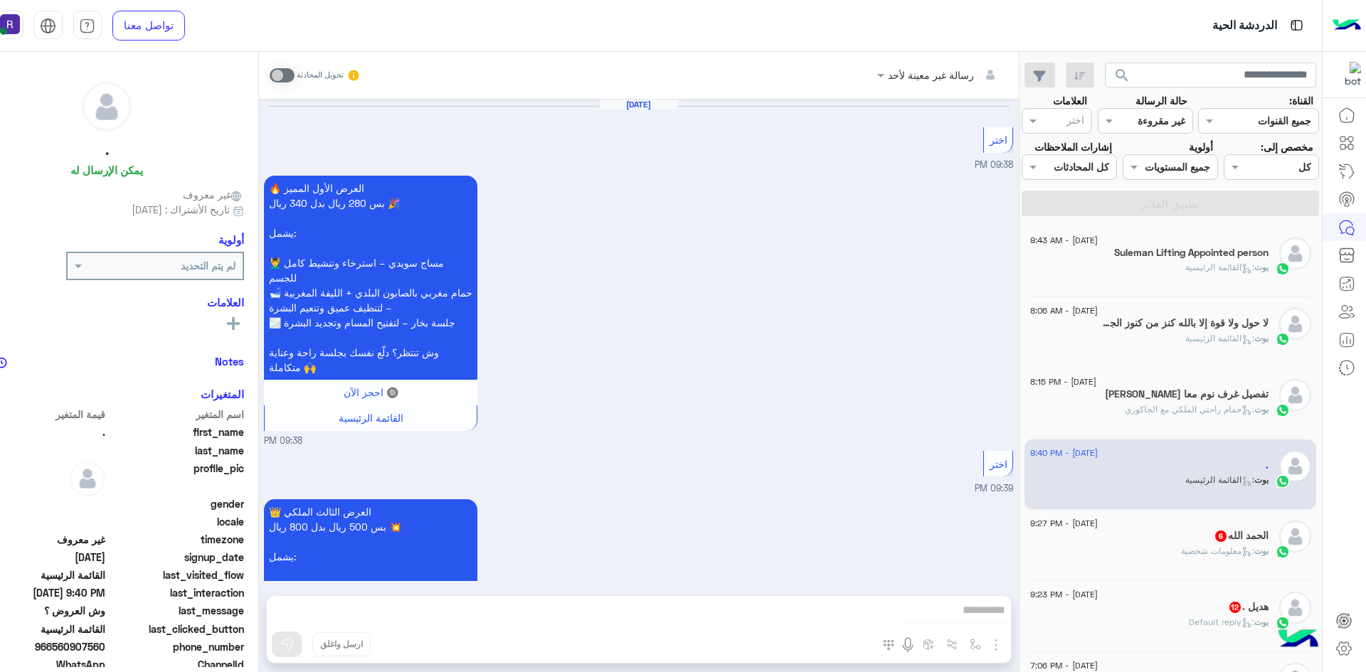
scroll to position [2471, 0]
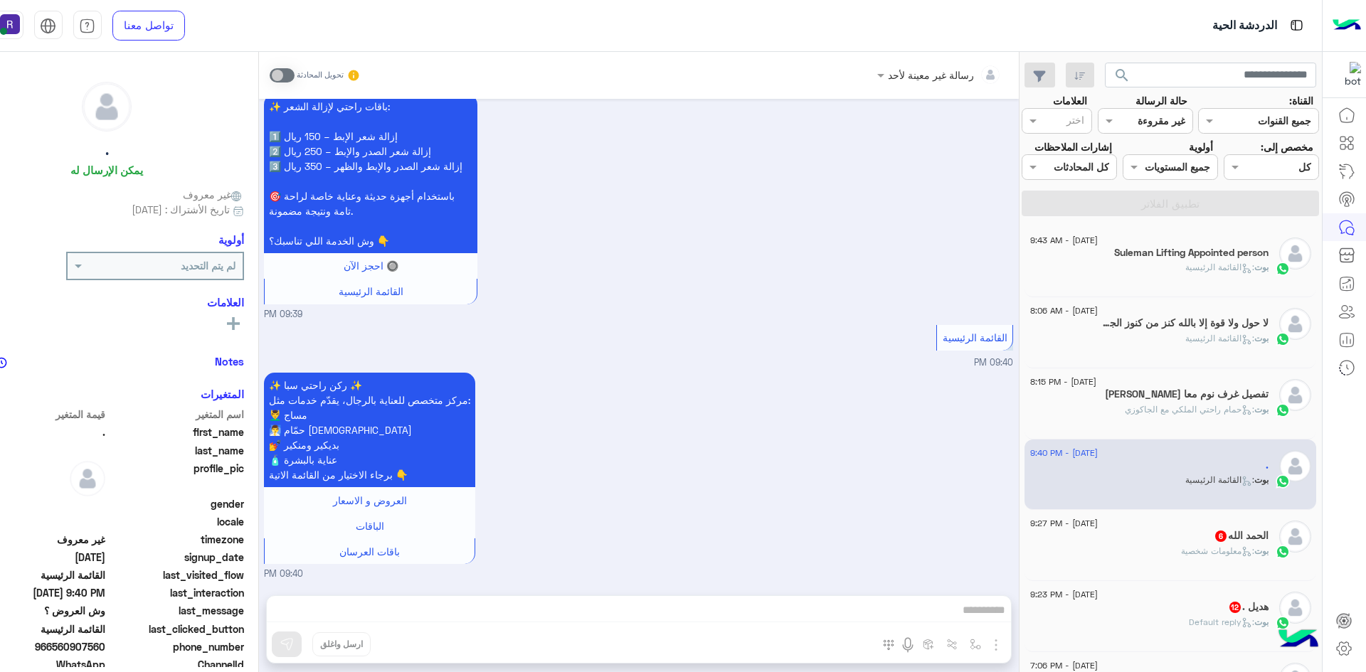
click at [1231, 556] on p "بوت : معلومات شخصية" at bounding box center [1225, 551] width 88 height 13
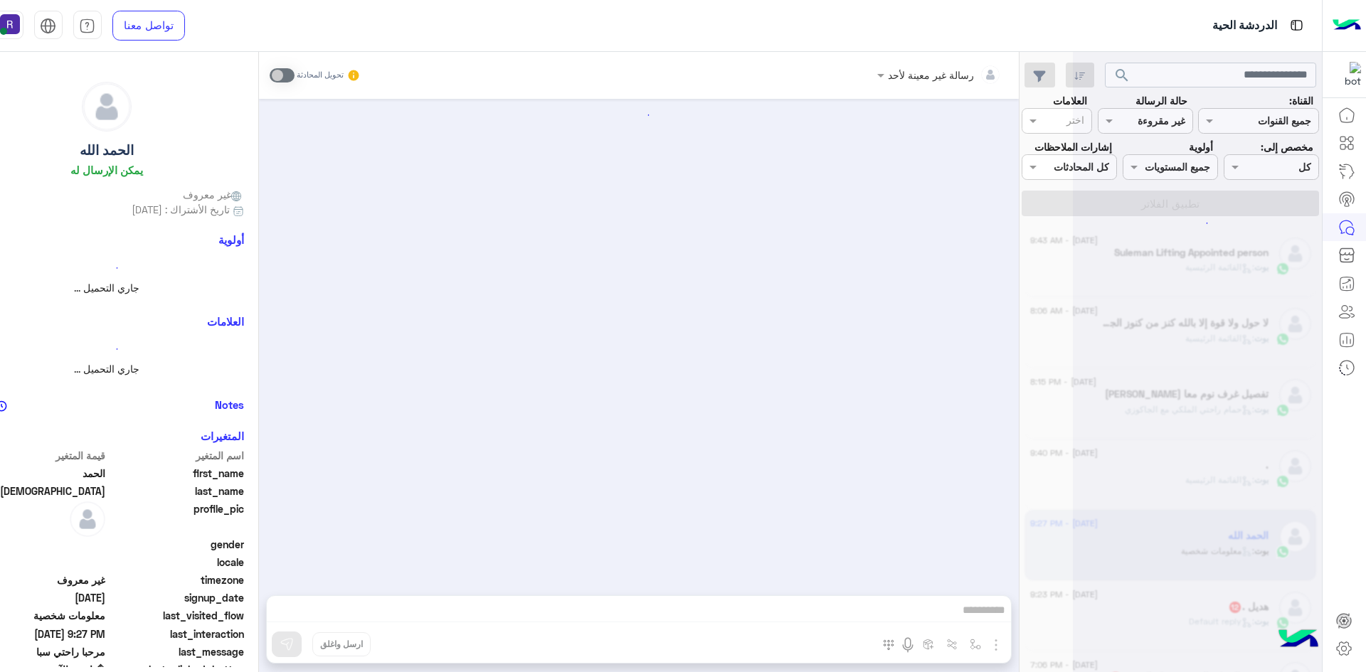
scroll to position [852, 0]
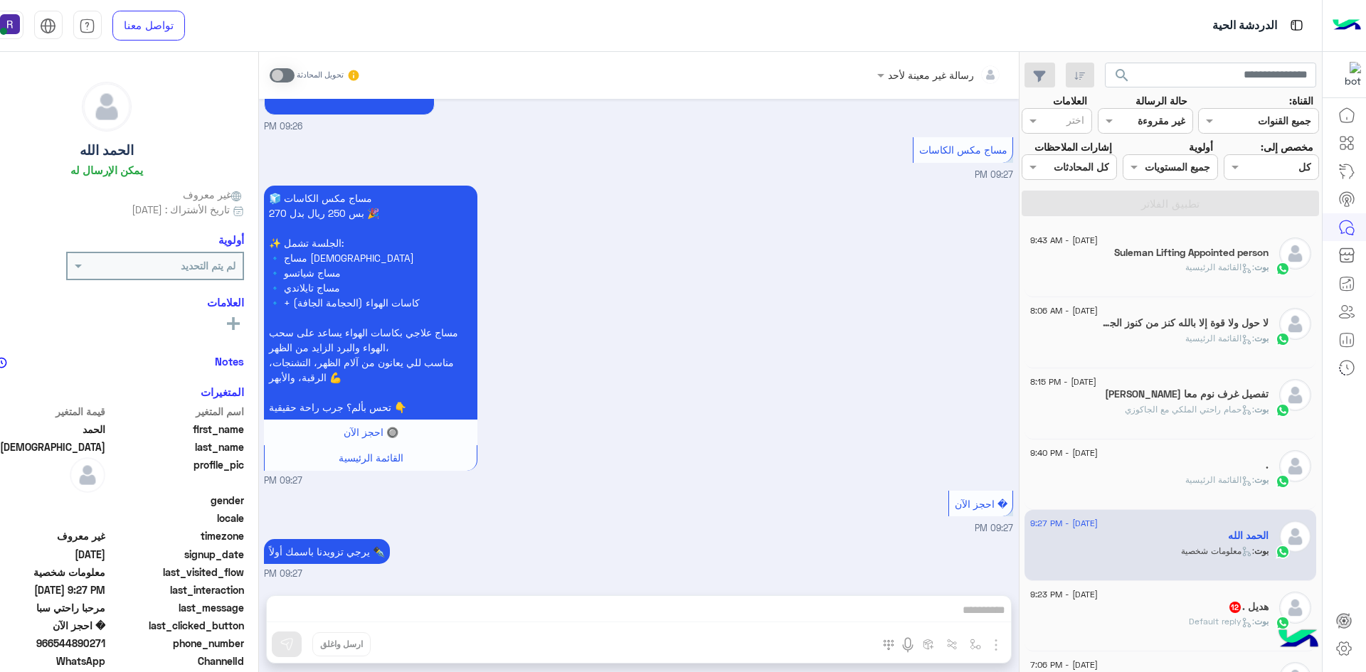
click at [1230, 609] on span "12" at bounding box center [1235, 607] width 11 height 11
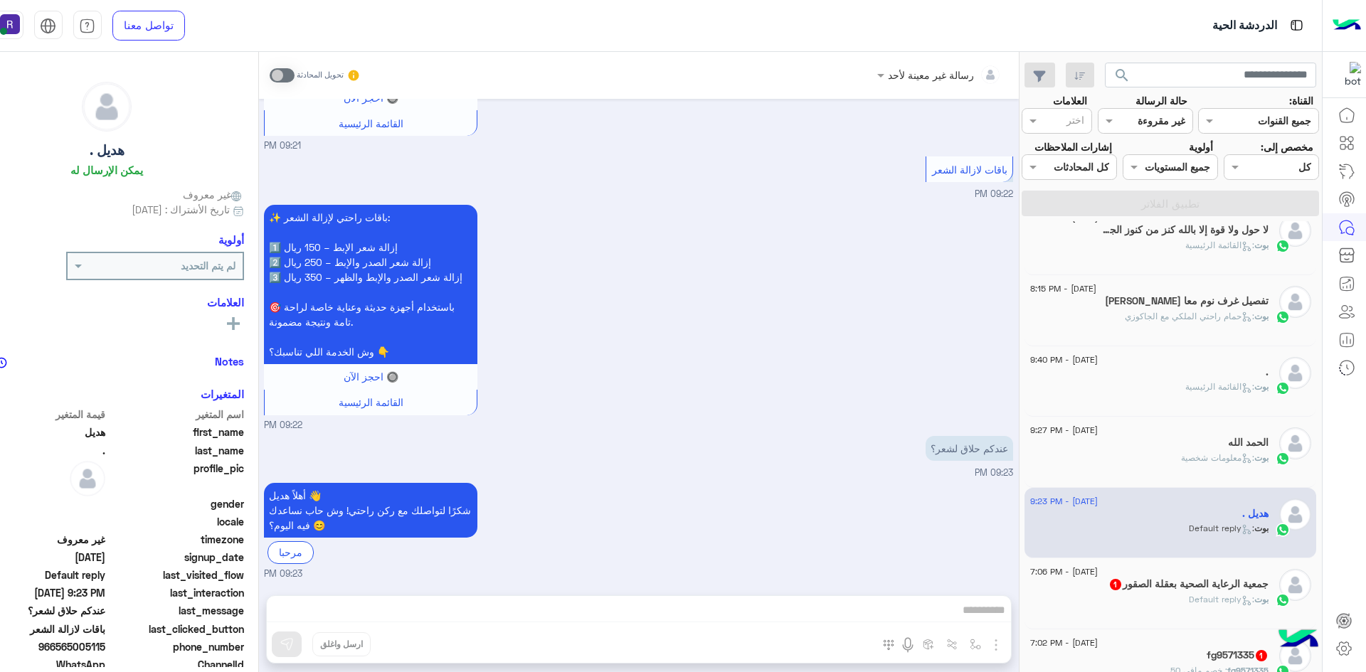
scroll to position [213, 0]
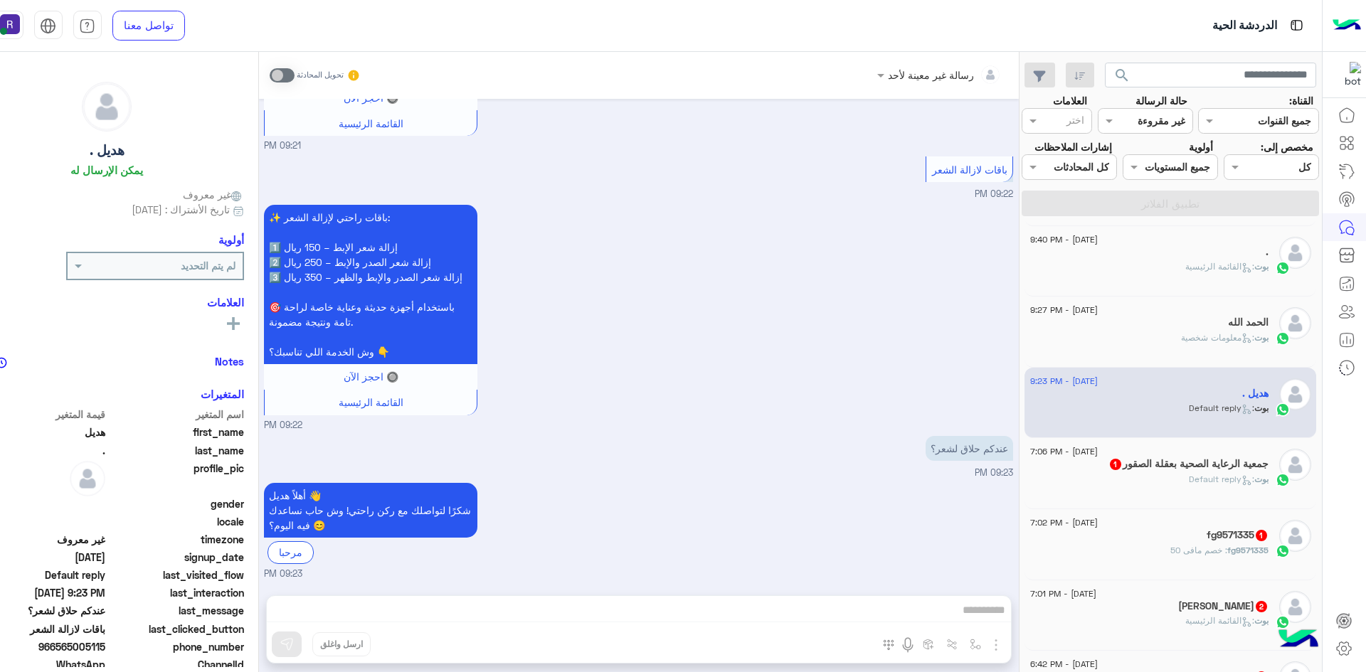
click at [1228, 537] on h5 "fg9571335 1" at bounding box center [1238, 535] width 62 height 12
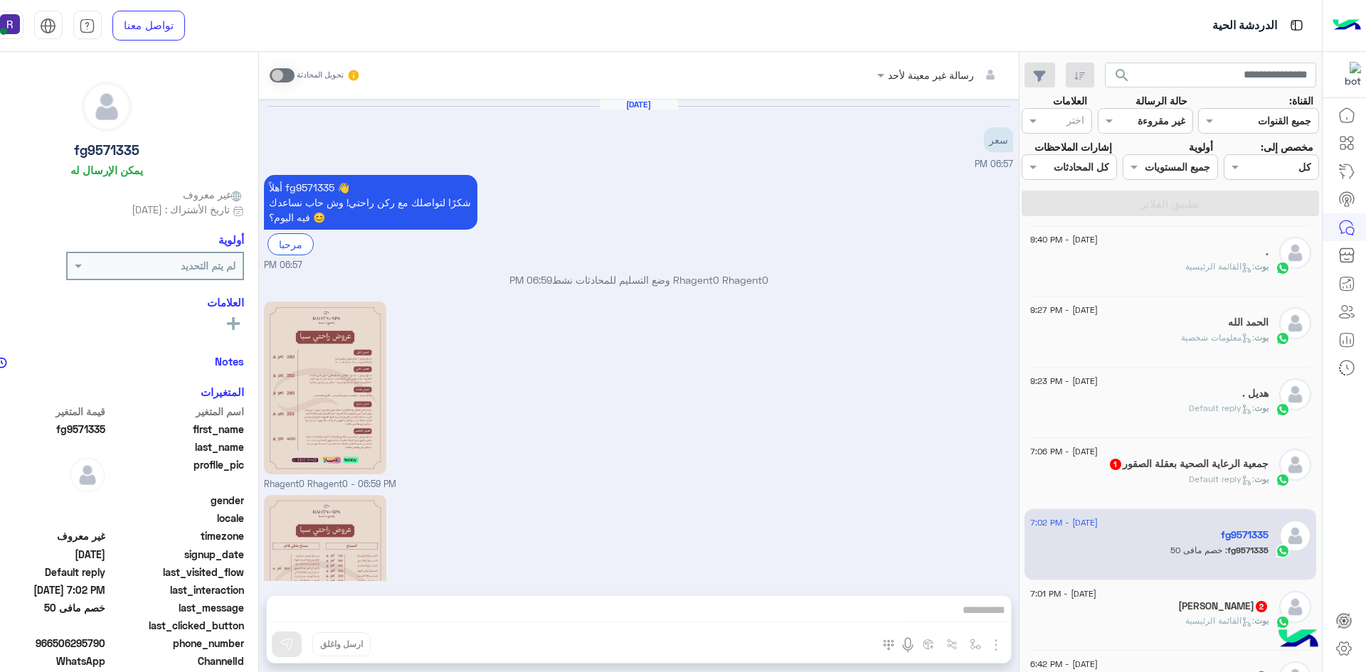
scroll to position [274, 0]
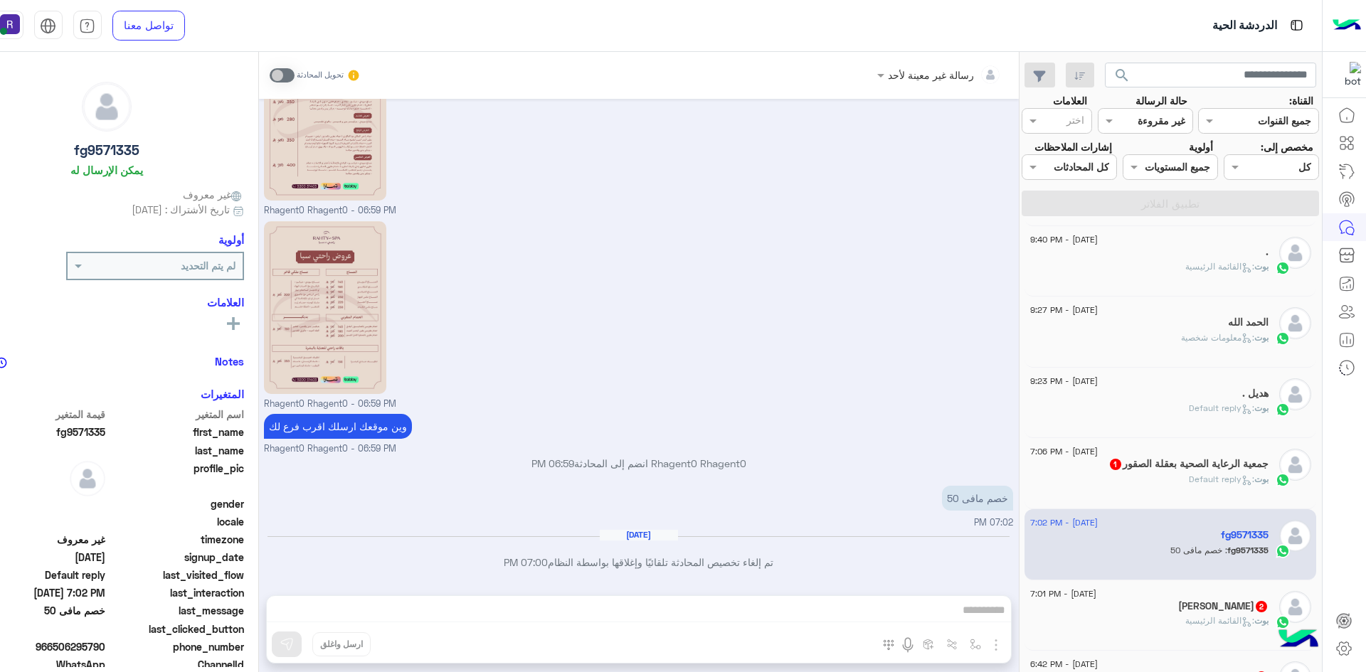
click at [1232, 595] on div "[DATE] - 7:01 PM" at bounding box center [1149, 595] width 238 height 9
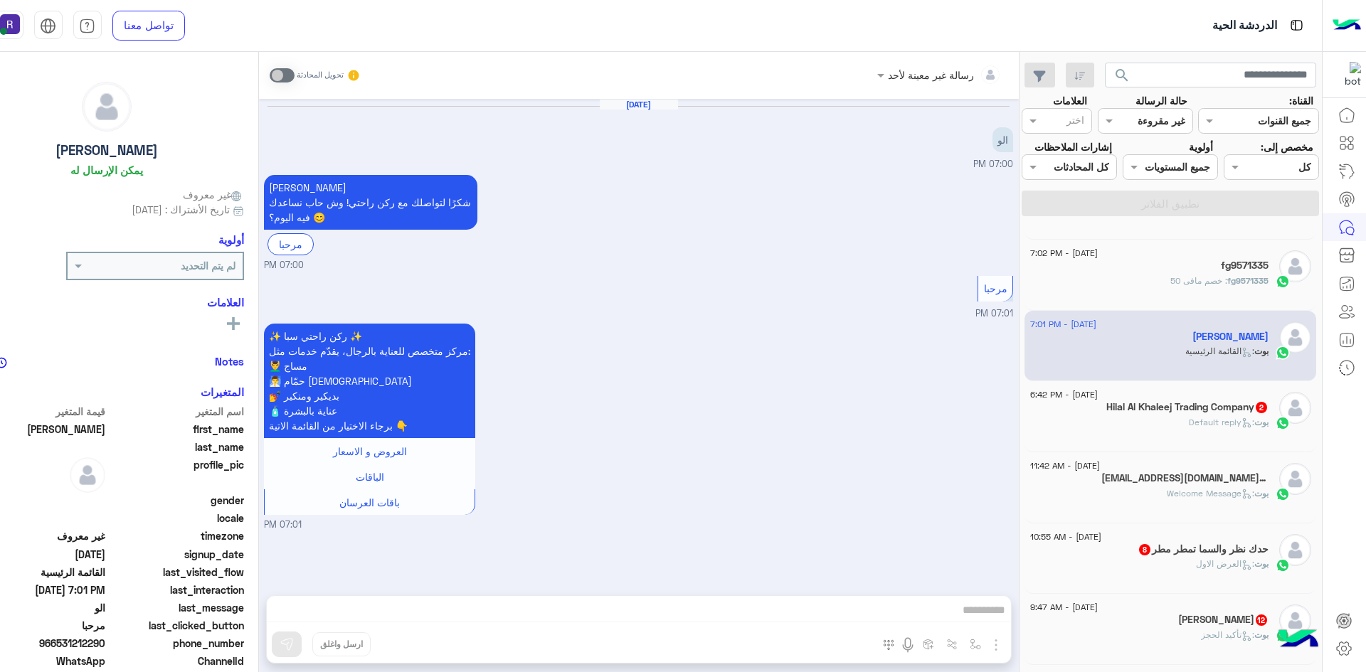
scroll to position [569, 0]
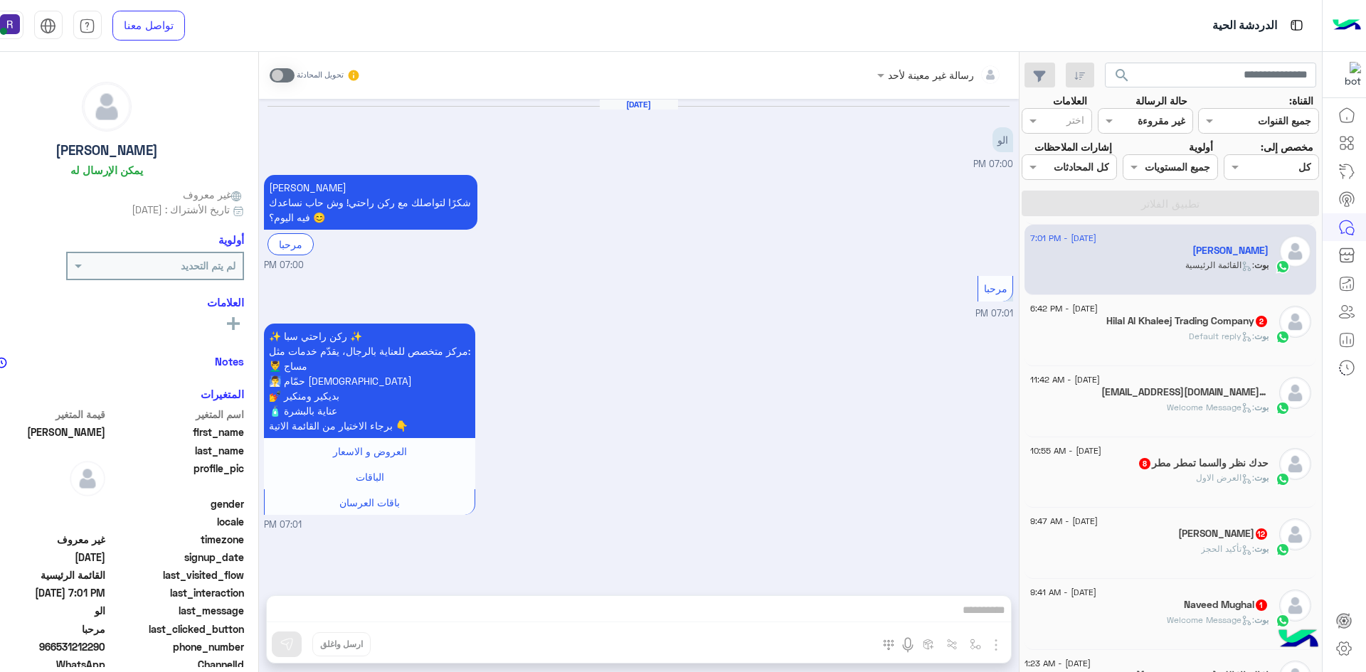
click at [1230, 504] on div "[DATE] - 10:55 AM حدك نظر والسما تمطر مطر 8 بوت : العرض الاول" at bounding box center [1171, 473] width 292 height 71
click at [1217, 482] on span ": العرض الاول" at bounding box center [1225, 477] width 58 height 11
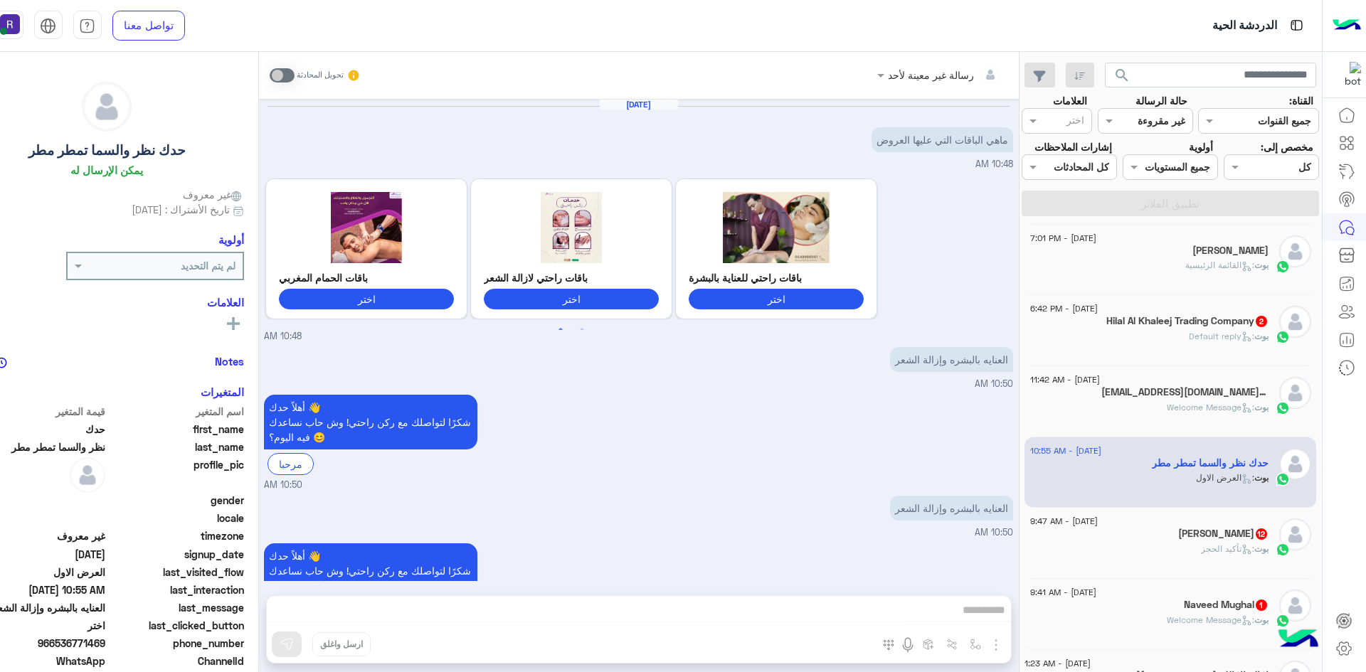
scroll to position [1731, 0]
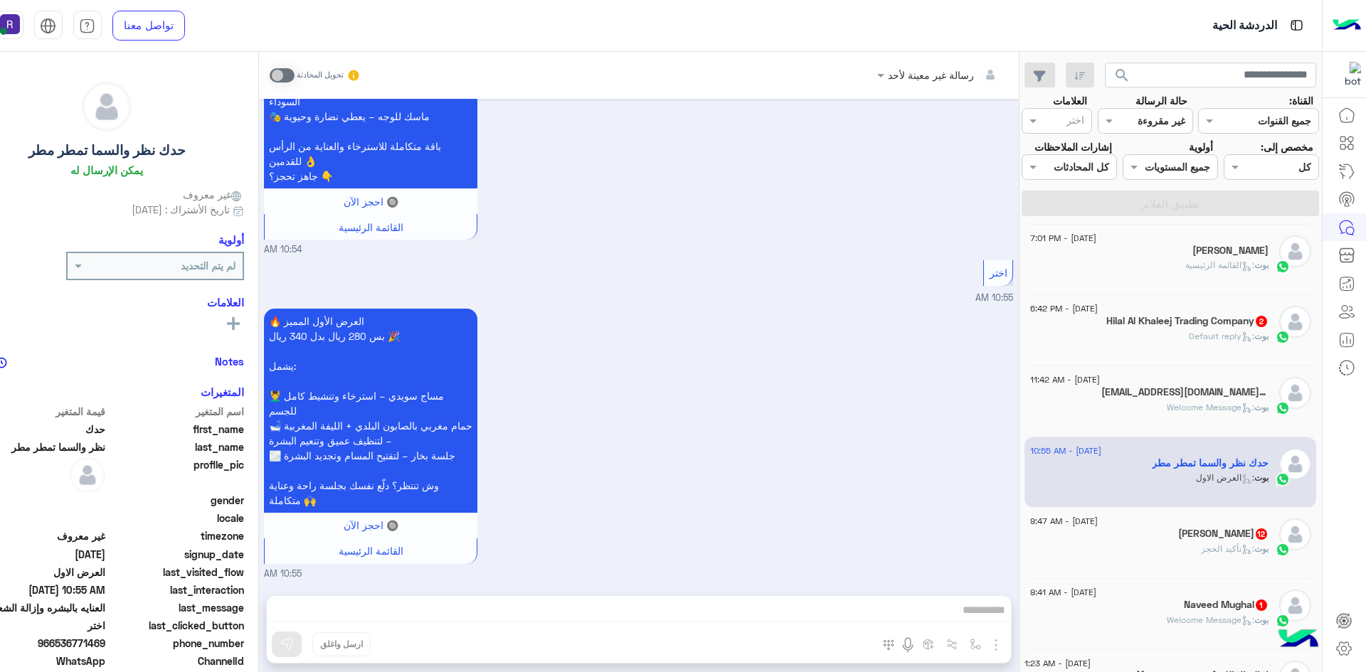
click at [1230, 535] on h5 "[PERSON_NAME] 12" at bounding box center [1223, 534] width 90 height 12
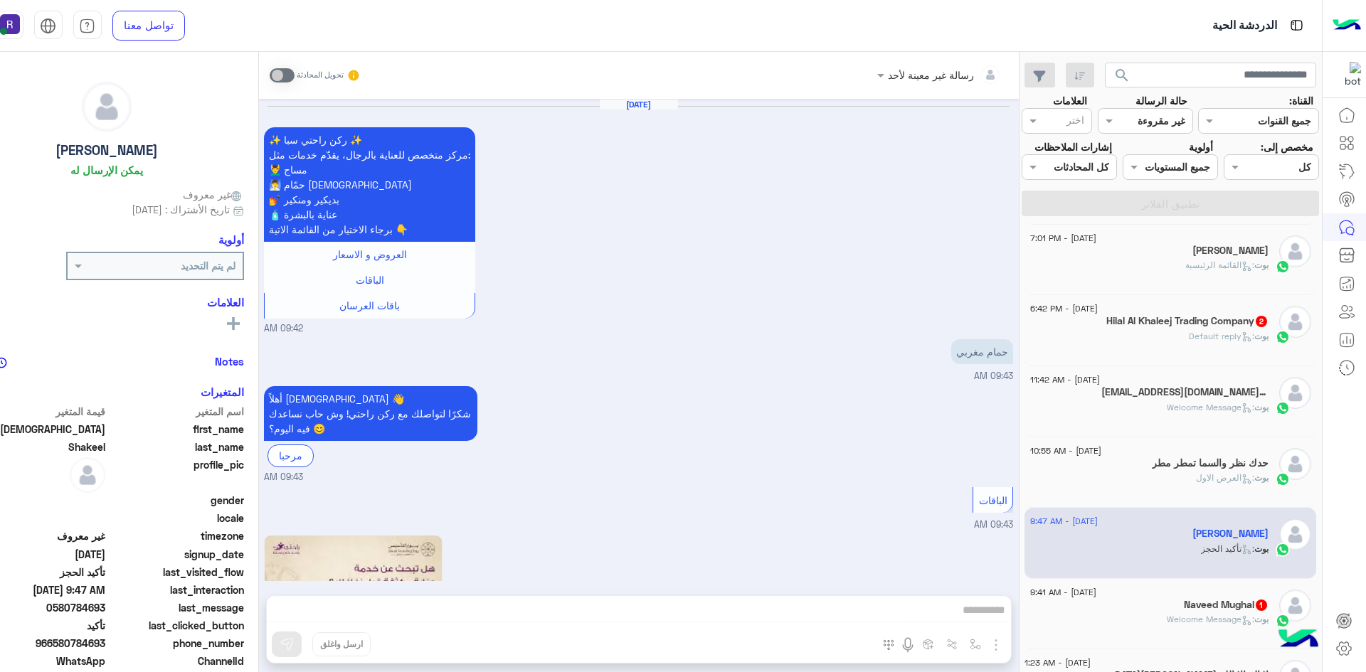
scroll to position [1532, 0]
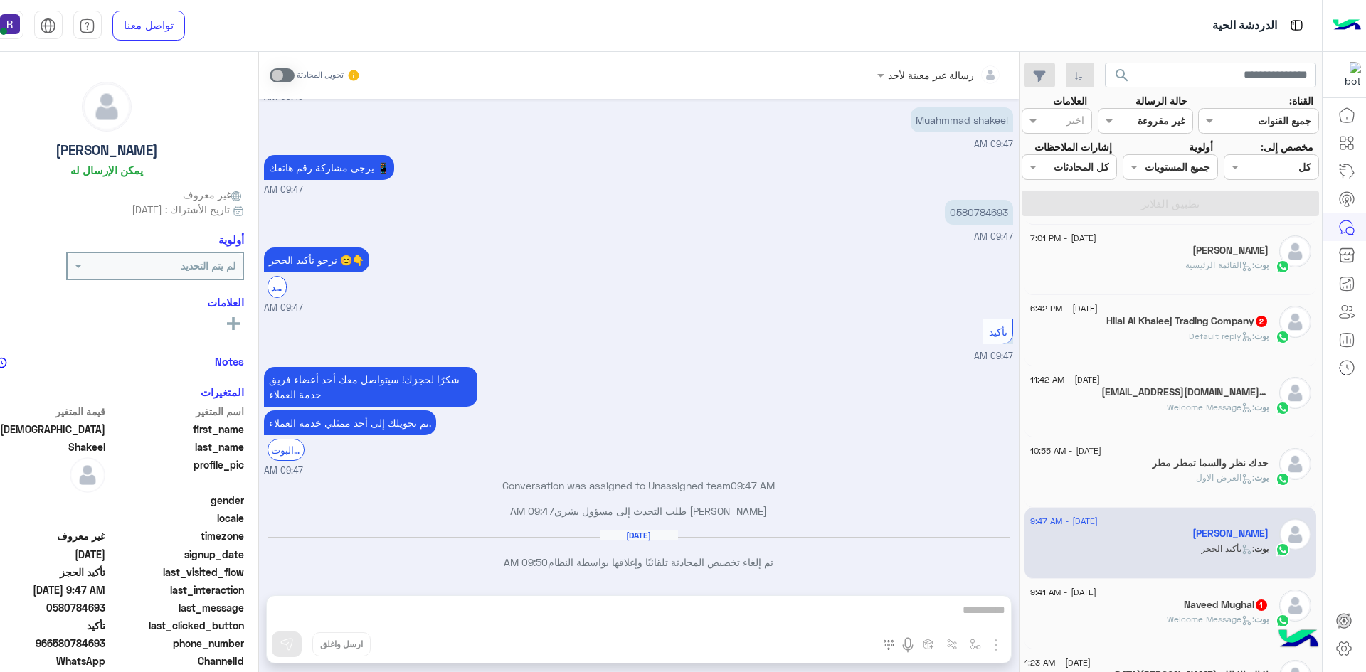
click at [1230, 602] on h5 "Naveed Mughal 1" at bounding box center [1226, 605] width 85 height 12
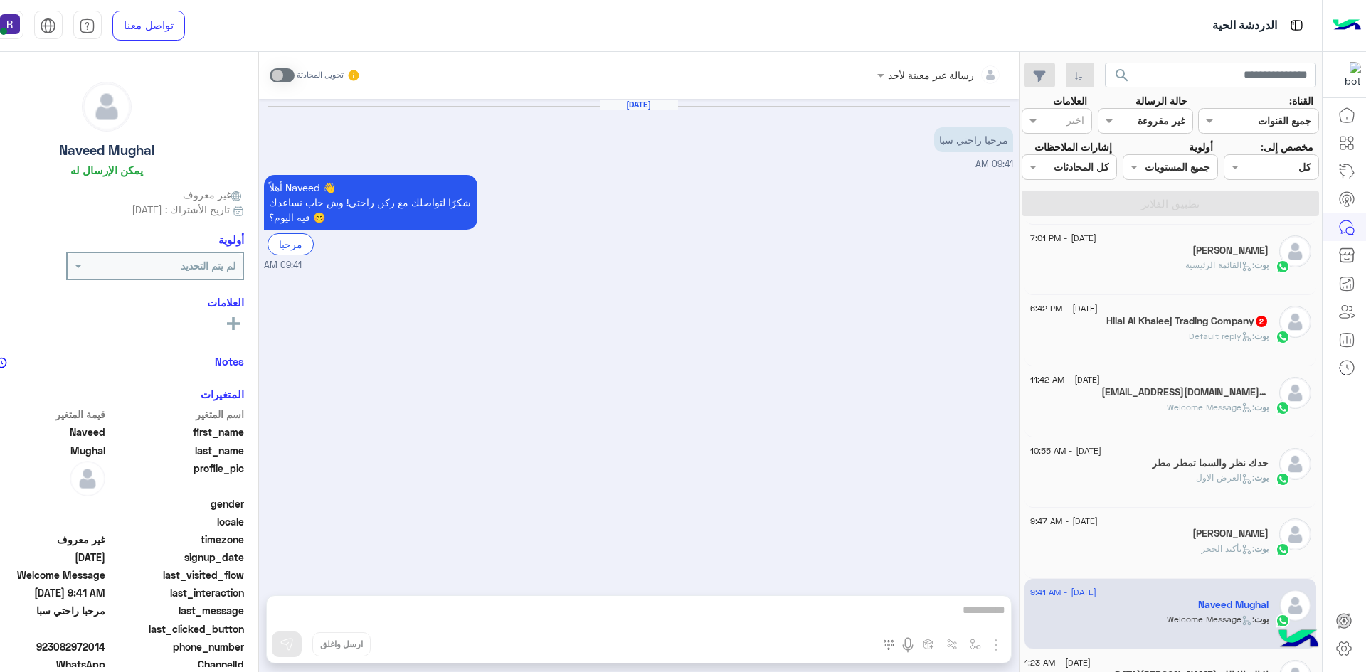
scroll to position [783, 0]
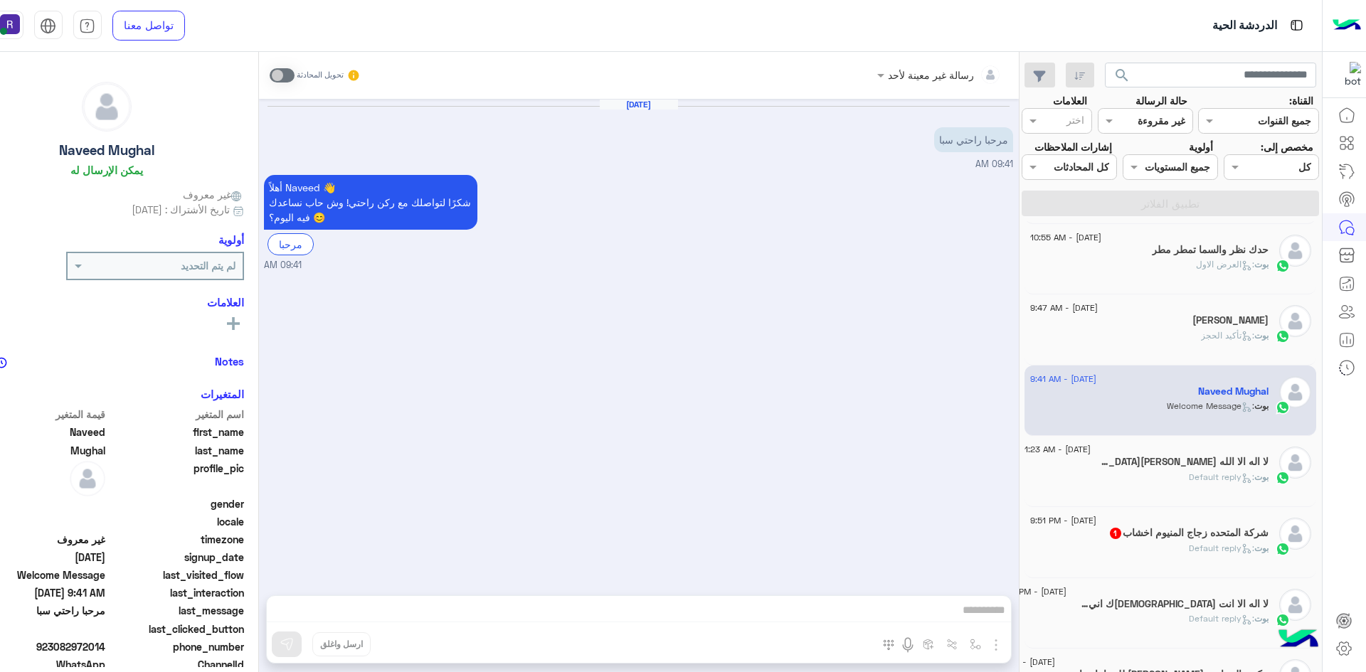
click at [1215, 502] on div "[DATE] - 1:23 AM لا [DEMOGRAPHIC_DATA][PERSON_NAME] 3 بوت : Default reply" at bounding box center [1171, 471] width 292 height 71
click at [1215, 488] on div "[PERSON_NAME] : Default reply" at bounding box center [1147, 483] width 244 height 25
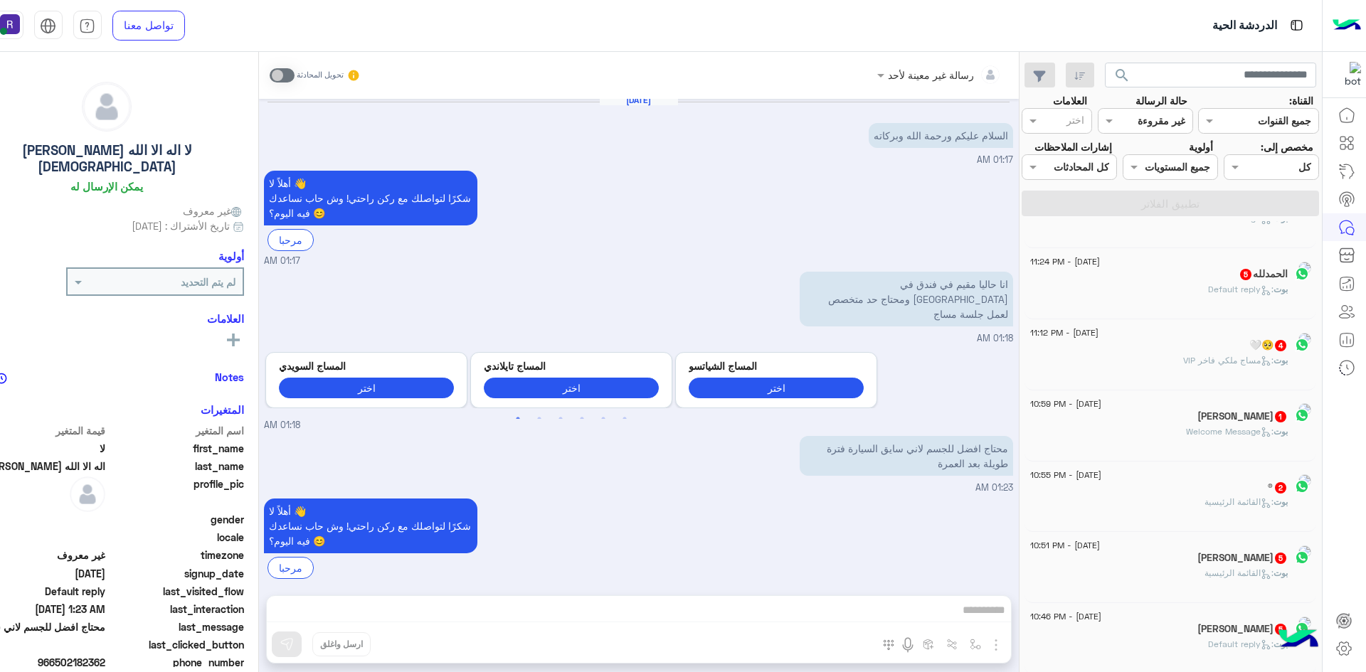
scroll to position [7, 0]
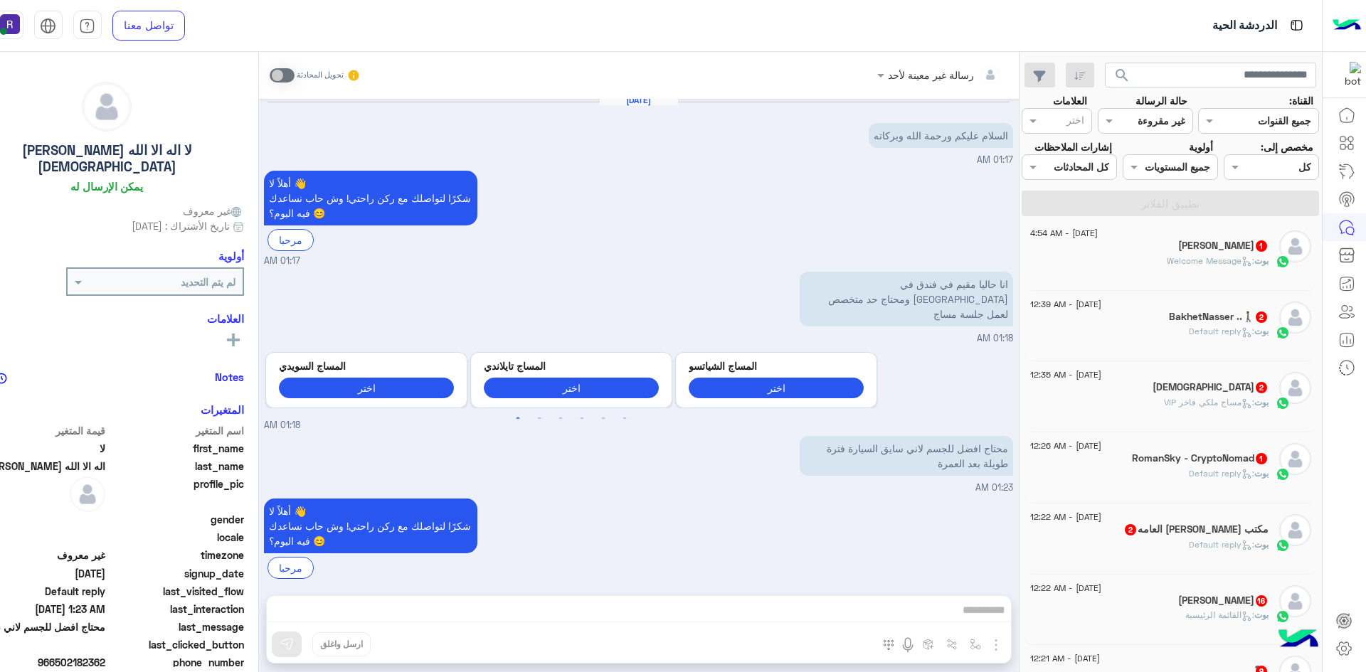
click at [1188, 322] on h5 "BakhetNasser ..🚶🏾‍♂️ 2" at bounding box center [1219, 317] width 100 height 12
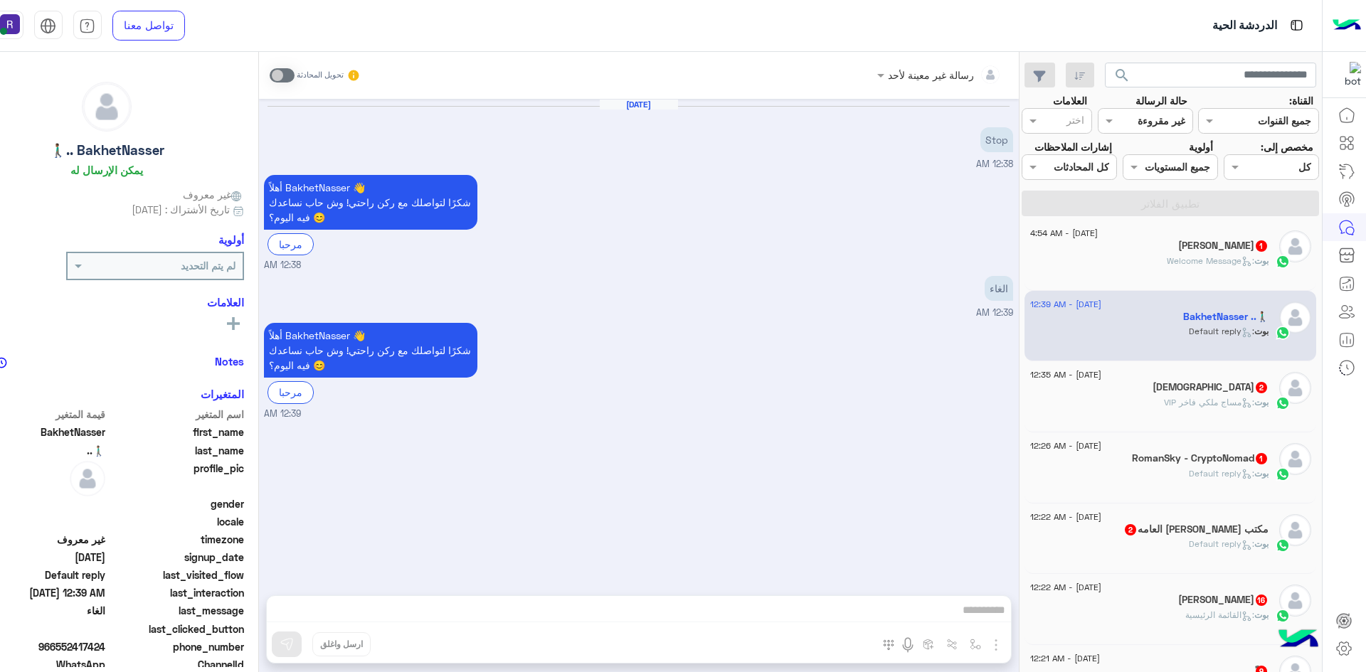
click at [1241, 396] on p "بوت : مساج ملكي فاخر VIP" at bounding box center [1216, 402] width 105 height 13
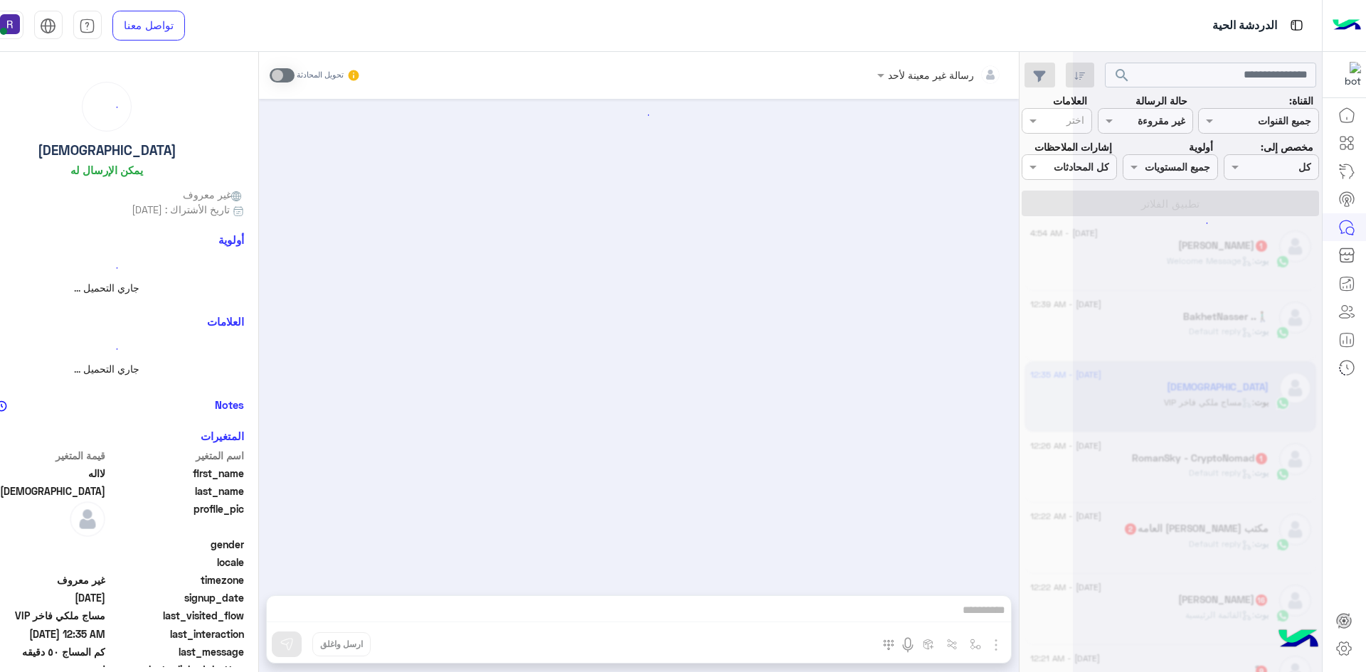
scroll to position [31, 0]
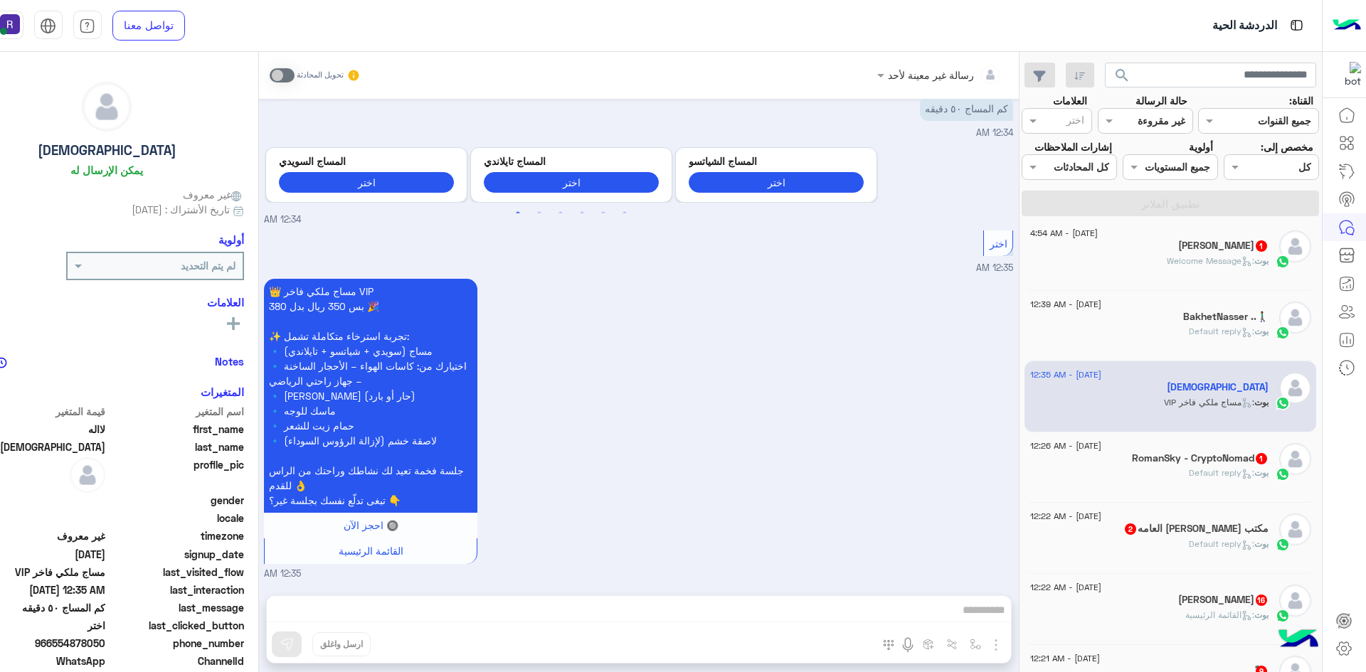
click at [1206, 453] on h5 "RomanSky - CryptoNomad 1" at bounding box center [1200, 459] width 137 height 12
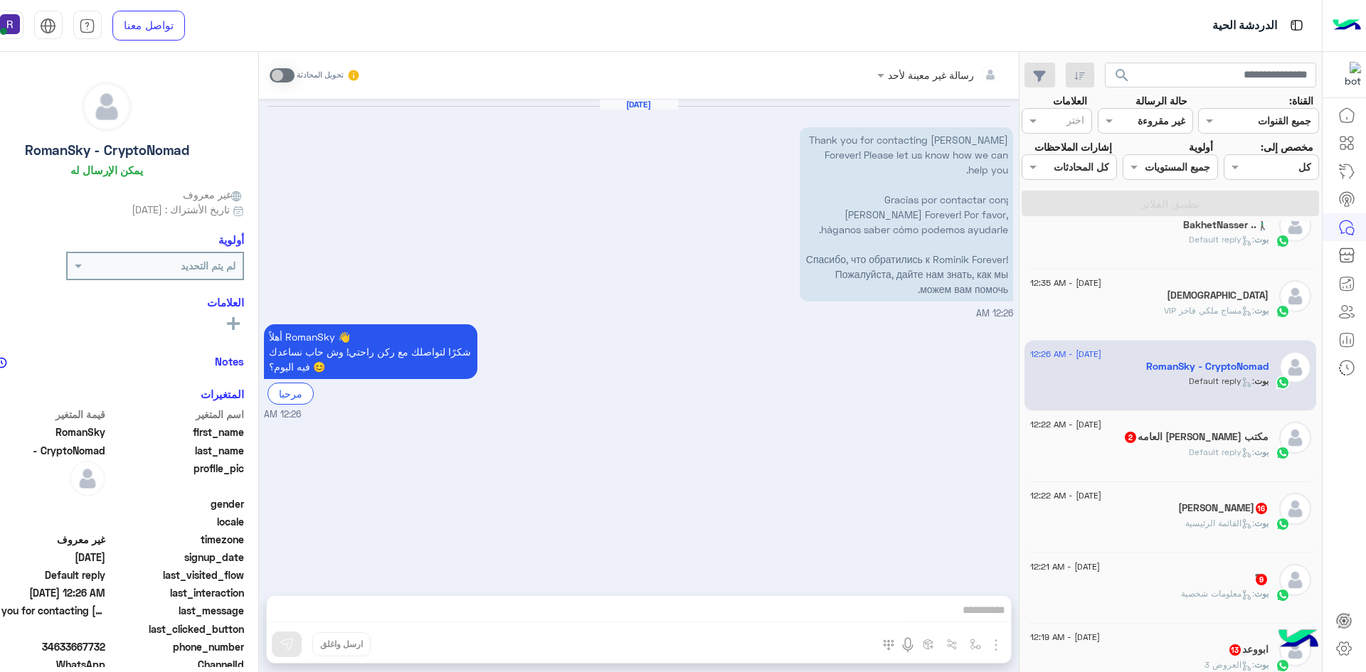
scroll to position [221, 0]
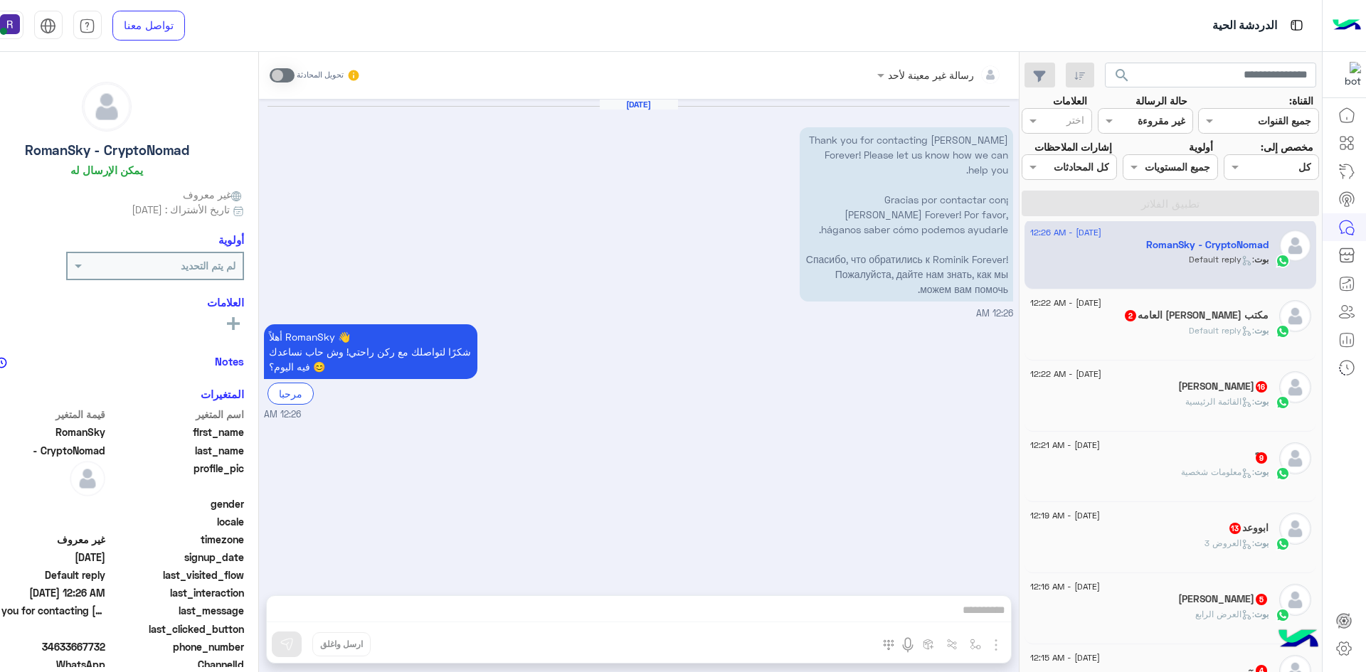
click at [1232, 425] on div "[DATE] - 12:22 AM حمد 16 بوت : القائمة الرئيسية" at bounding box center [1171, 396] width 292 height 71
click at [1225, 391] on div "حمد 16" at bounding box center [1149, 388] width 238 height 15
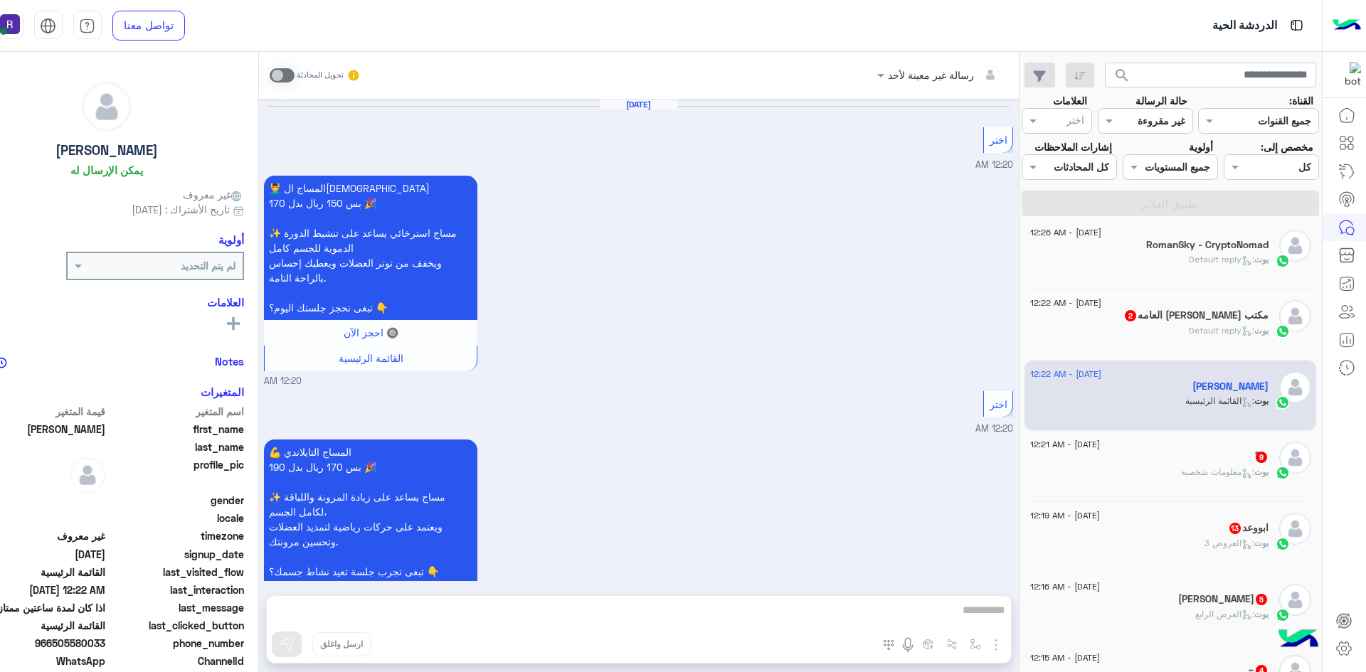
scroll to position [1933, 0]
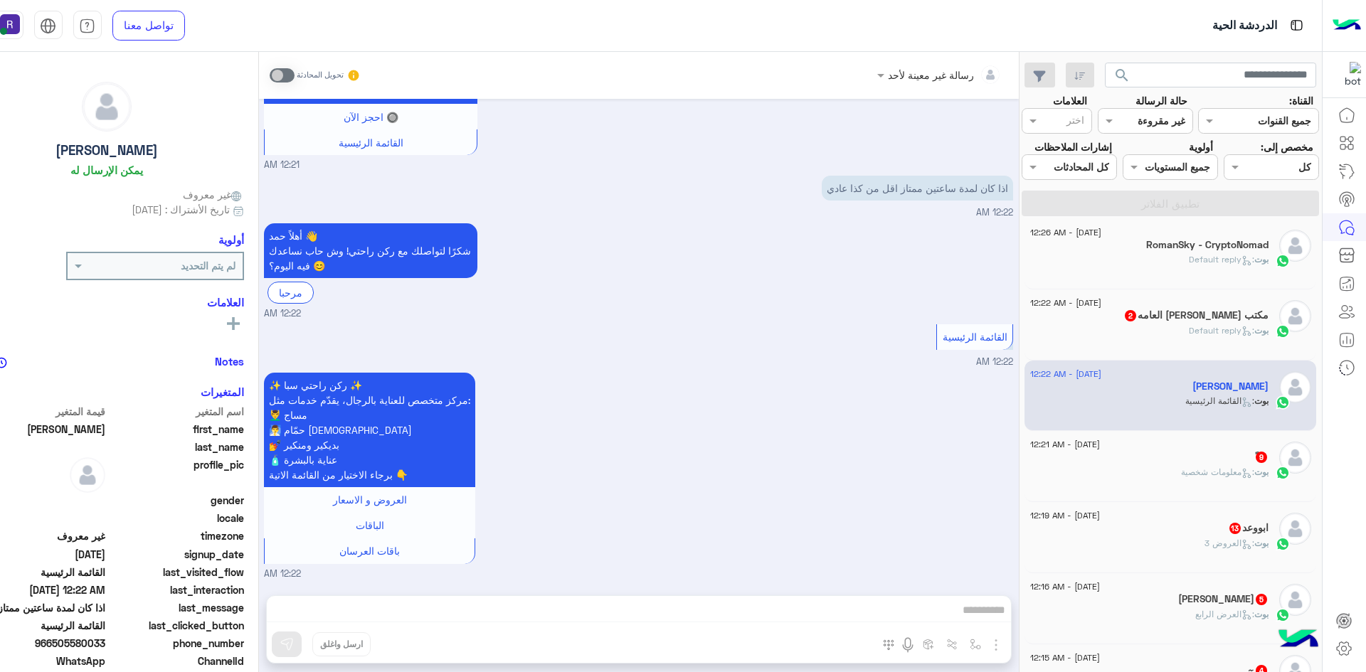
click at [1232, 463] on div "ً 9" at bounding box center [1149, 458] width 238 height 15
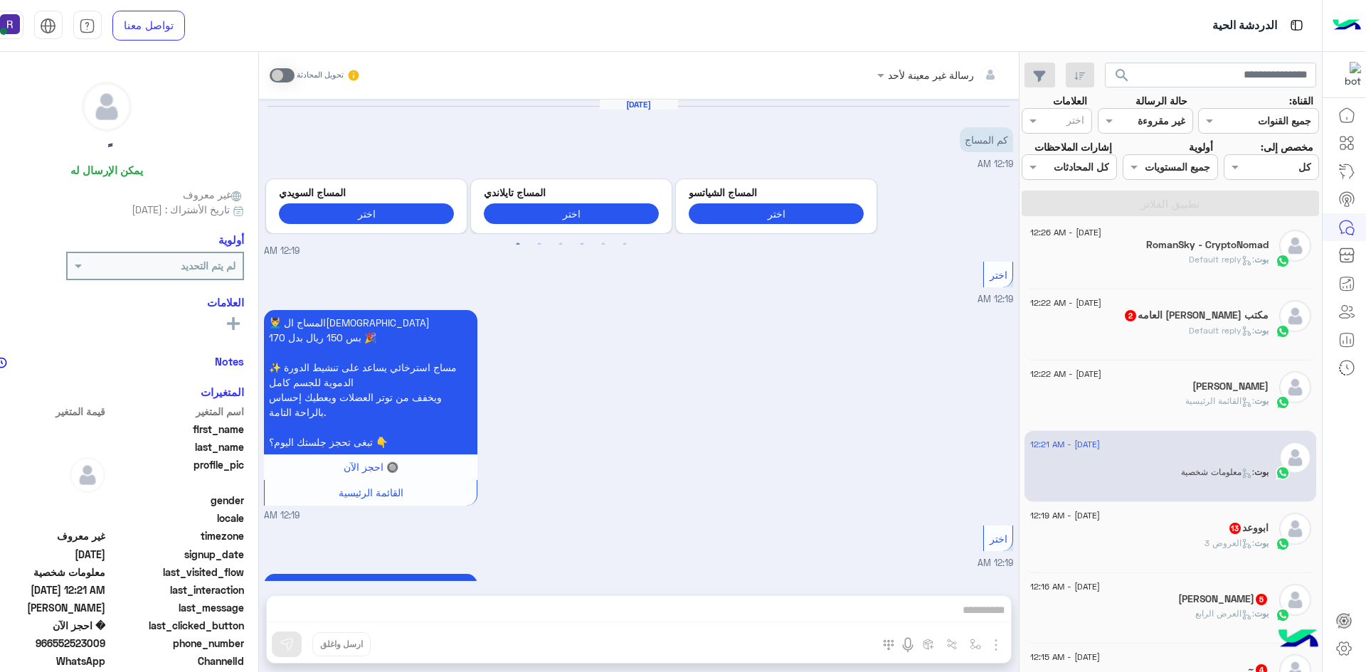
scroll to position [1696, 0]
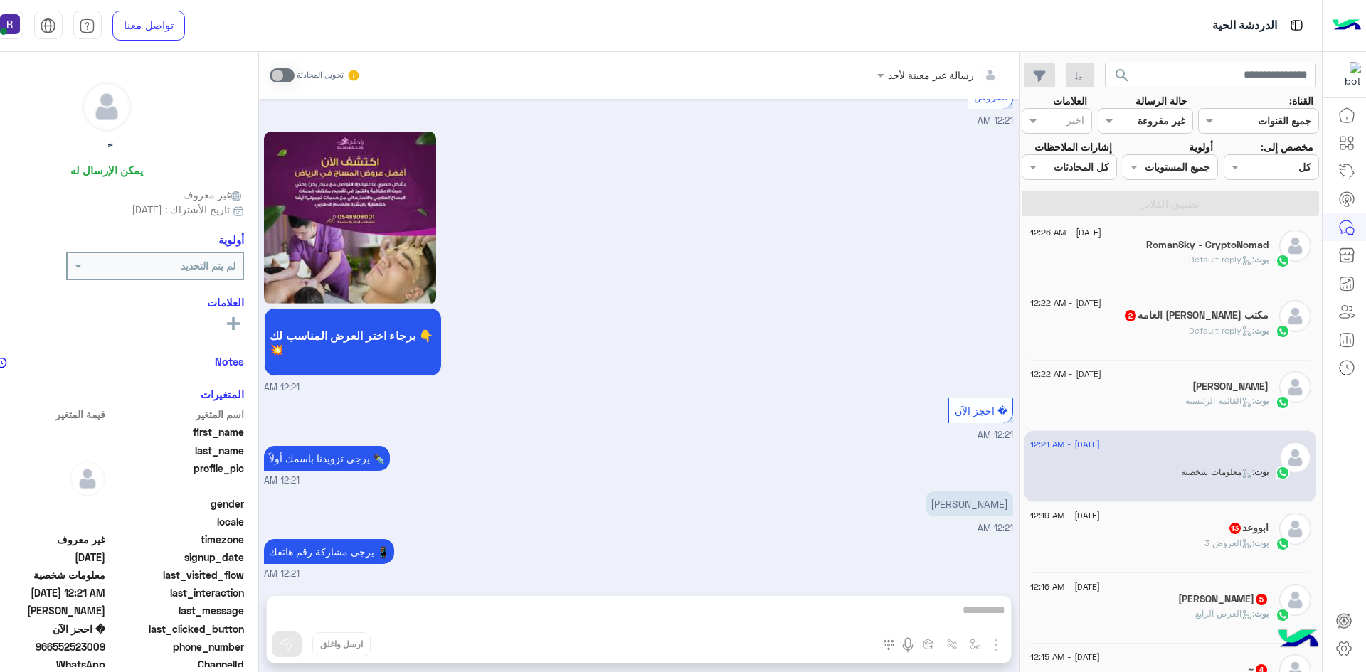
click at [1228, 547] on span ": العروض 3" at bounding box center [1230, 543] width 50 height 11
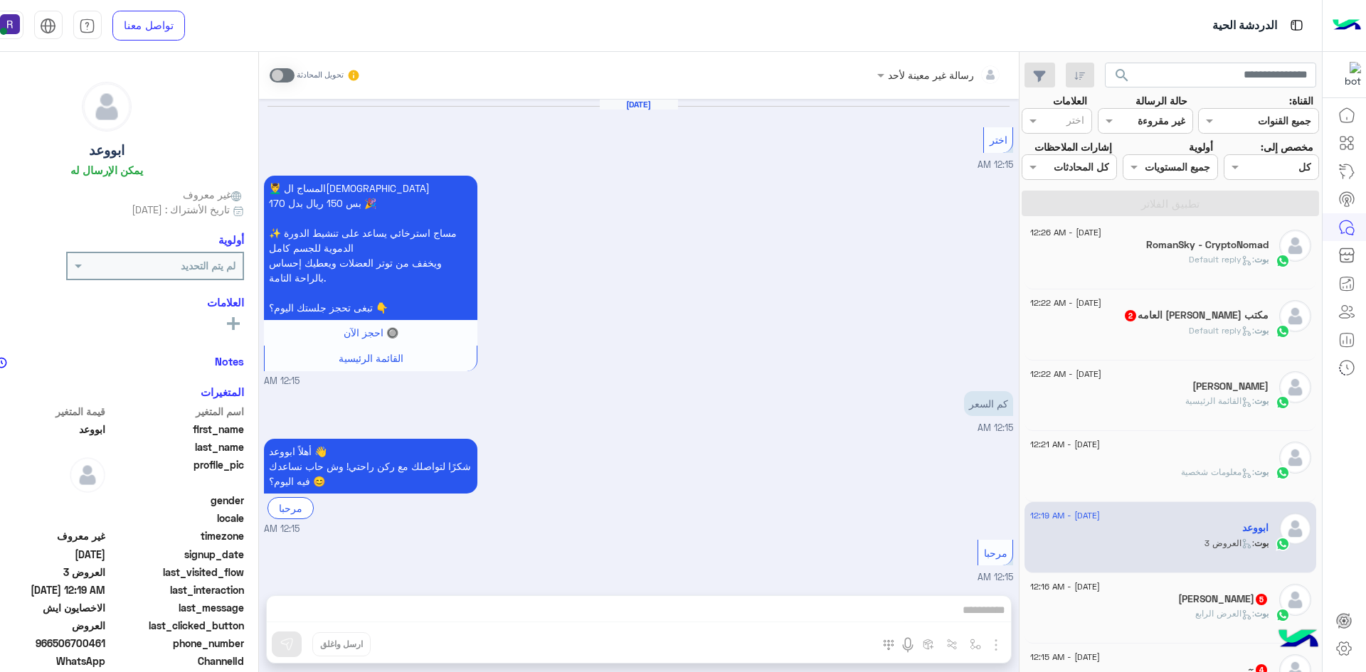
scroll to position [1805, 0]
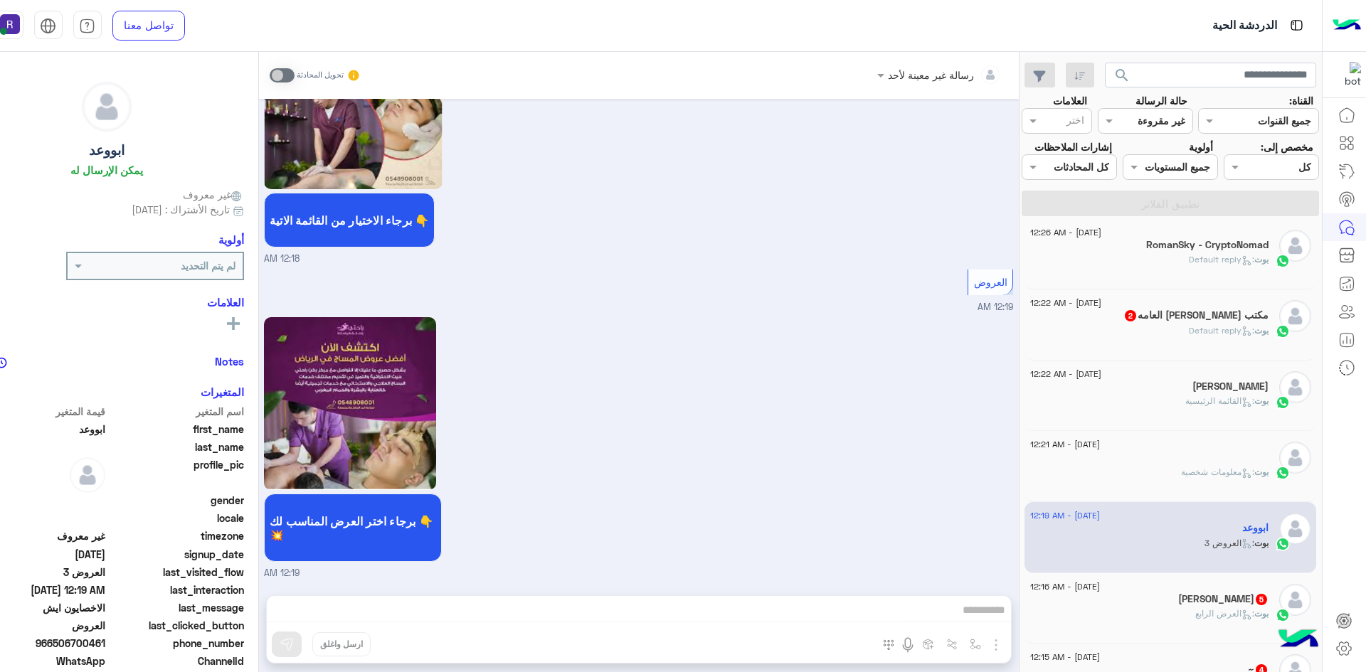
click at [1218, 601] on h5 "[PERSON_NAME] 5" at bounding box center [1223, 599] width 90 height 12
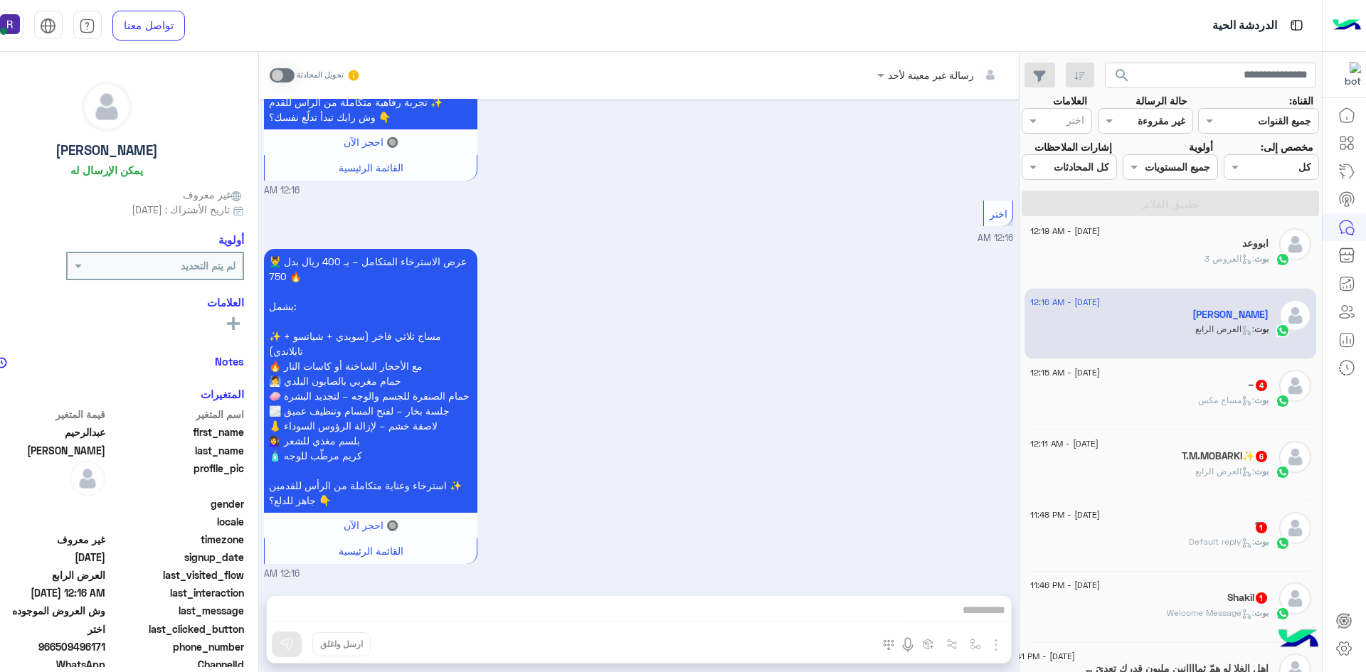
click at [1245, 396] on icon at bounding box center [1247, 401] width 11 height 11
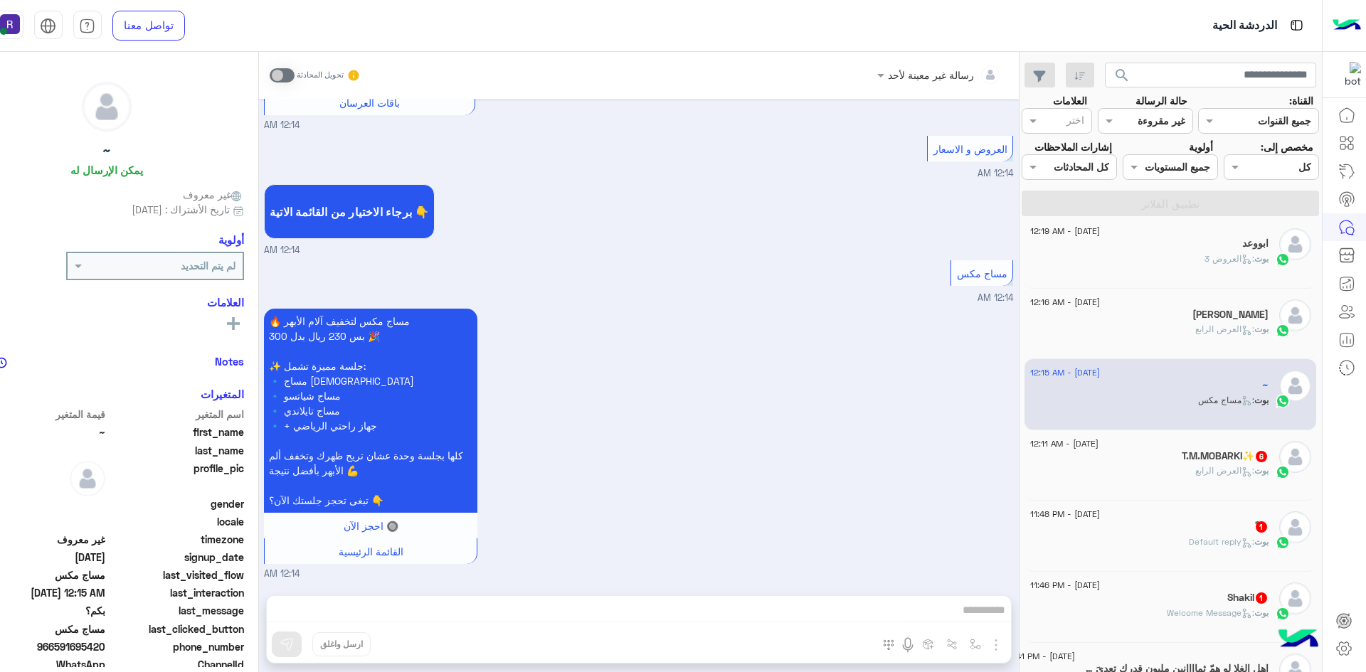
click at [1238, 465] on span ": العرض الرابع" at bounding box center [1224, 470] width 59 height 11
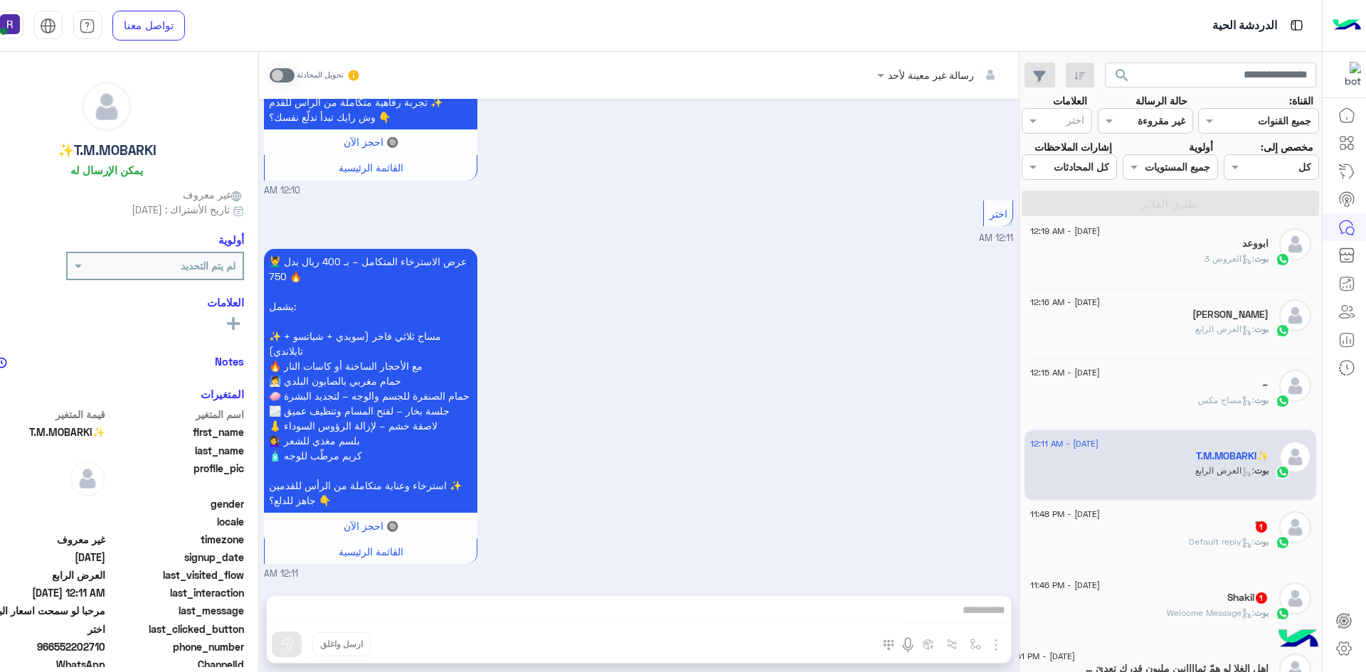
click at [1234, 532] on div "ً 1" at bounding box center [1149, 528] width 238 height 15
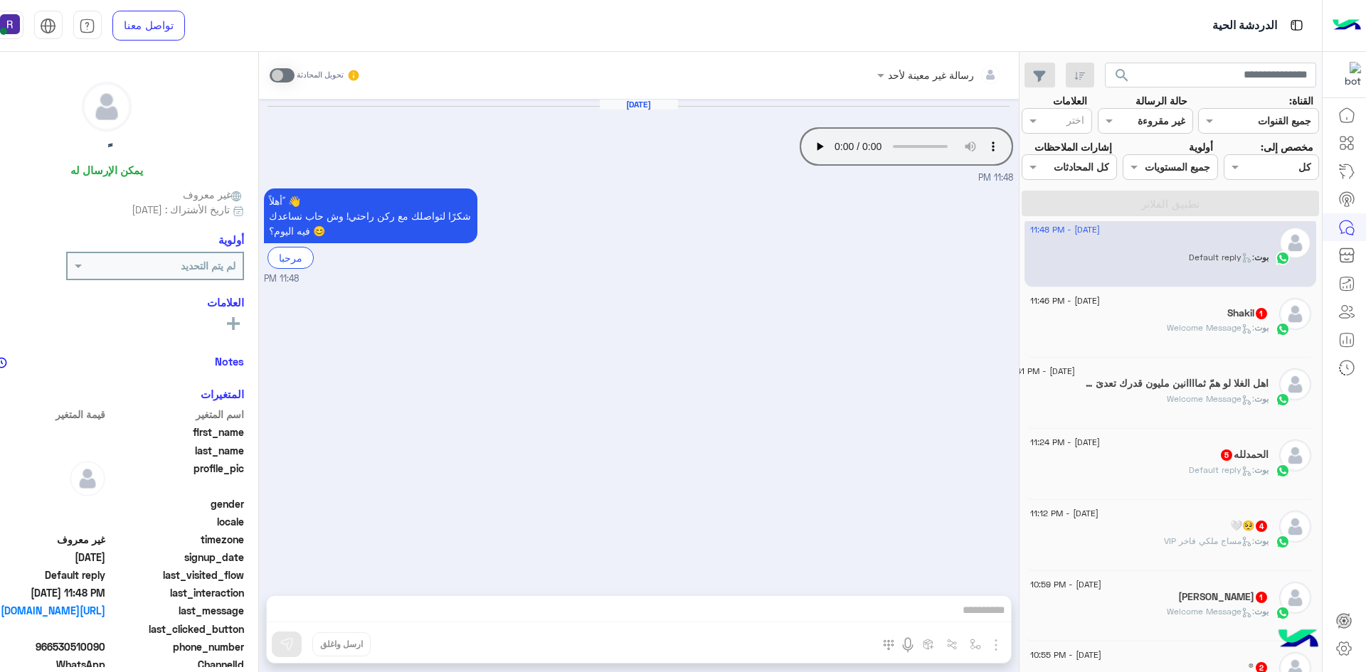
click at [1227, 317] on h5 "Shakil 1" at bounding box center [1247, 313] width 41 height 12
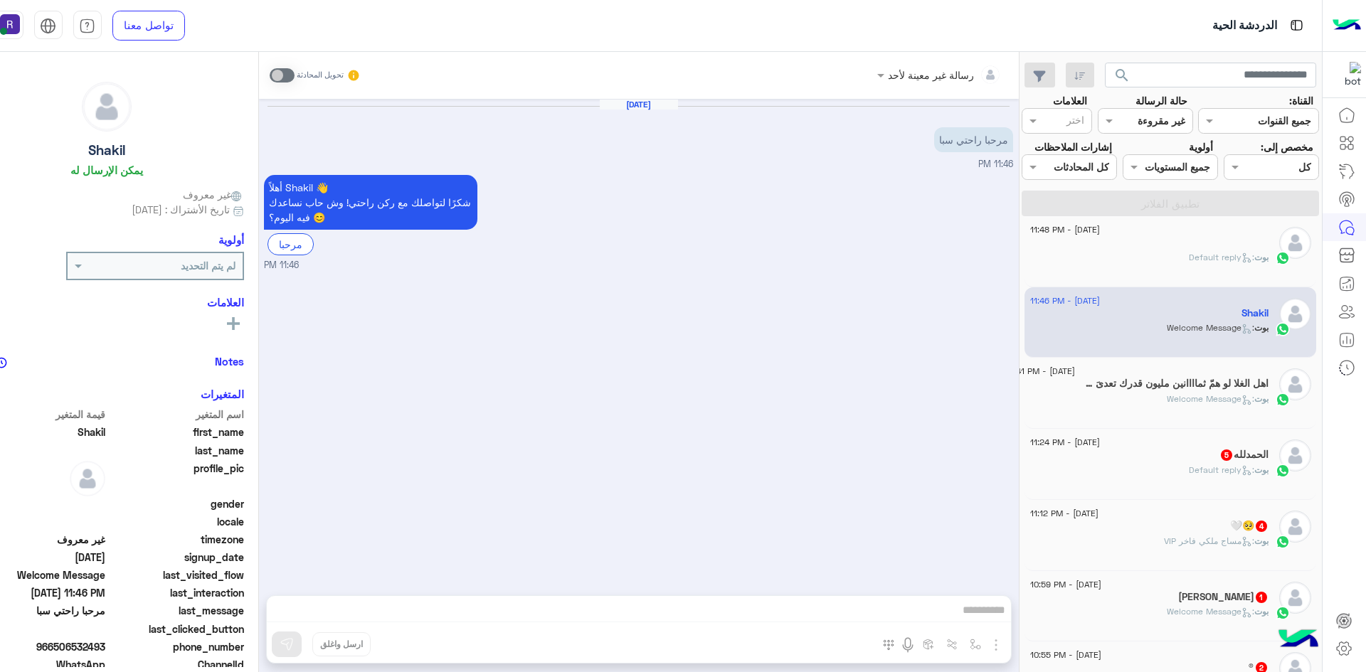
click at [1221, 455] on span "5" at bounding box center [1226, 455] width 11 height 11
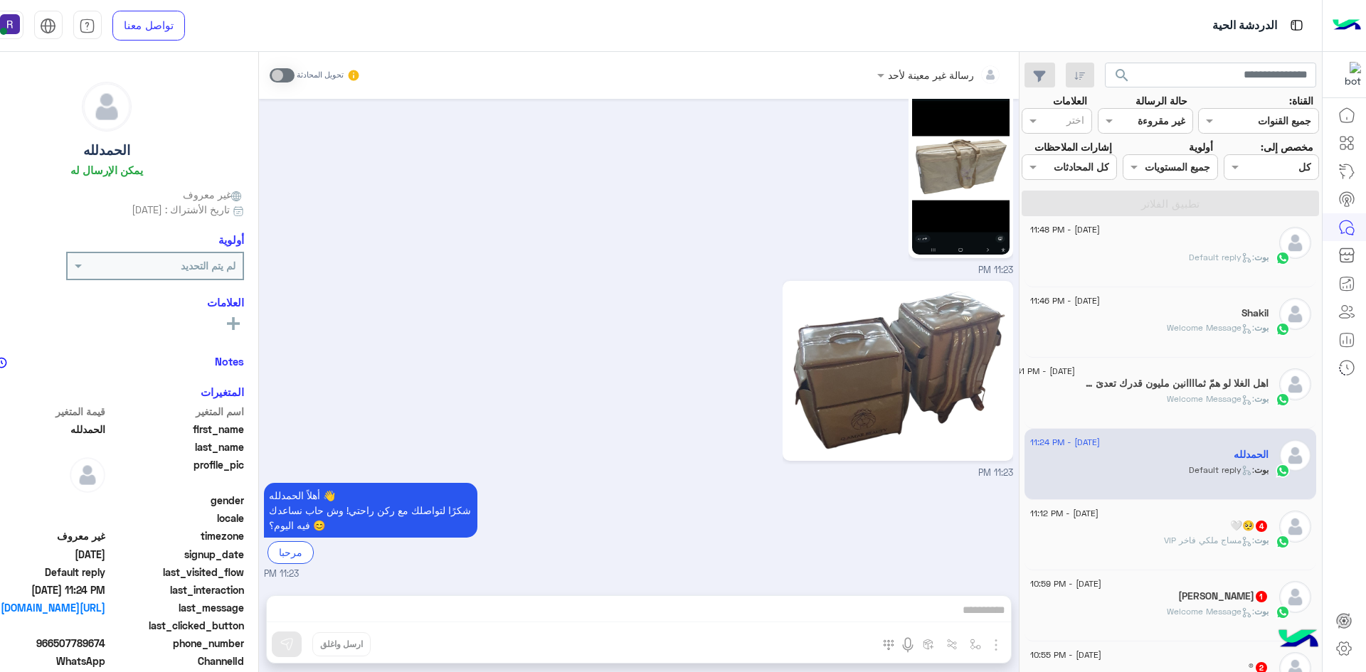
click at [1222, 544] on span ": مساج ملكي فاخر VIP" at bounding box center [1209, 540] width 90 height 11
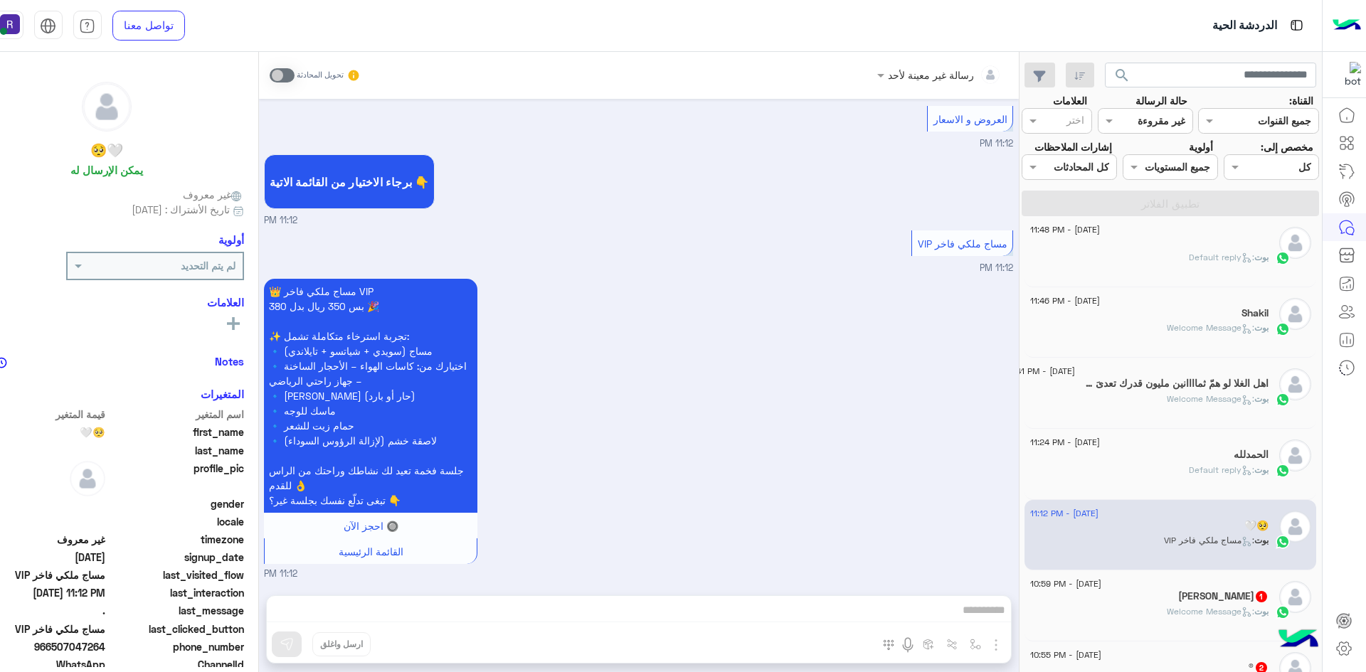
click at [1242, 616] on icon at bounding box center [1244, 616] width 4 height 4
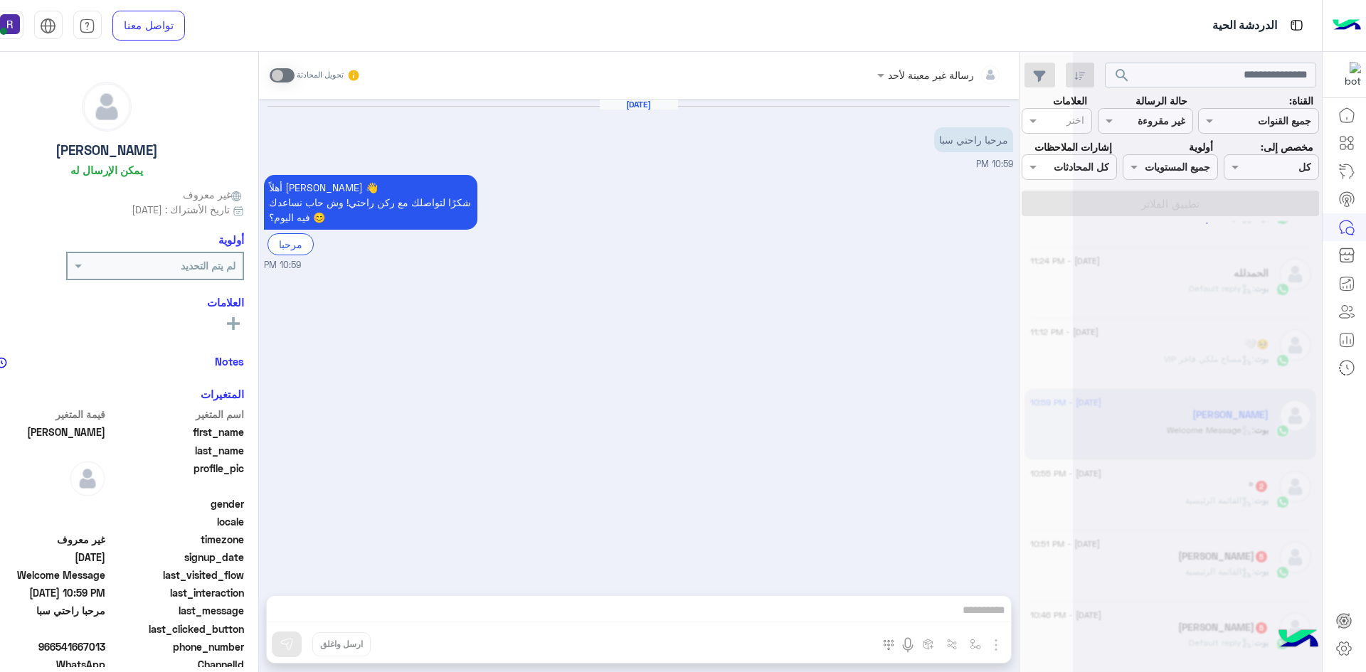
scroll to position [7, 0]
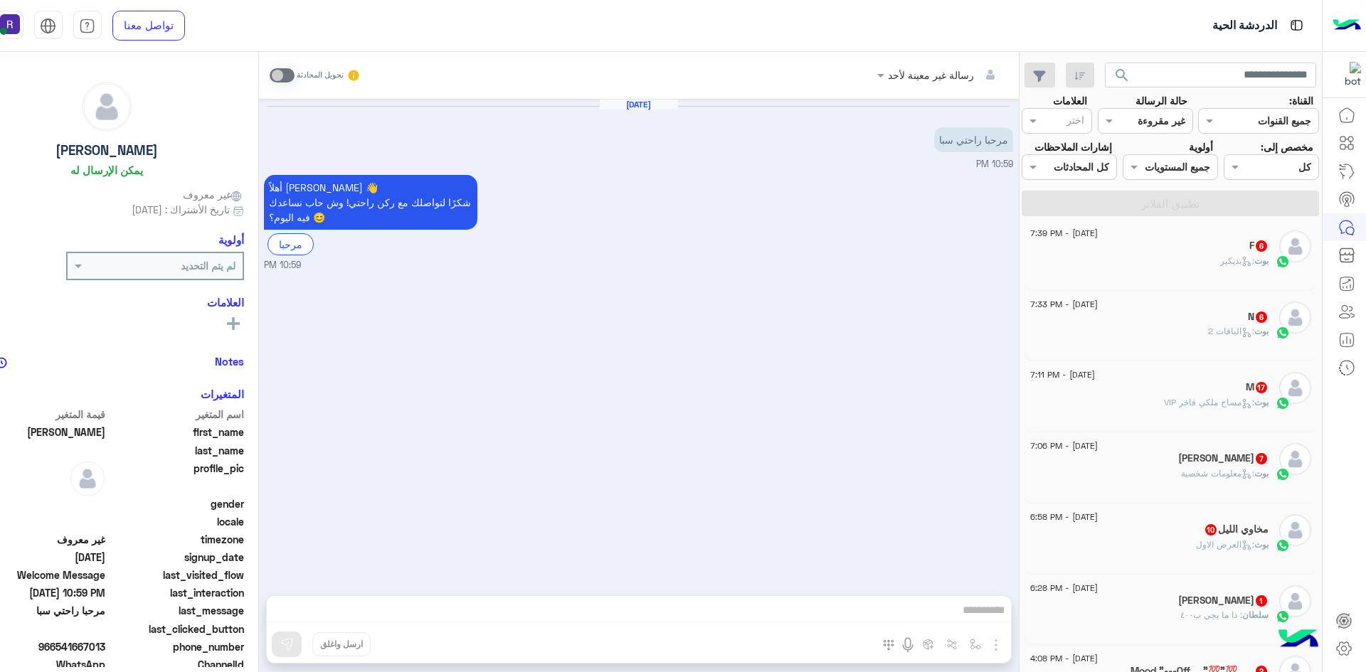
click at [1226, 248] on div "F 6" at bounding box center [1149, 247] width 238 height 15
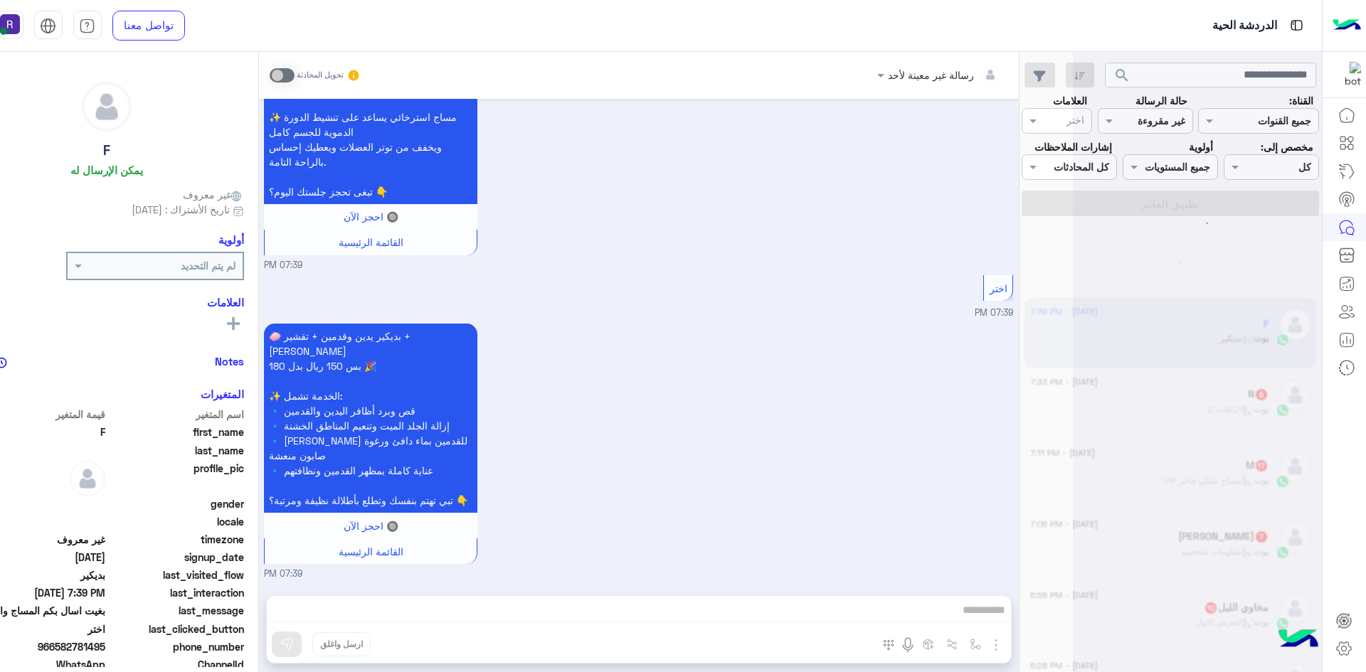
scroll to position [7, 0]
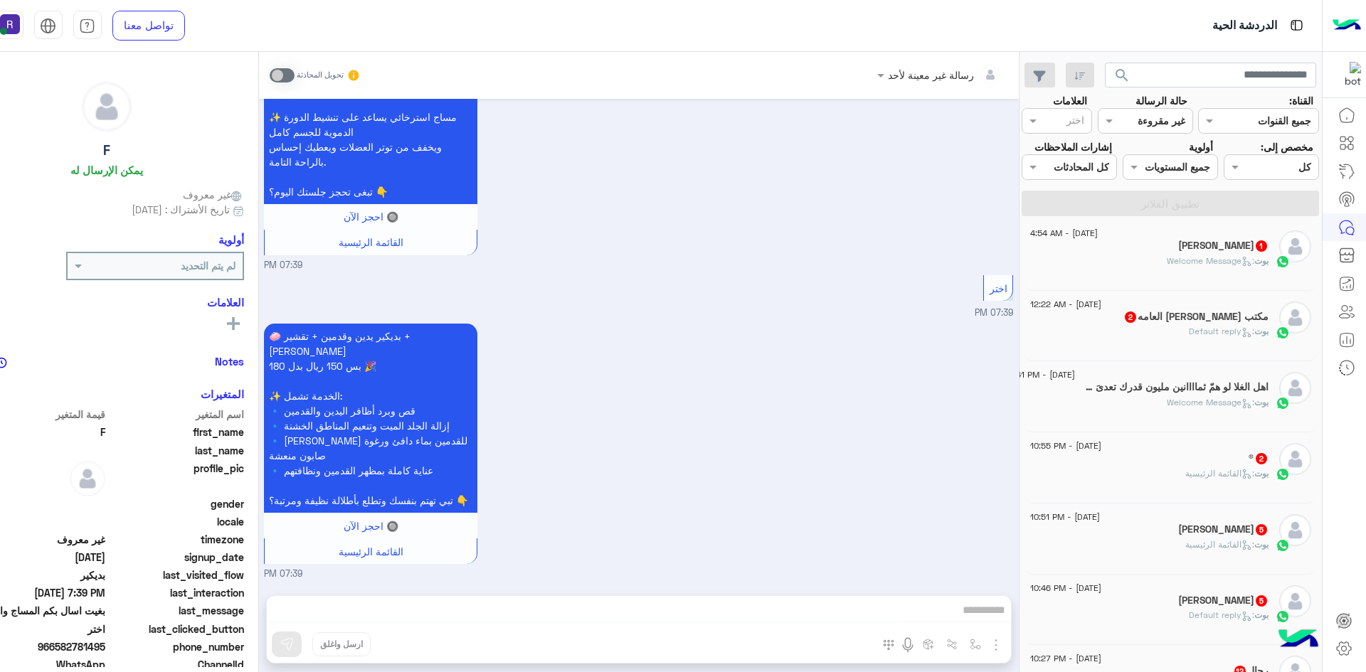
click at [1227, 448] on div "17 August - 10:55 PM" at bounding box center [1149, 447] width 238 height 9
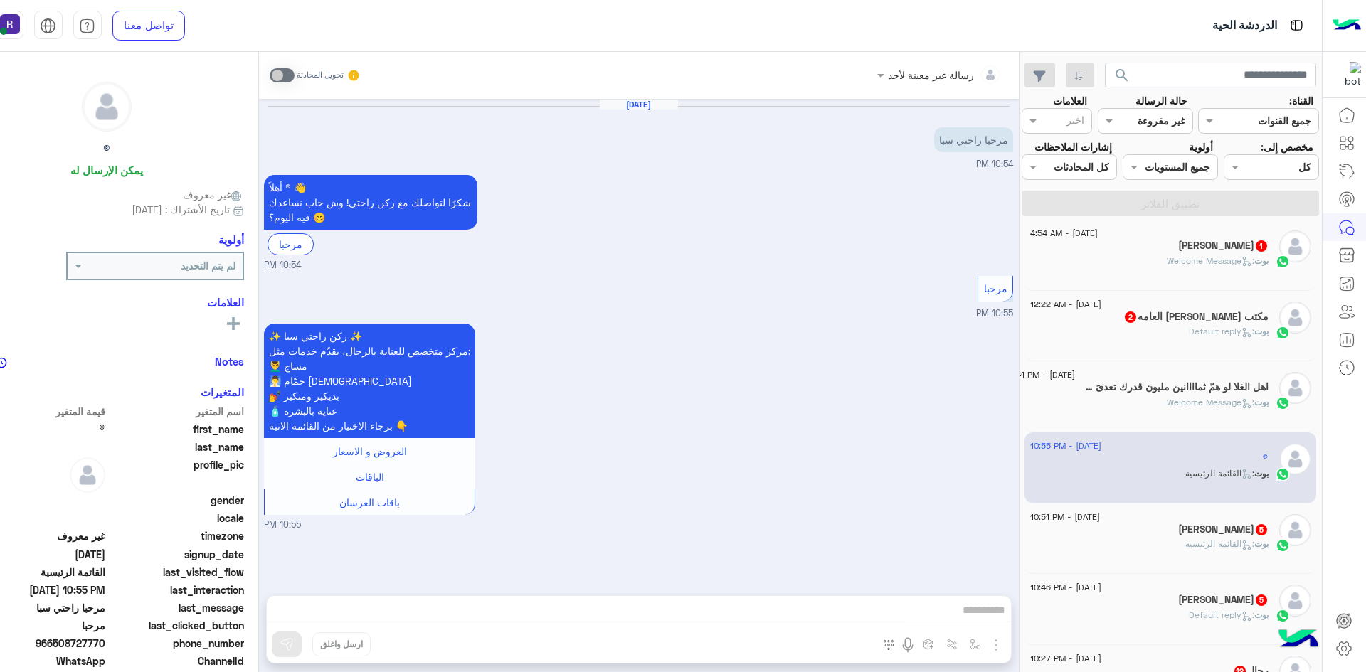
click at [1223, 534] on h5 "أحمد فهد 5" at bounding box center [1223, 530] width 90 height 12
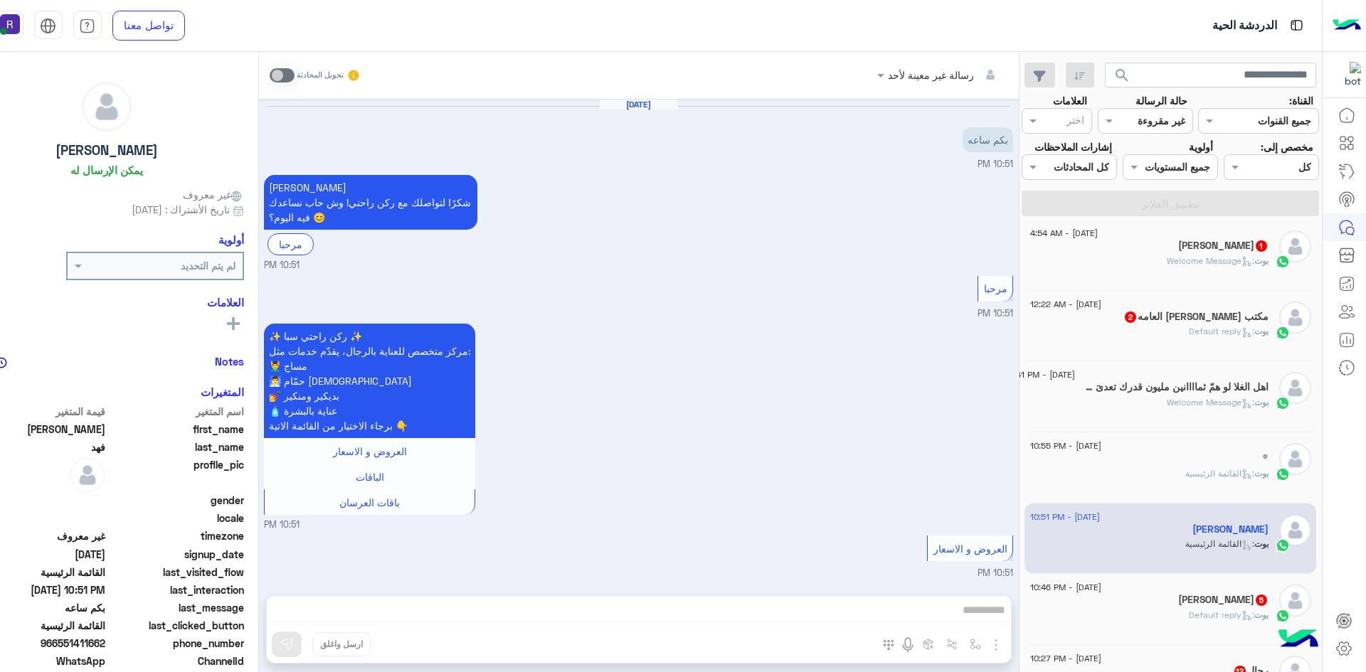
scroll to position [614, 0]
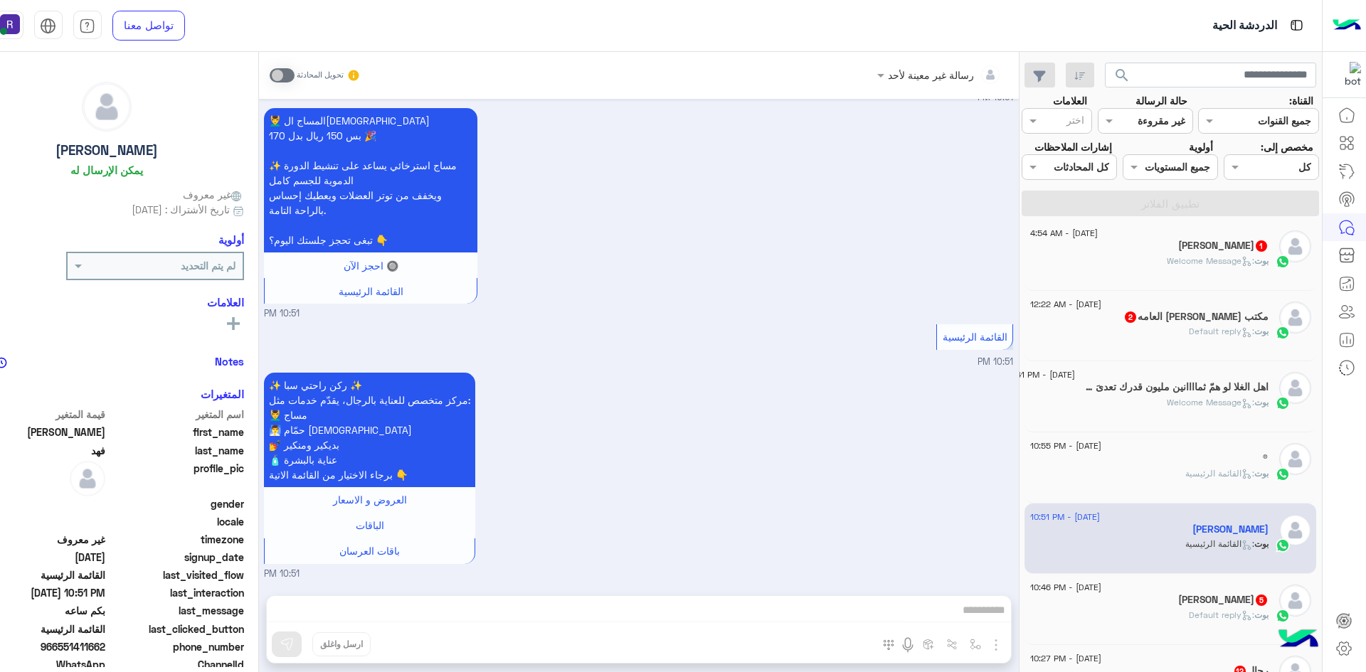
click at [1246, 610] on span ": Default reply" at bounding box center [1221, 615] width 65 height 11
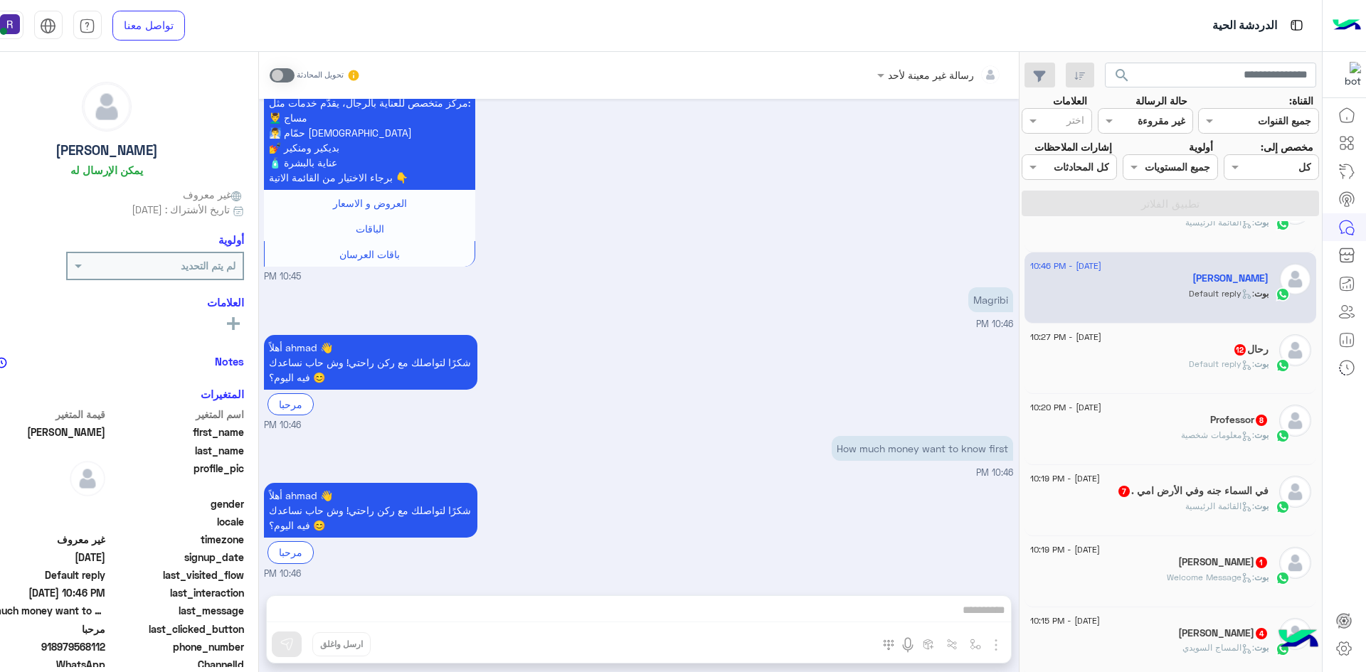
scroll to position [363, 0]
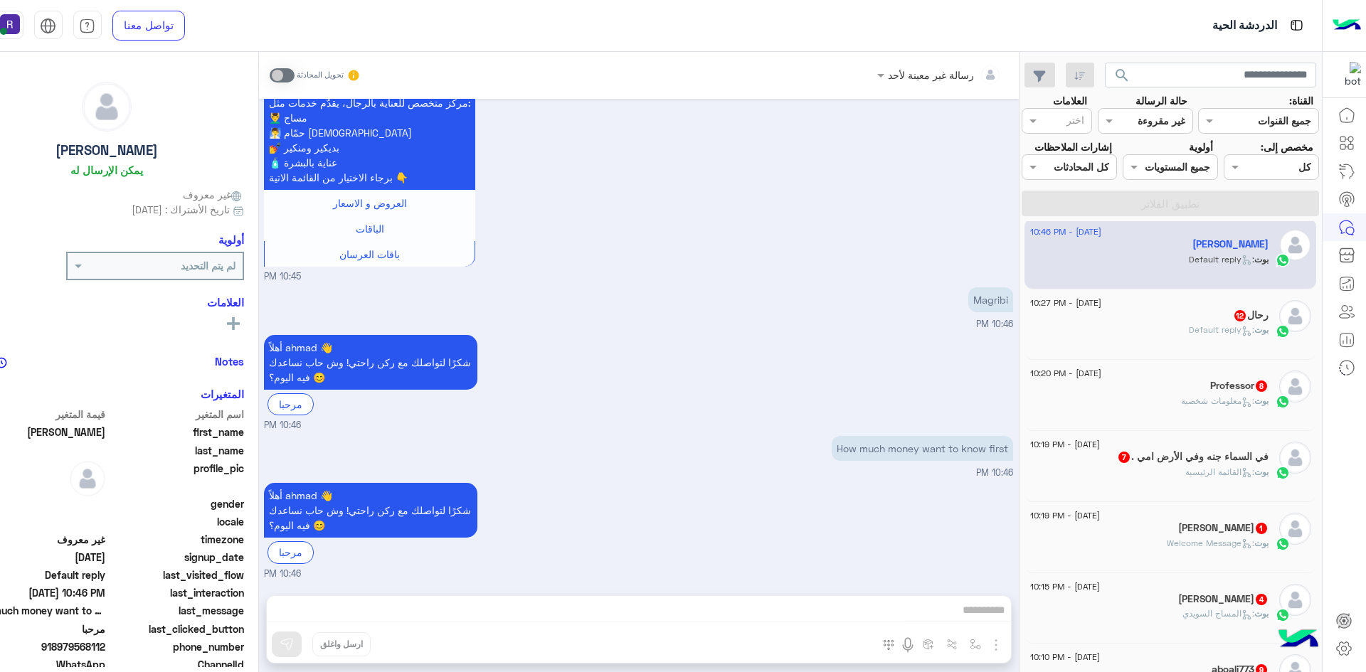
click at [1262, 310] on h5 "رحال 12" at bounding box center [1251, 316] width 36 height 12
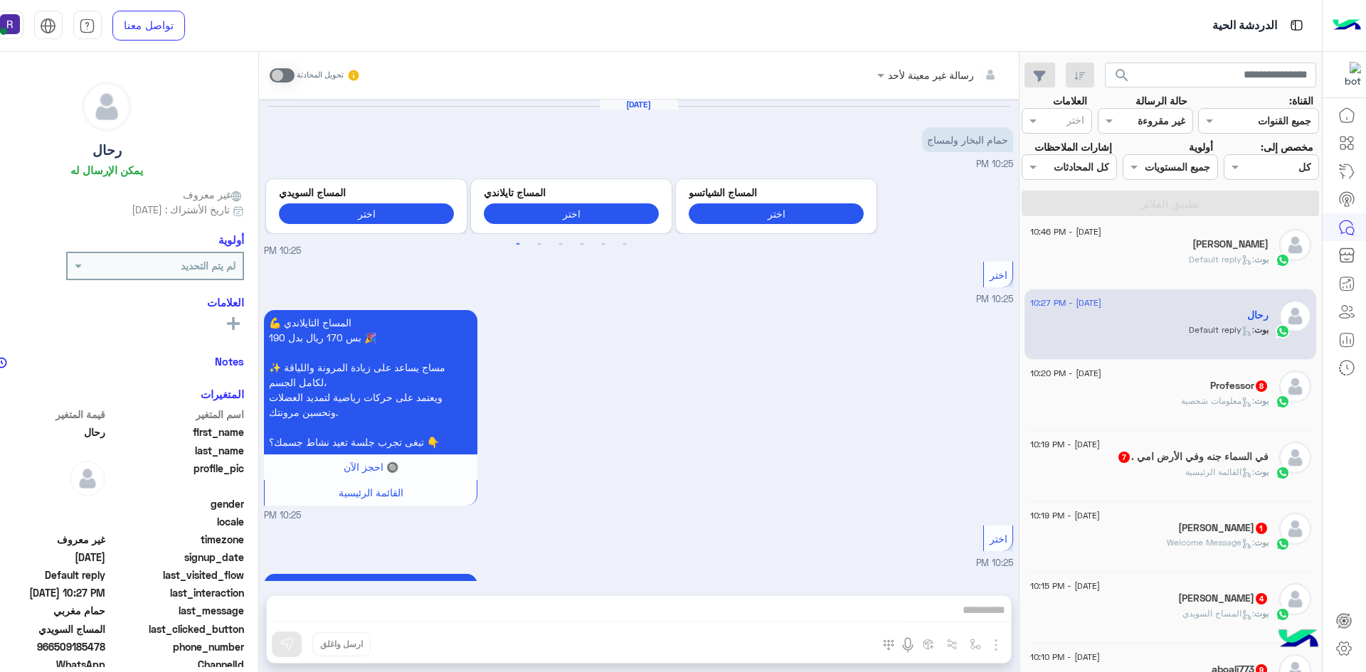
scroll to position [1463, 0]
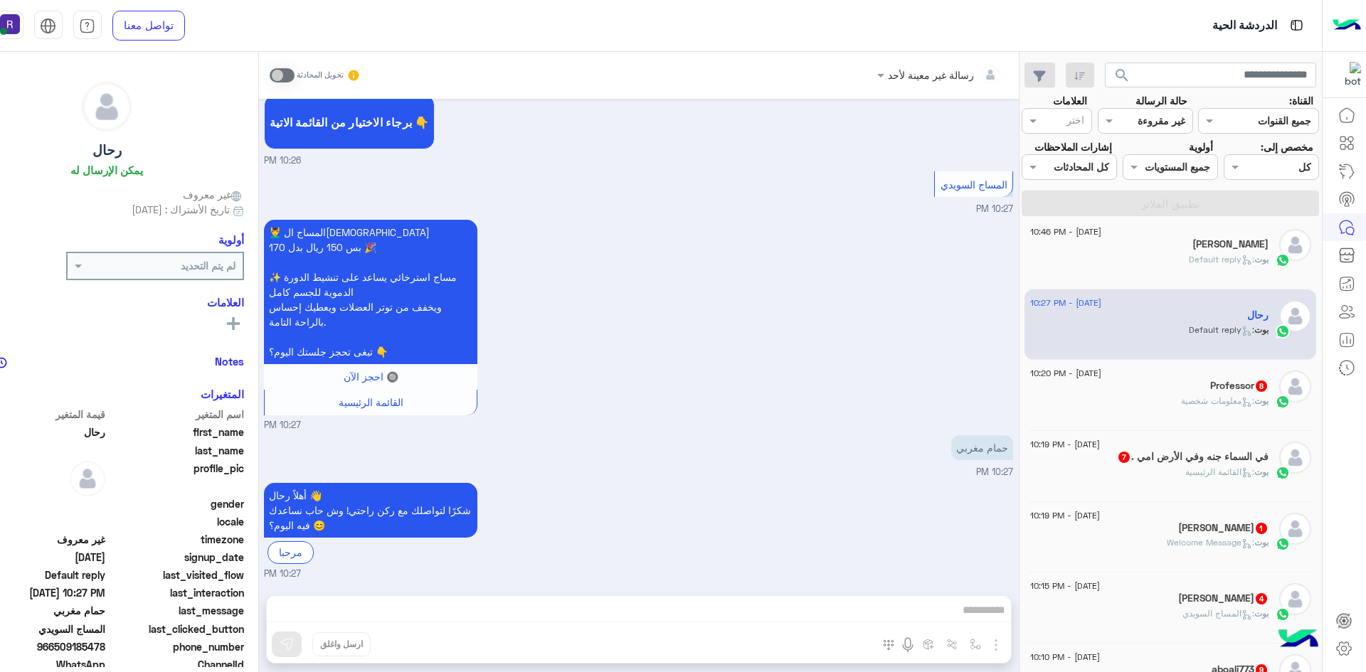
click at [1256, 396] on span "بوت" at bounding box center [1261, 401] width 14 height 11
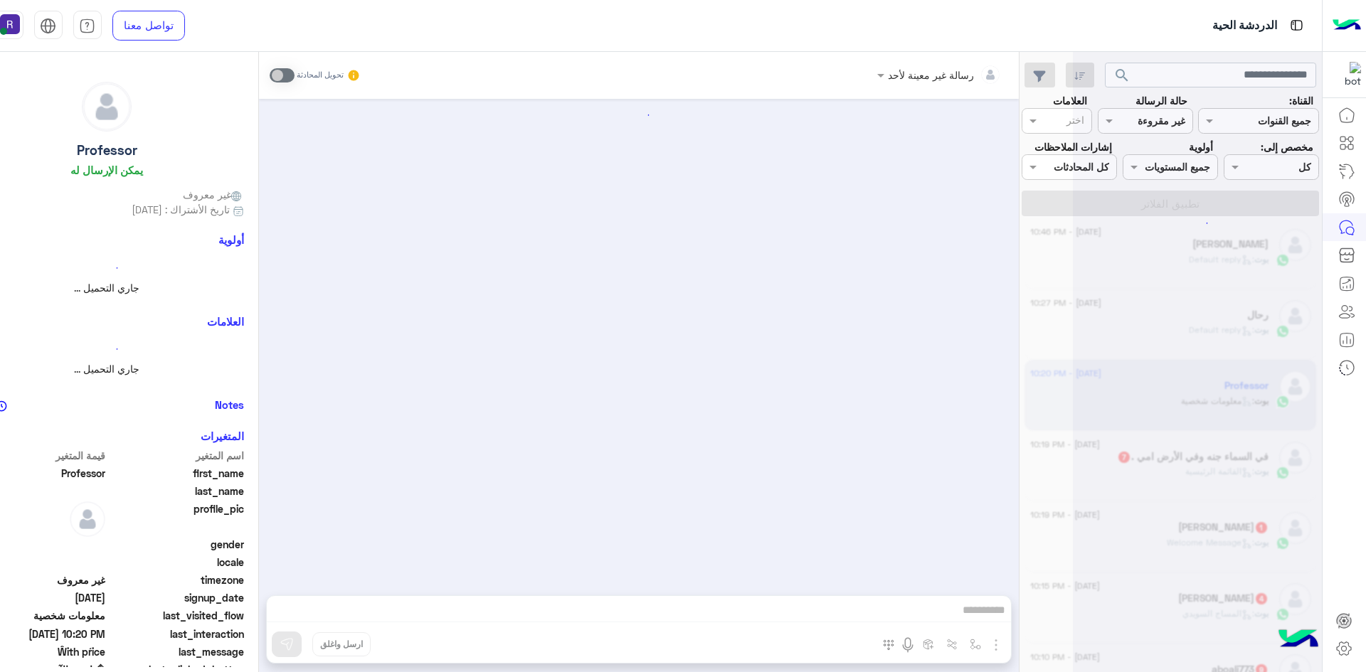
scroll to position [983, 0]
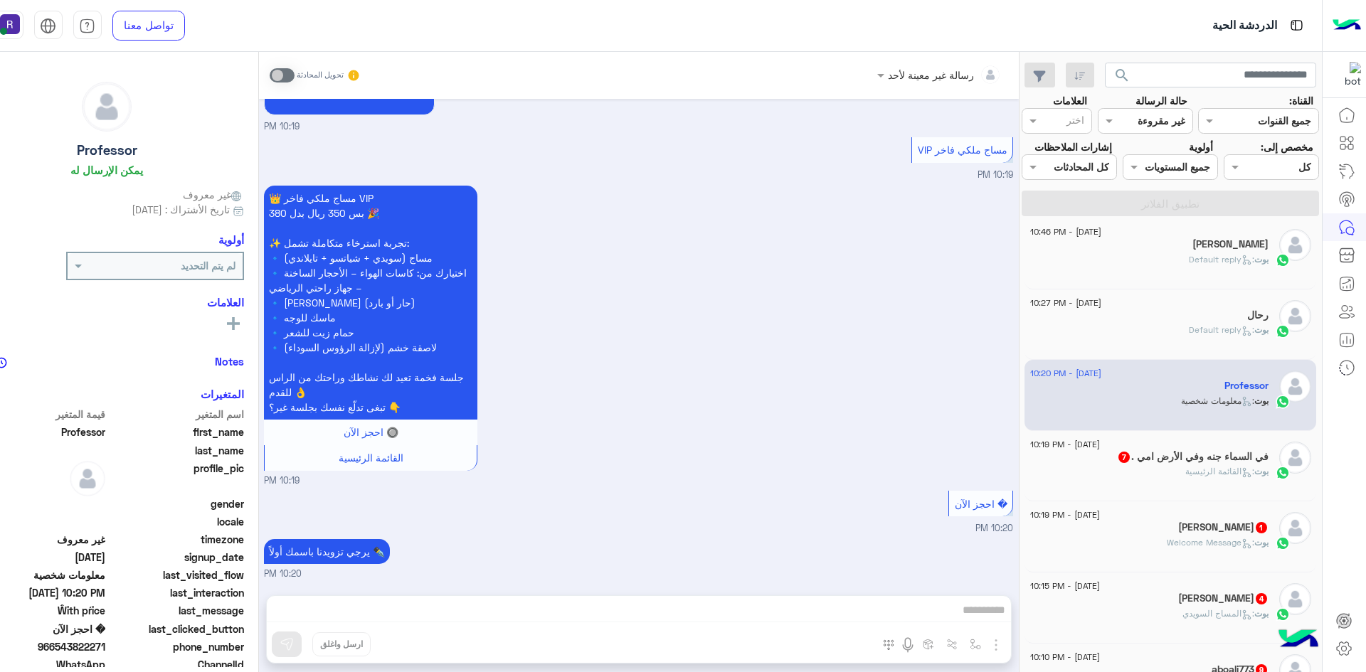
click at [1246, 480] on div "بوت : القائمة الرئيسية" at bounding box center [1149, 477] width 238 height 25
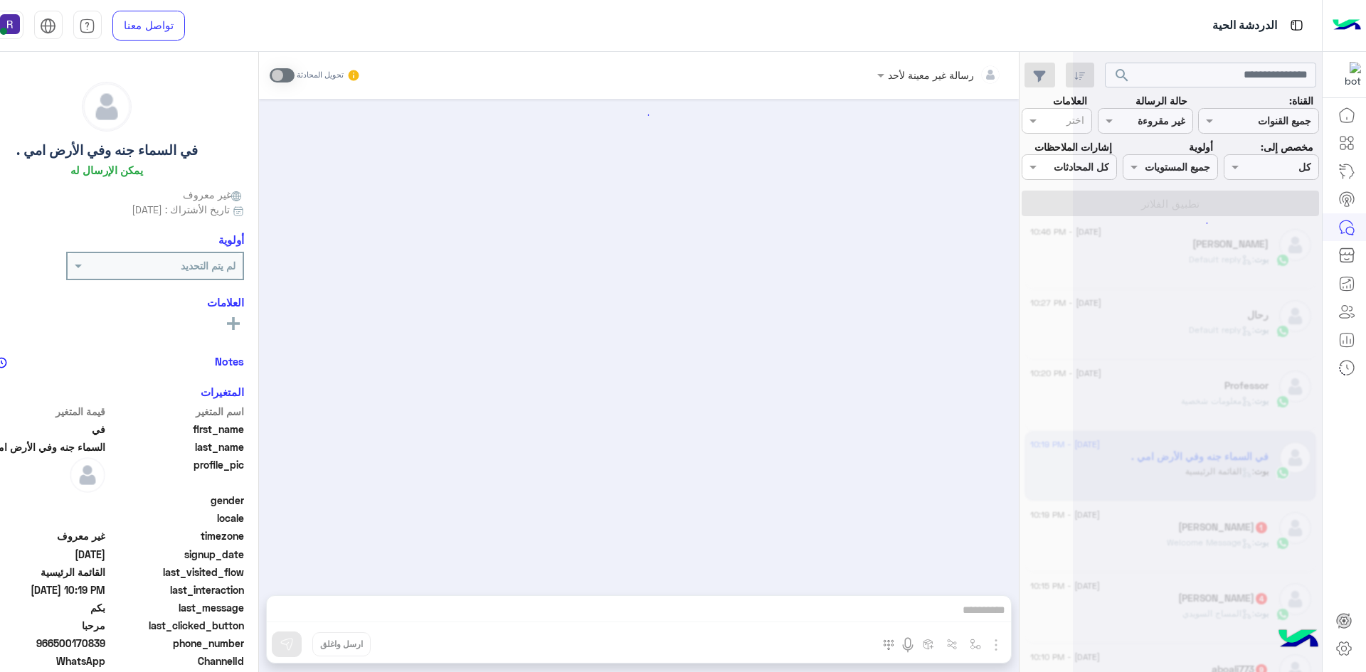
scroll to position [1000, 0]
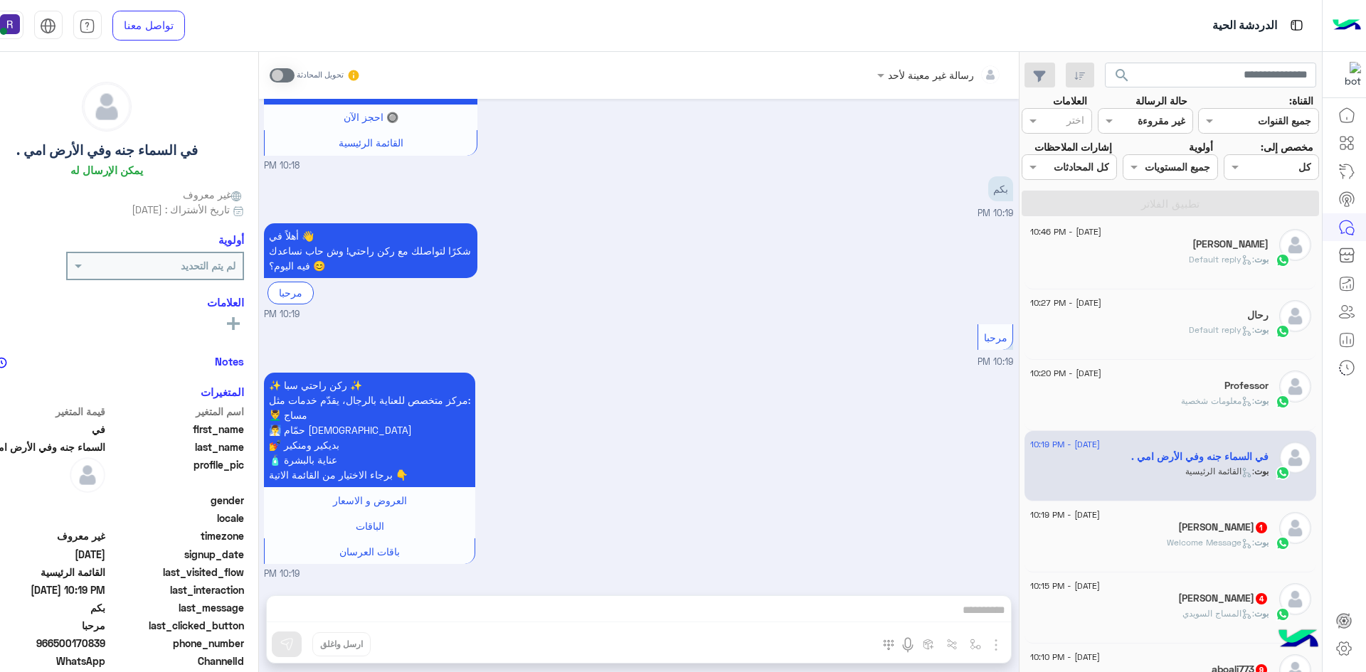
click at [1247, 534] on h5 "Ibrahim 1" at bounding box center [1223, 528] width 90 height 12
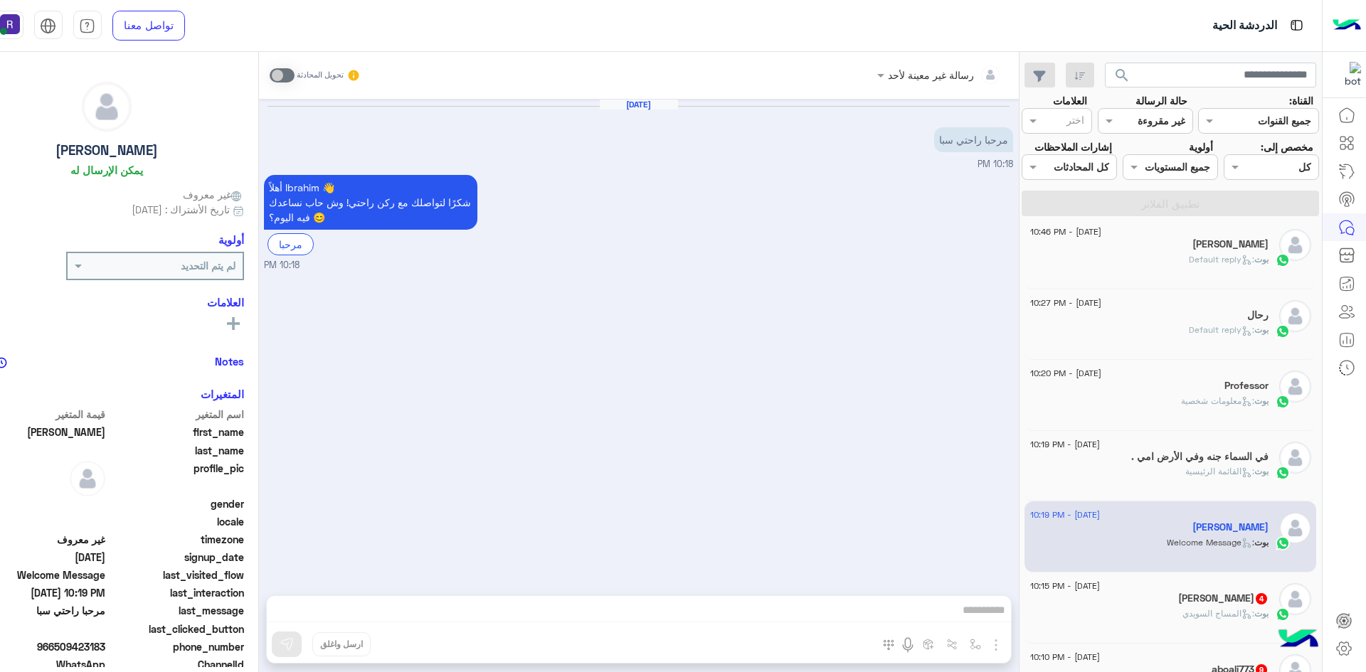
click at [1240, 601] on h5 "Hasan Emad 4" at bounding box center [1223, 599] width 90 height 12
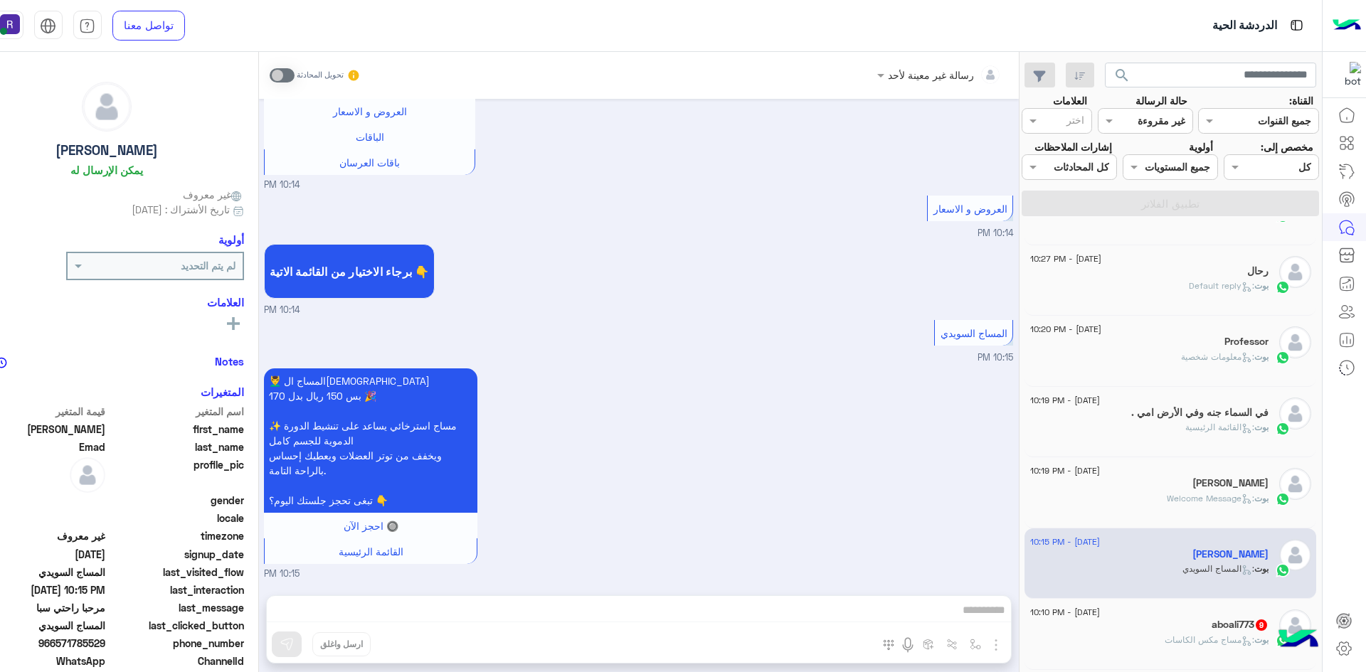
scroll to position [505, 0]
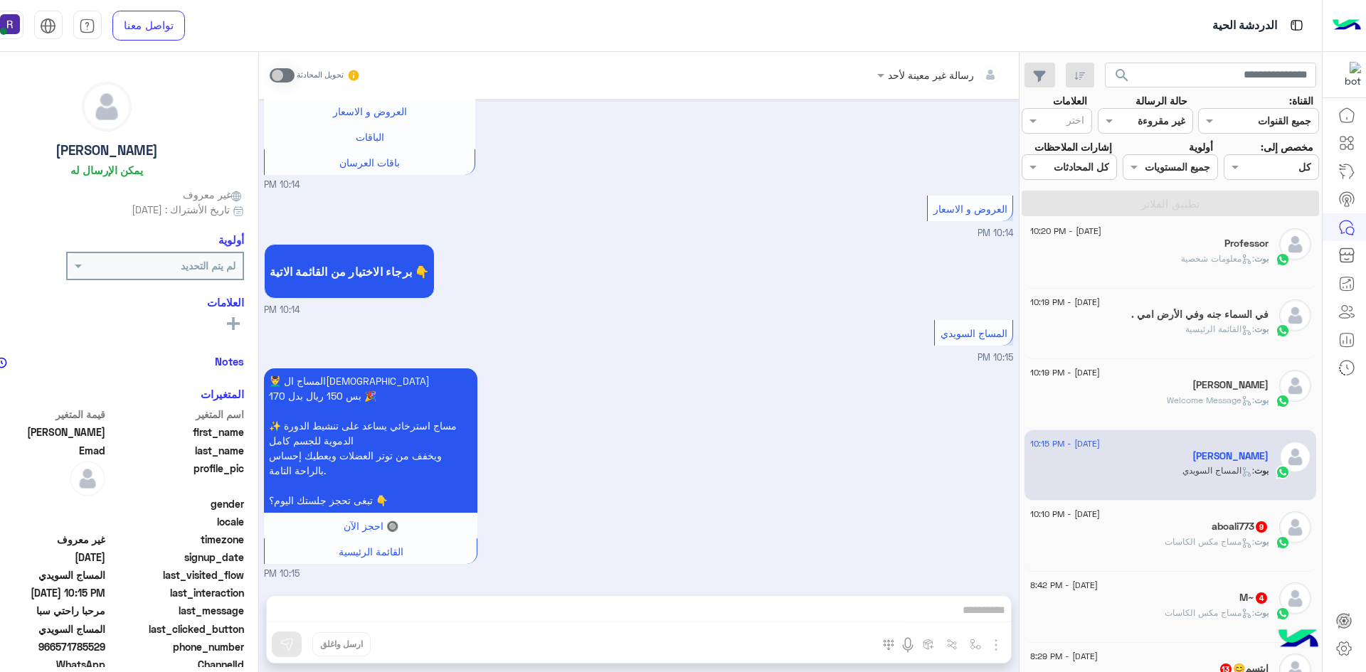
click at [1230, 536] on p "بوت : مساج مكس الكاسات" at bounding box center [1217, 542] width 104 height 13
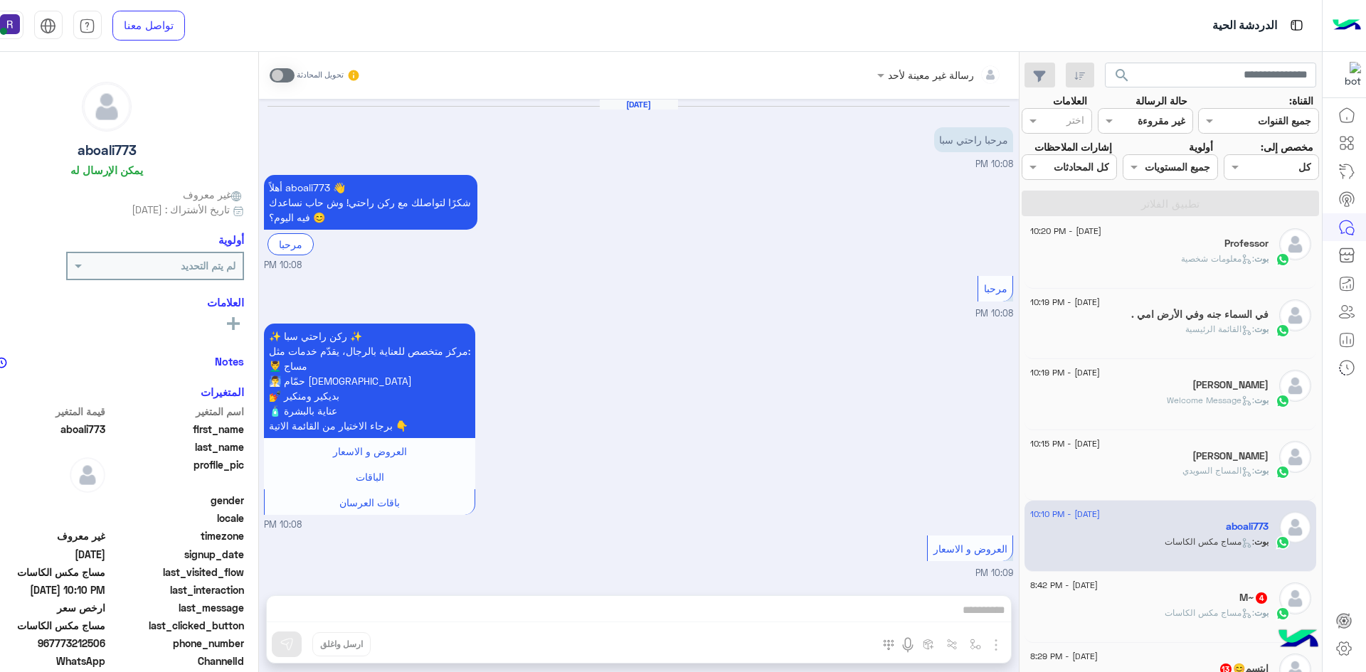
scroll to position [1760, 0]
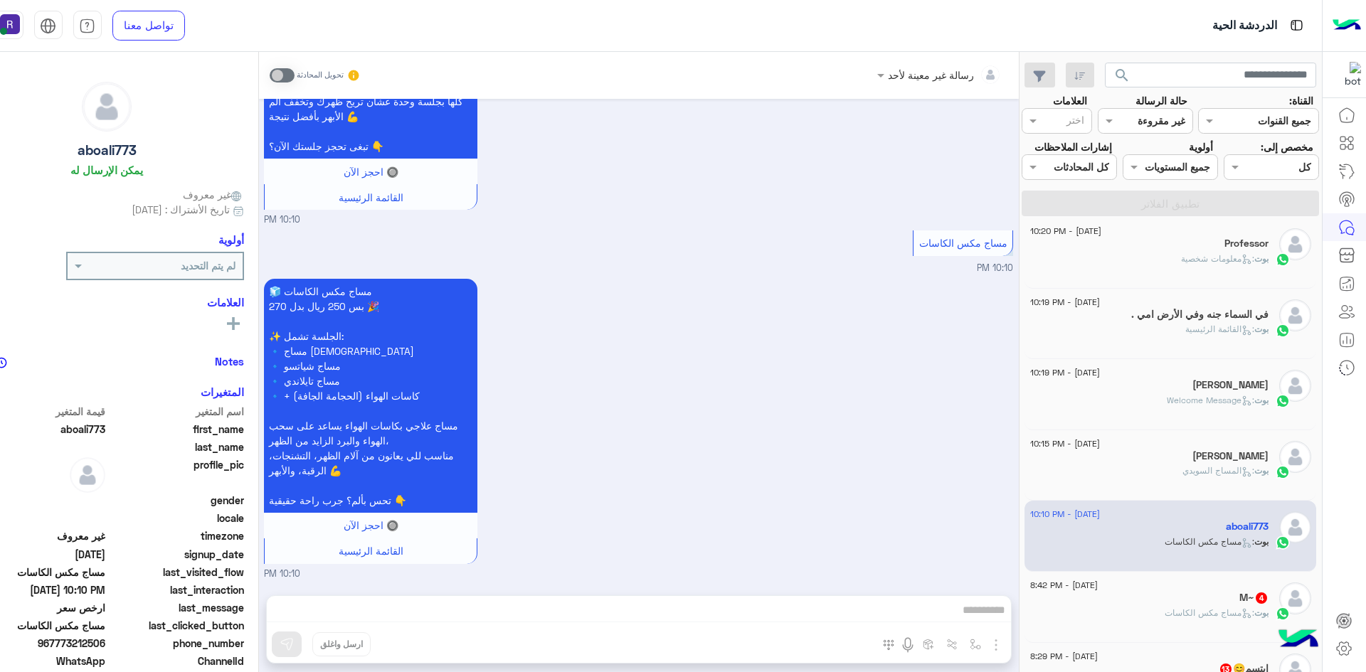
click at [1229, 608] on span ": مساج مكس الكاسات" at bounding box center [1210, 613] width 90 height 11
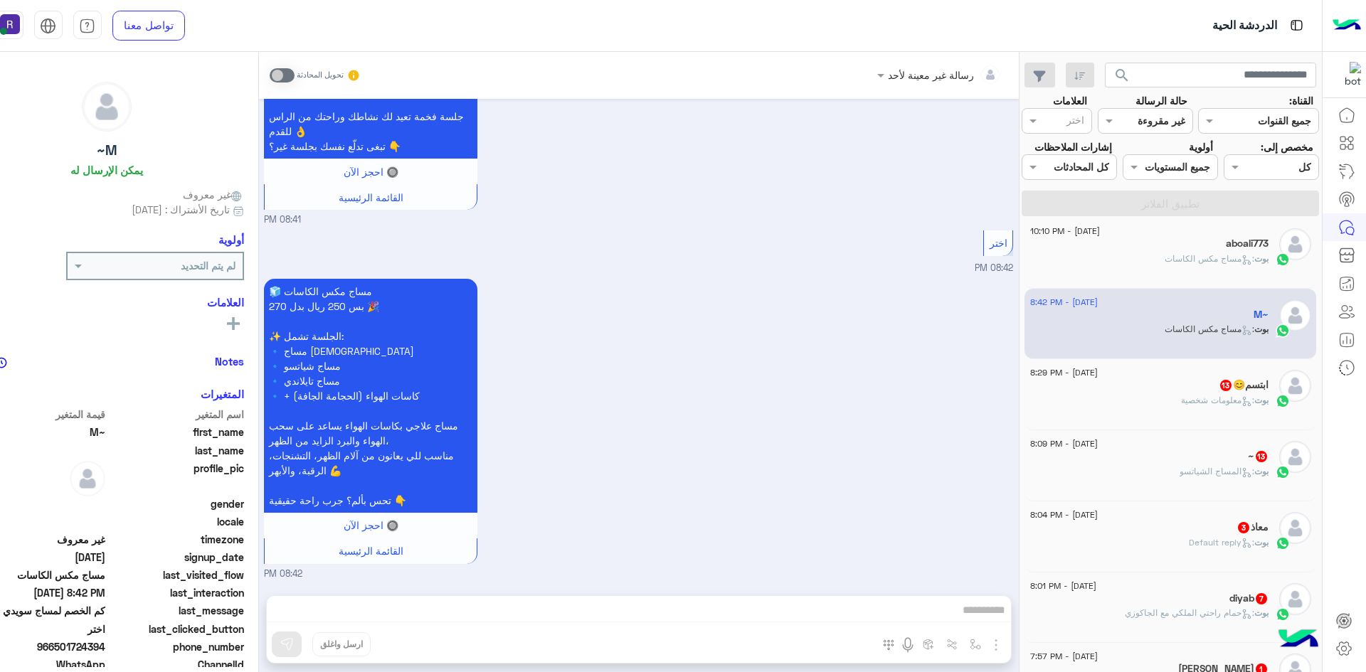
scroll to position [790, 0]
click at [1235, 398] on span ": معلومات شخصية" at bounding box center [1217, 398] width 73 height 11
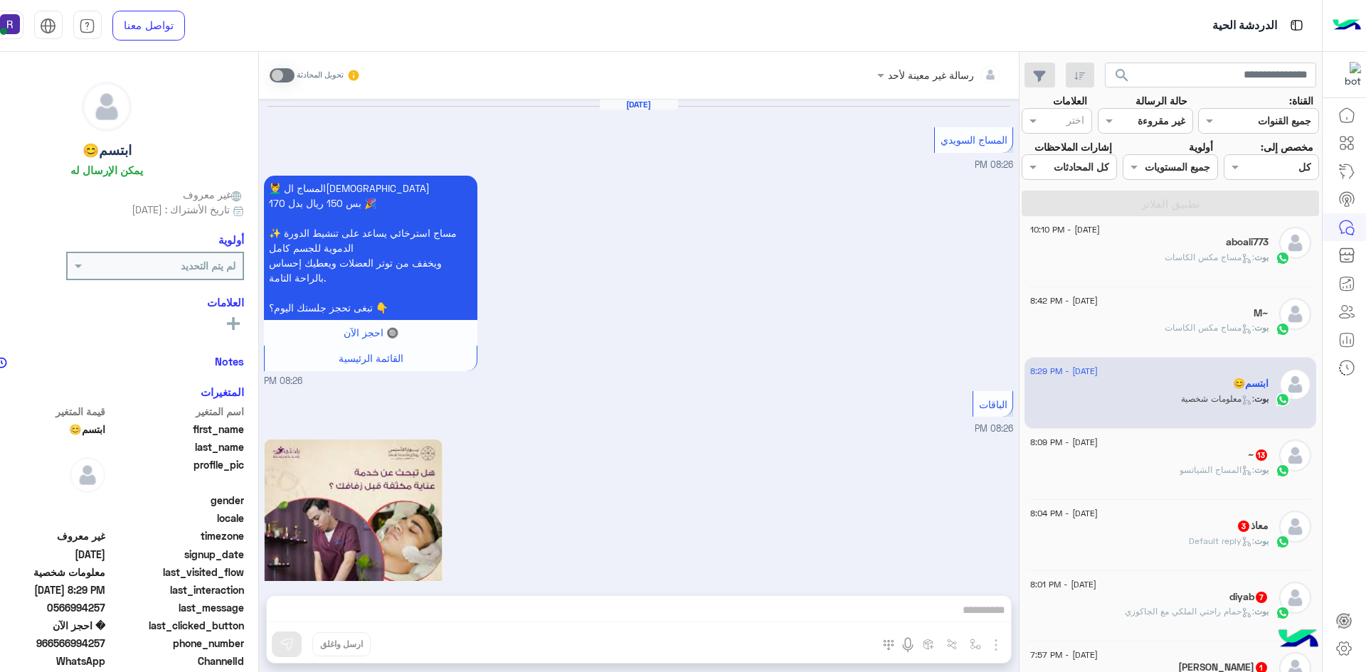
scroll to position [2277, 0]
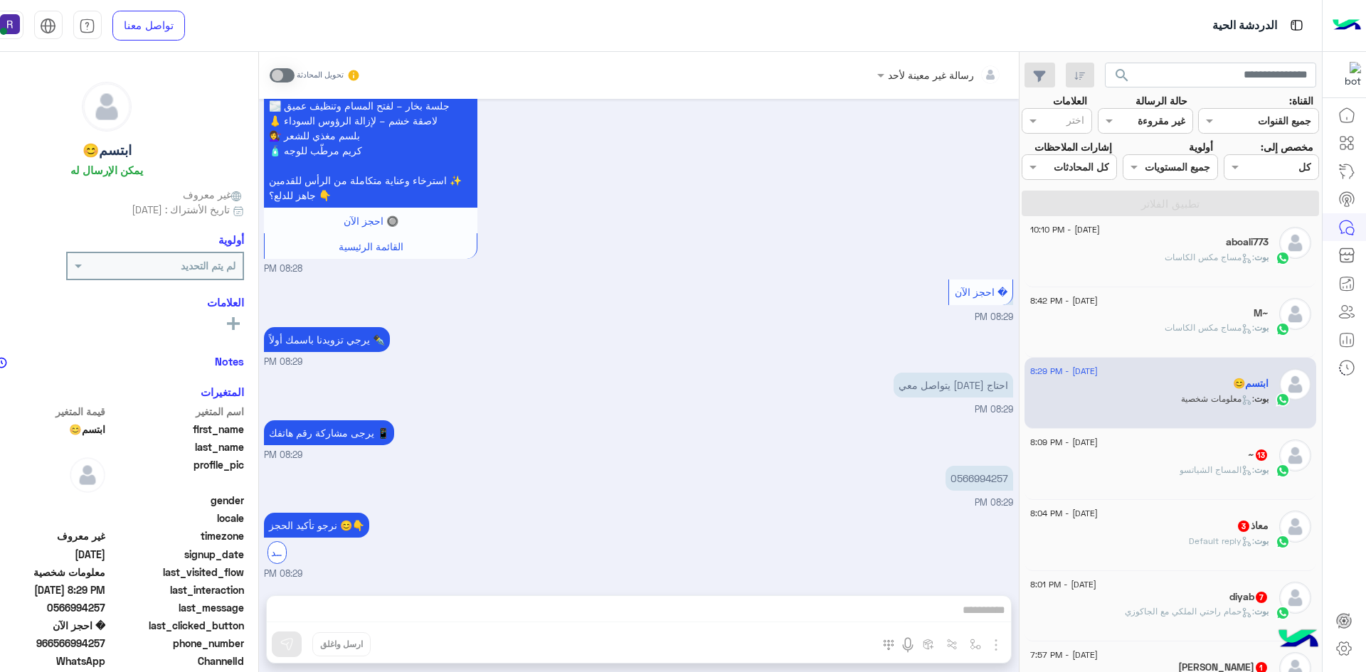
click at [1217, 473] on span ": المساج الشياتسو" at bounding box center [1217, 470] width 75 height 11
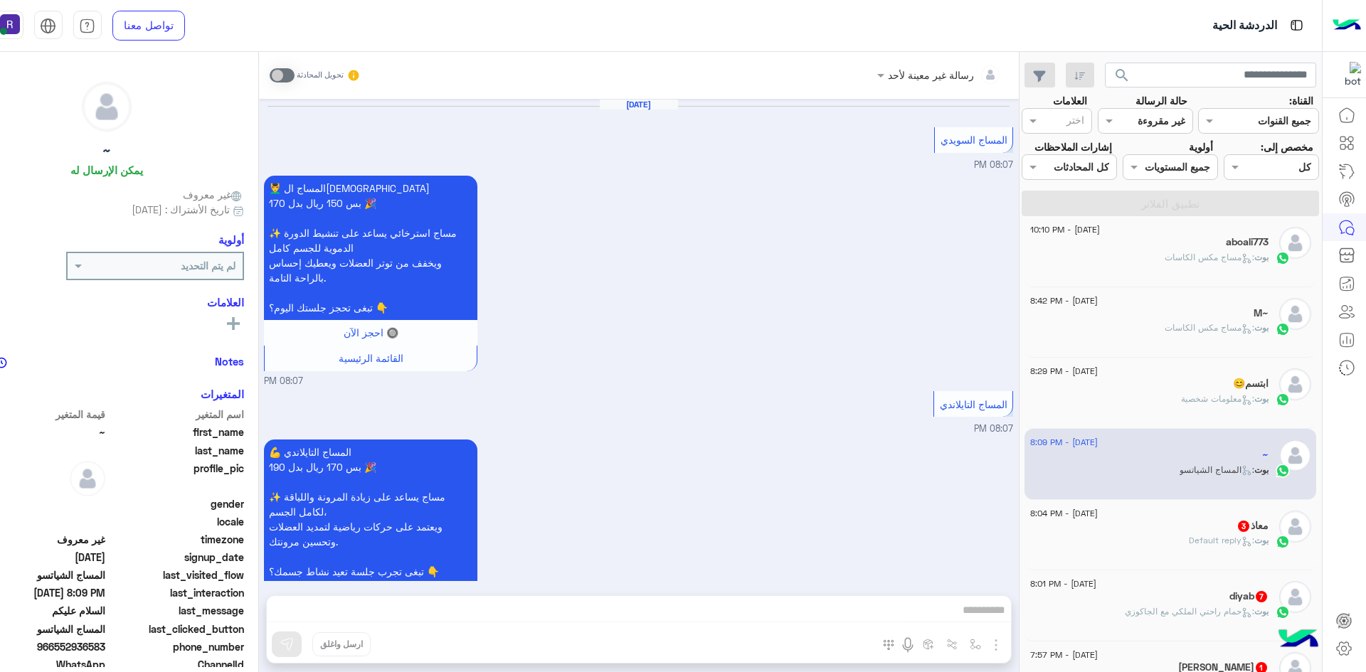
scroll to position [2566, 0]
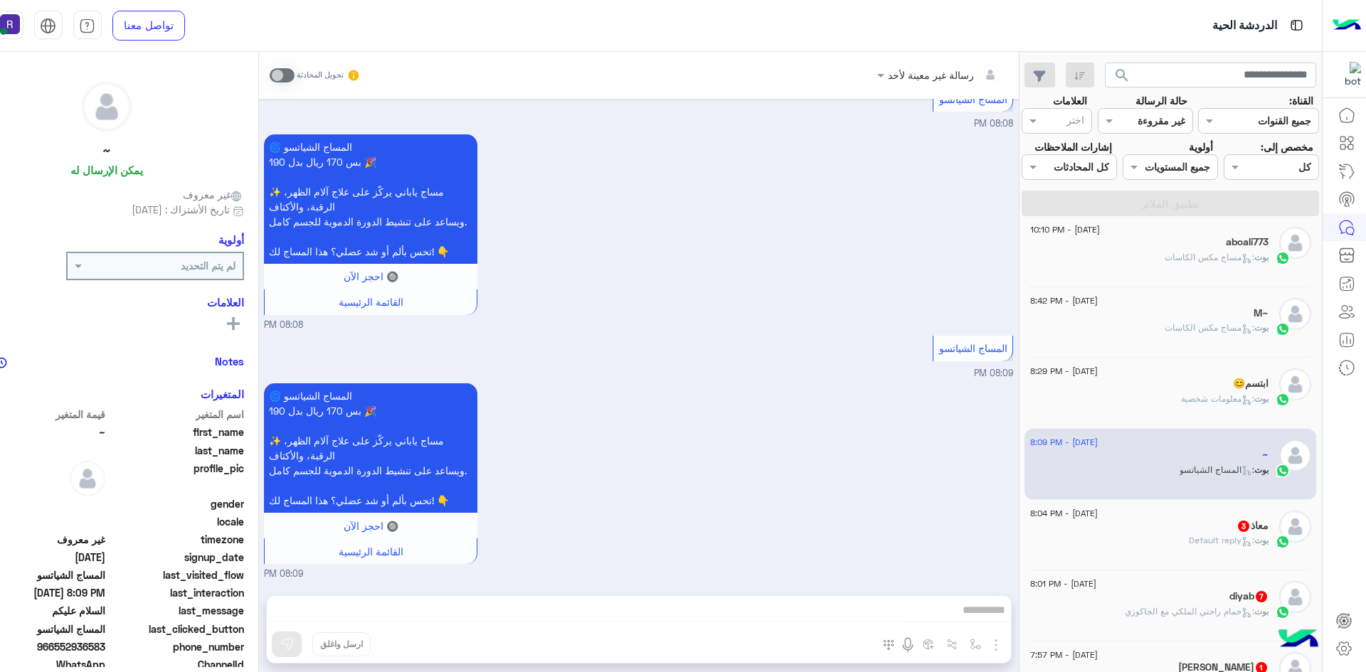
click at [1240, 517] on div "17 August - 8:04 PM" at bounding box center [1149, 515] width 238 height 9
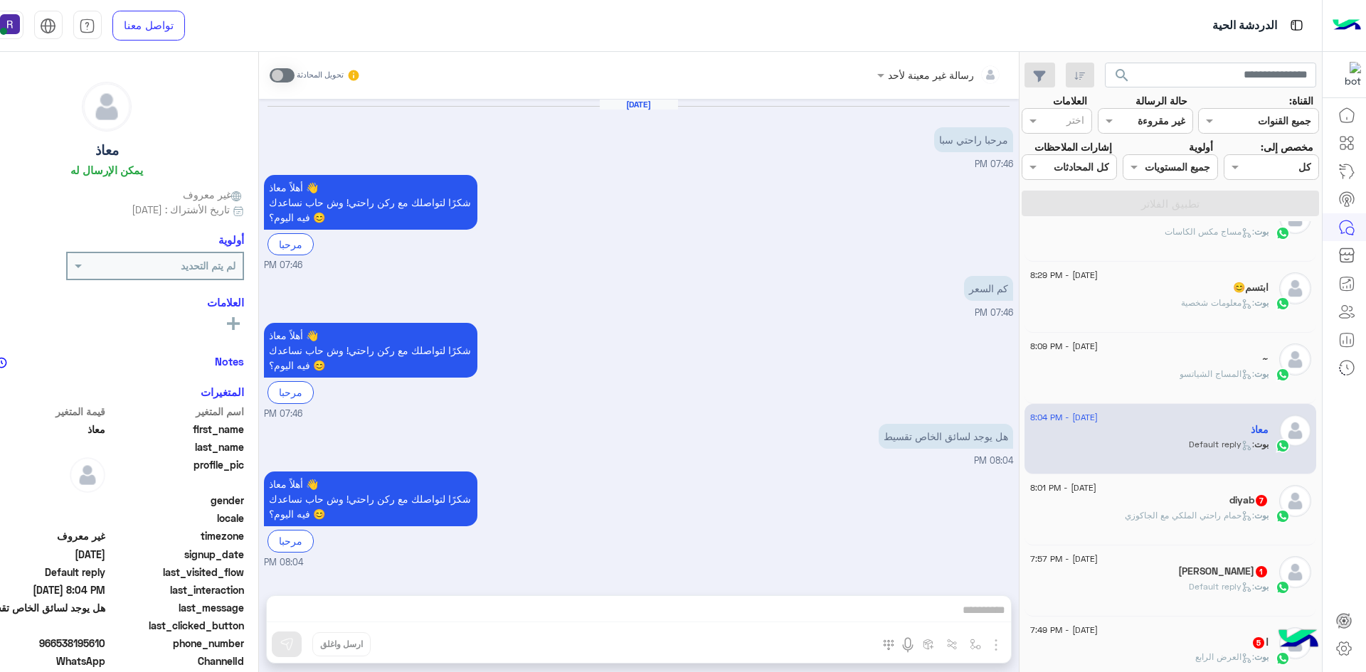
scroll to position [972, 0]
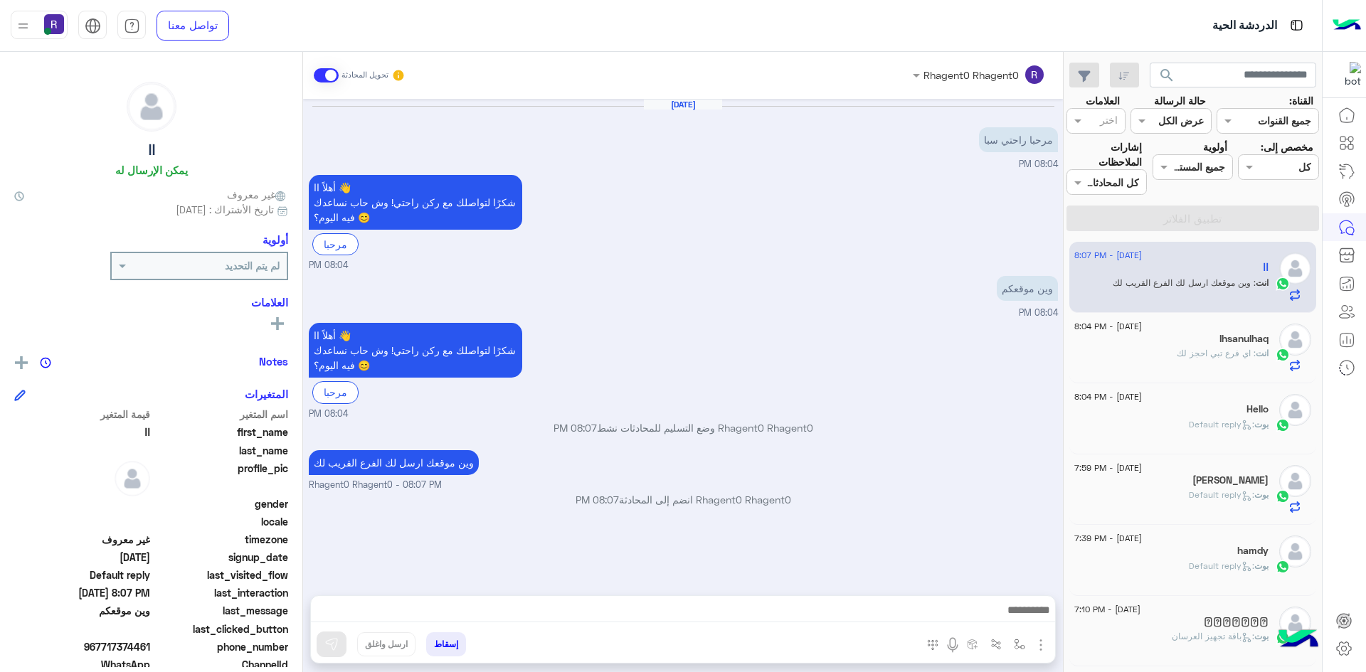
click at [1166, 105] on label "حالة الرسالة" at bounding box center [1180, 100] width 52 height 15
click at [1168, 119] on div at bounding box center [1170, 120] width 79 height 16
click at [1185, 228] on b "غير مقروءة" at bounding box center [1181, 229] width 48 height 12
click at [1182, 228] on button "تطبيق الفلاتر" at bounding box center [1193, 219] width 253 height 26
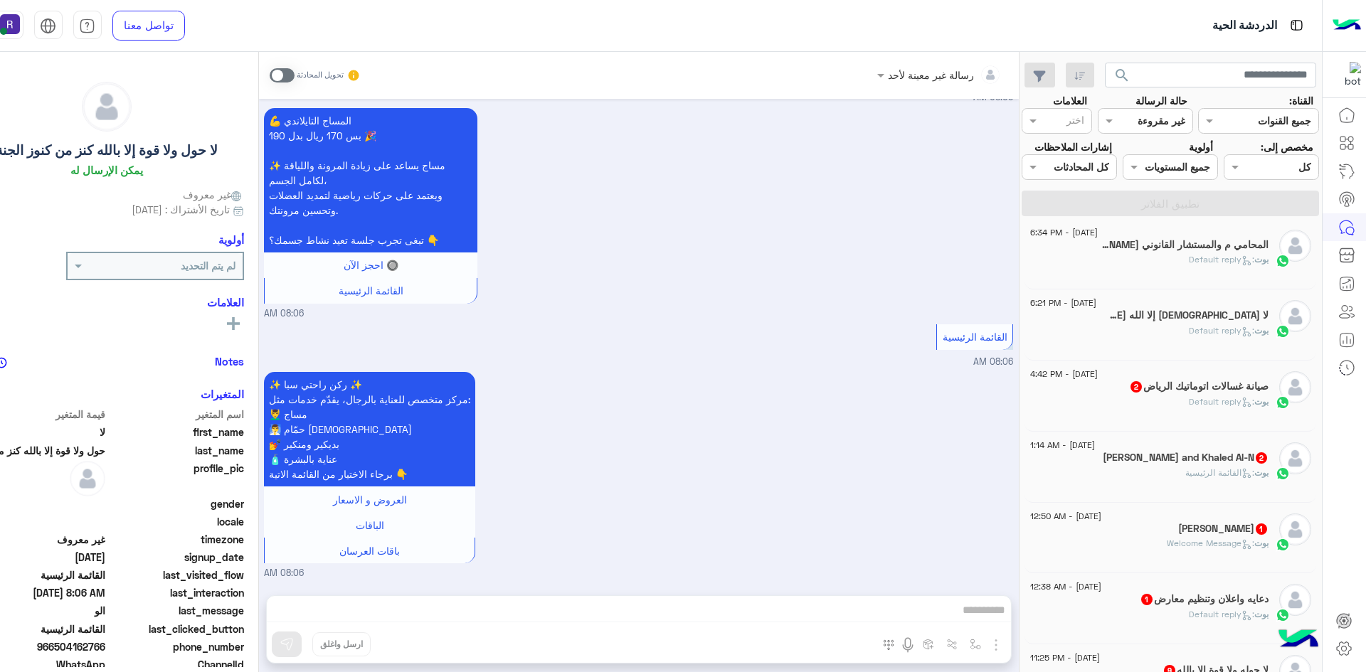
scroll to position [569, 0]
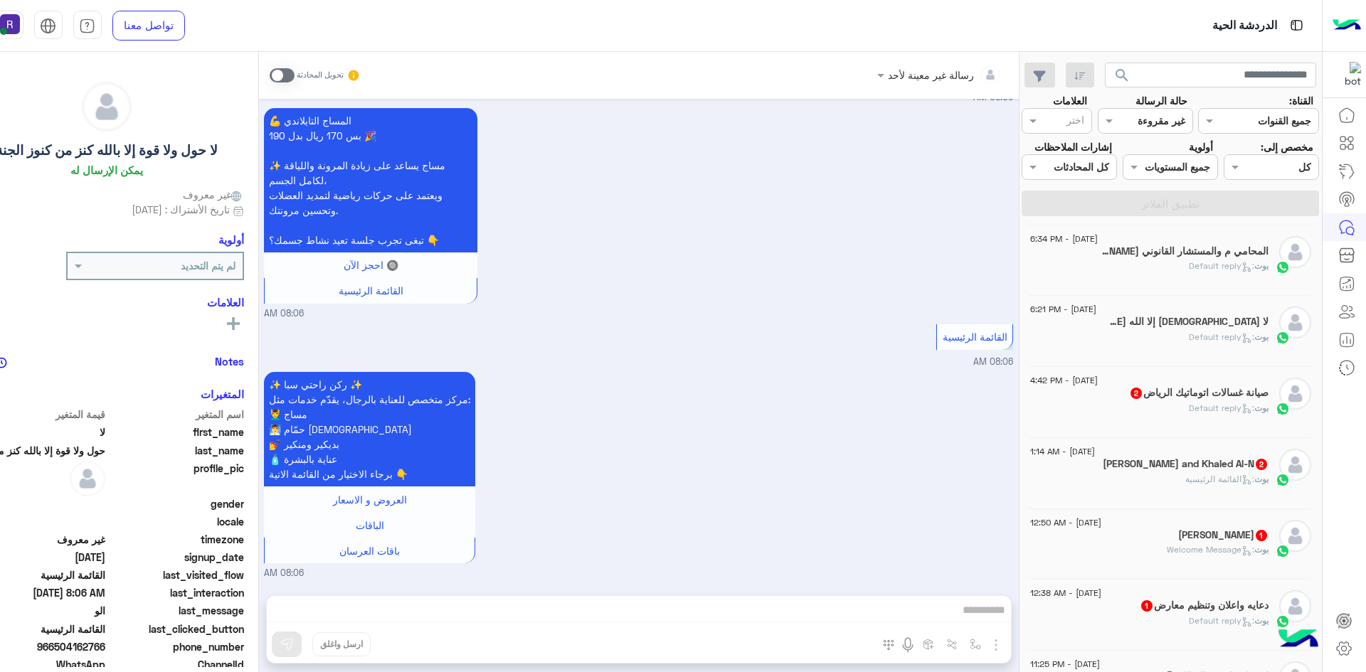
click at [1200, 352] on div "[PERSON_NAME] : Default reply" at bounding box center [1149, 343] width 238 height 25
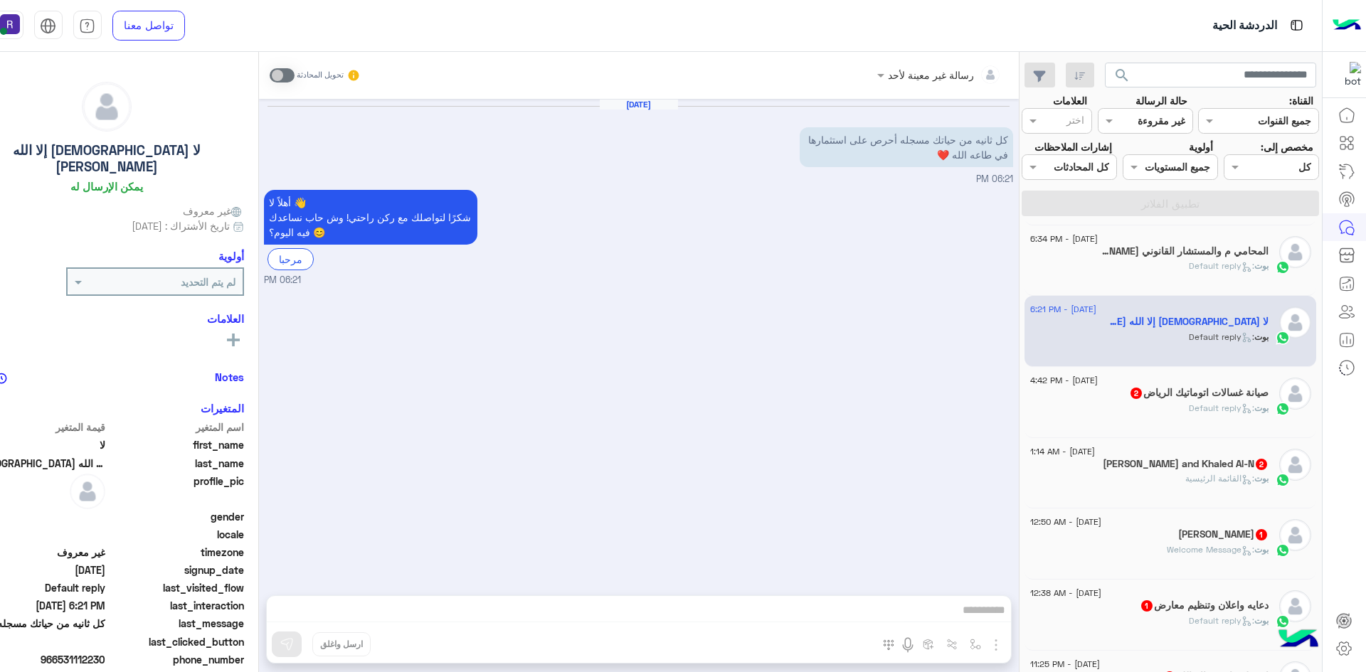
click at [1203, 413] on p "[PERSON_NAME] : Default reply" at bounding box center [1229, 408] width 80 height 13
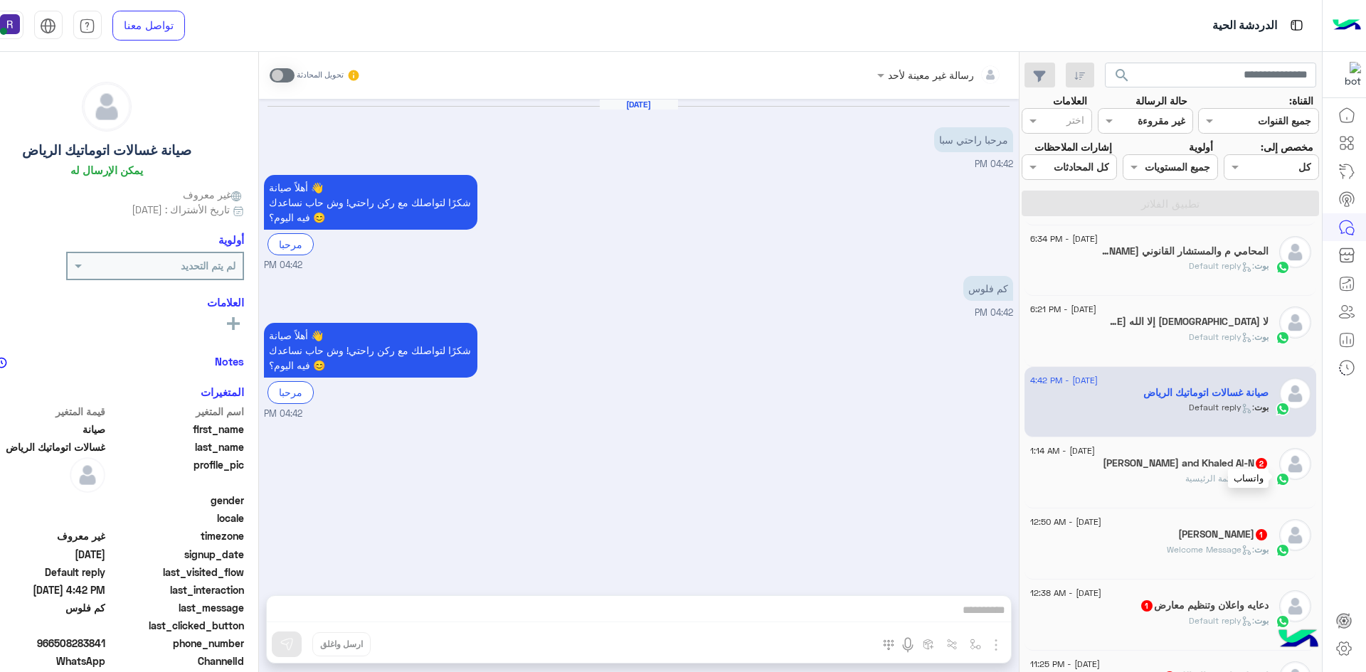
click at [1272, 480] on div at bounding box center [1282, 479] width 21 height 16
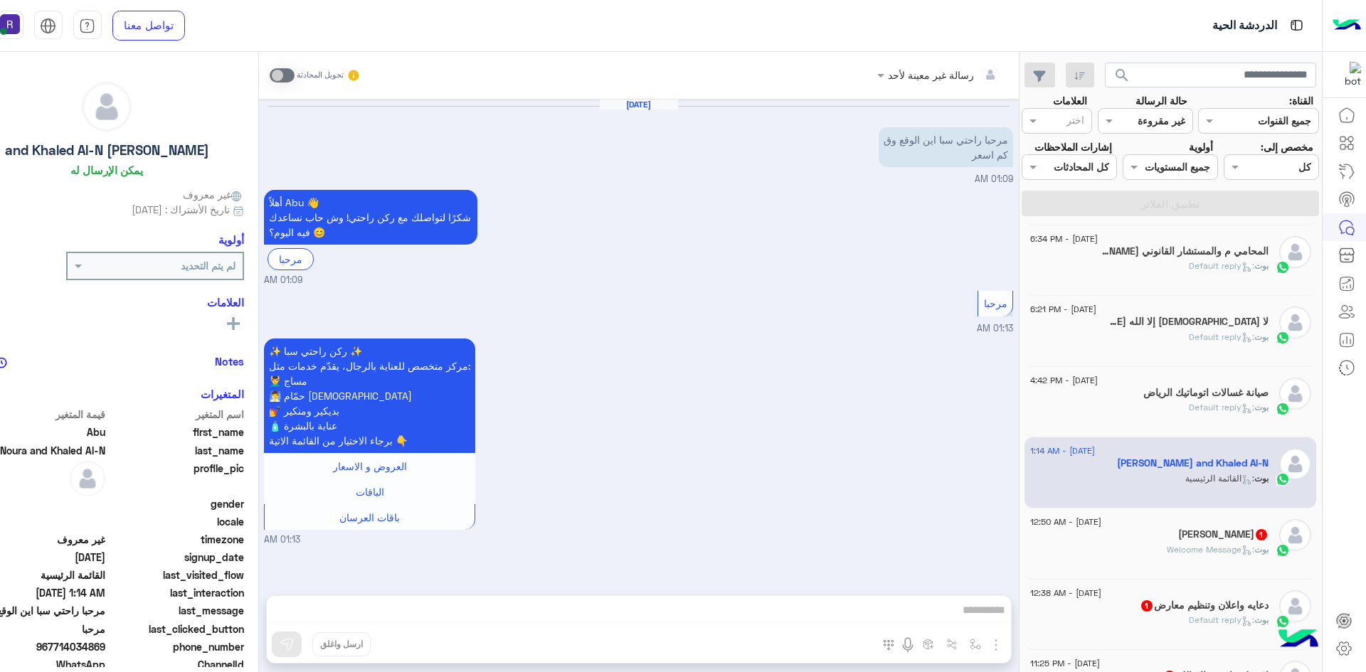
click at [1242, 562] on div "بوت : Welcome Message" at bounding box center [1149, 556] width 238 height 25
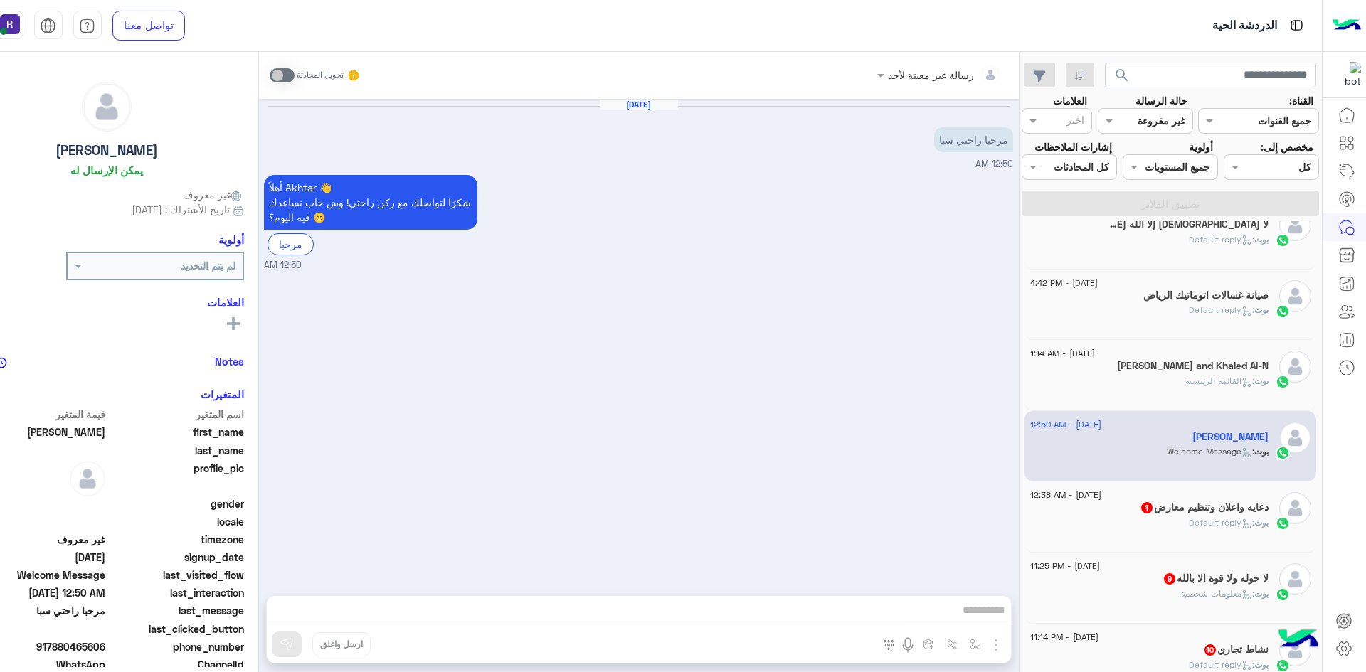
scroll to position [712, 0]
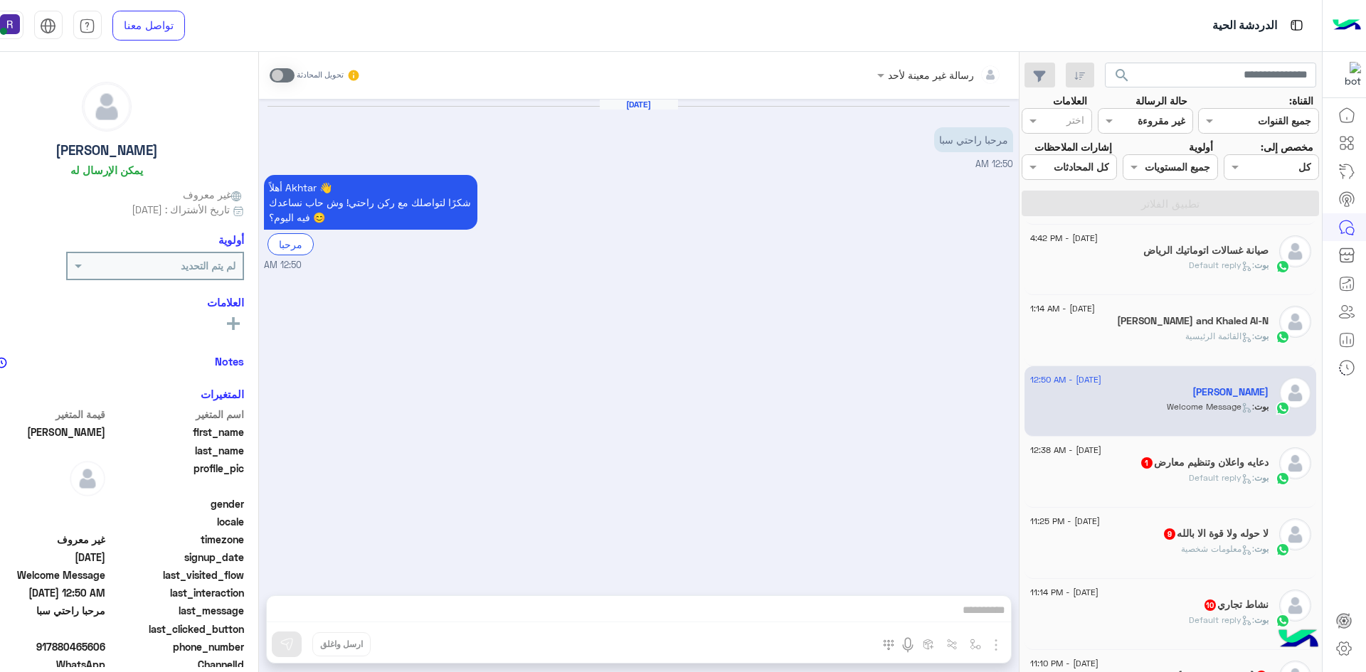
click at [1204, 500] on div "[DATE] - 12:38 AM دعايه واعلان وتنظيم معارض 1 بوت : Default reply" at bounding box center [1171, 472] width 292 height 71
click at [1195, 465] on h5 "دعايه واعلان وتنظيم معارض 1" at bounding box center [1204, 463] width 129 height 12
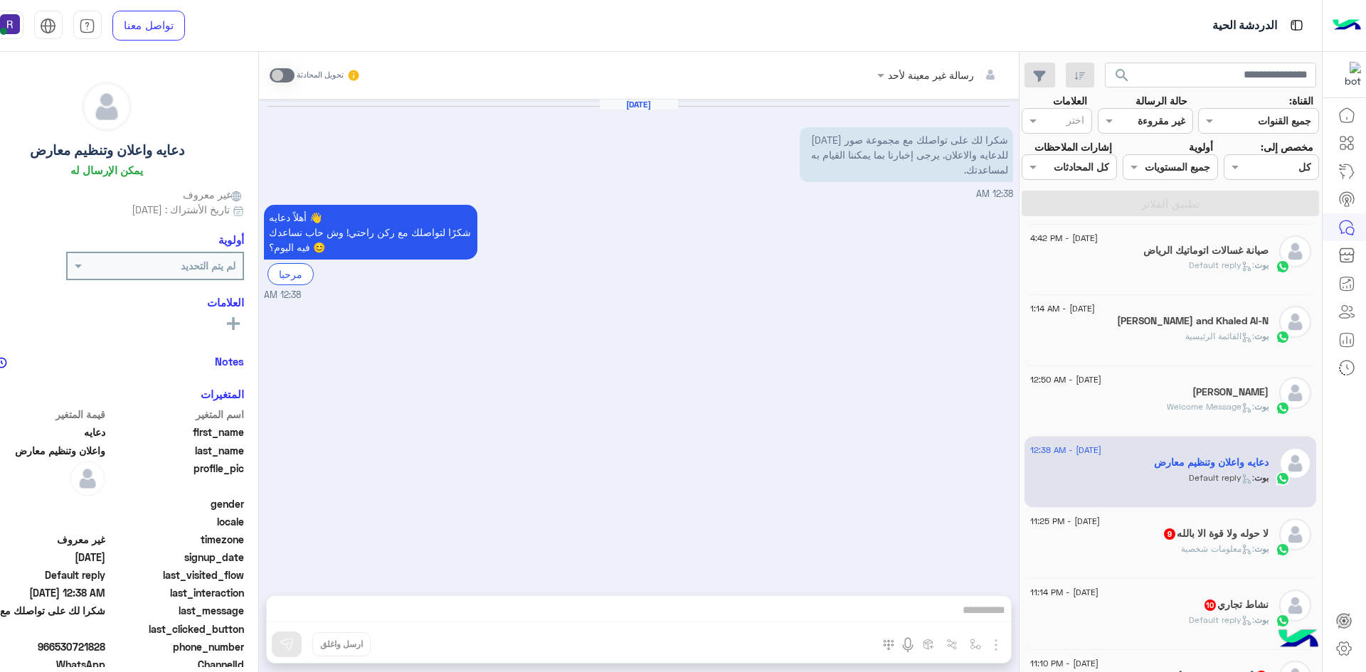
click at [1199, 545] on span ": معلومات شخصية" at bounding box center [1217, 549] width 73 height 11
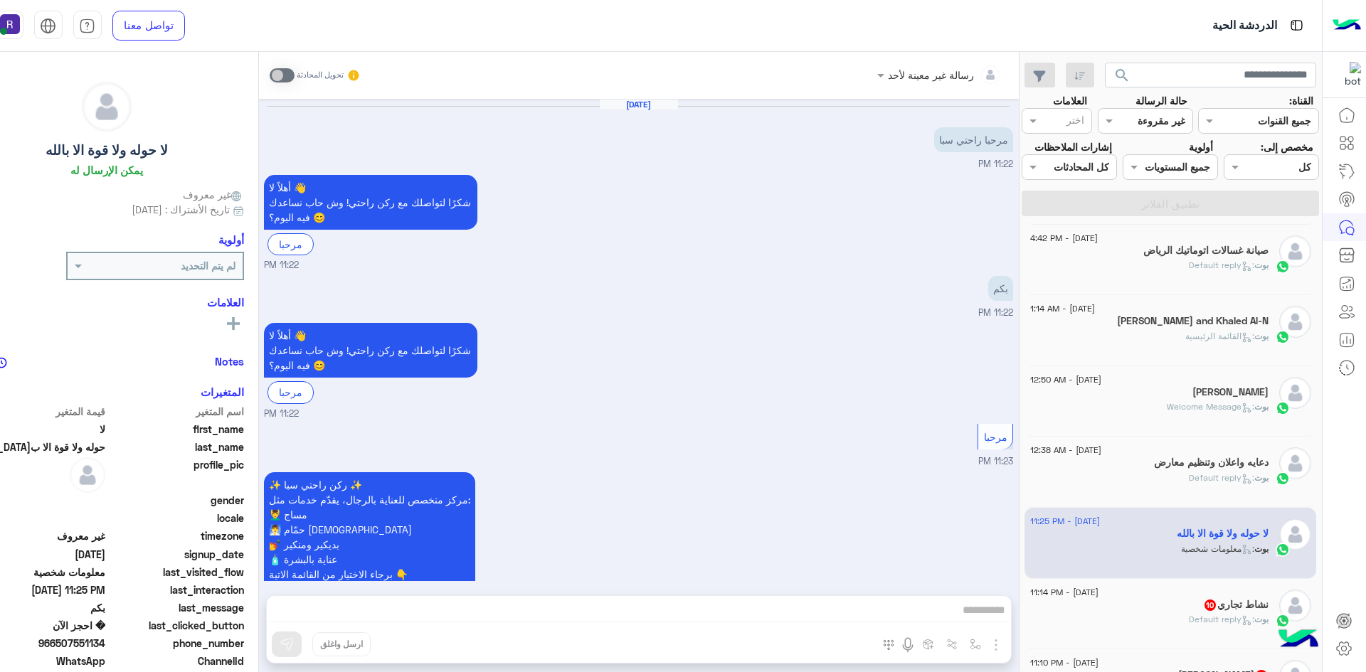
scroll to position [1438, 0]
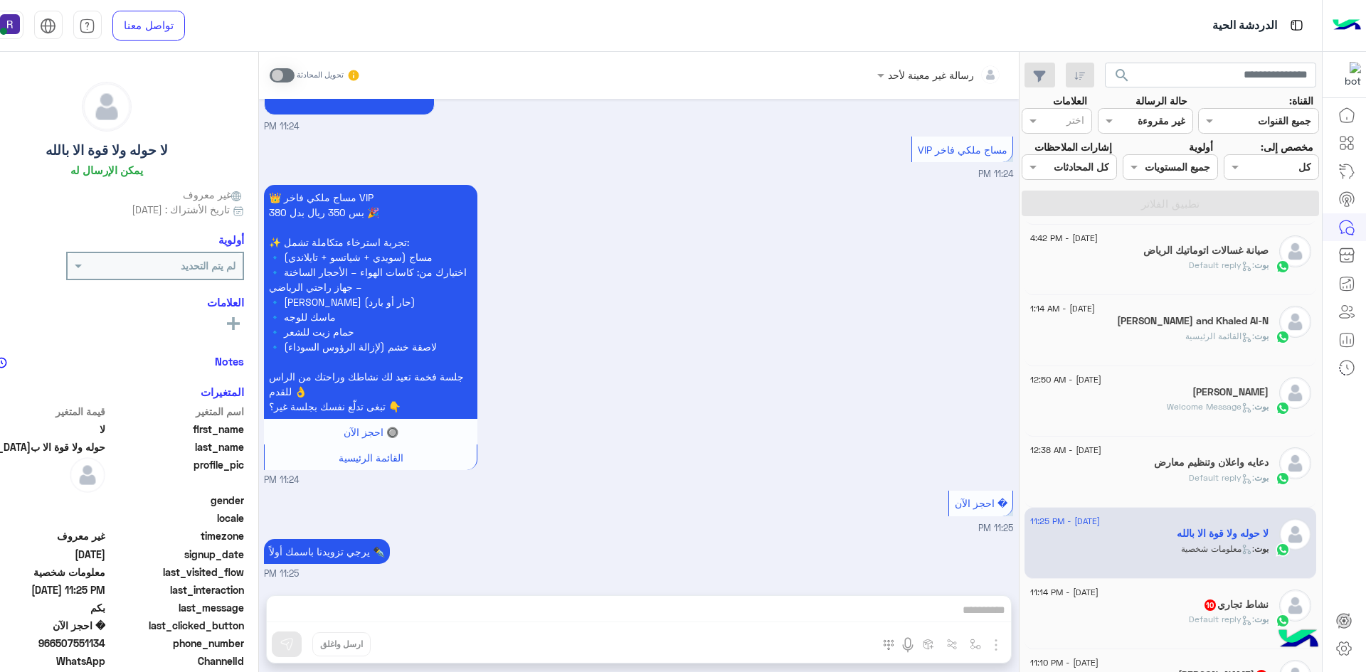
click at [1237, 608] on h5 "نشاط تجاري 10" at bounding box center [1235, 605] width 65 height 12
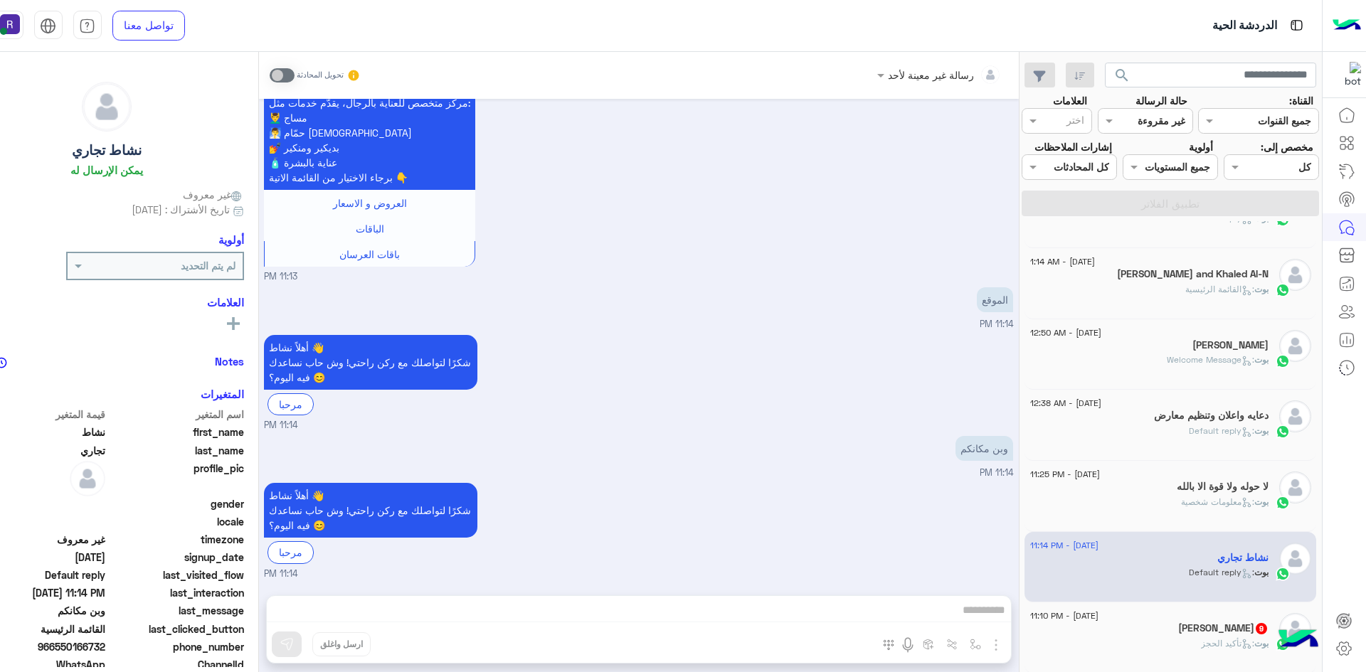
scroll to position [925, 0]
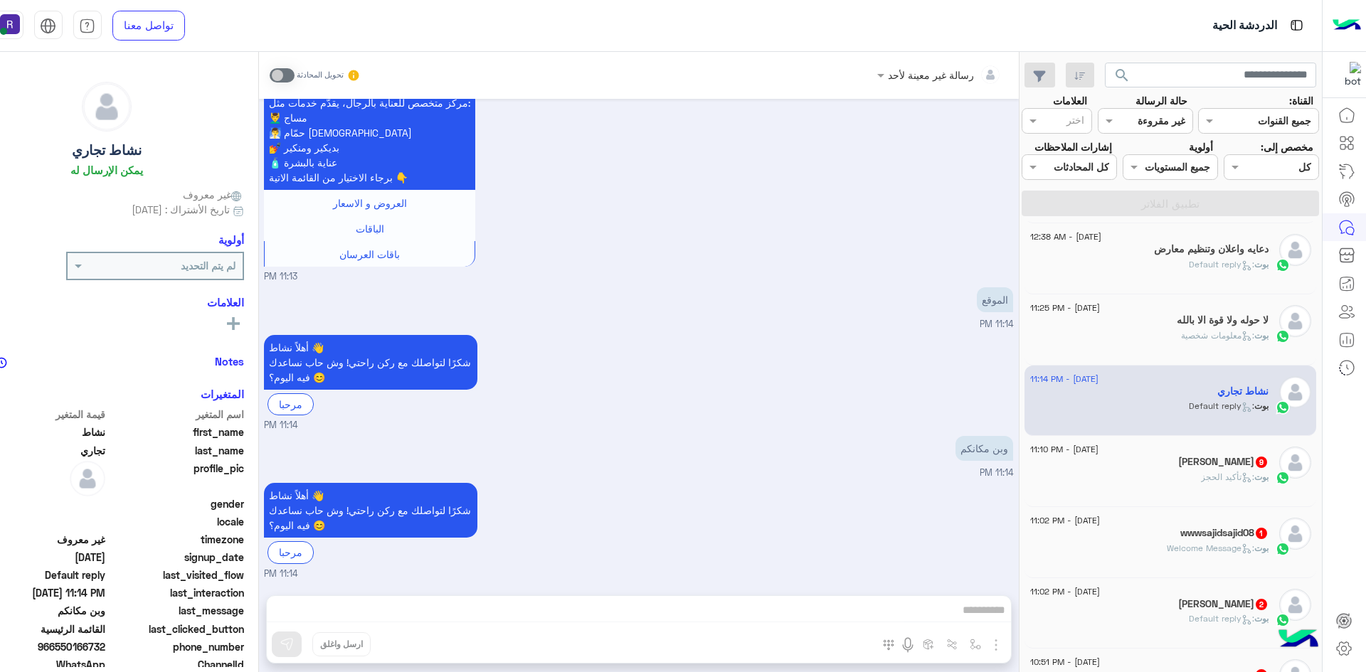
click at [1229, 463] on h5 "Abdullah 9" at bounding box center [1223, 462] width 90 height 12
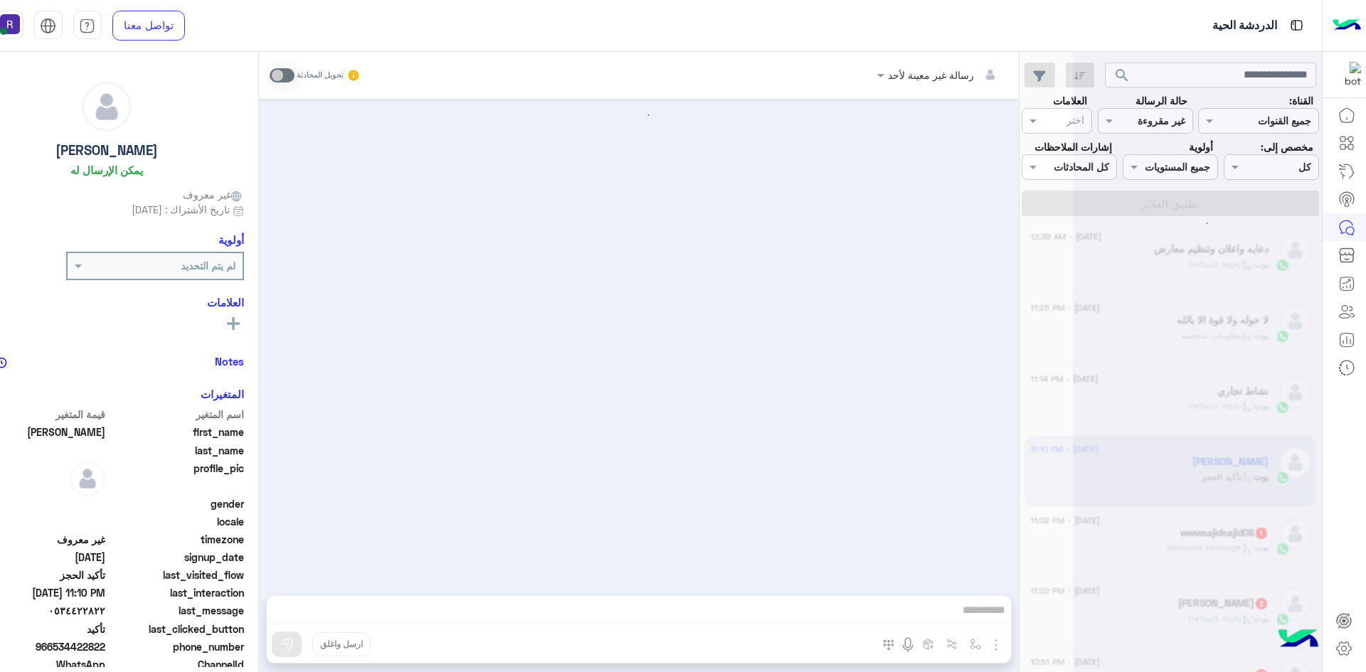
scroll to position [1025, 0]
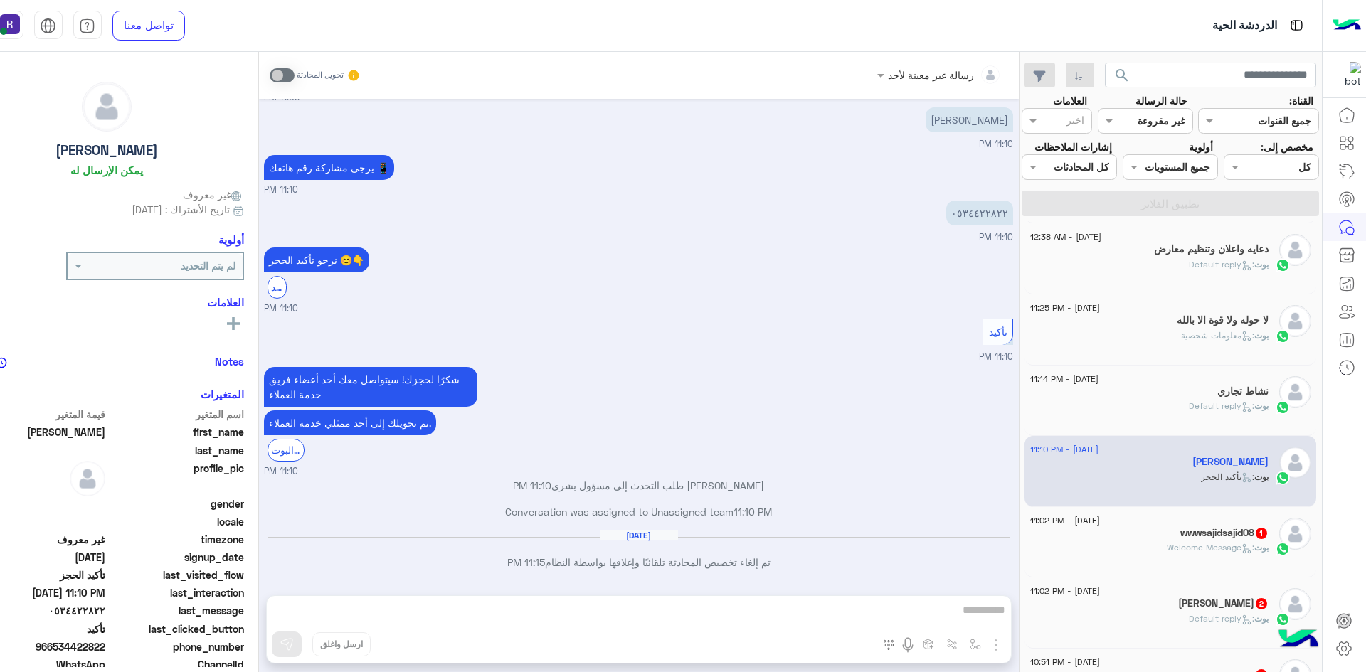
click at [1213, 541] on div "wwwsajidsajid08 1" at bounding box center [1149, 534] width 238 height 15
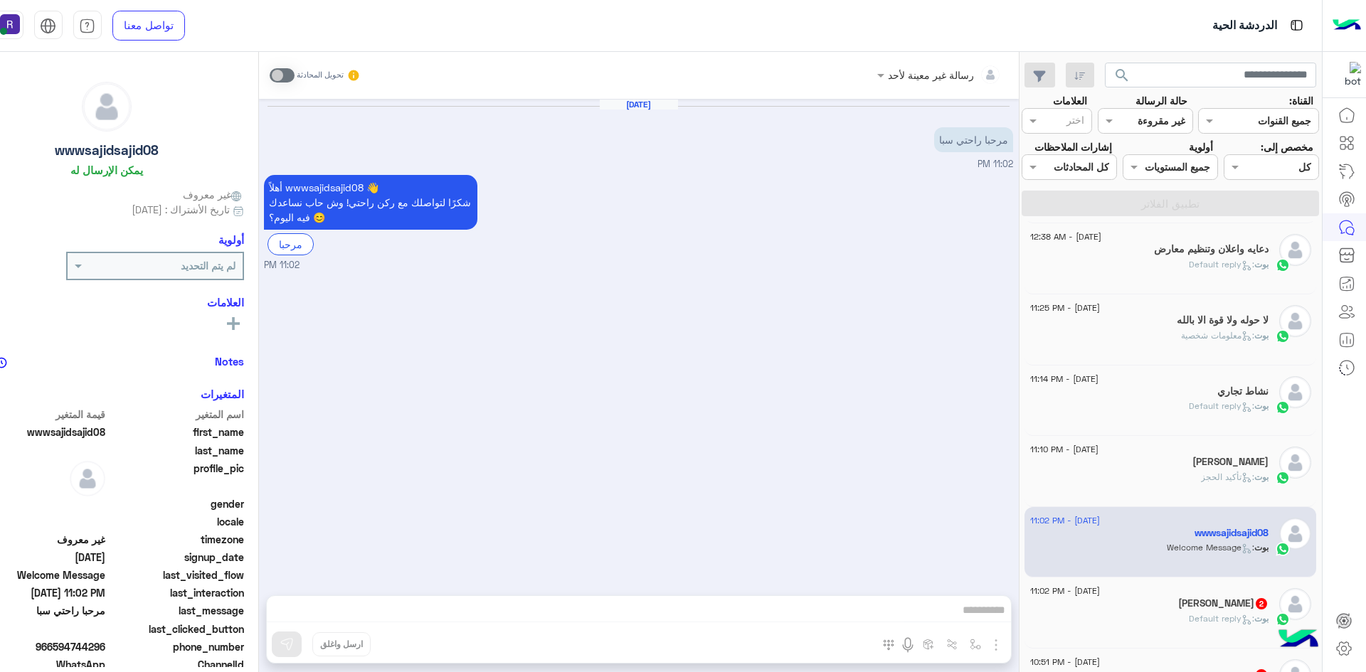
click at [1228, 598] on h5 "[PERSON_NAME] 2" at bounding box center [1223, 604] width 90 height 12
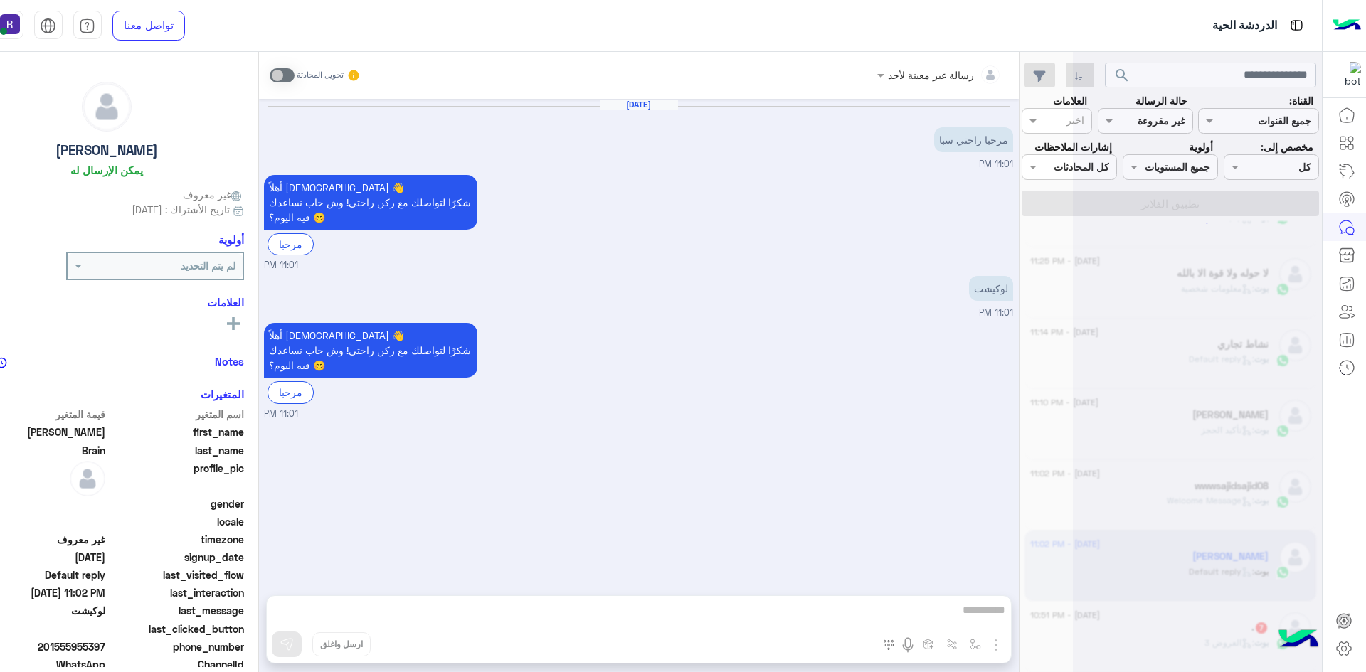
scroll to position [7, 0]
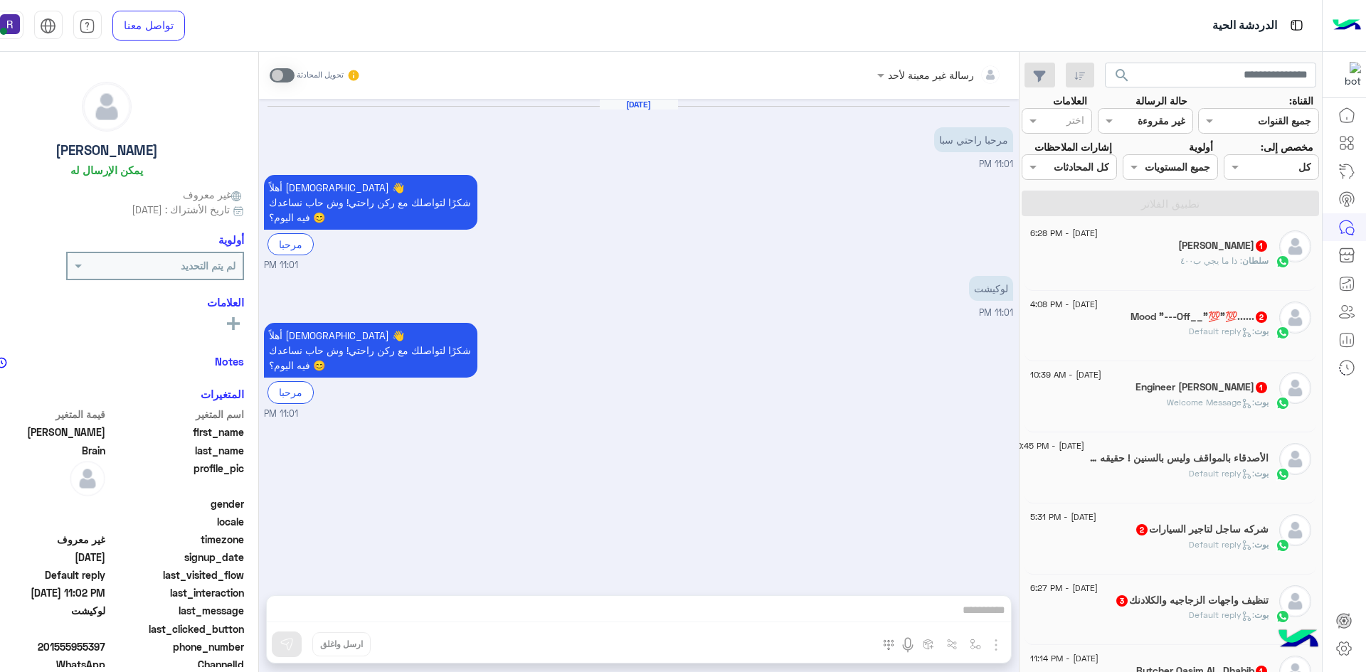
click at [1162, 240] on div "[PERSON_NAME] 1" at bounding box center [1149, 247] width 238 height 15
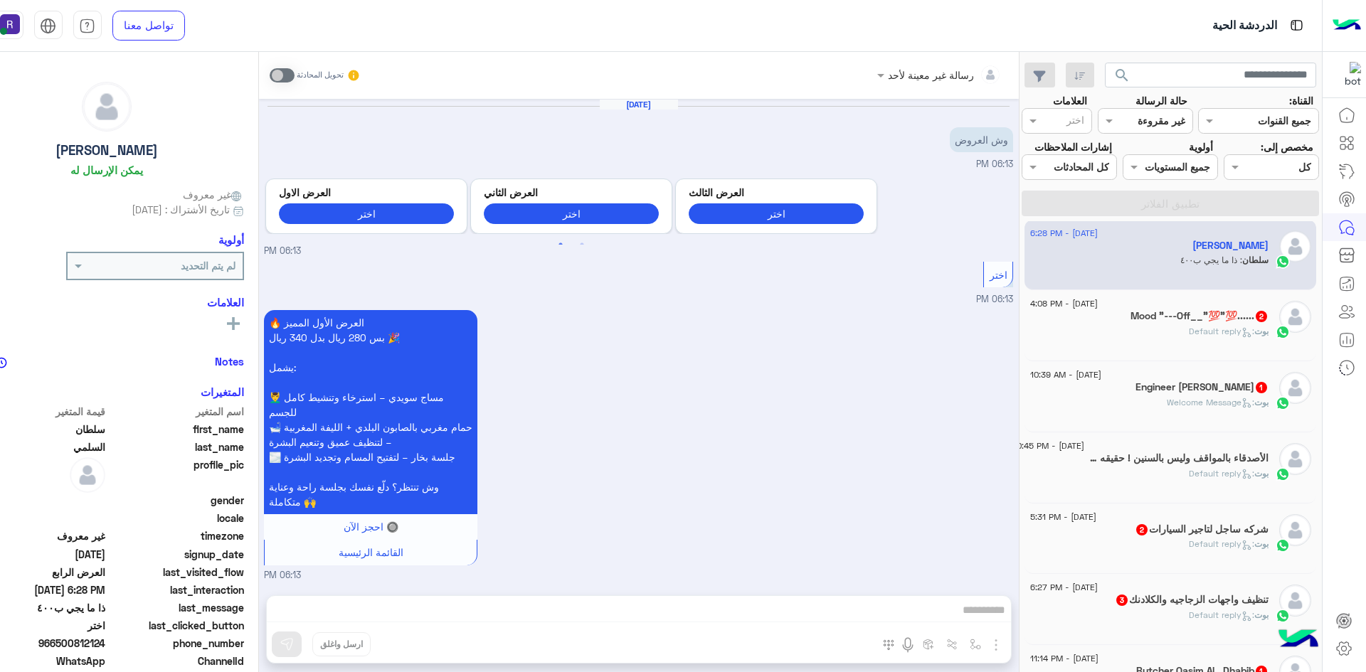
scroll to position [1462, 0]
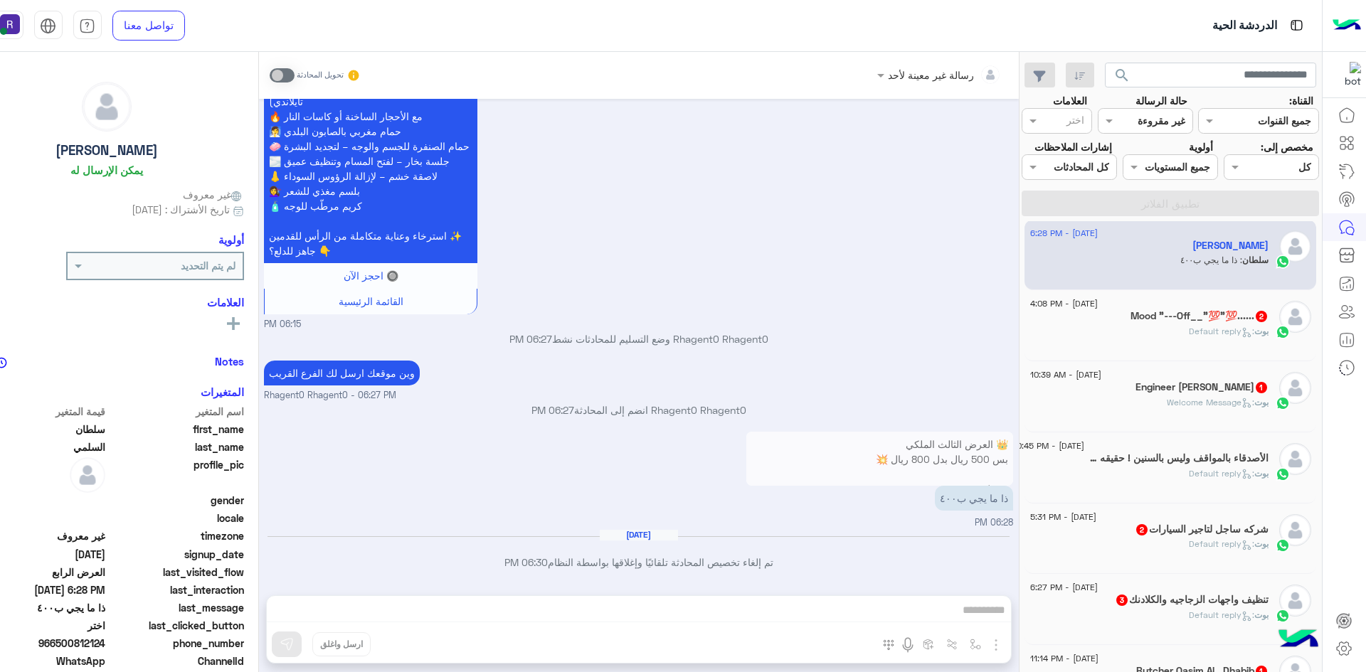
click at [1219, 327] on span ": Default reply" at bounding box center [1221, 331] width 65 height 11
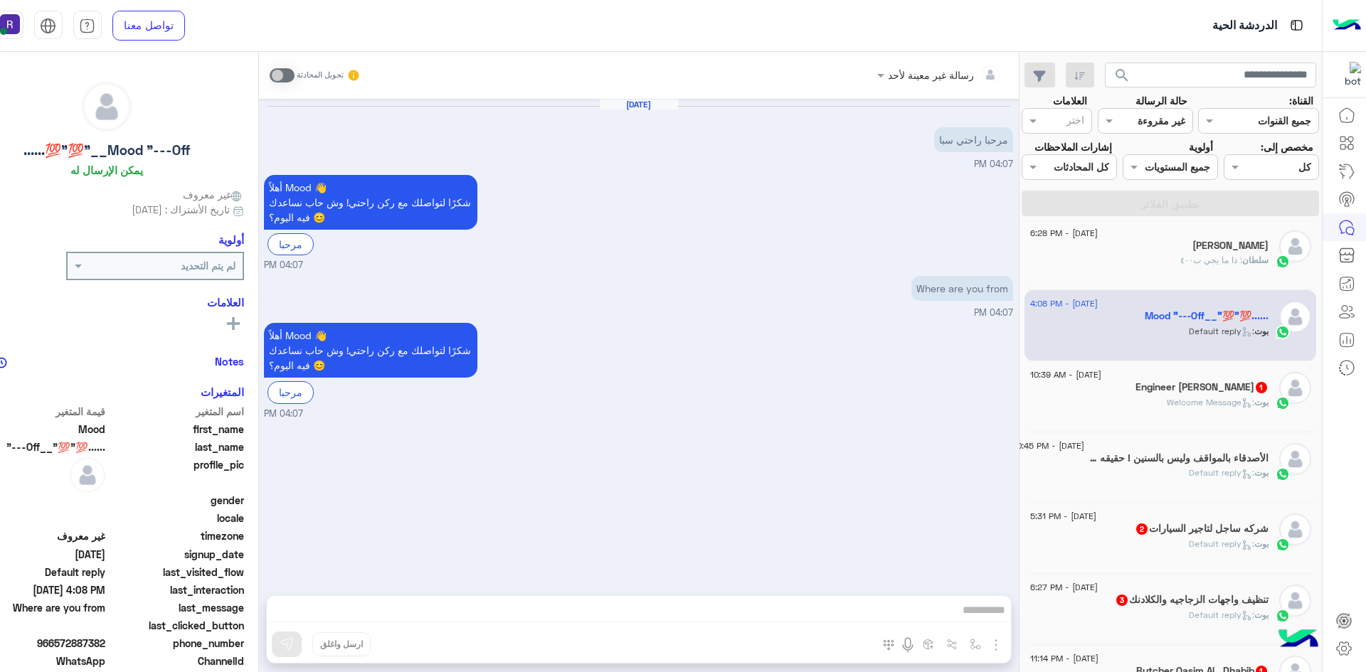
click at [1249, 383] on h5 "Engineer [PERSON_NAME] 1" at bounding box center [1202, 387] width 133 height 12
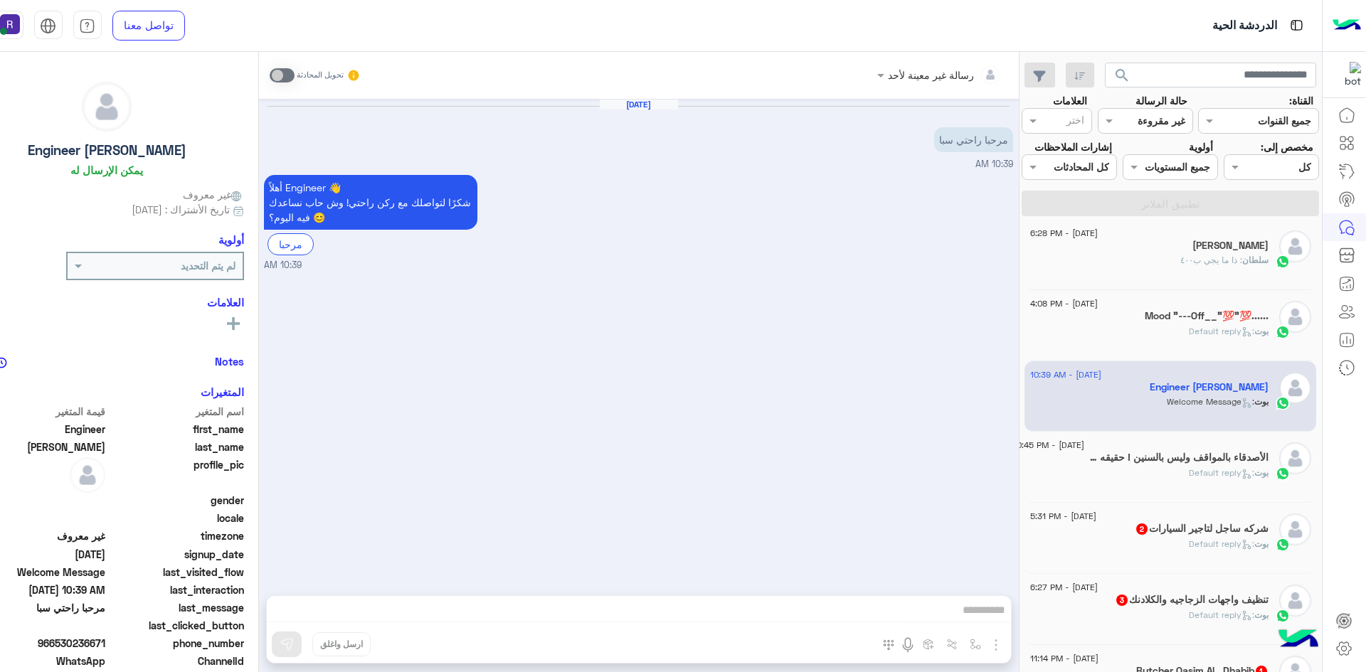
click at [1189, 545] on span ": Default reply" at bounding box center [1221, 544] width 65 height 11
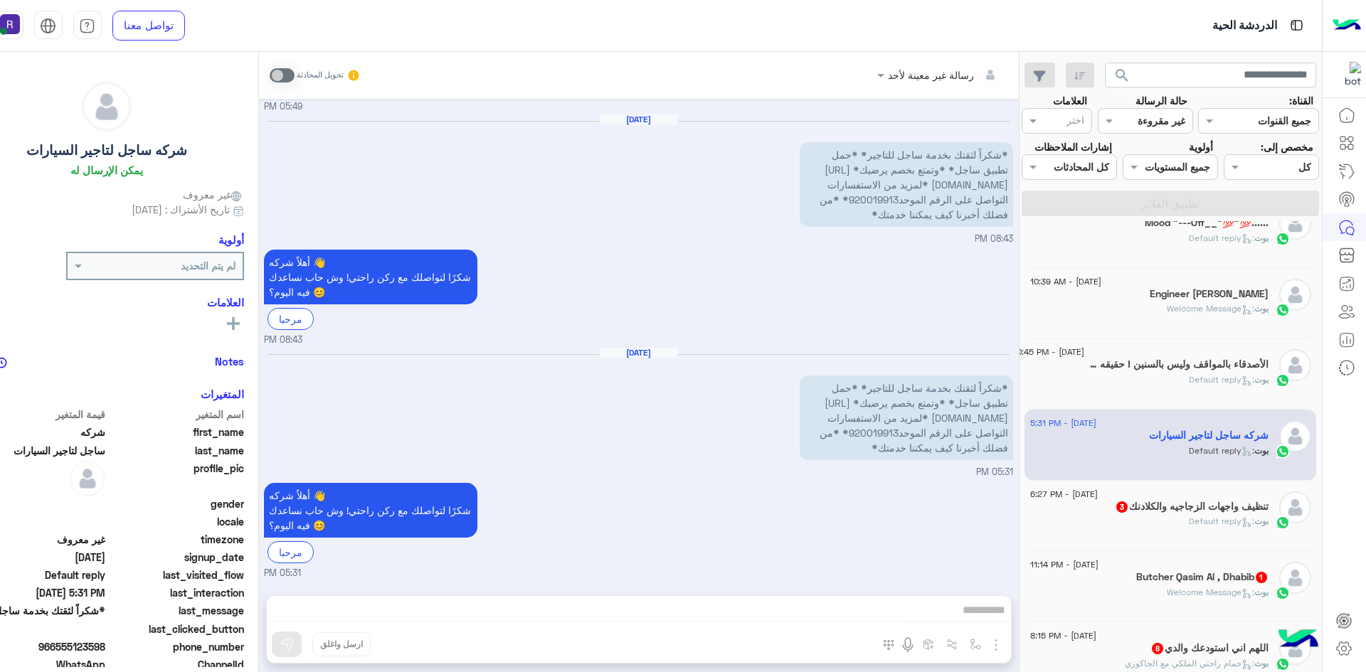
scroll to position [363, 0]
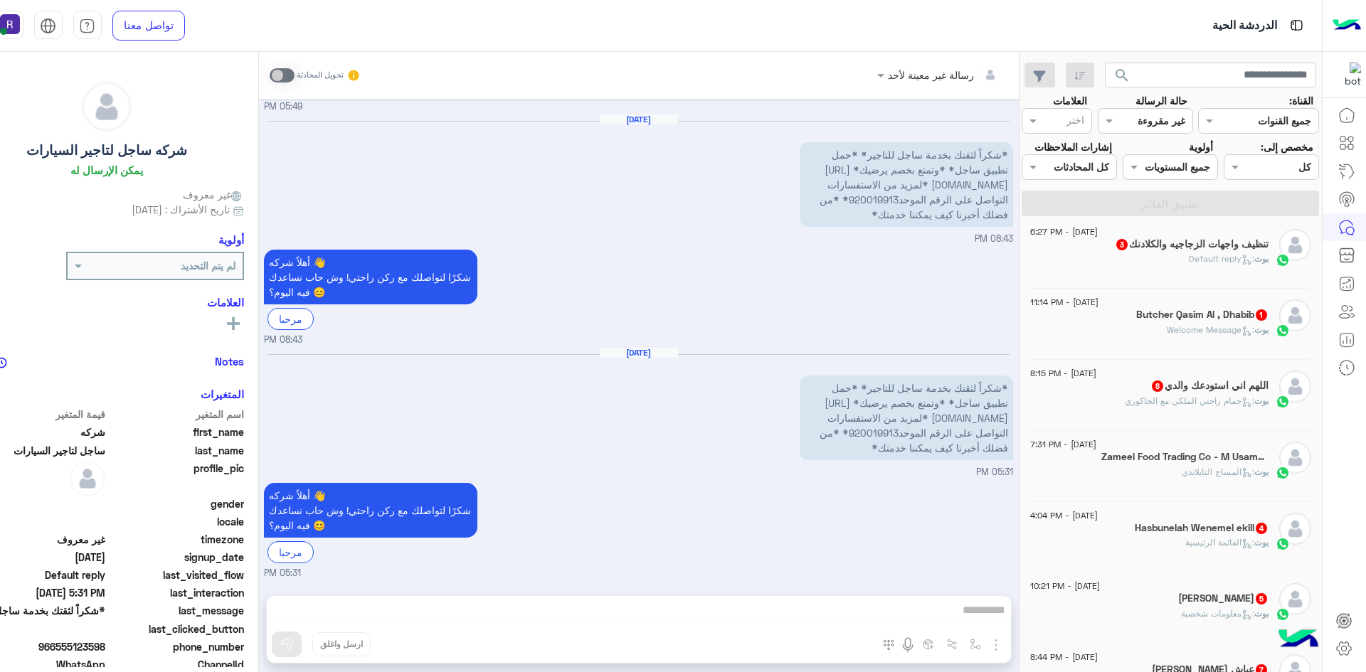
click at [1222, 319] on h5 "Butcher Qasim Al , Dhabib 1" at bounding box center [1202, 315] width 132 height 12
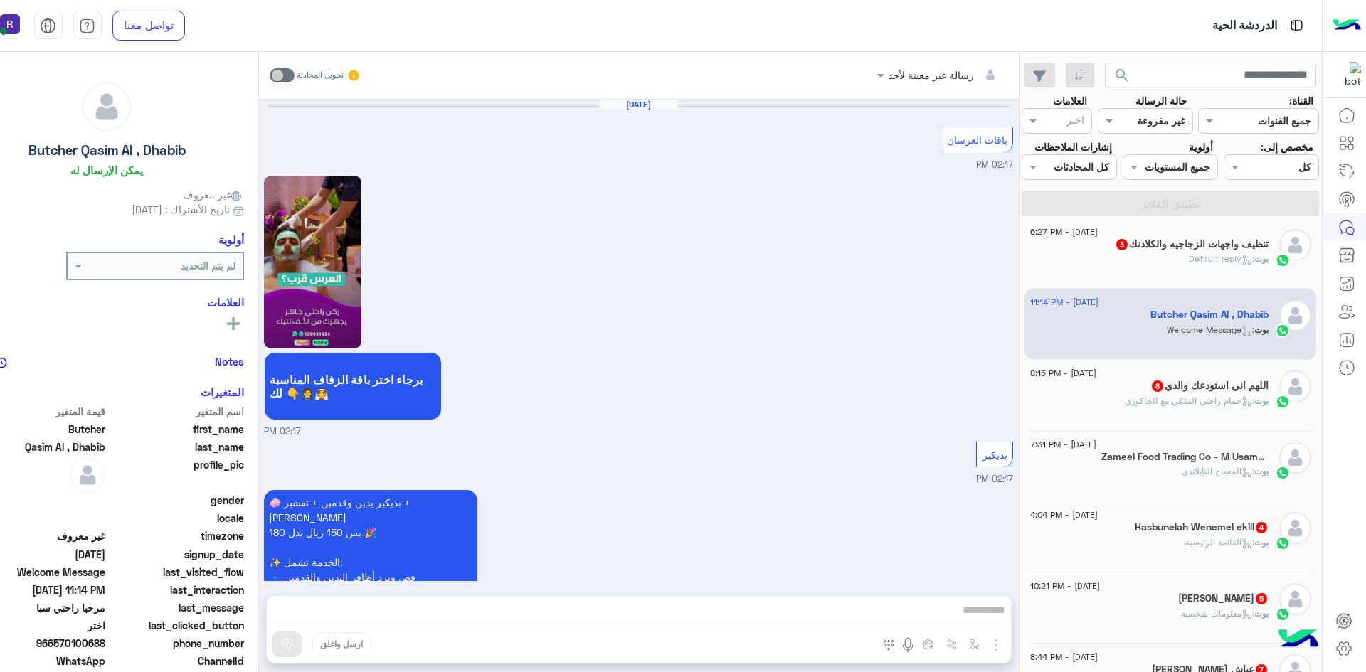
scroll to position [2181, 0]
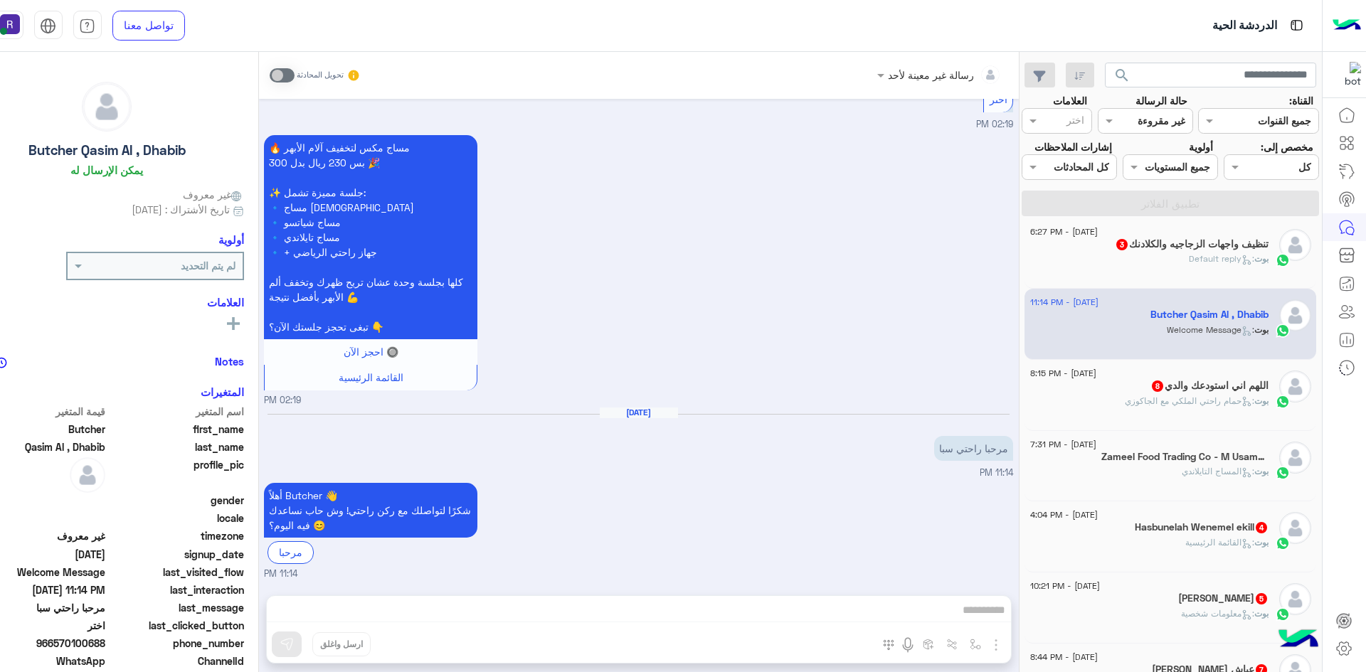
click at [1140, 401] on span ": حمام راحتي الملكي مع الجاكوزي" at bounding box center [1190, 401] width 130 height 11
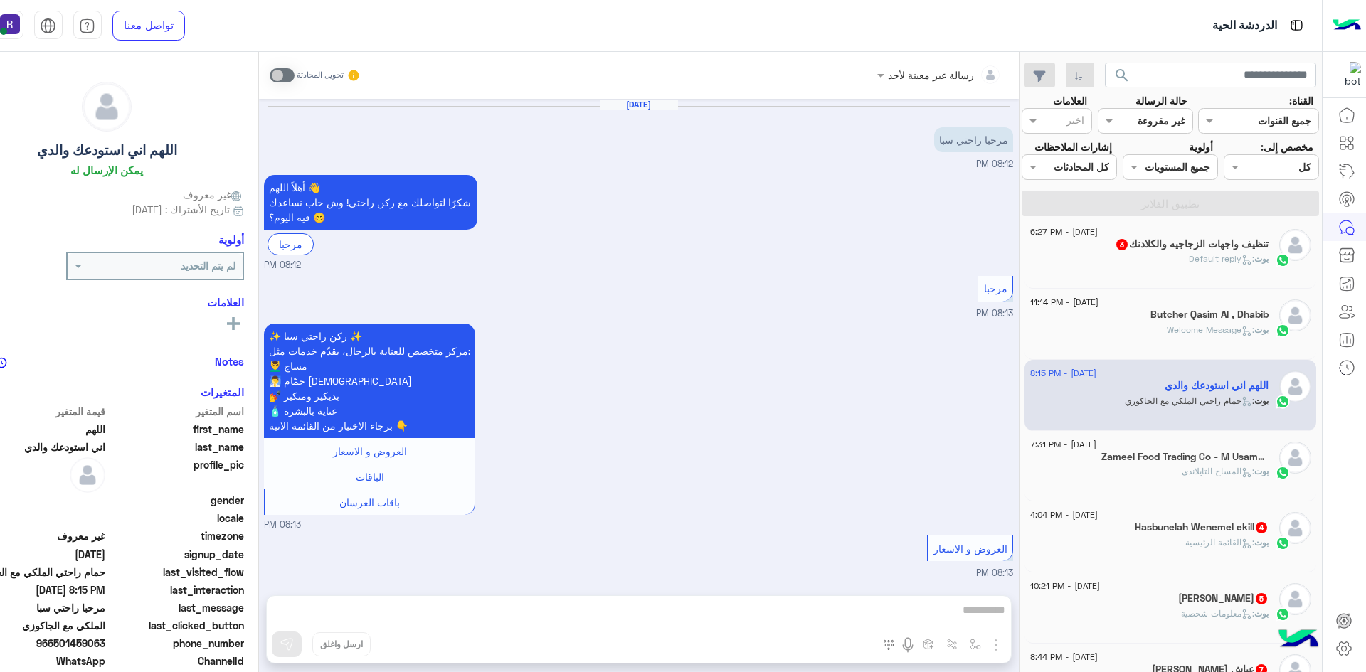
scroll to position [1597, 0]
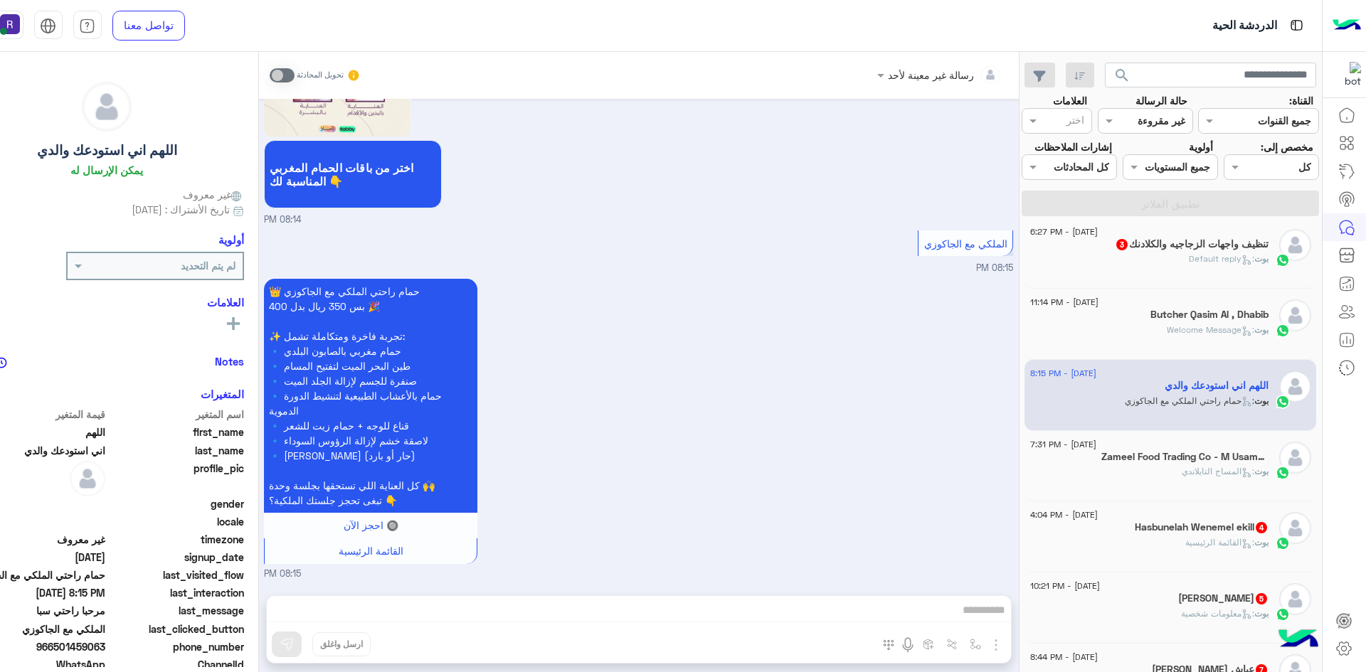
click at [1225, 537] on p "بوت : القائمة الرئيسية" at bounding box center [1226, 543] width 83 height 13
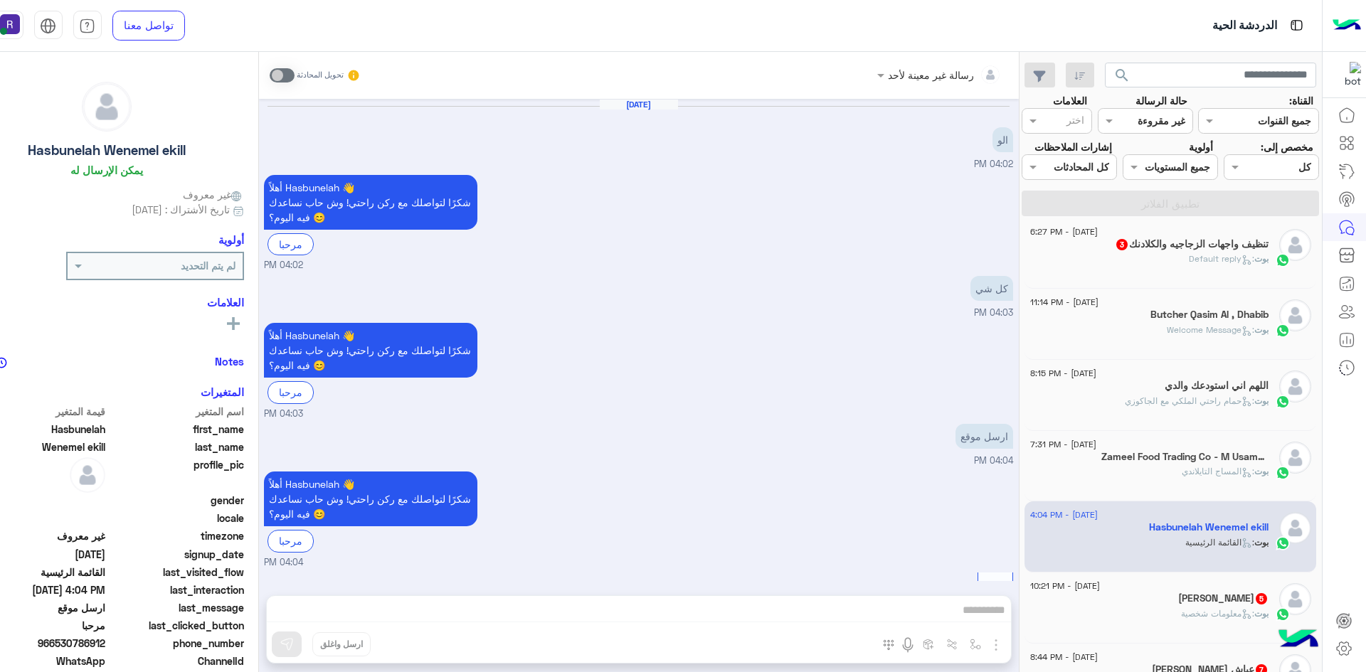
scroll to position [248, 0]
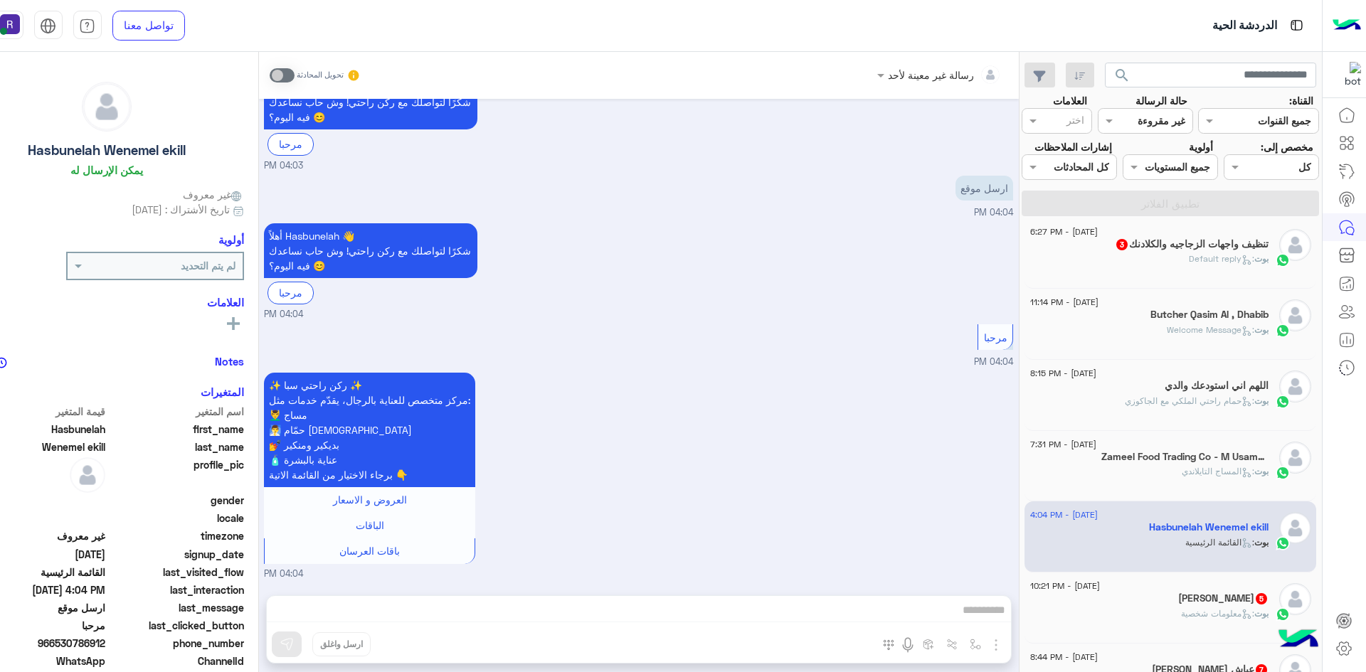
click at [1242, 617] on icon at bounding box center [1247, 614] width 11 height 11
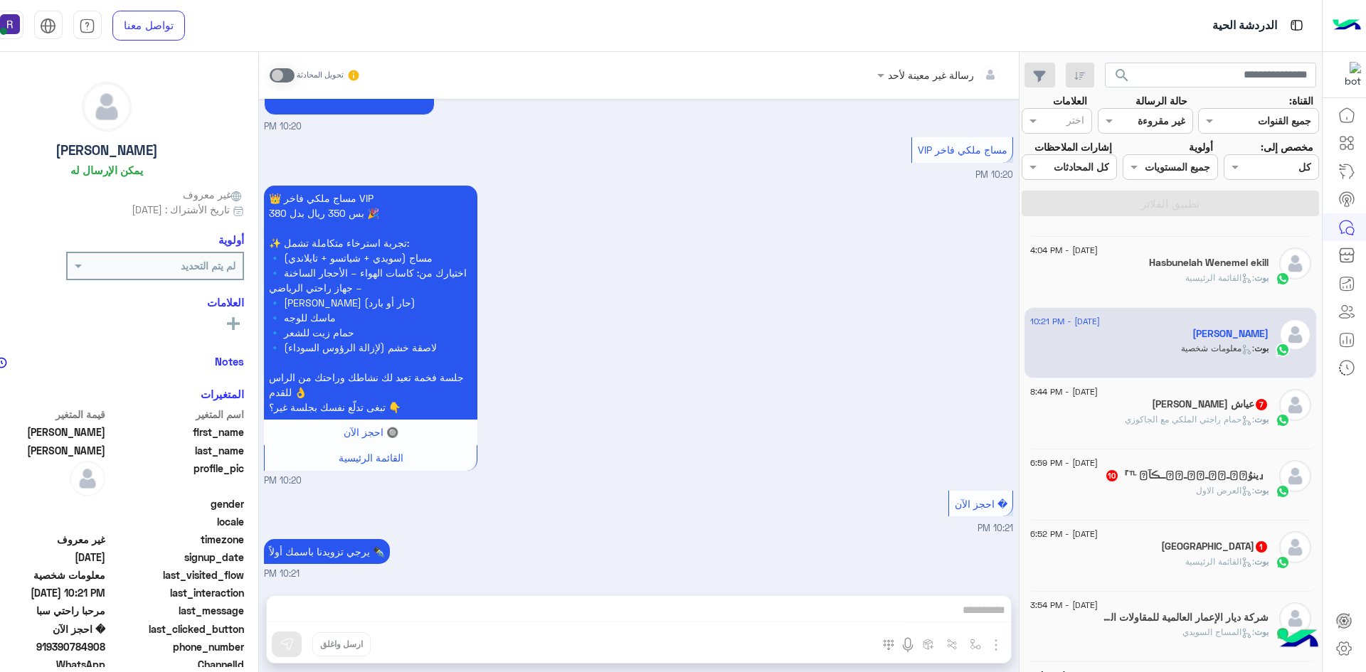
scroll to position [648, 0]
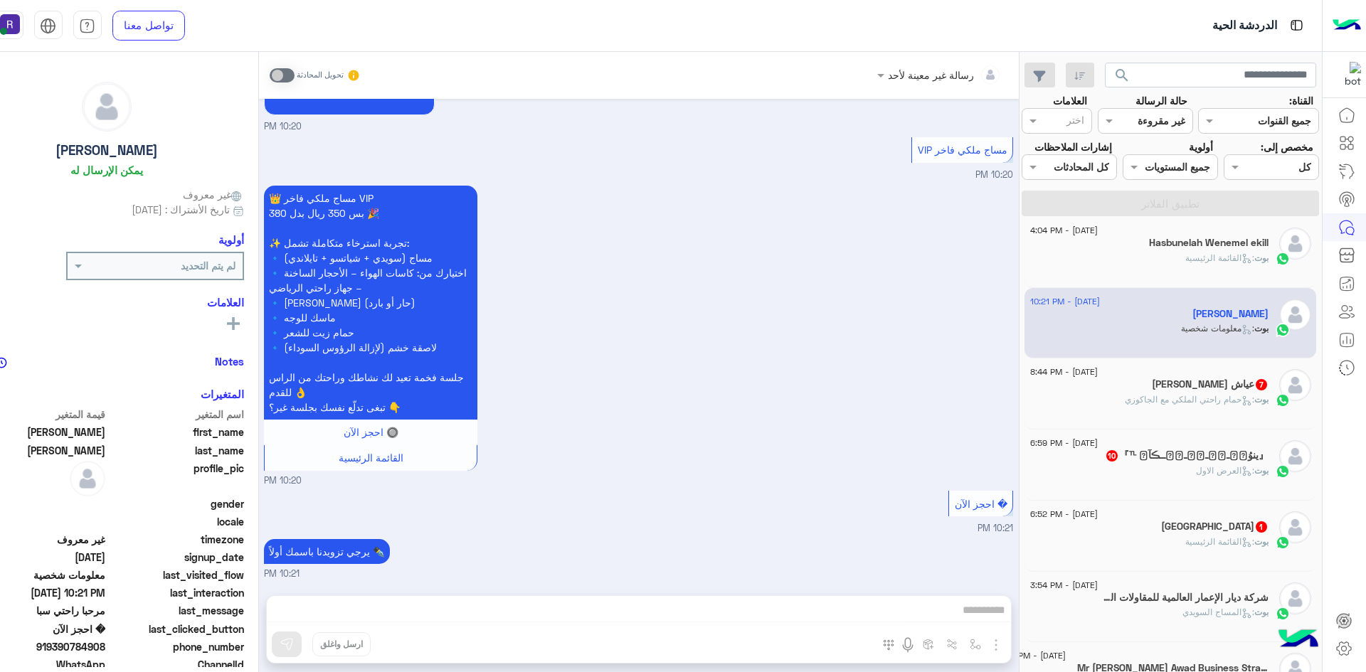
click at [1208, 378] on div "[DATE] - 8:44 PM" at bounding box center [1149, 373] width 238 height 9
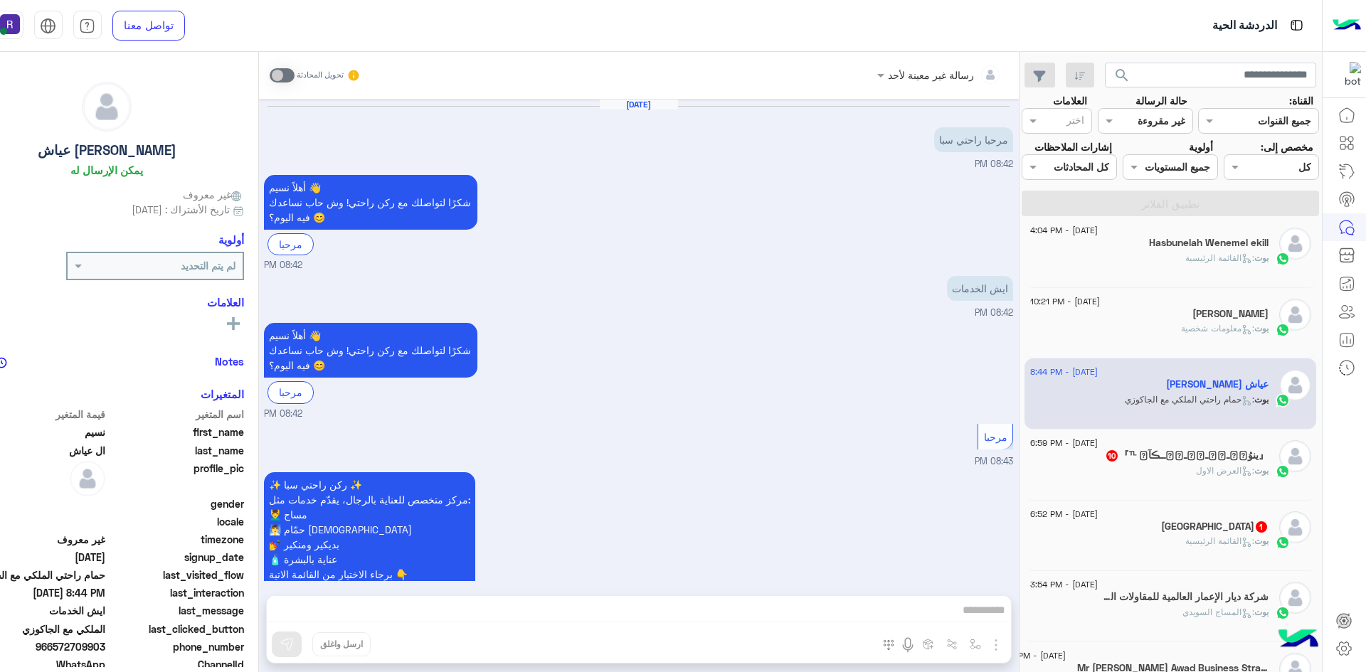
scroll to position [1222, 0]
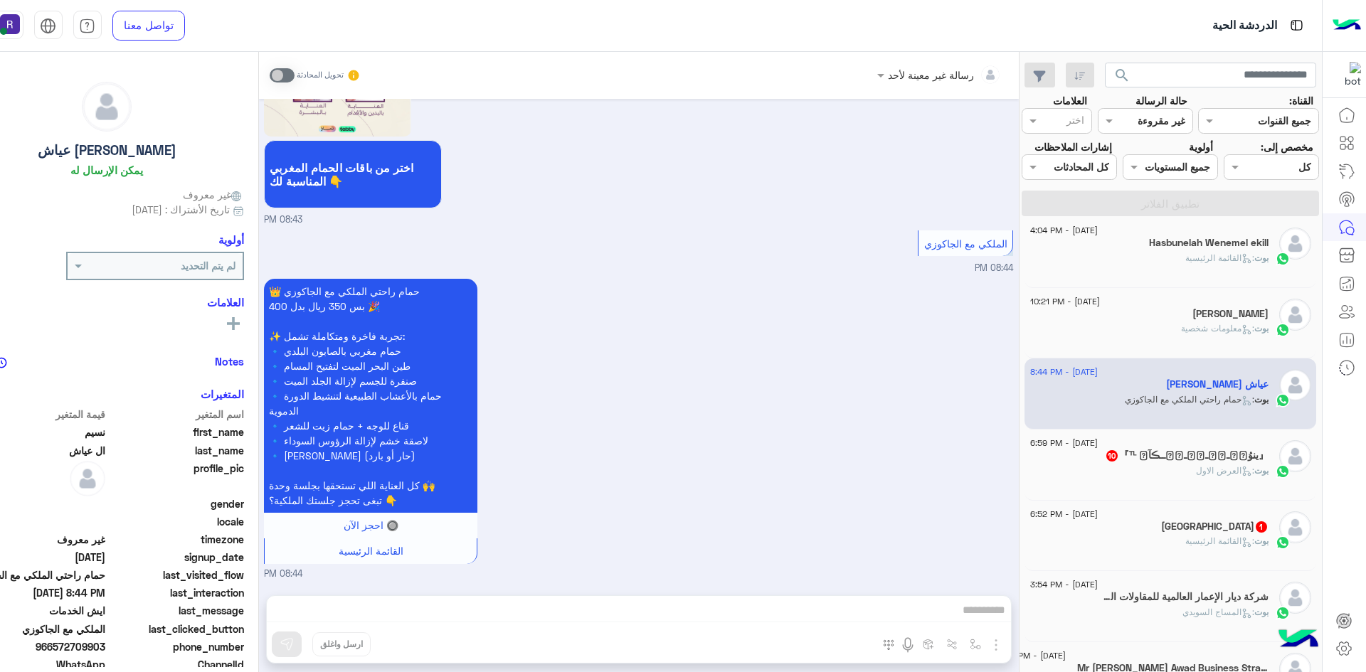
click at [1198, 475] on span ": العرض الاول" at bounding box center [1225, 470] width 58 height 11
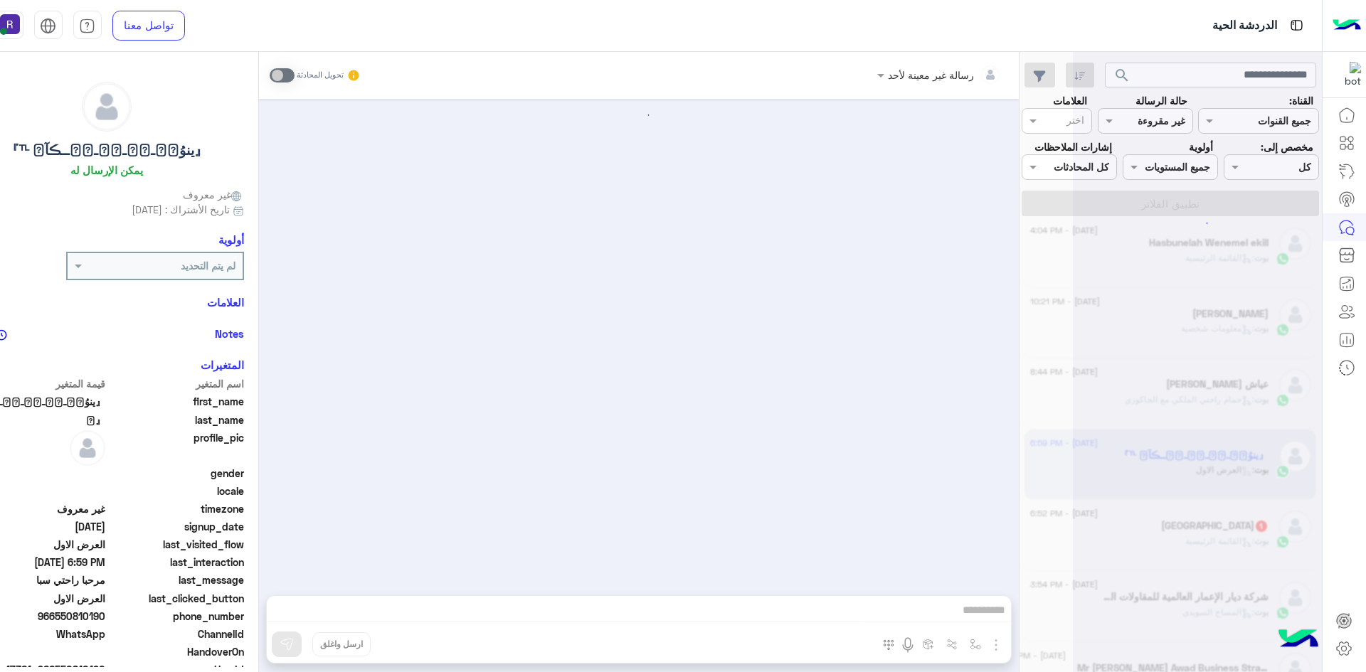
scroll to position [2021, 0]
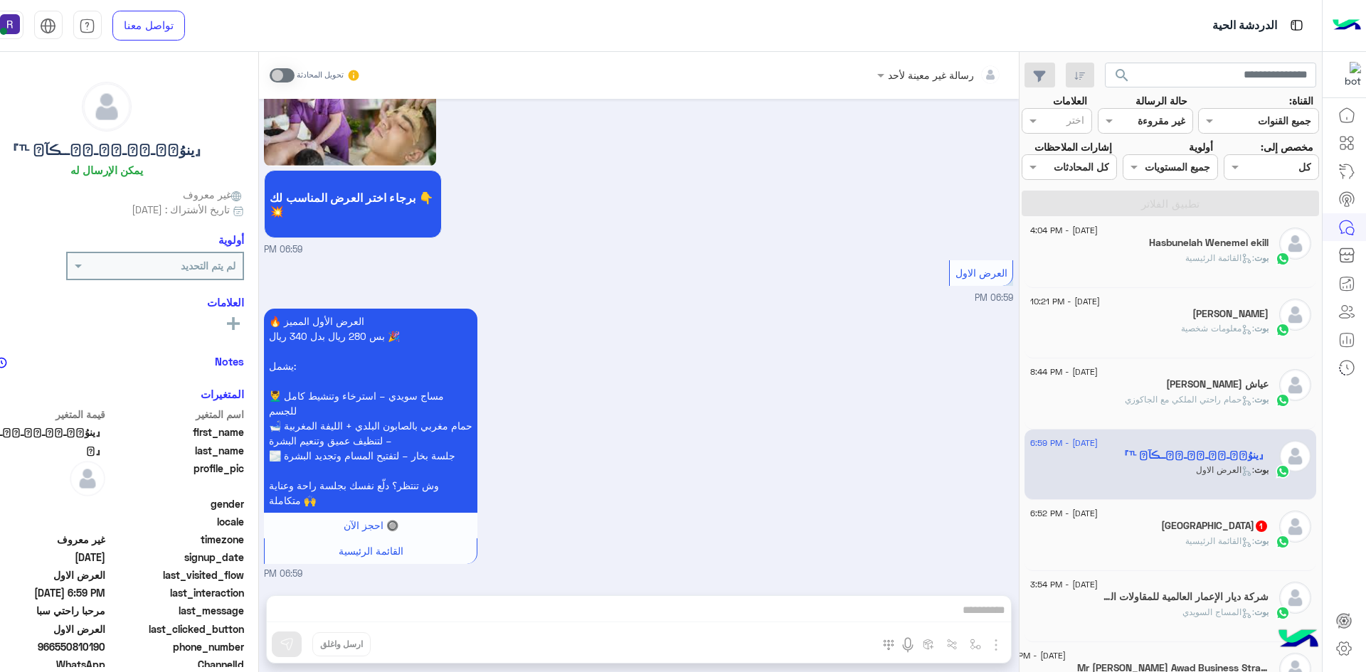
click at [1239, 532] on h5 "Salem 1" at bounding box center [1214, 526] width 107 height 12
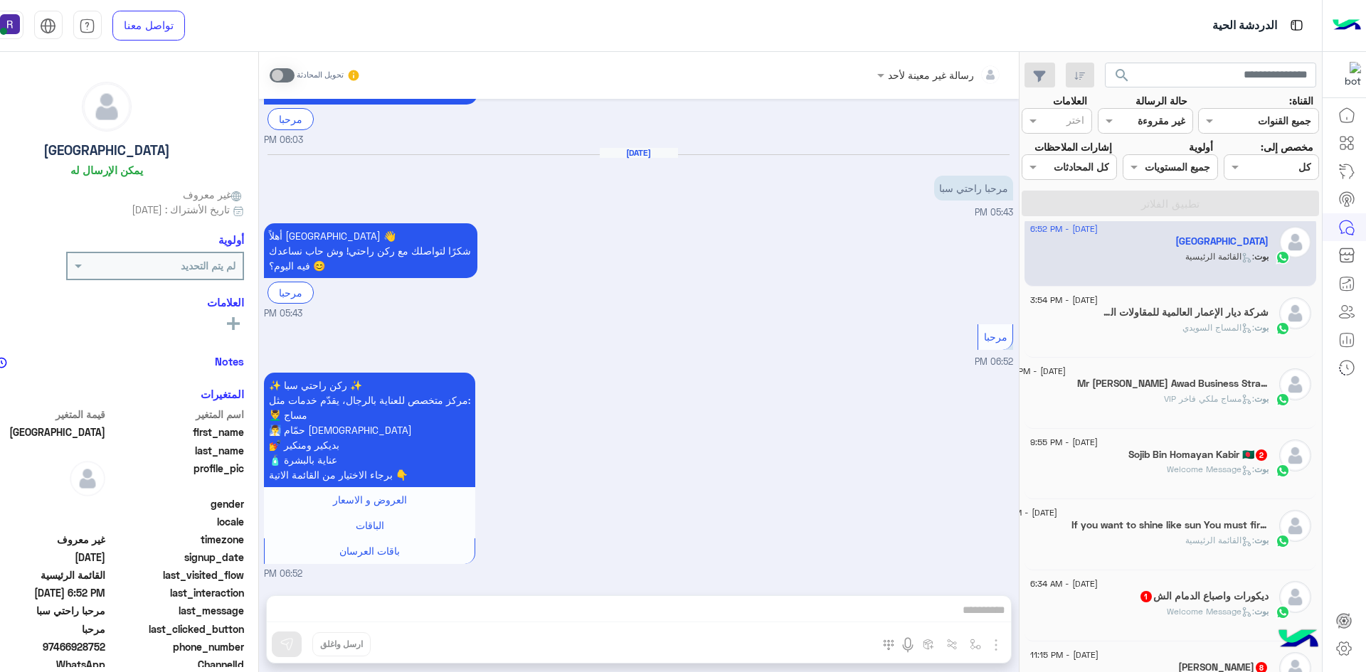
click at [1254, 475] on span "بوت" at bounding box center [1261, 469] width 14 height 11
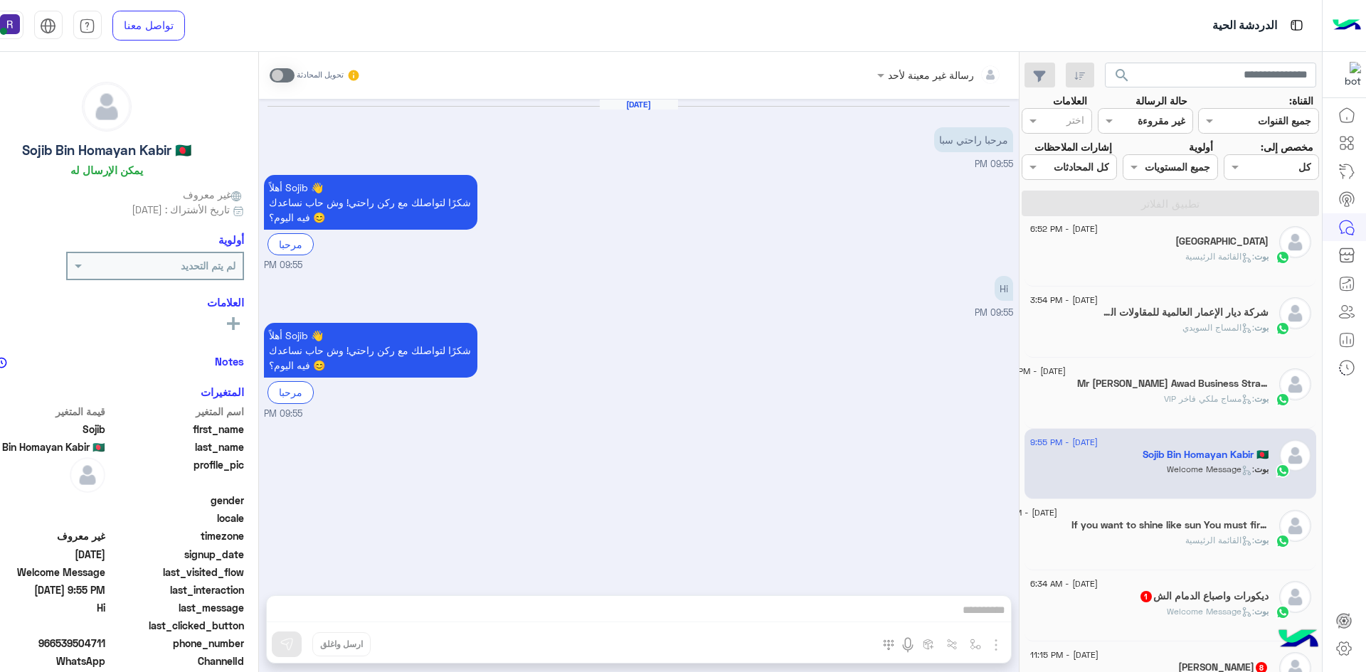
click at [1189, 576] on div "[DATE] - 6:34 AM ديكورات واصباع الدمام الش 1 بوت : Welcome Message" at bounding box center [1171, 606] width 292 height 71
click at [1187, 586] on div "[DATE] - 6:34 AM" at bounding box center [1149, 585] width 238 height 9
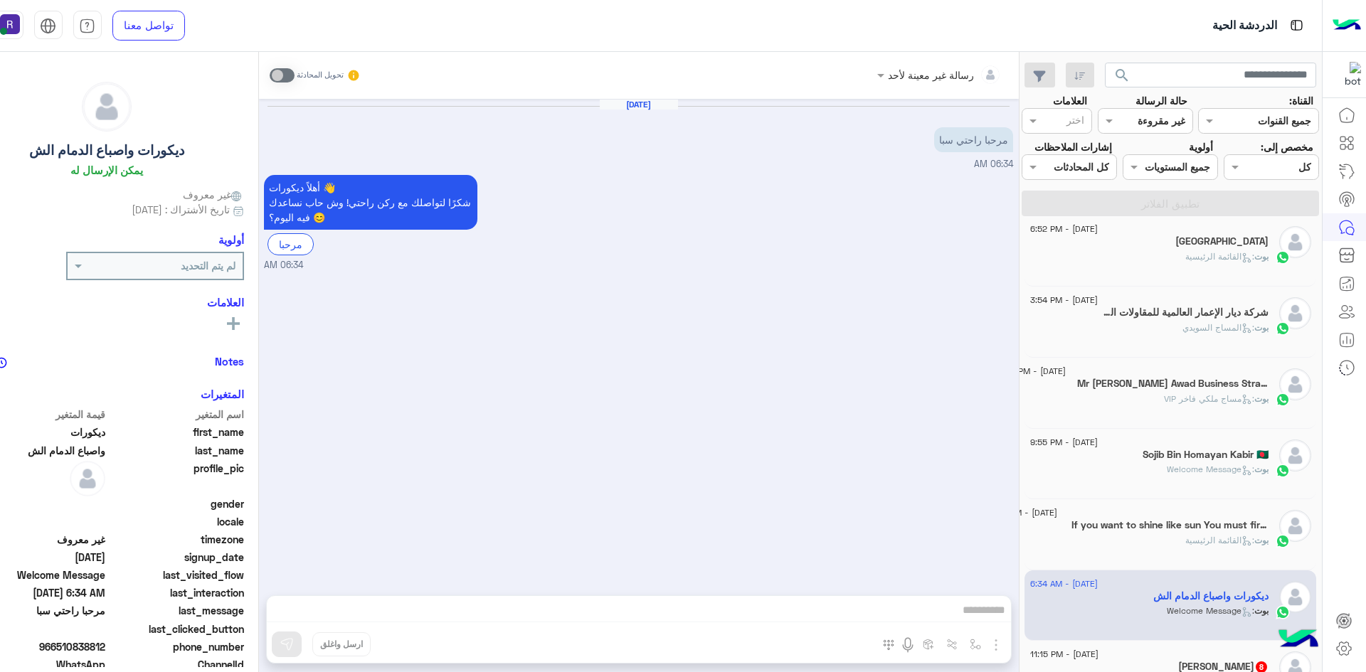
click at [1207, 661] on h5 "[PERSON_NAME] 8" at bounding box center [1223, 667] width 90 height 12
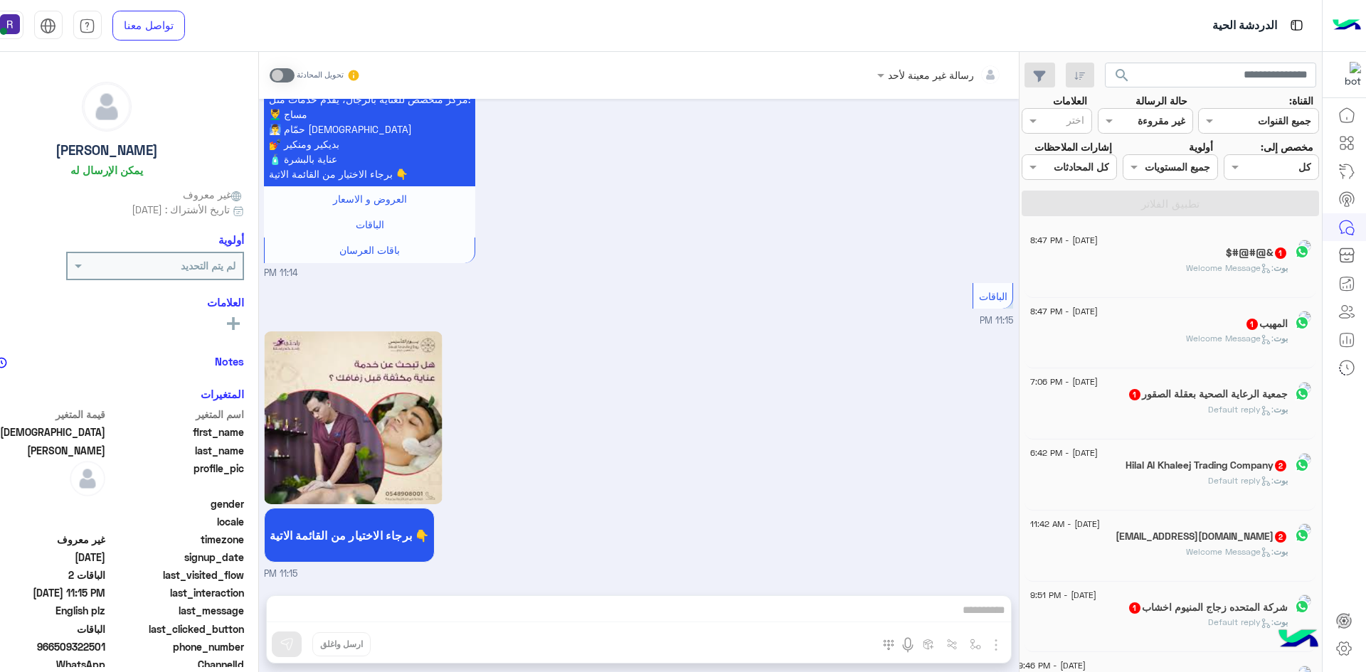
scroll to position [7, 0]
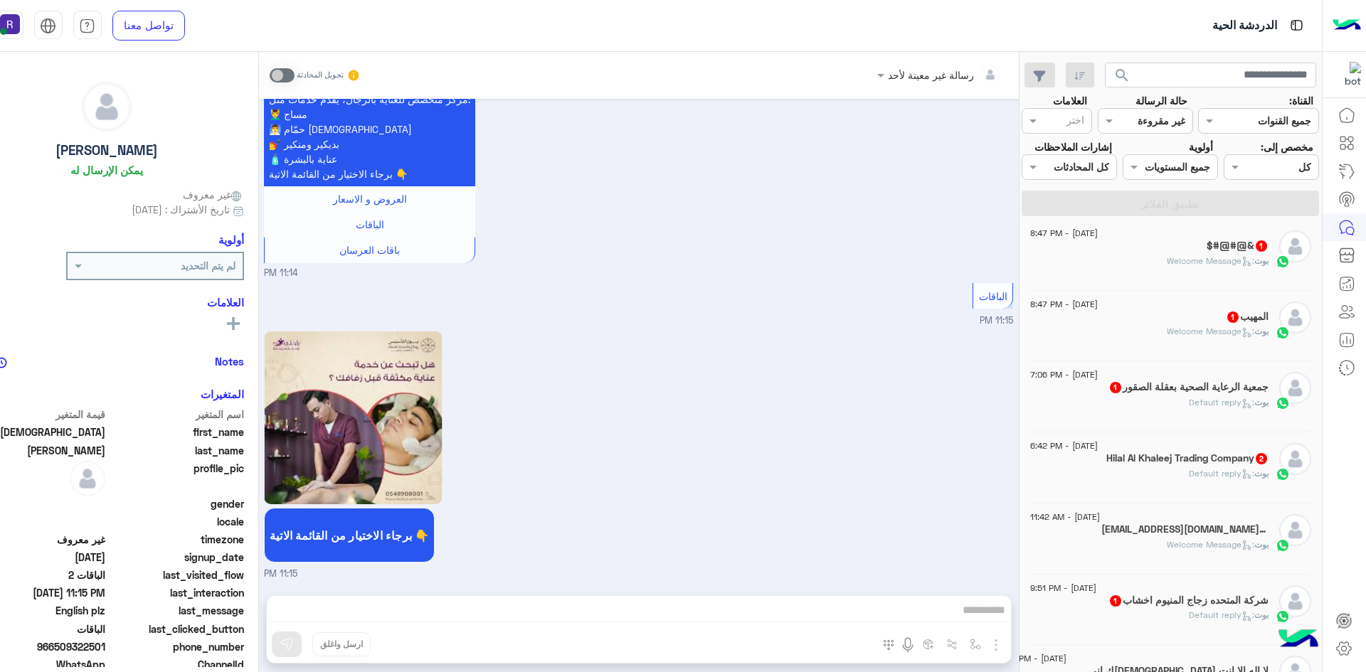
click at [1252, 296] on div "[DATE] - 8:47 PM المهيب 1 بوت : Welcome Message" at bounding box center [1171, 326] width 292 height 71
click at [1230, 333] on span ": Welcome Message" at bounding box center [1211, 331] width 88 height 11
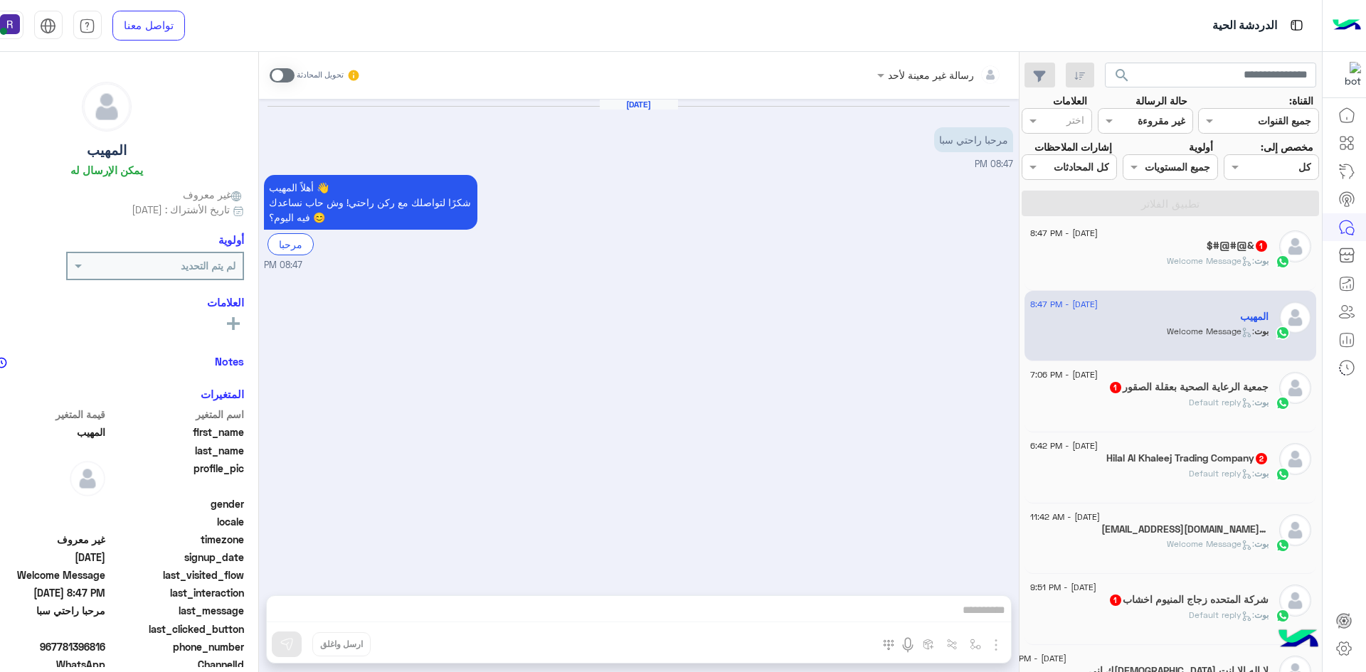
click at [281, 81] on span at bounding box center [282, 75] width 25 height 14
click at [996, 644] on img "button" at bounding box center [996, 645] width 17 height 17
click at [972, 618] on span "الصور" at bounding box center [969, 614] width 26 height 16
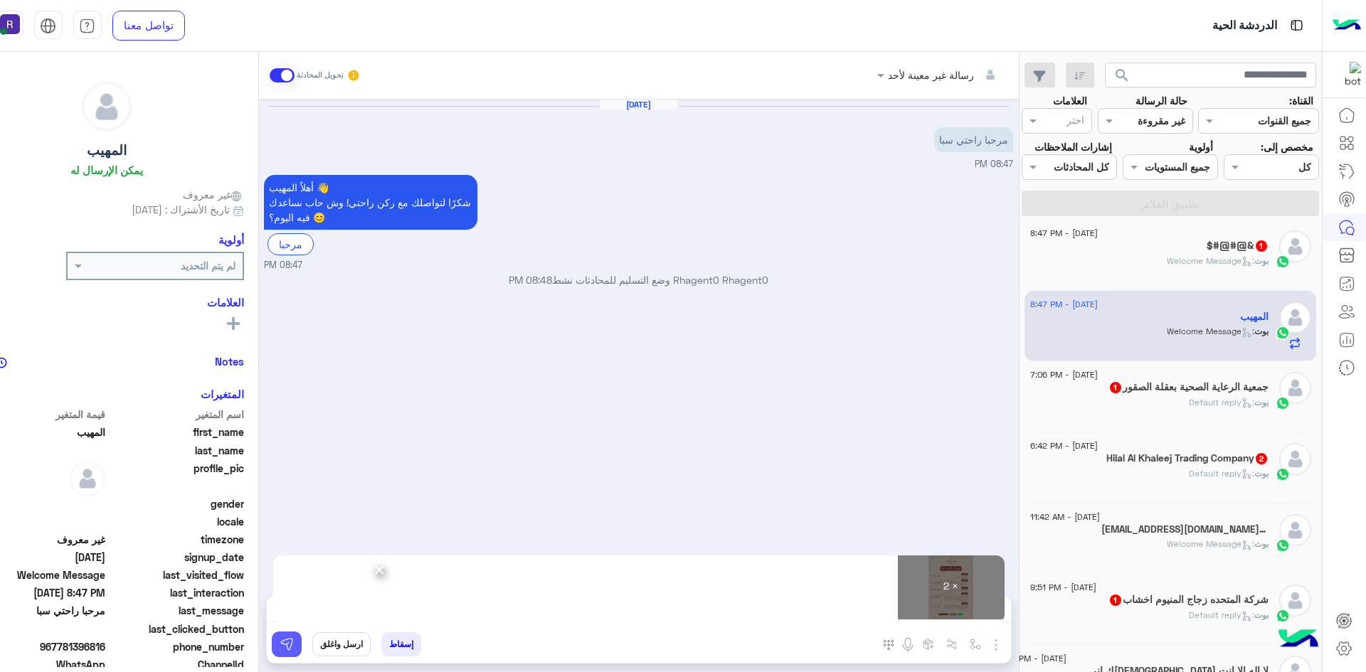
click at [290, 646] on img at bounding box center [287, 645] width 14 height 14
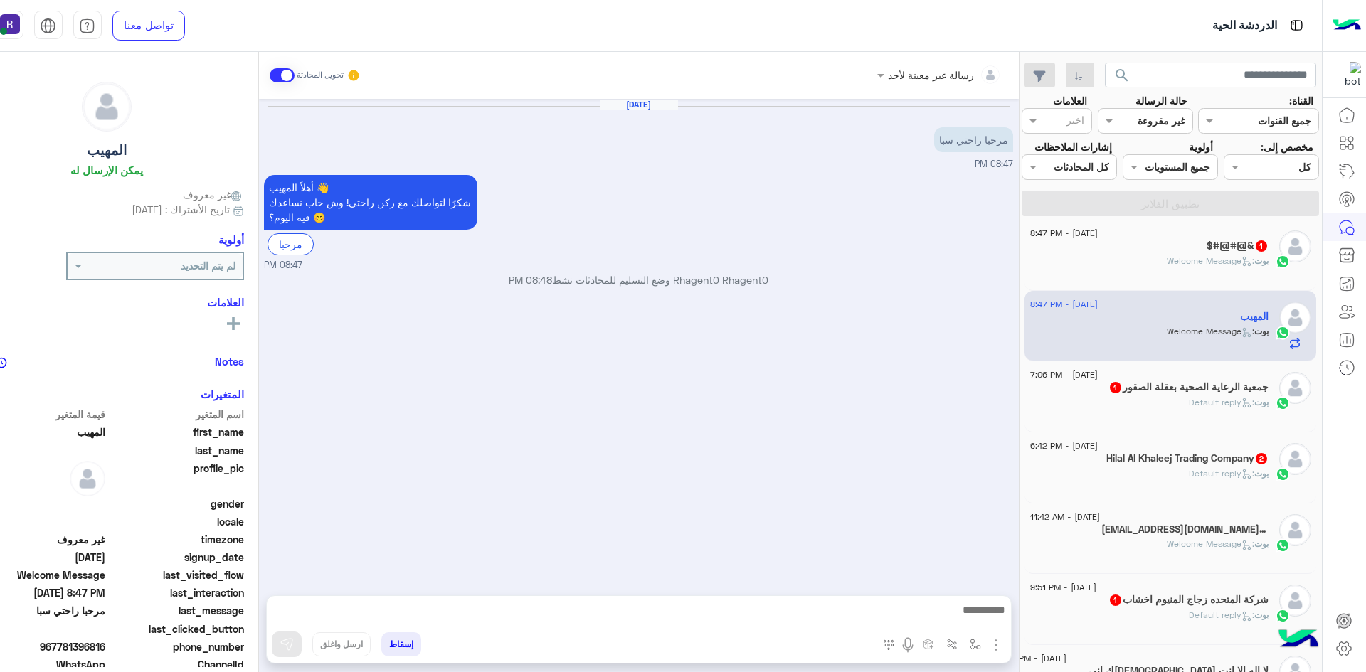
click at [1237, 280] on div "[DATE] - 8:47 PM $#@#@& 1 بوت : Welcome Message" at bounding box center [1171, 255] width 292 height 71
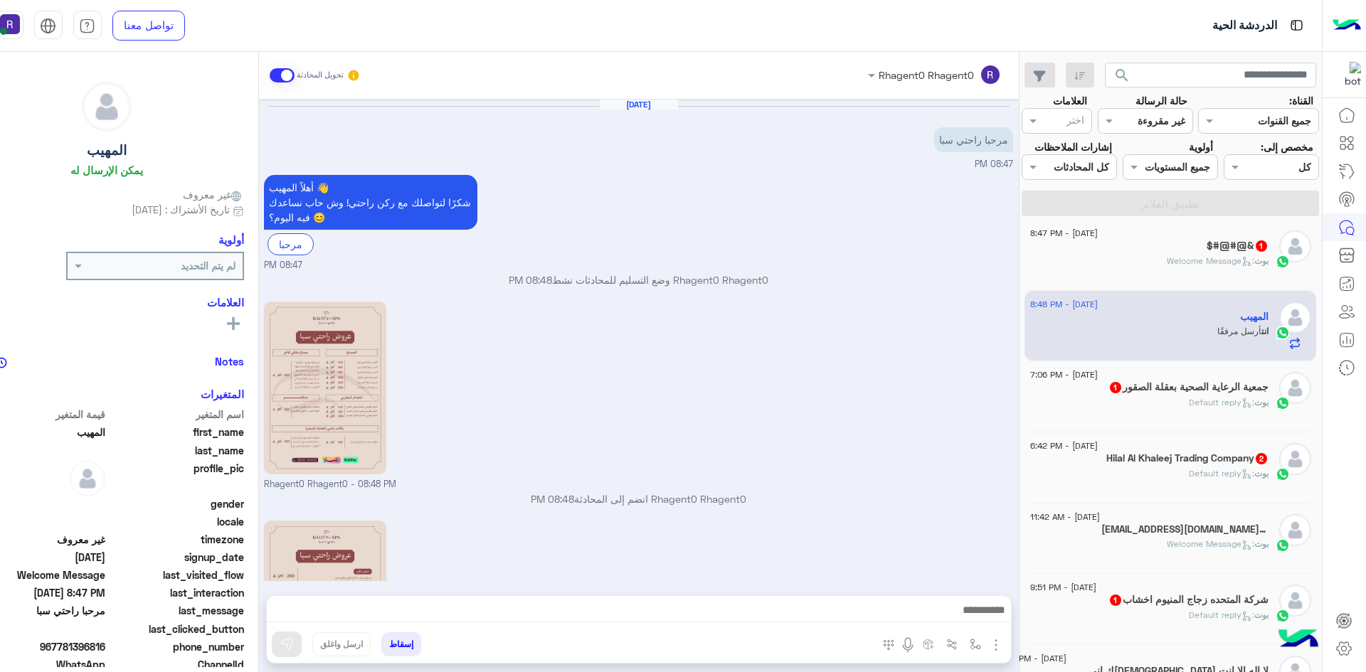
scroll to position [130, 0]
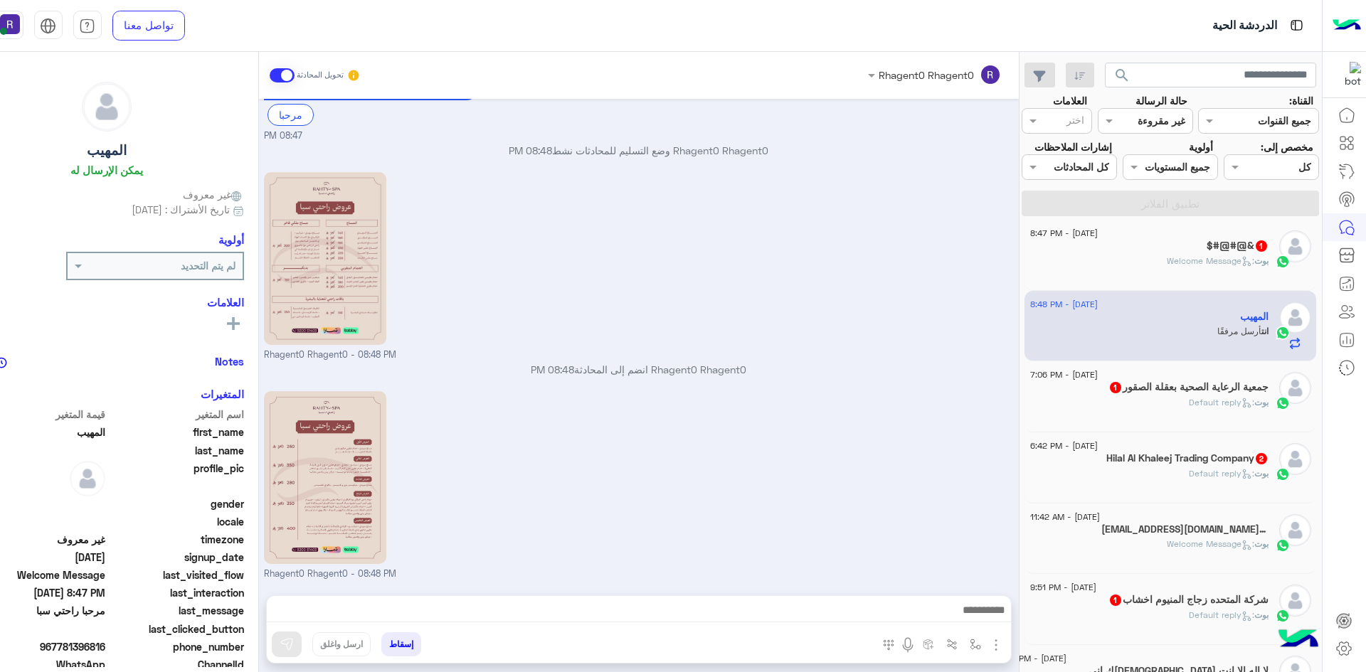
click at [1232, 260] on span ": Welcome Message" at bounding box center [1211, 260] width 88 height 11
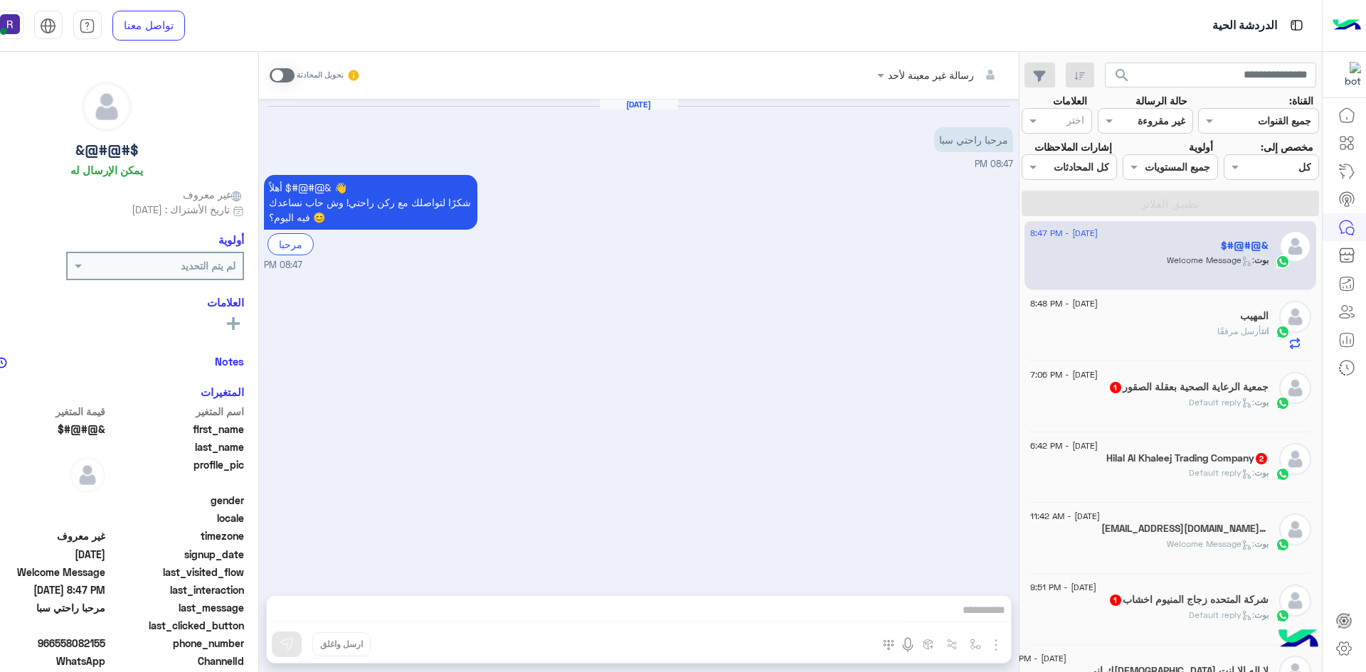
click at [278, 78] on span at bounding box center [282, 75] width 25 height 14
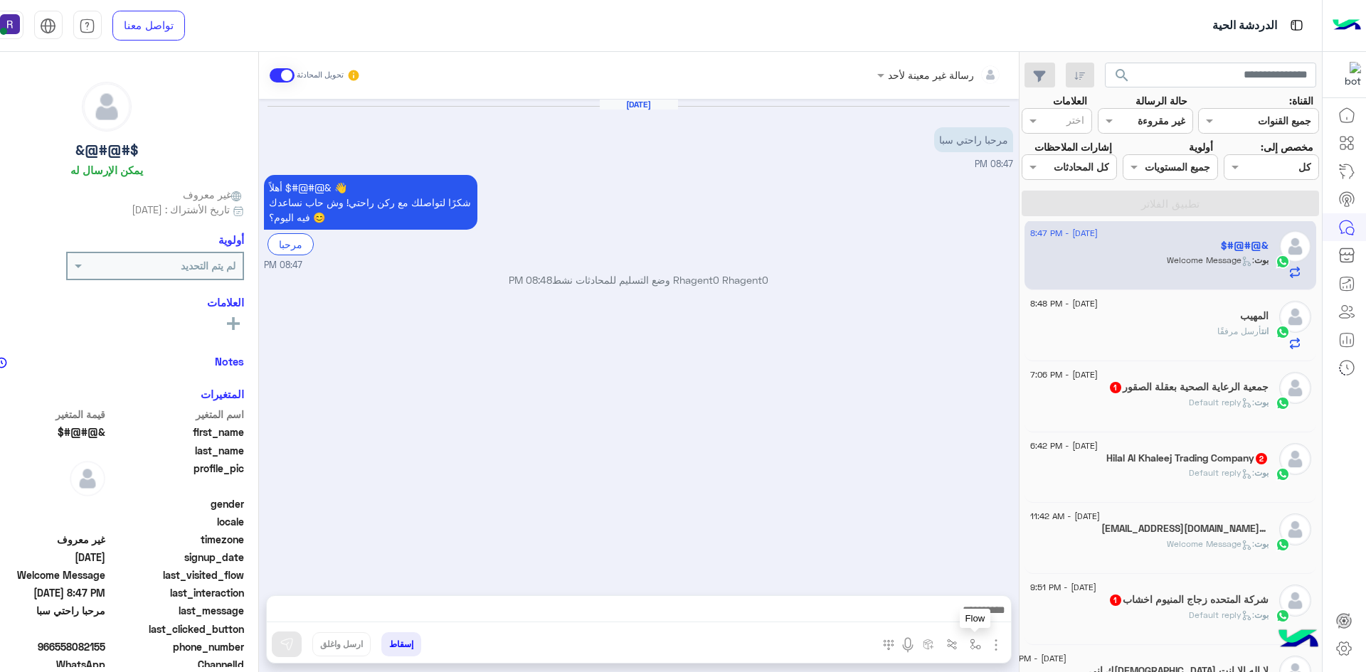
click at [986, 645] on button "button" at bounding box center [974, 644] width 23 height 23
click at [997, 645] on img "button" at bounding box center [996, 645] width 17 height 17
click at [978, 618] on span "الصور" at bounding box center [969, 614] width 26 height 16
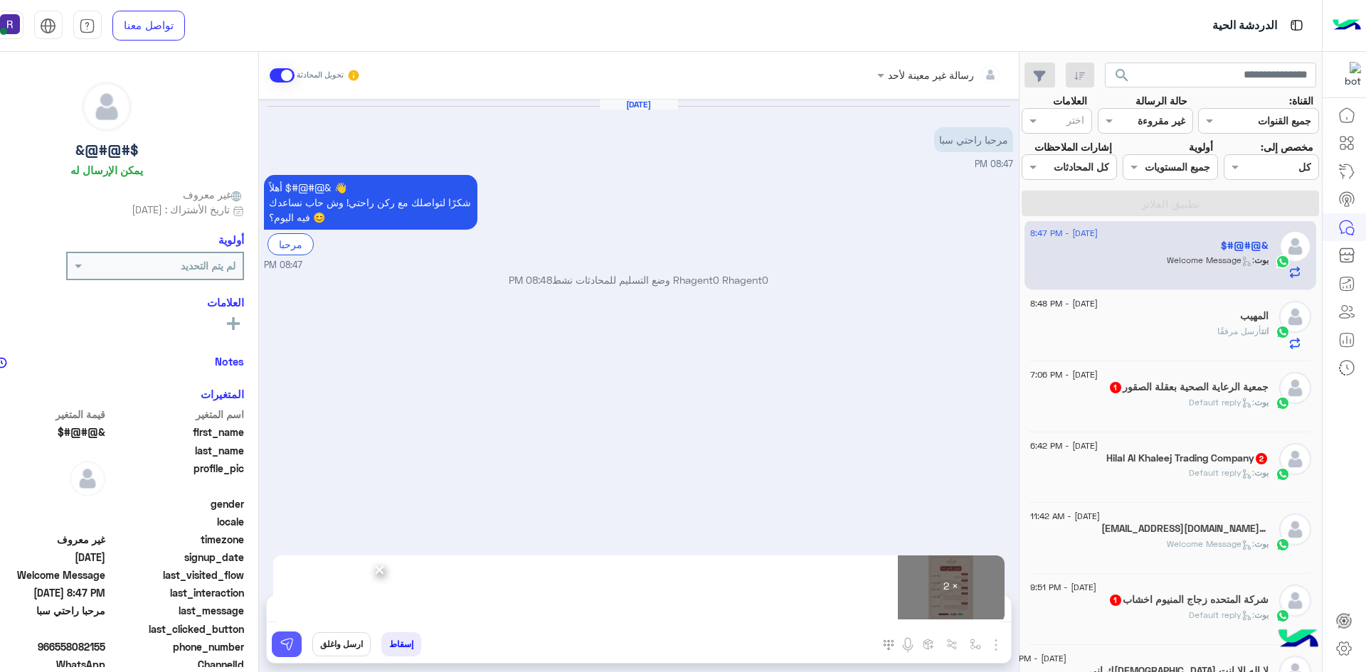
click at [298, 643] on button at bounding box center [287, 645] width 30 height 26
